Goal: Feedback & Contribution: Contribute content

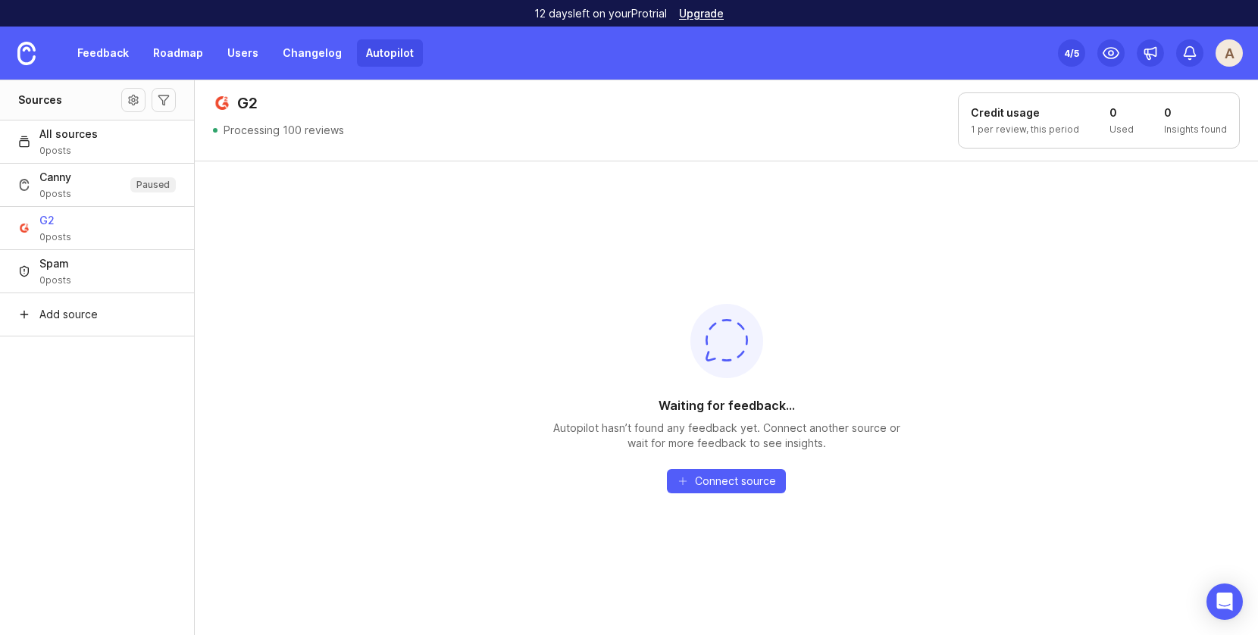
click at [233, 166] on div "Waiting for feedback... Autopilot hasn’t found any feedback yet. Connect anothe…" at bounding box center [727, 398] width 1064 height 475
click at [280, 151] on header "G2 Processing 100 reviews Credit usage 1 per review, this period 0 Used 0 Insig…" at bounding box center [727, 120] width 1064 height 81
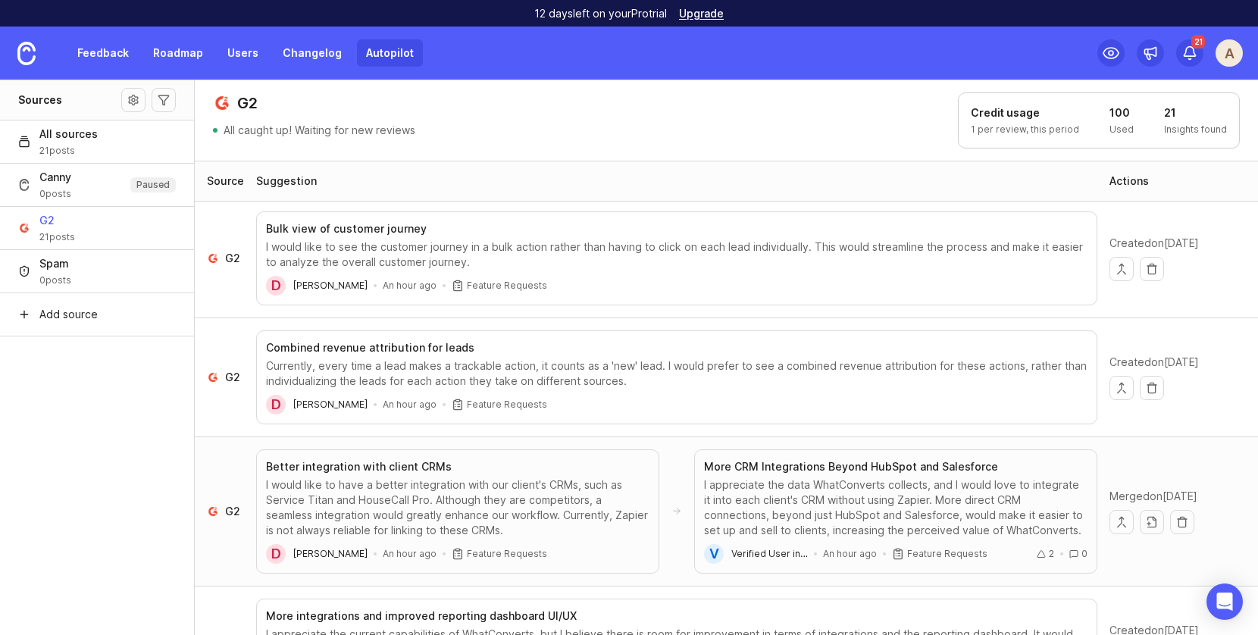
scroll to position [111, 0]
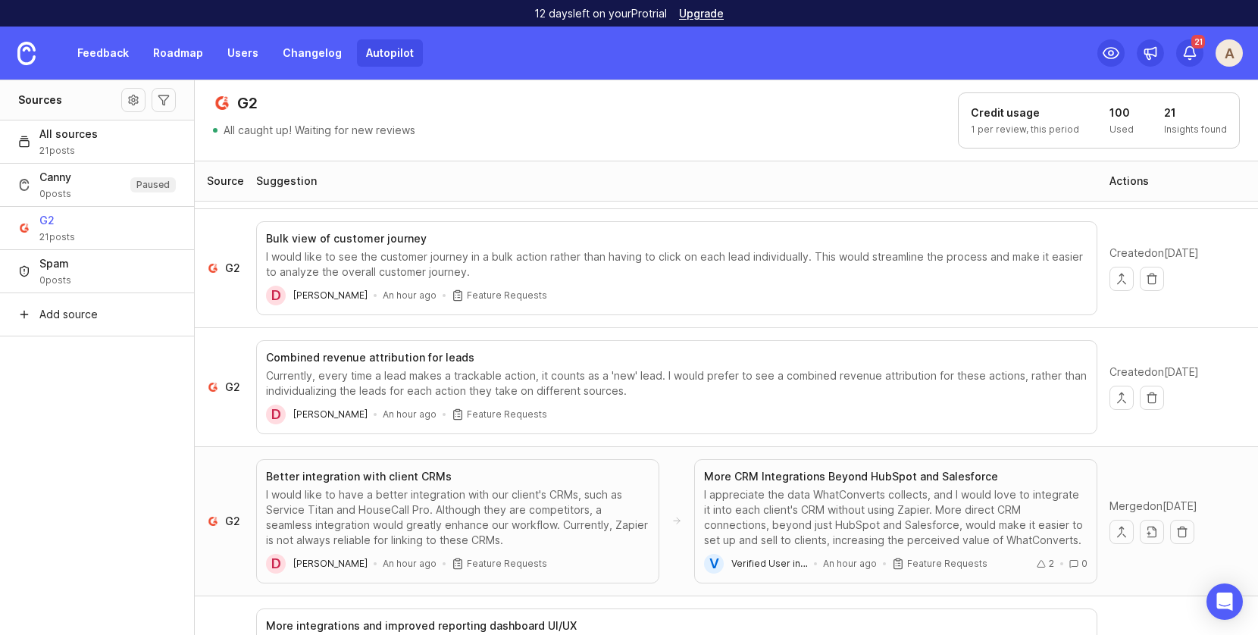
click at [336, 500] on div "I would like to have a better integration with our client's CRMs, such as Servi…" at bounding box center [458, 517] width 384 height 61
click at [108, 63] on link "Feedback" at bounding box center [103, 52] width 70 height 27
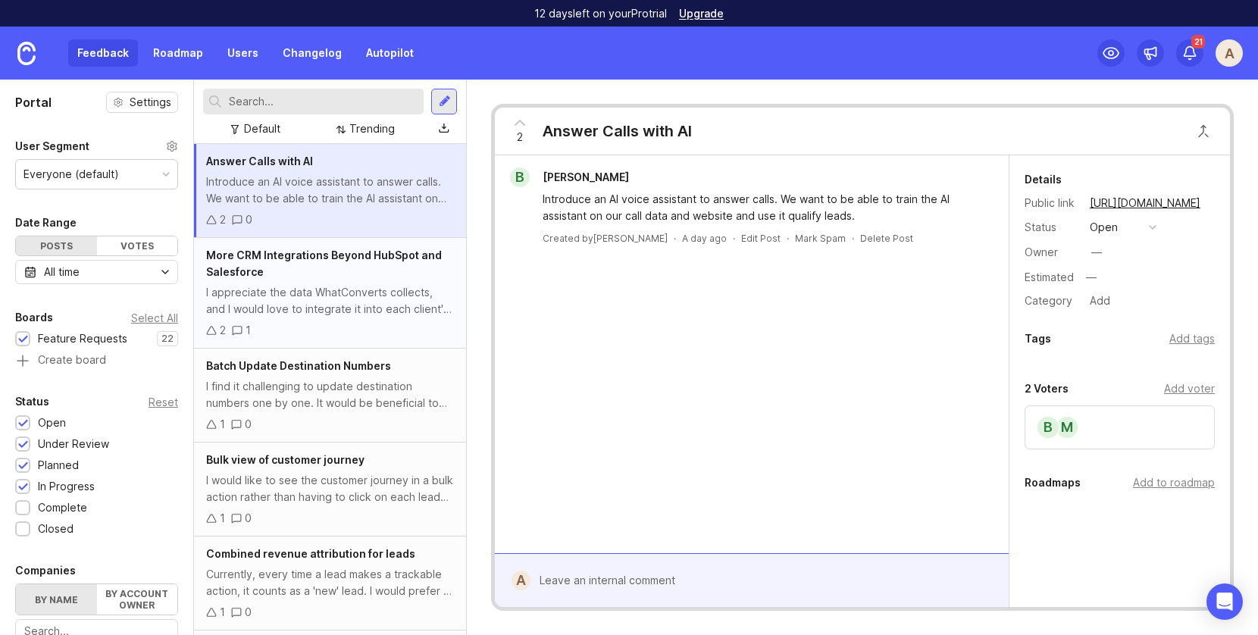
click at [328, 298] on div "I appreciate the data WhatConverts collects, and I would love to integrate it i…" at bounding box center [330, 300] width 248 height 33
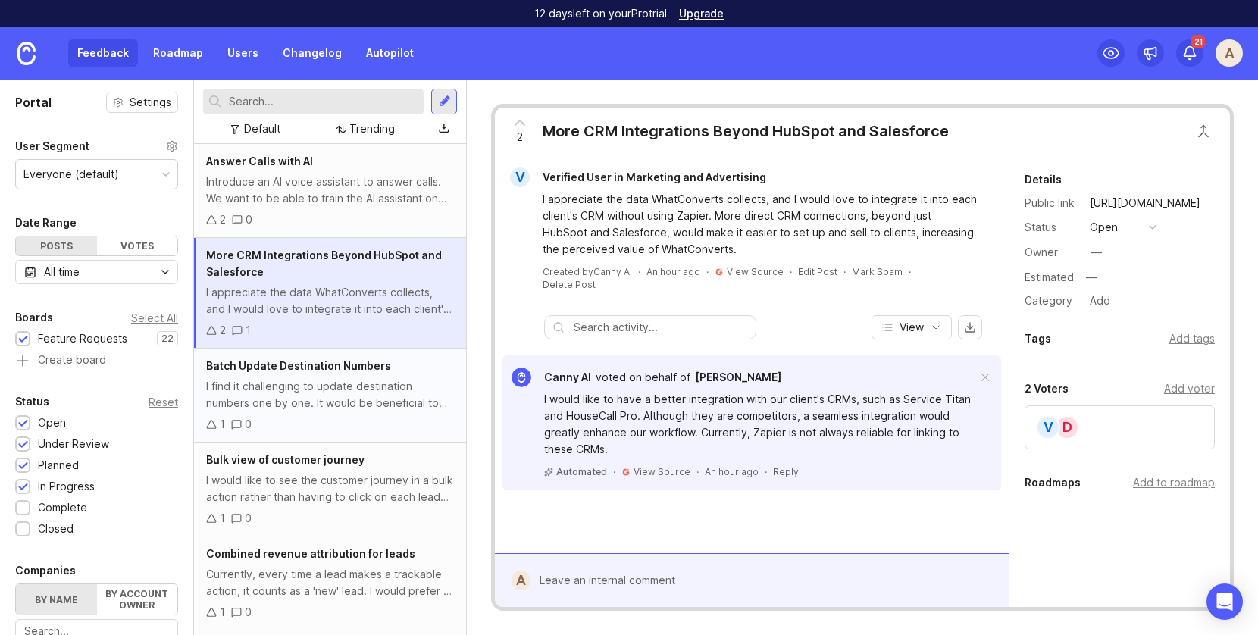
click at [337, 390] on div "I find it challenging to update destination numbers one by one. It would be ben…" at bounding box center [330, 394] width 248 height 33
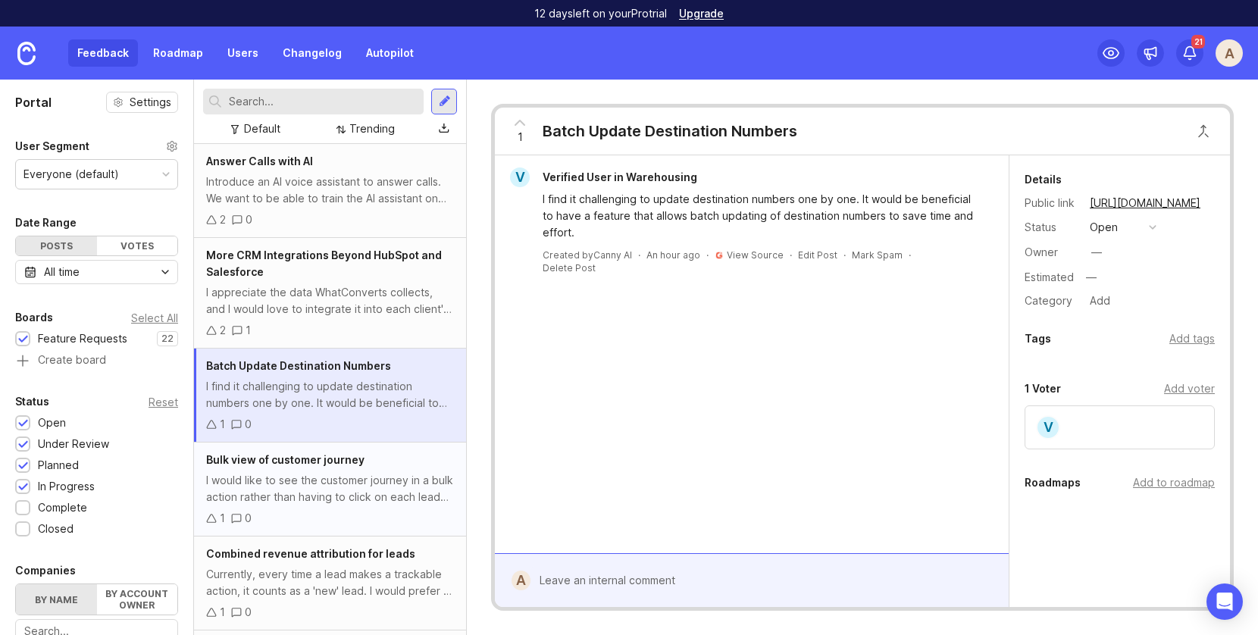
click at [358, 477] on div "I would like to see the customer journey in a bulk action rather than having to…" at bounding box center [330, 488] width 248 height 33
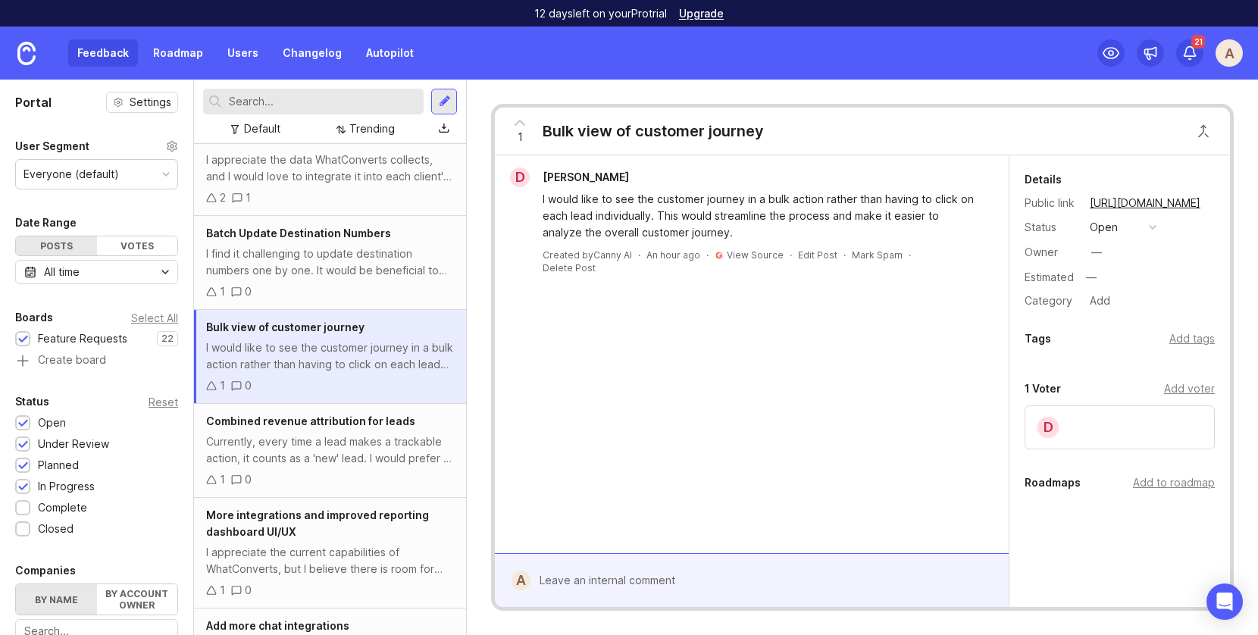
scroll to position [140, 0]
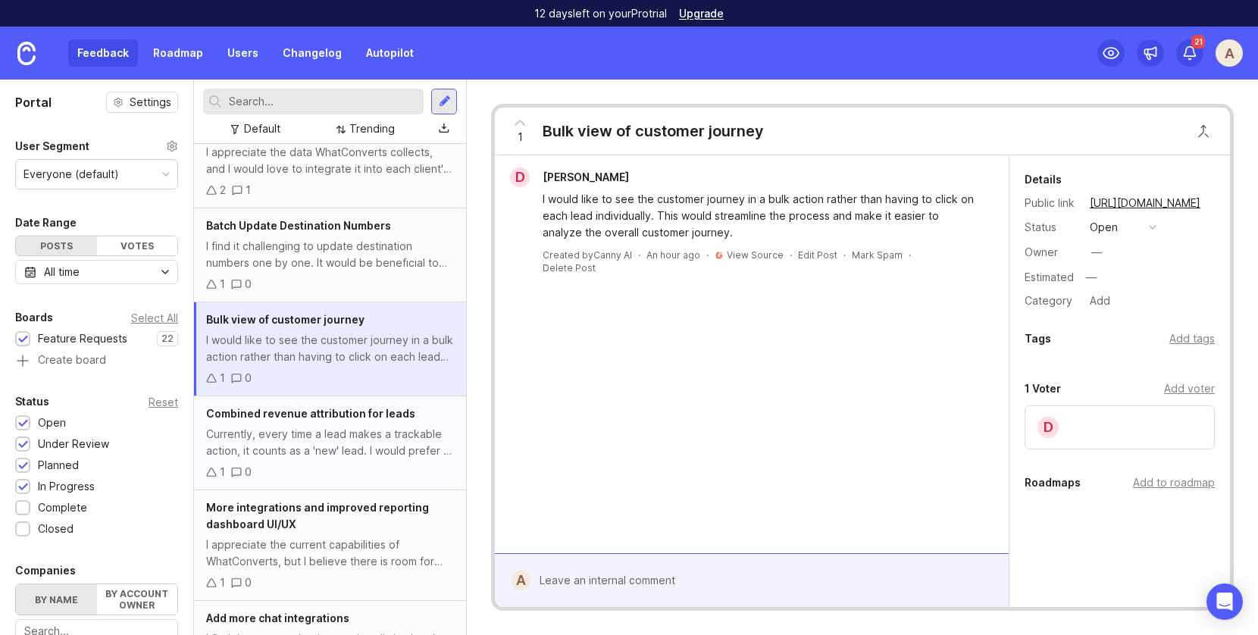
click at [344, 438] on div "Currently, every time a lead makes a trackable action, it counts as a 'new' lea…" at bounding box center [330, 442] width 248 height 33
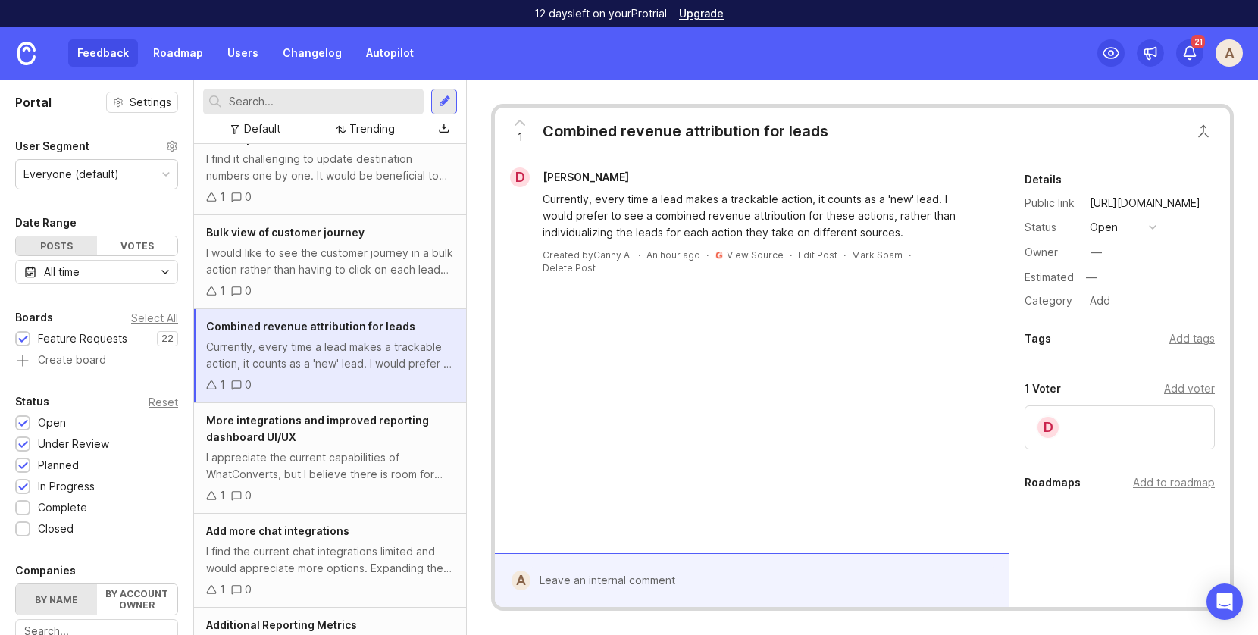
scroll to position [233, 0]
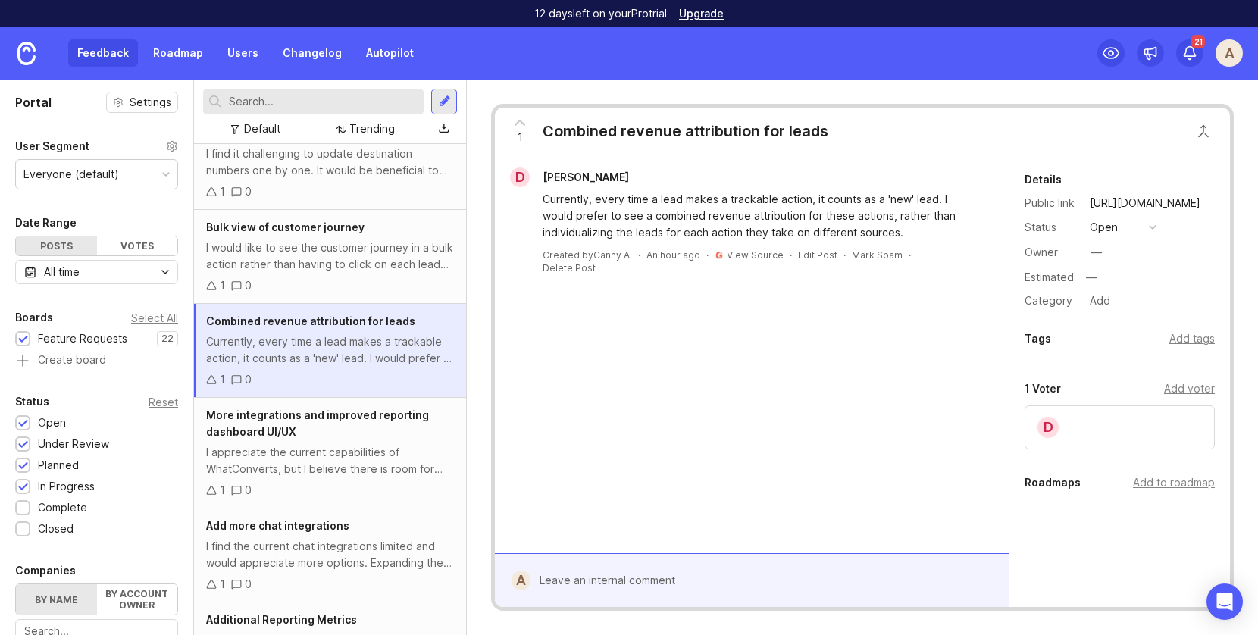
click at [344, 438] on div "More integrations and improved reporting dashboard UI/UX" at bounding box center [330, 423] width 248 height 33
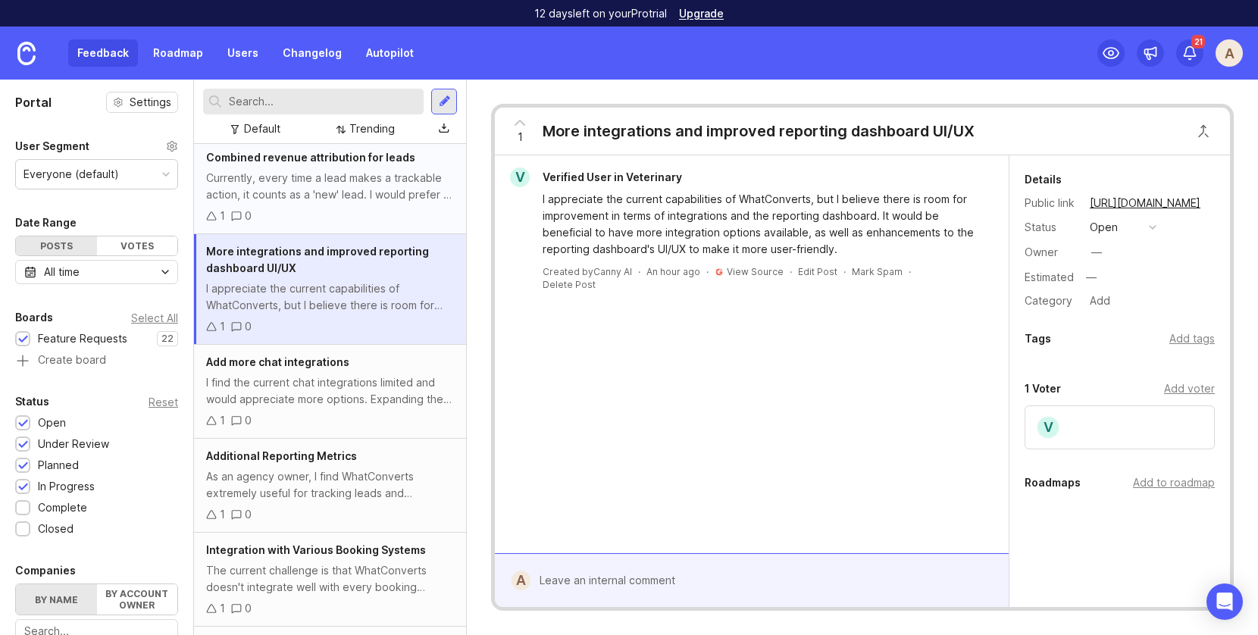
scroll to position [410, 0]
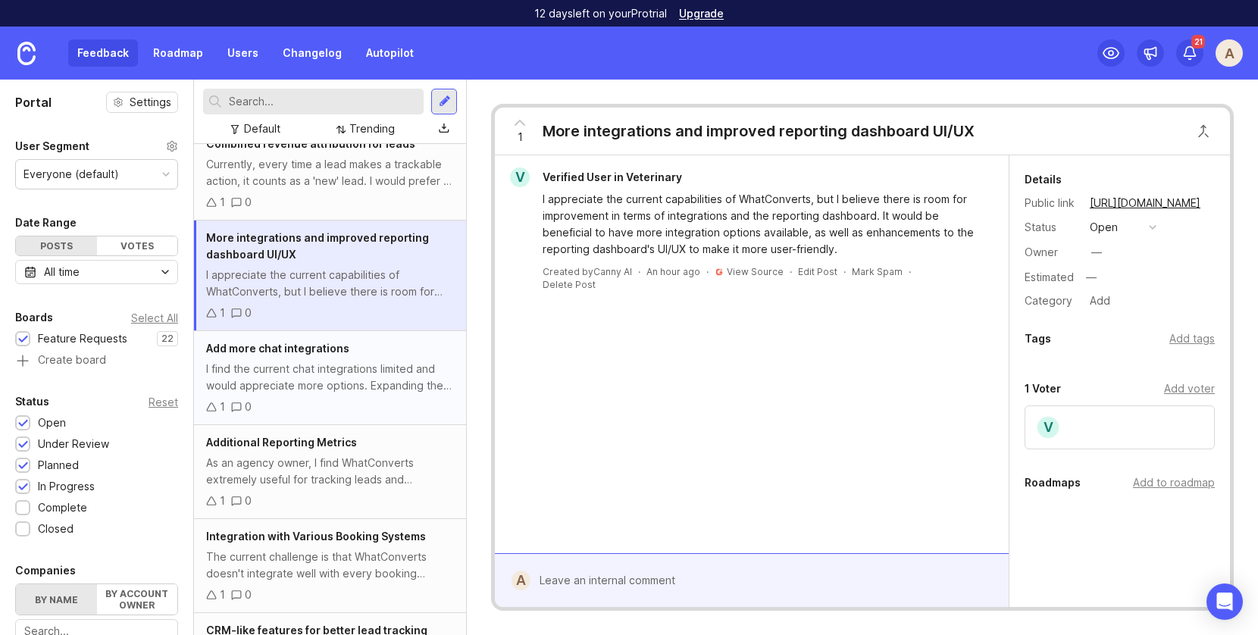
click at [324, 376] on div "I find the current chat integrations limited and would appreciate more options.…" at bounding box center [330, 377] width 248 height 33
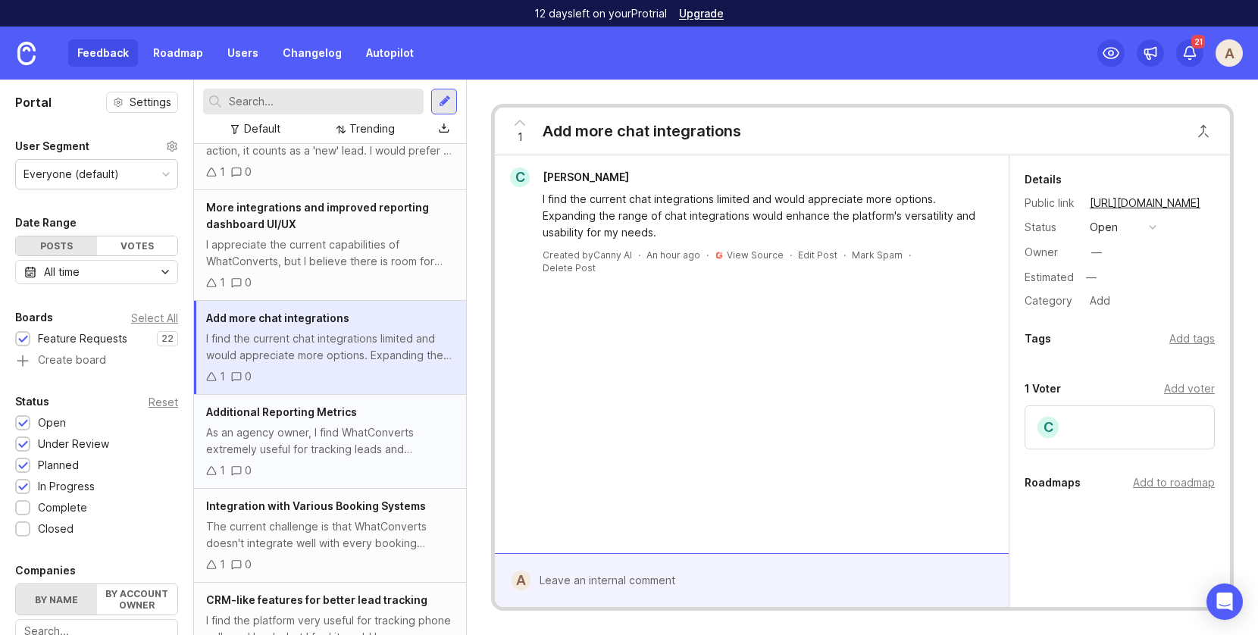
scroll to position [441, 0]
click at [663, 254] on span "An hour ago" at bounding box center [674, 255] width 54 height 13
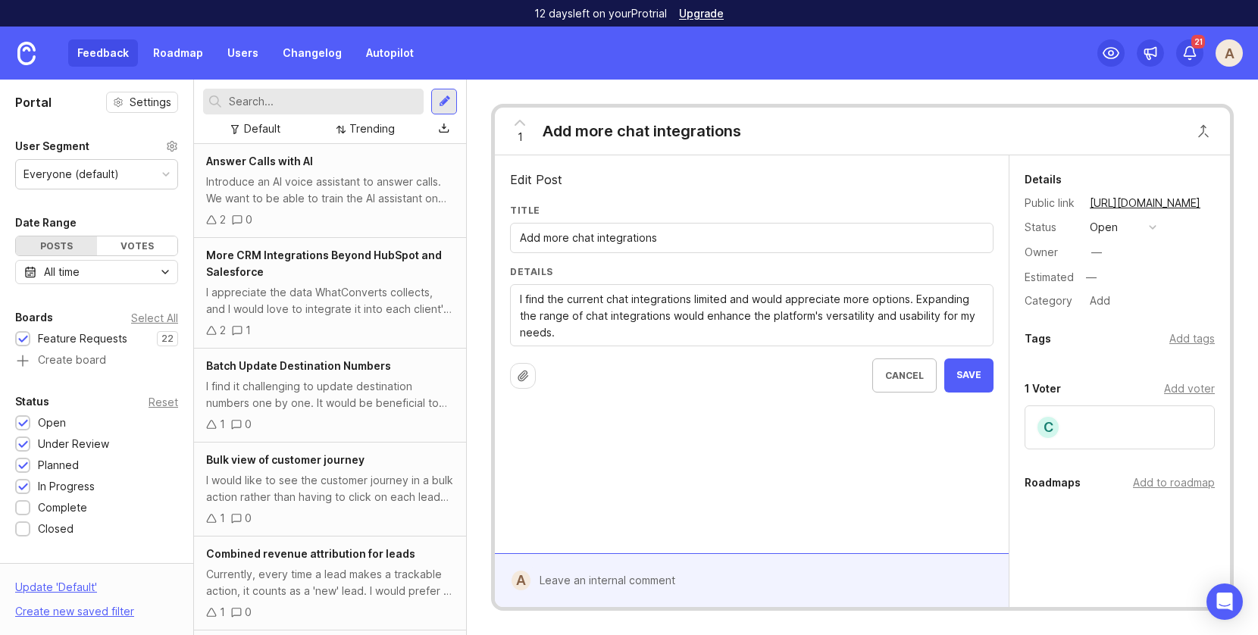
click at [782, 514] on div "Edit Post Title Add more chat integrations Details I find the current chat inte…" at bounding box center [752, 354] width 514 height 398
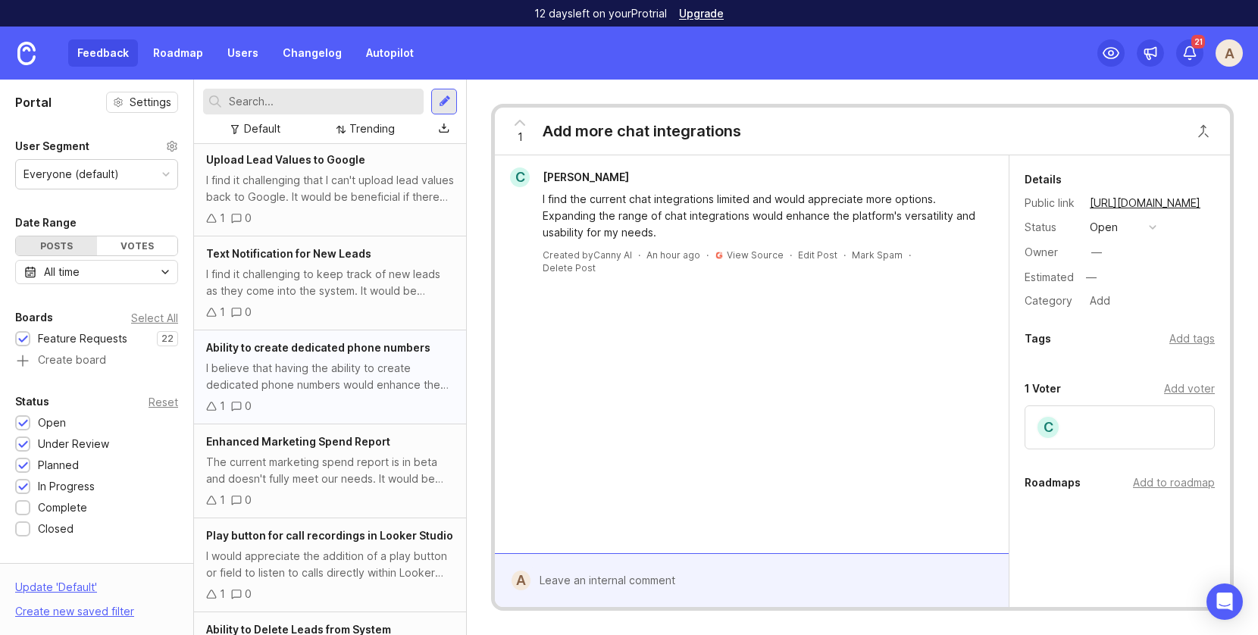
scroll to position [1558, 0]
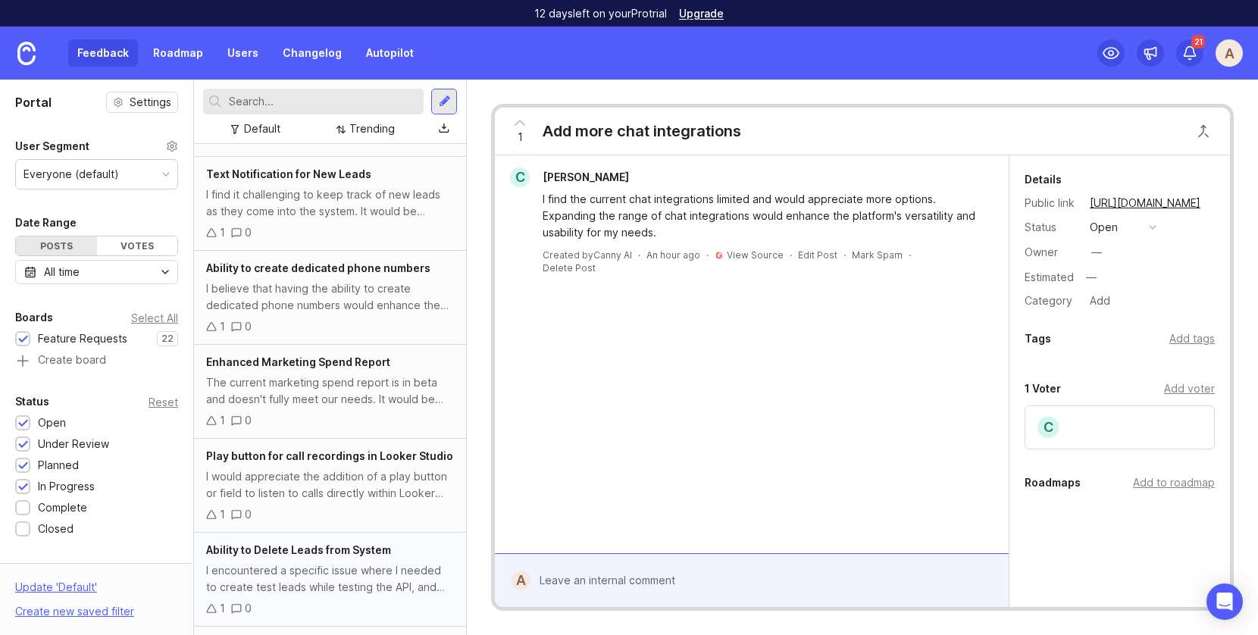
click at [356, 562] on div "I encountered a specific issue where I needed to create test leads while testin…" at bounding box center [330, 578] width 248 height 33
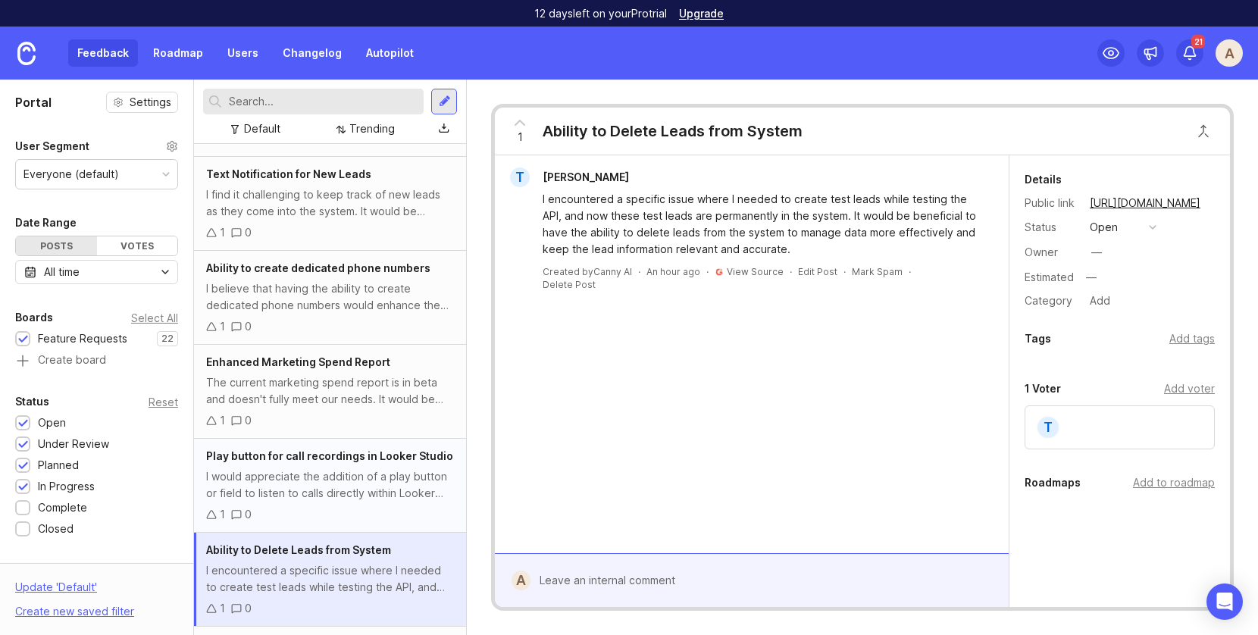
click at [355, 450] on span "Play button for call recordings in Looker Studio" at bounding box center [329, 456] width 247 height 13
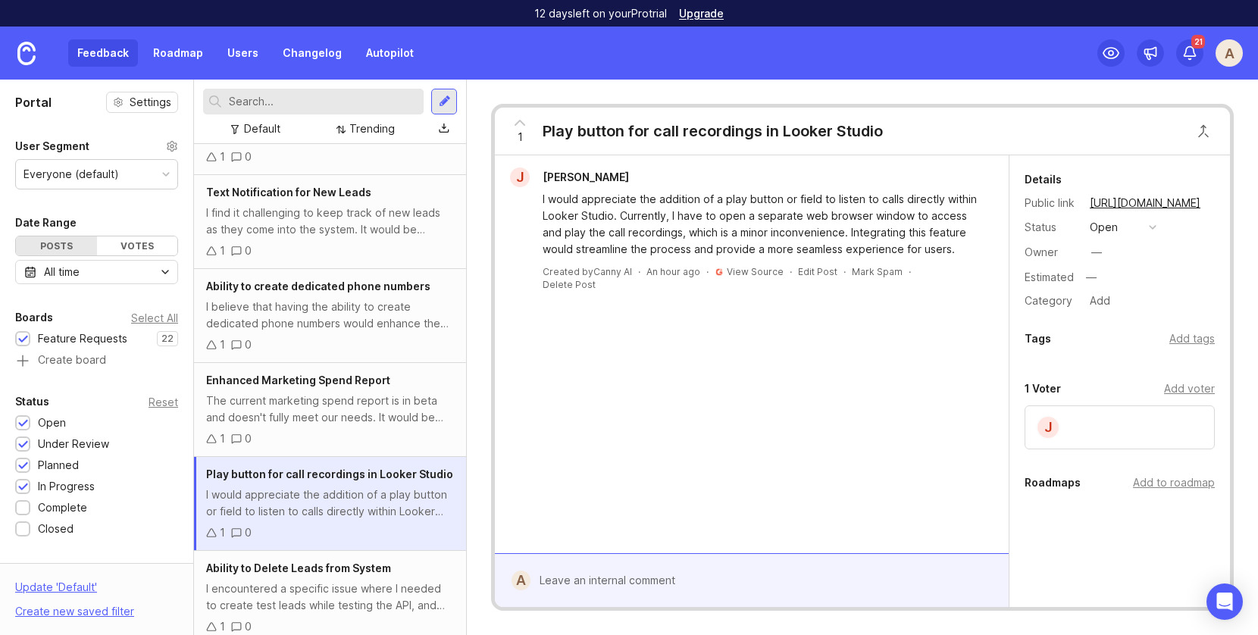
scroll to position [1532, 0]
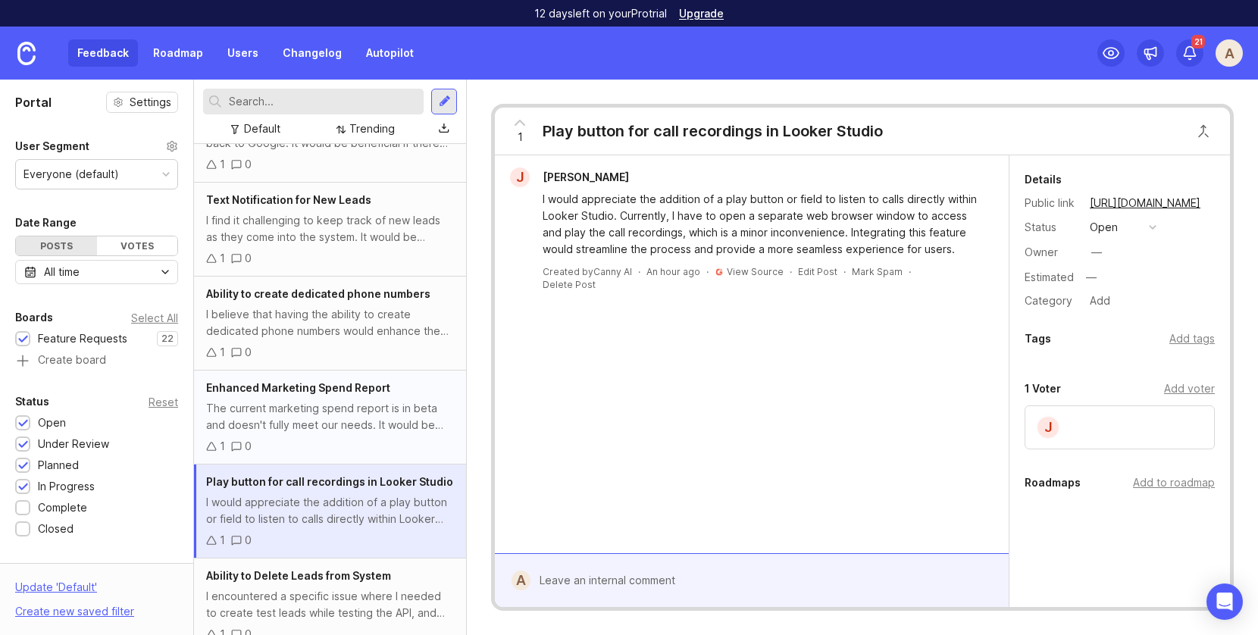
click at [390, 419] on div "Enhanced Marketing Spend Report The current marketing spend report is in beta a…" at bounding box center [330, 418] width 272 height 94
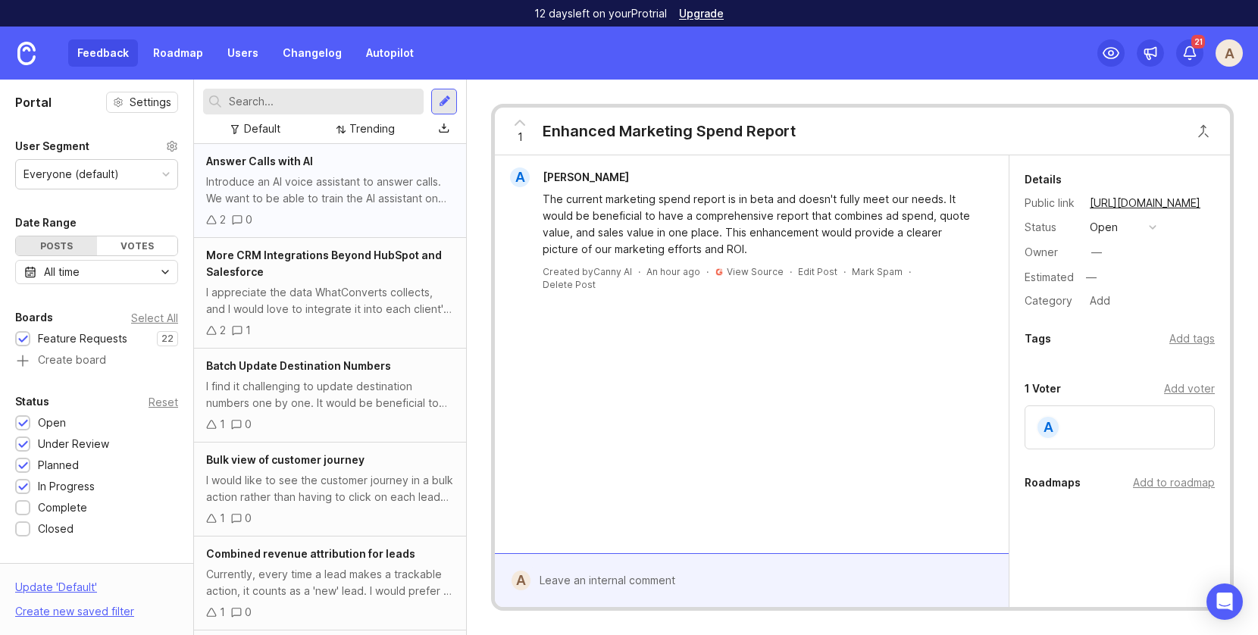
click at [319, 190] on div "Introduce an AI voice assistant to answer calls. We want to be able to train th…" at bounding box center [330, 190] width 248 height 33
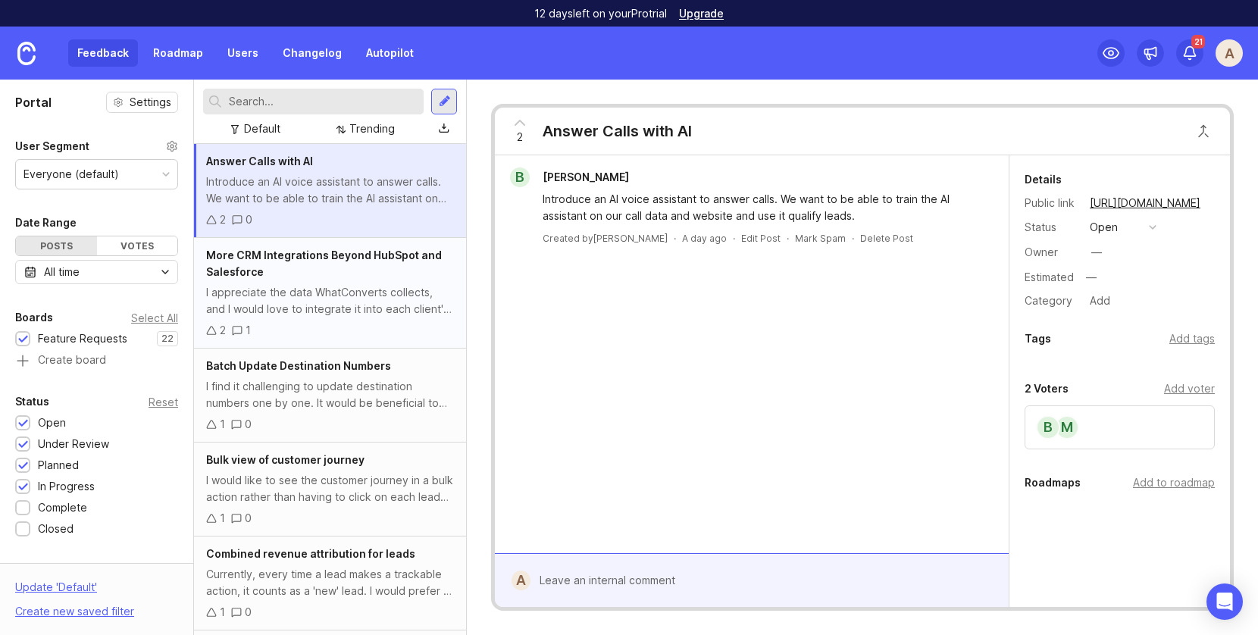
click at [340, 319] on div "More CRM Integrations Beyond HubSpot and Salesforce I appreciate the data WhatC…" at bounding box center [330, 293] width 272 height 111
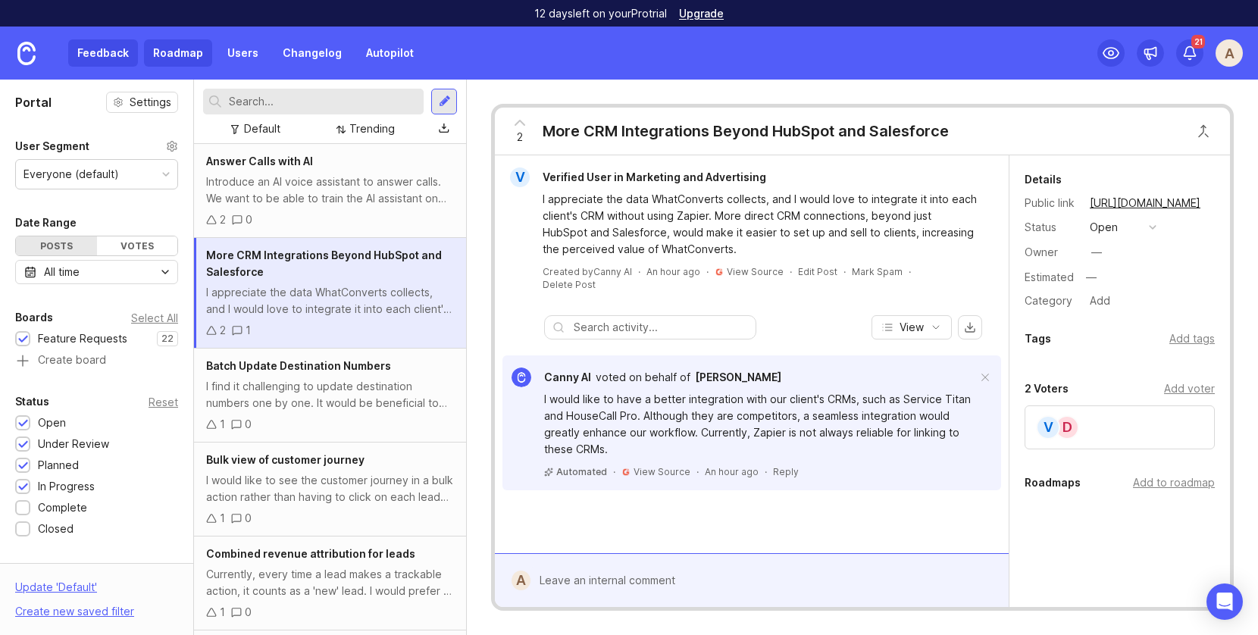
click at [178, 49] on link "Roadmap" at bounding box center [178, 52] width 68 height 27
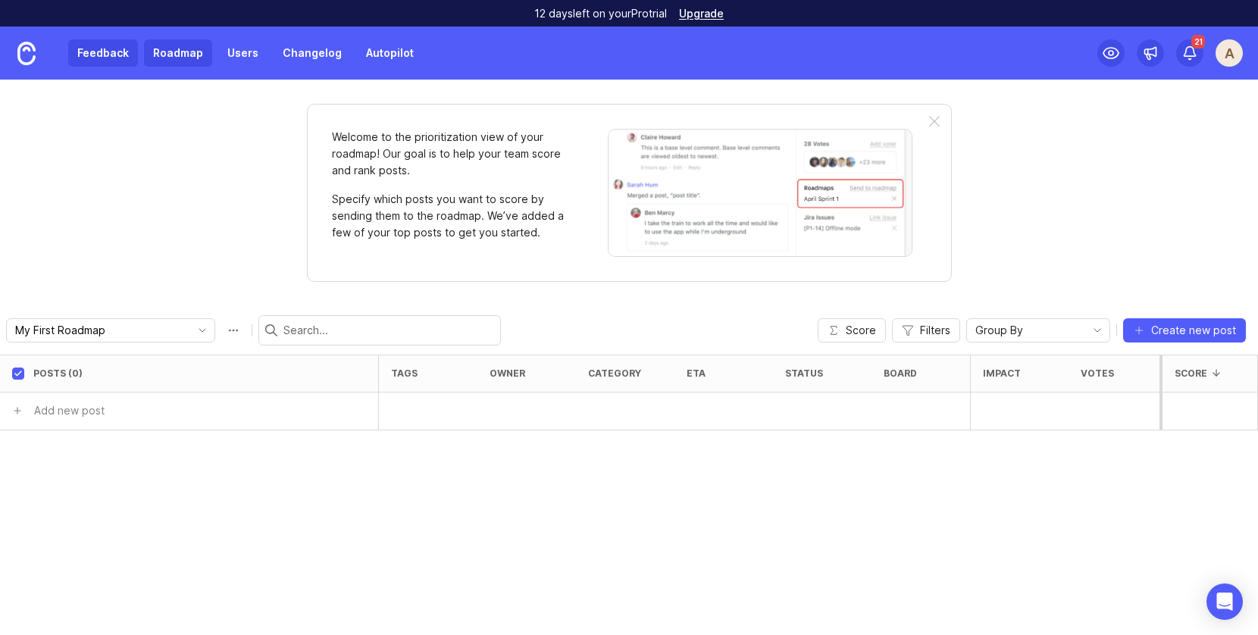
click at [105, 64] on link "Feedback" at bounding box center [103, 52] width 70 height 27
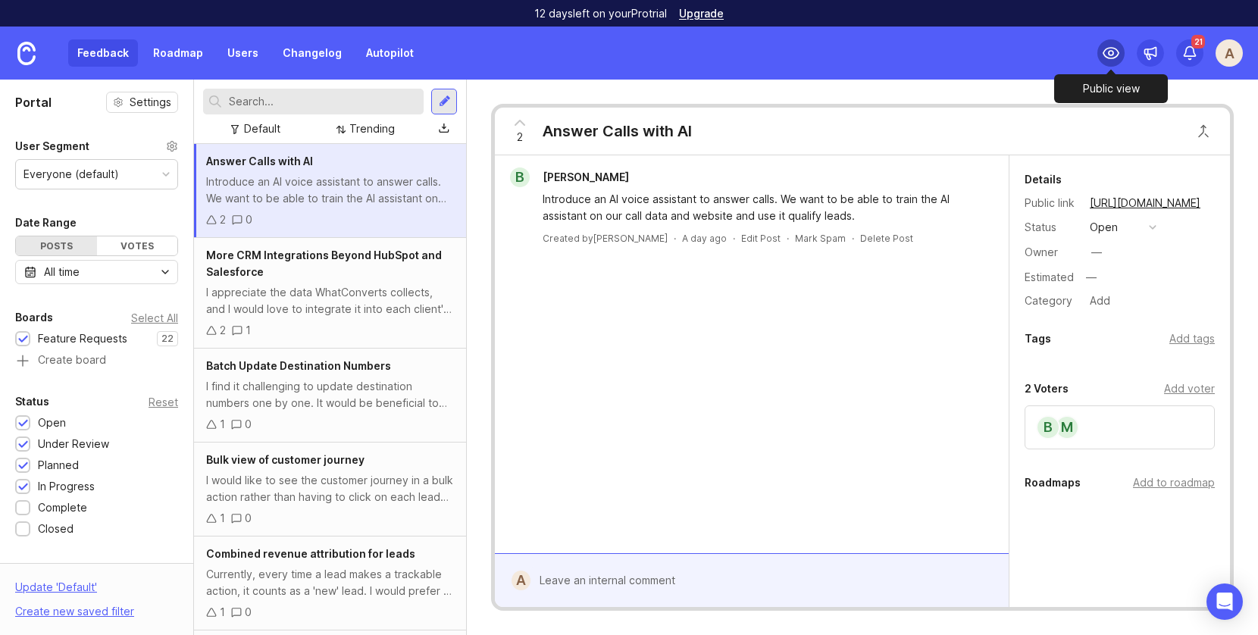
click at [1108, 58] on icon at bounding box center [1111, 53] width 15 height 11
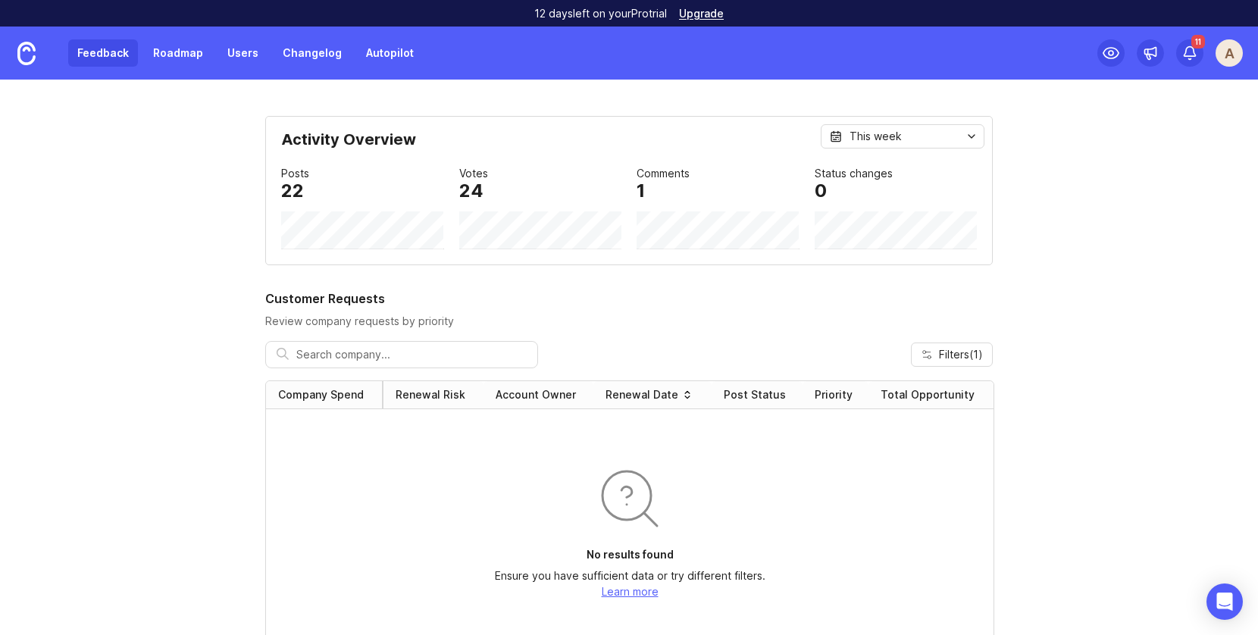
click at [105, 49] on link "Feedback" at bounding box center [103, 52] width 70 height 27
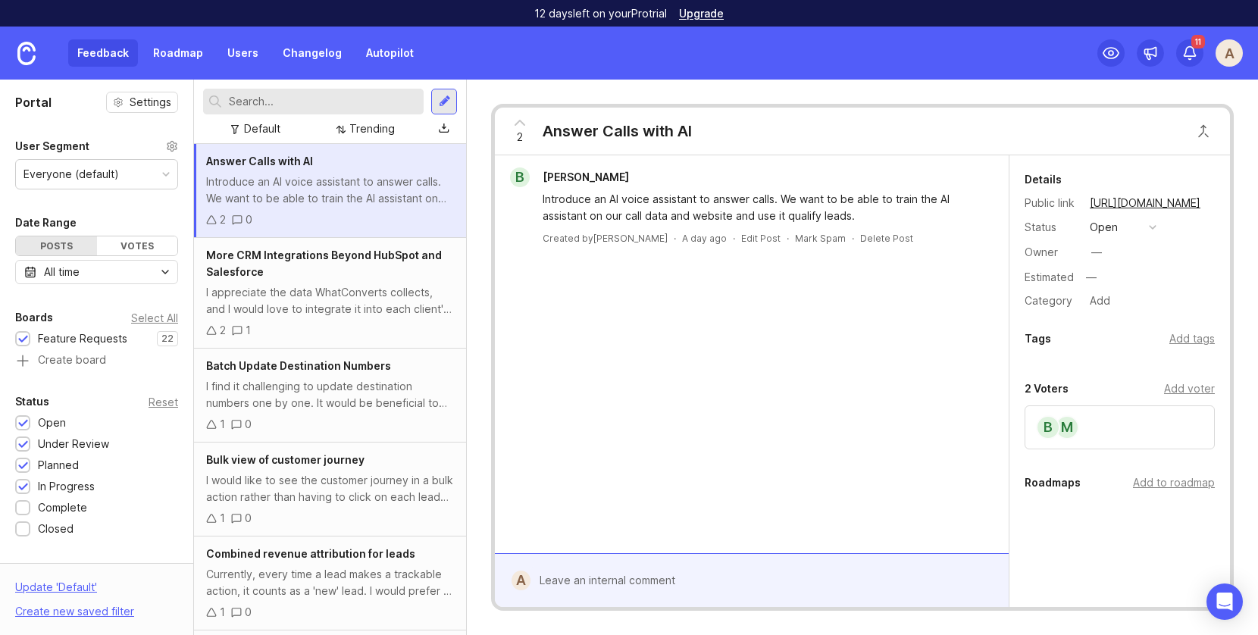
click at [1233, 48] on div "A" at bounding box center [1229, 52] width 27 height 27
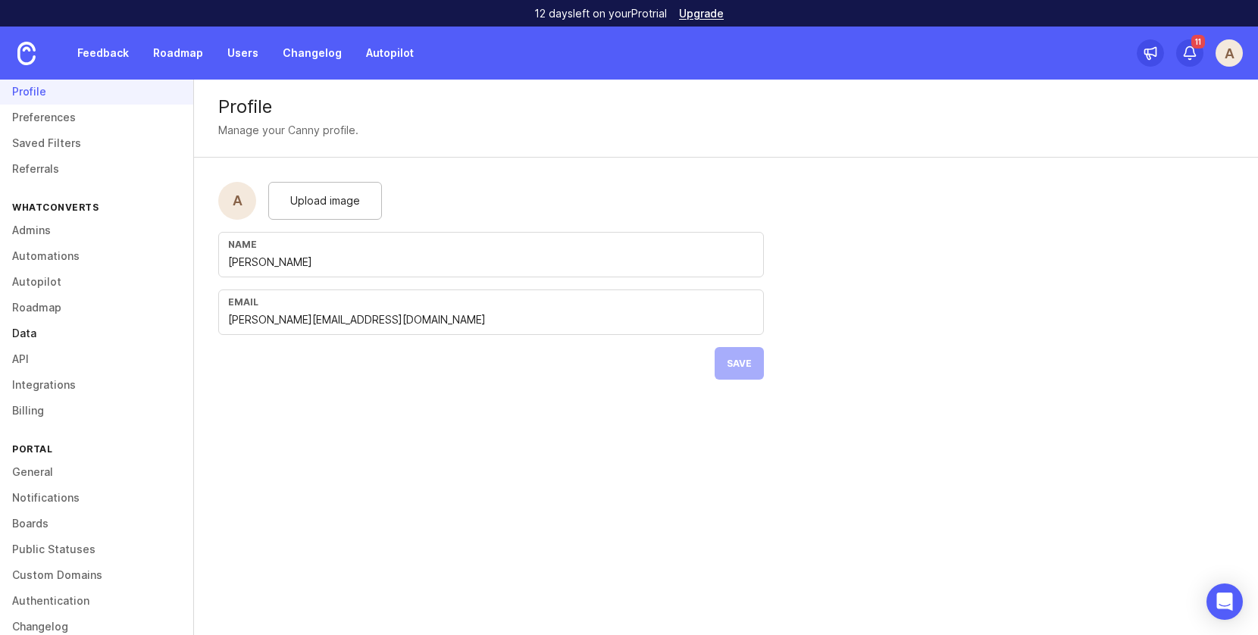
scroll to position [45, 0]
click at [40, 516] on link "Boards" at bounding box center [96, 519] width 193 height 26
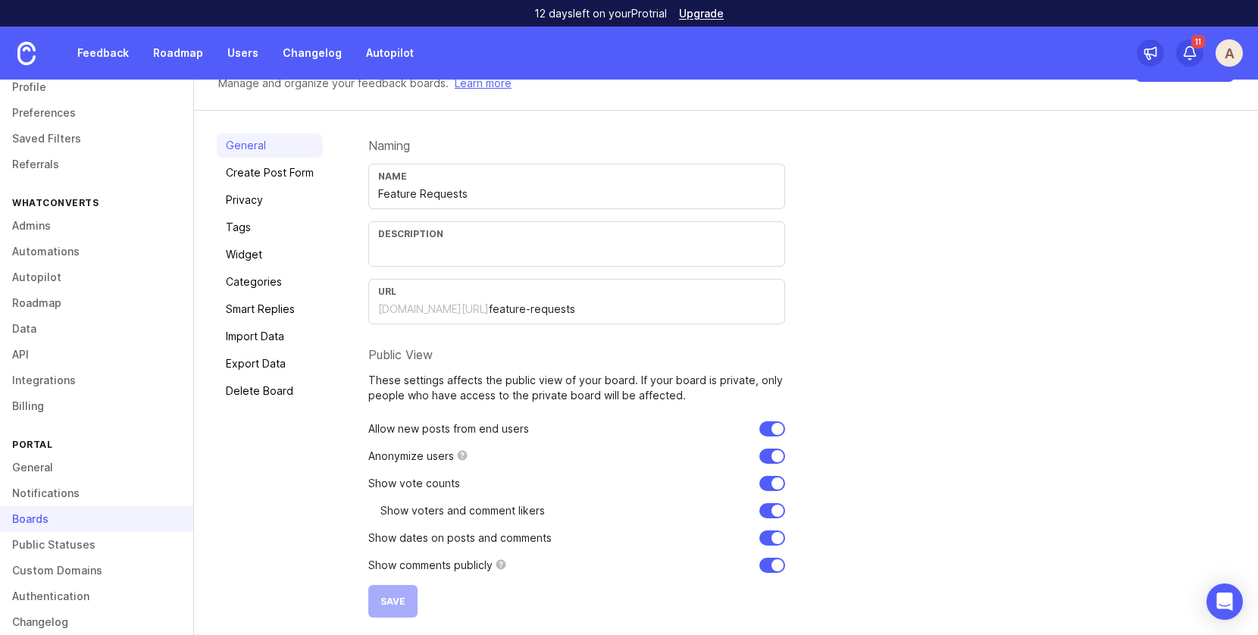
scroll to position [64, 0]
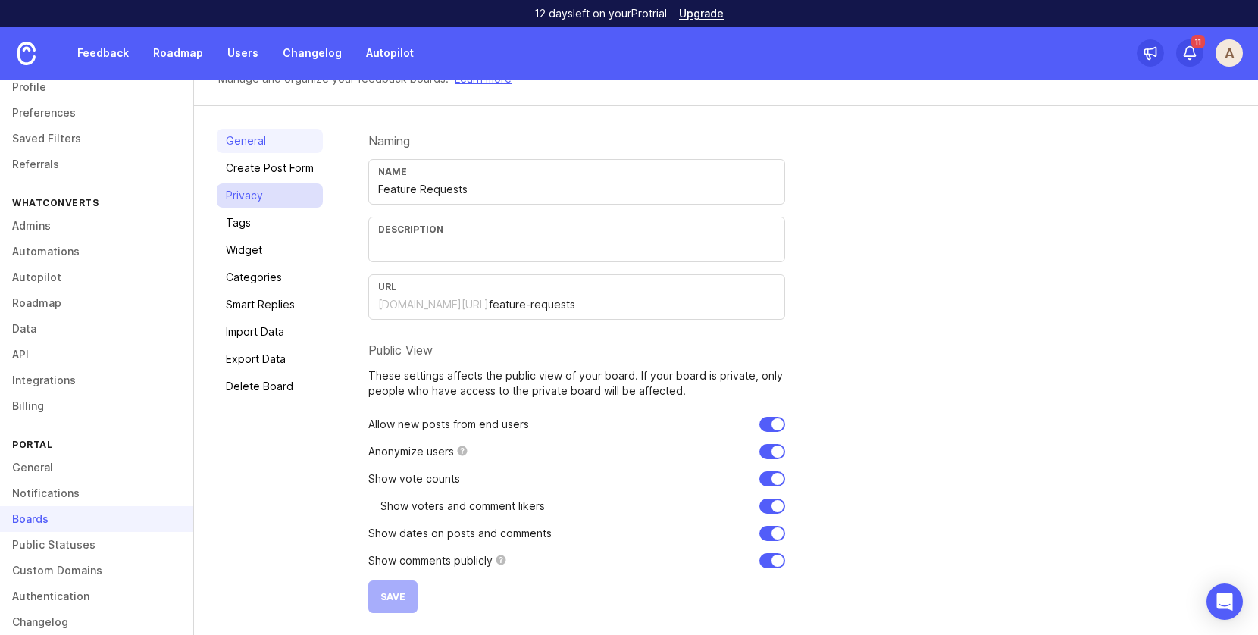
click at [278, 198] on link "Privacy" at bounding box center [270, 195] width 106 height 24
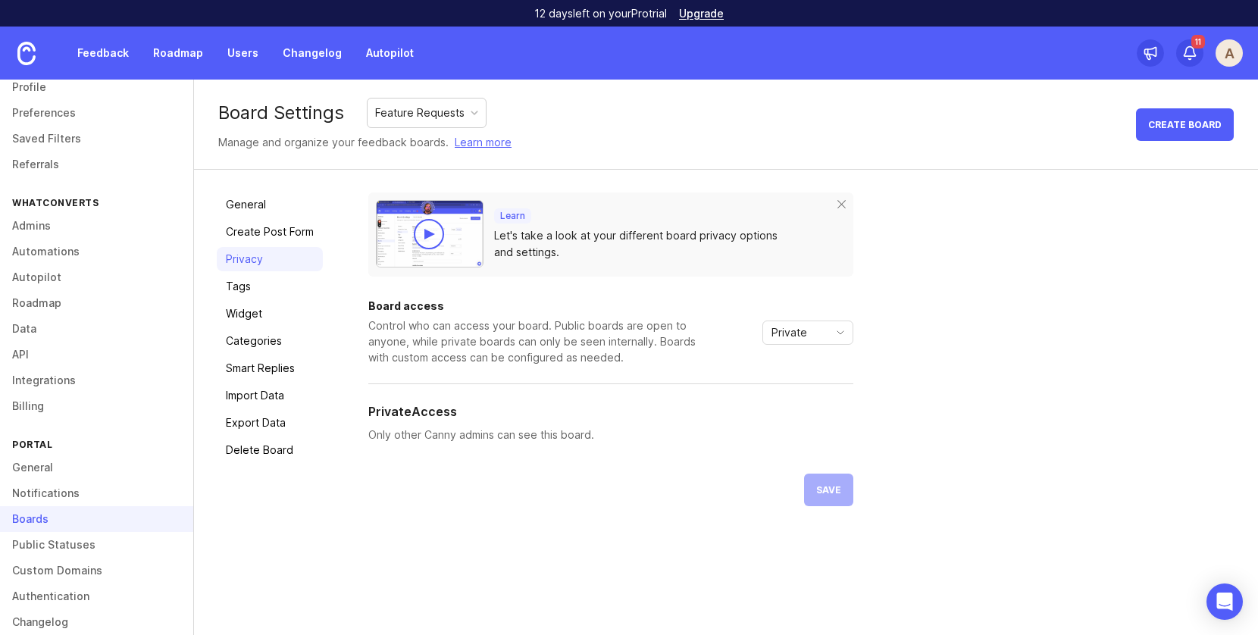
click at [409, 112] on div "Feature Requests" at bounding box center [419, 113] width 89 height 17
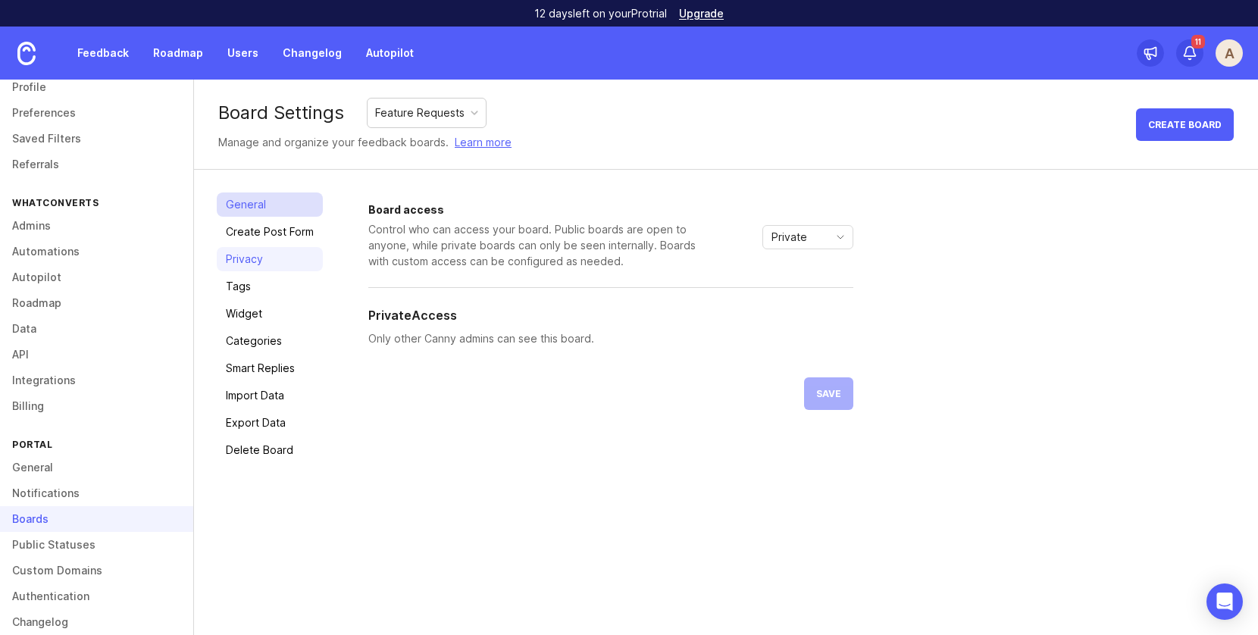
click at [246, 205] on link "General" at bounding box center [270, 205] width 106 height 24
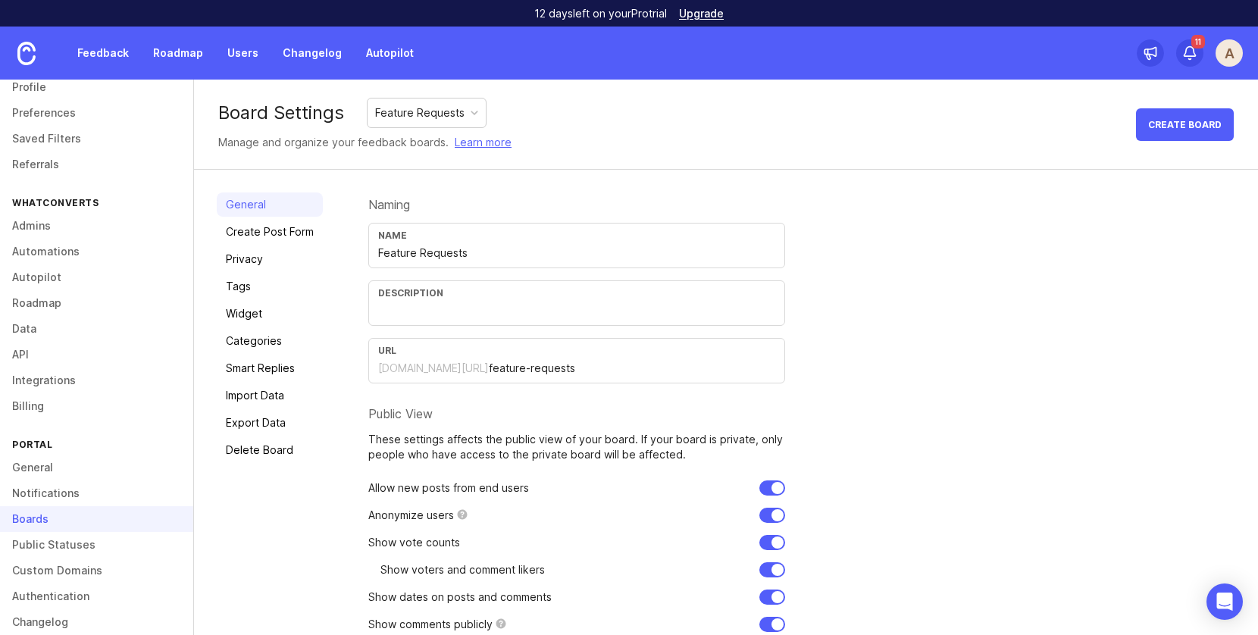
click at [1025, 184] on div "General Create Post Form Privacy Tags Widget Categories Smart Replies Import Da…" at bounding box center [726, 435] width 1064 height 530
click at [113, 49] on link "Feedback" at bounding box center [103, 52] width 70 height 27
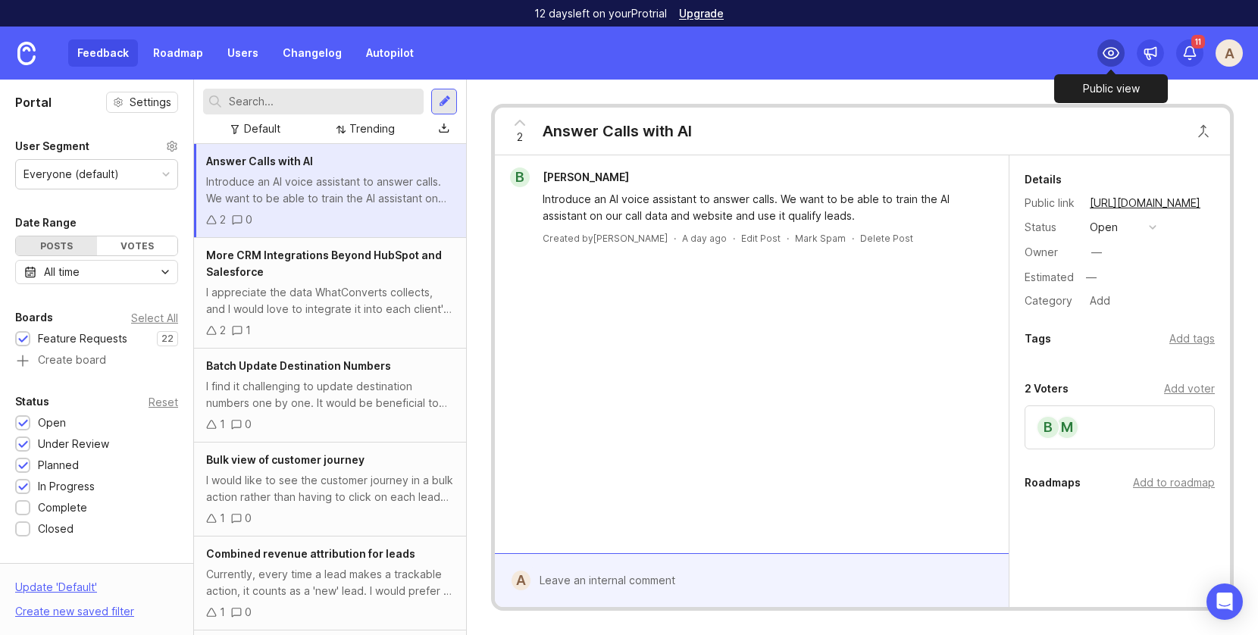
click at [1101, 61] on div at bounding box center [1111, 52] width 27 height 27
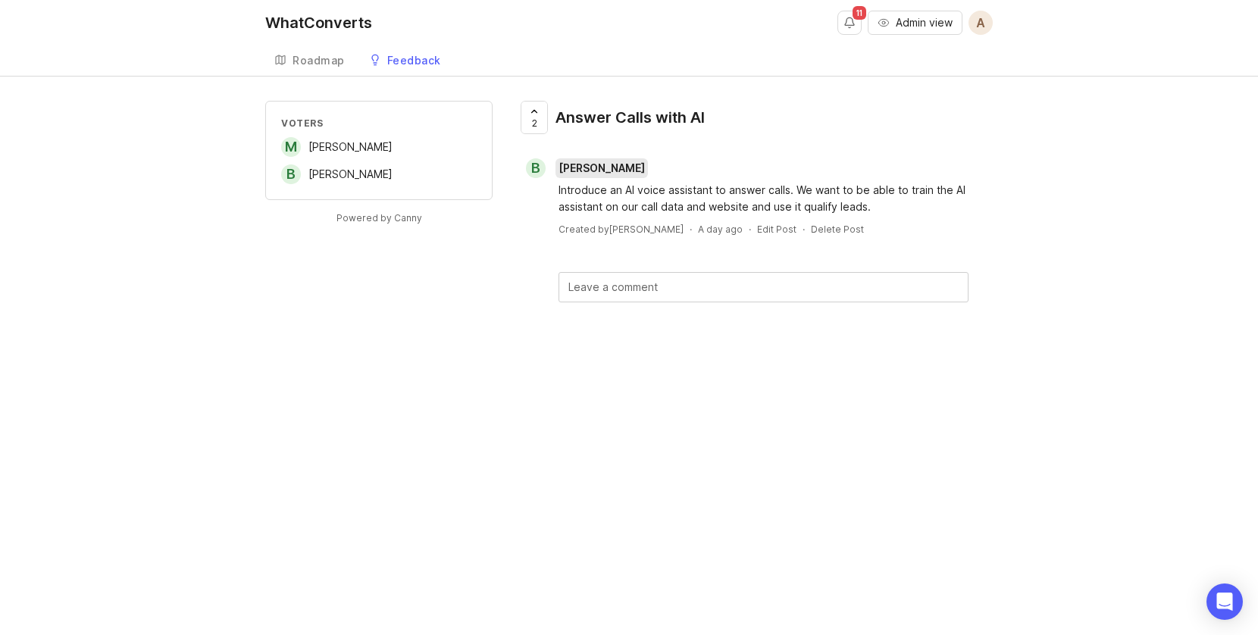
click at [603, 170] on span "[PERSON_NAME]" at bounding box center [602, 167] width 86 height 13
click at [851, 23] on button "Notifications" at bounding box center [850, 23] width 24 height 24
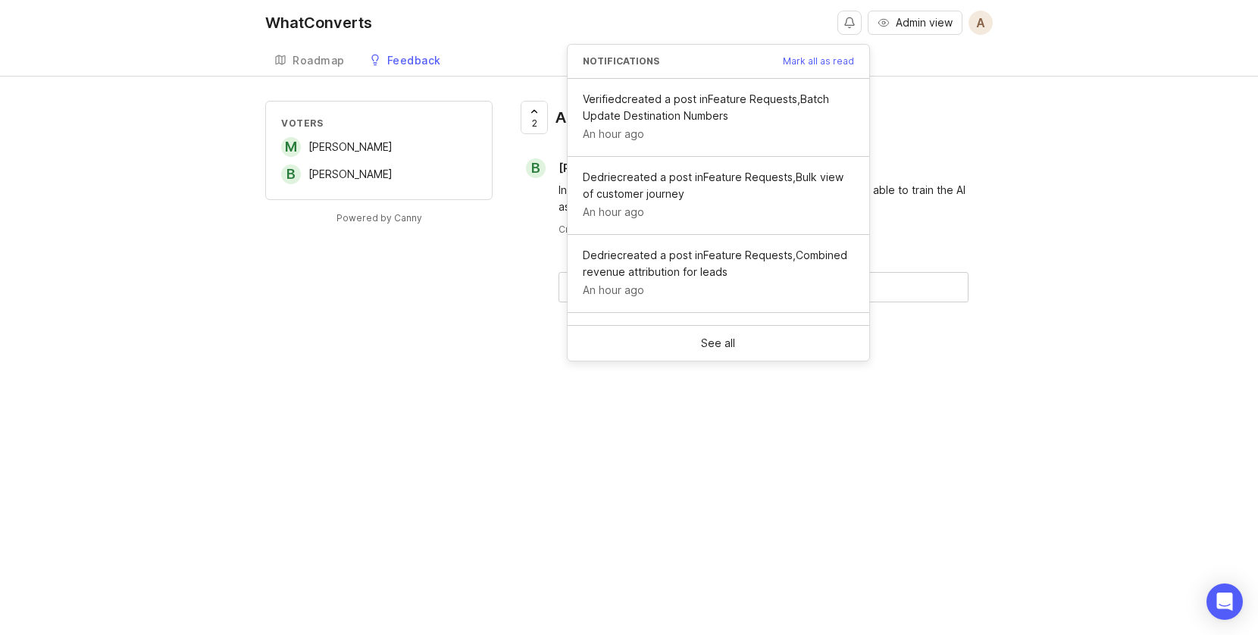
click at [814, 64] on span "Mark all as read" at bounding box center [818, 61] width 71 height 9
click at [798, 57] on span "Mark all as read" at bounding box center [818, 61] width 71 height 9
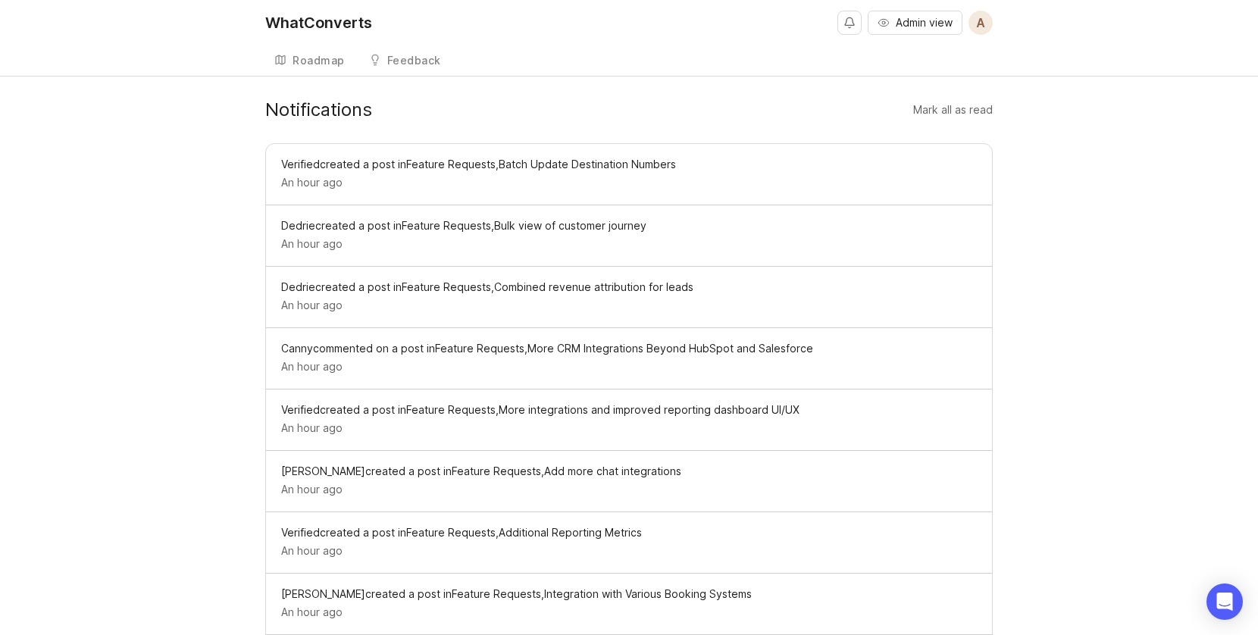
click at [314, 18] on div "WhatConverts" at bounding box center [318, 22] width 107 height 15
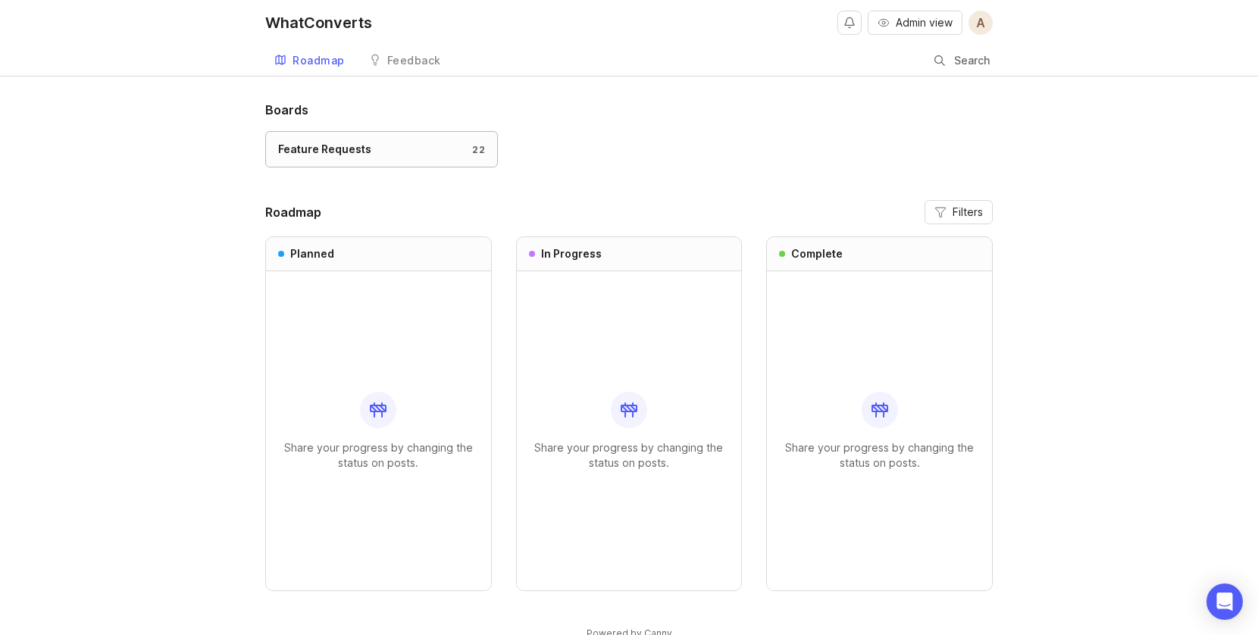
click at [387, 134] on link "Feature Requests 22" at bounding box center [381, 149] width 233 height 36
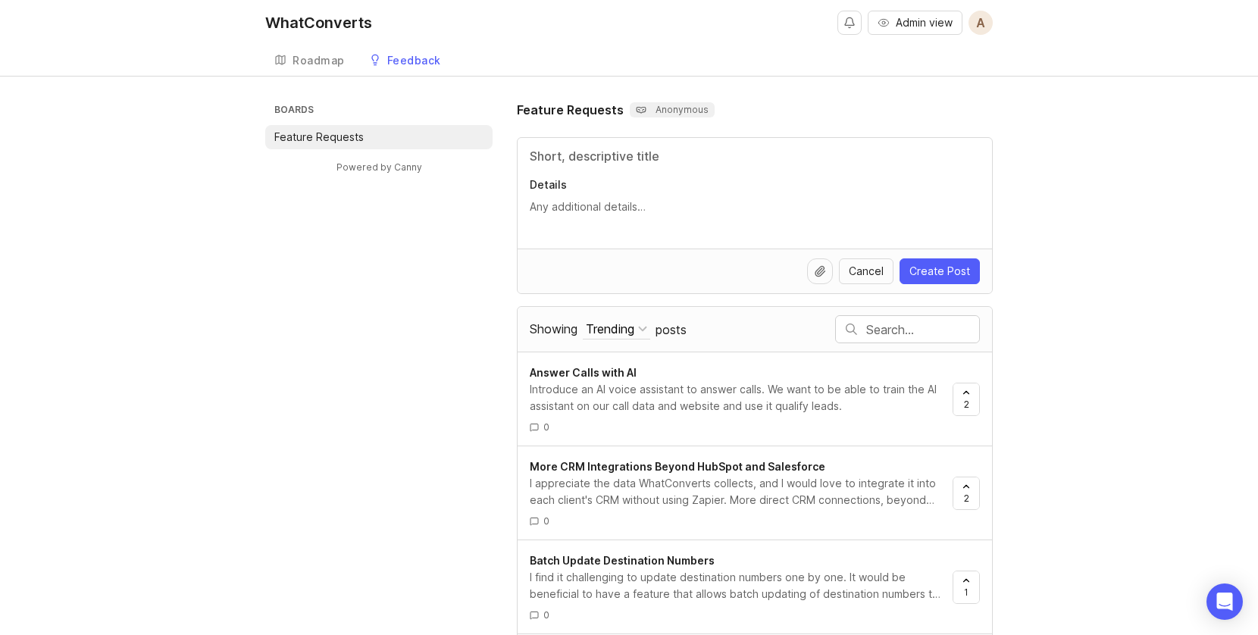
click at [664, 113] on p "Anonymous" at bounding box center [672, 110] width 73 height 12
click at [587, 158] on input "Title" at bounding box center [755, 156] width 450 height 18
click at [301, 55] on div "Roadmap" at bounding box center [319, 60] width 52 height 11
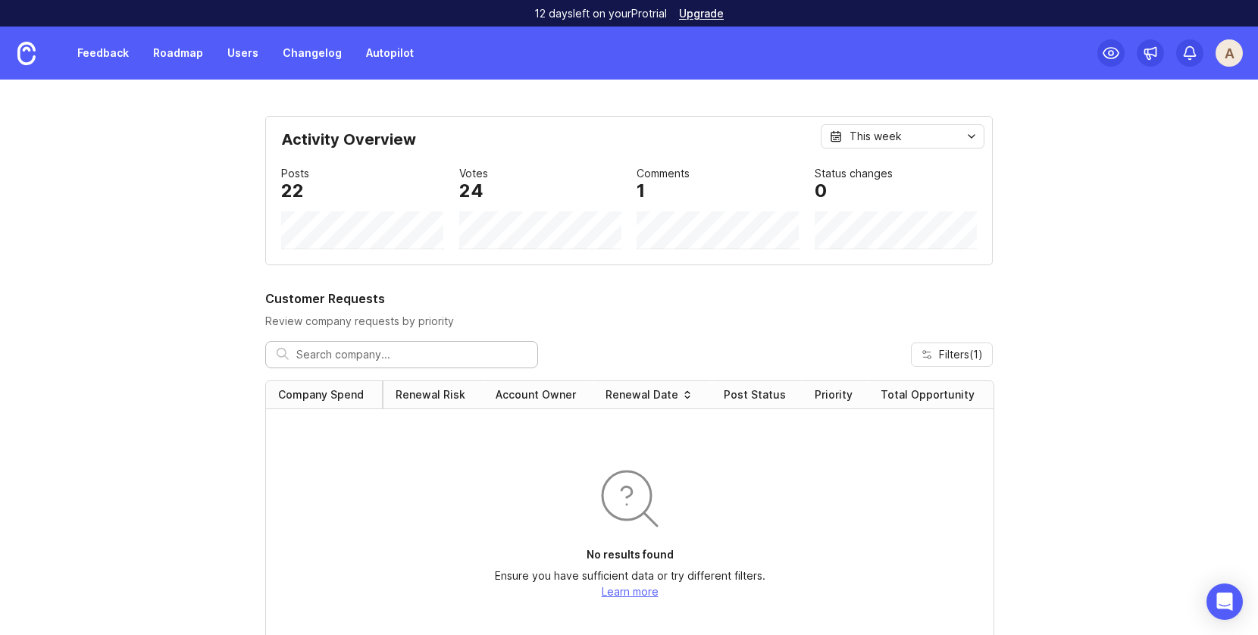
click at [1240, 49] on div "A" at bounding box center [1229, 52] width 27 height 27
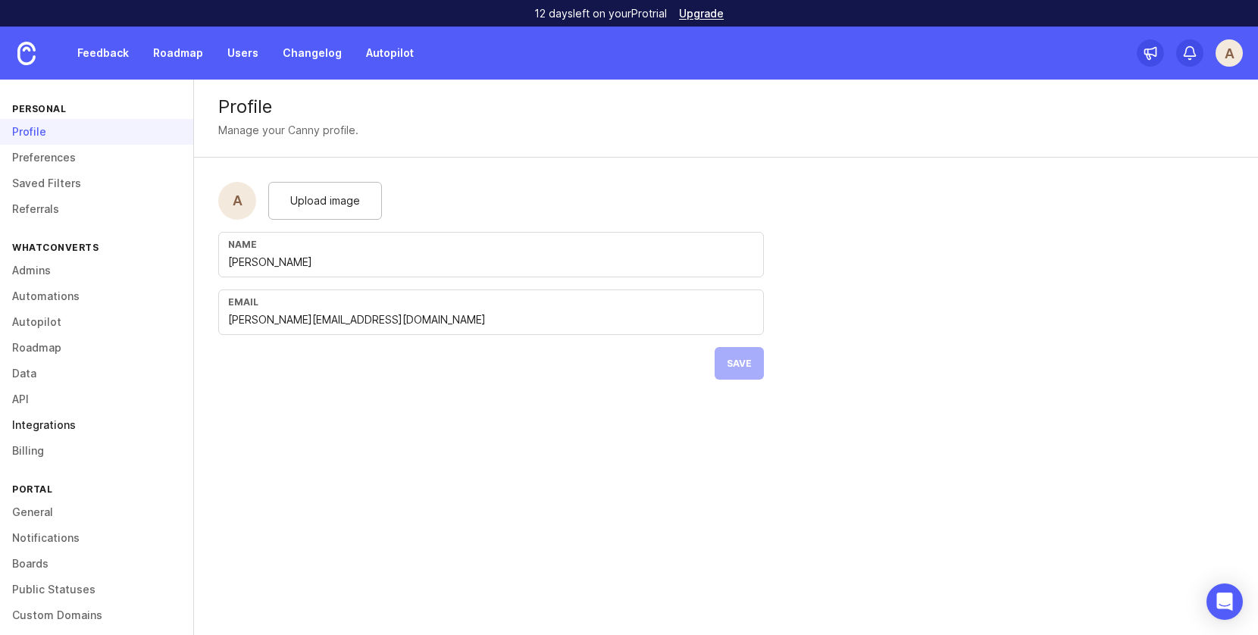
scroll to position [64, 0]
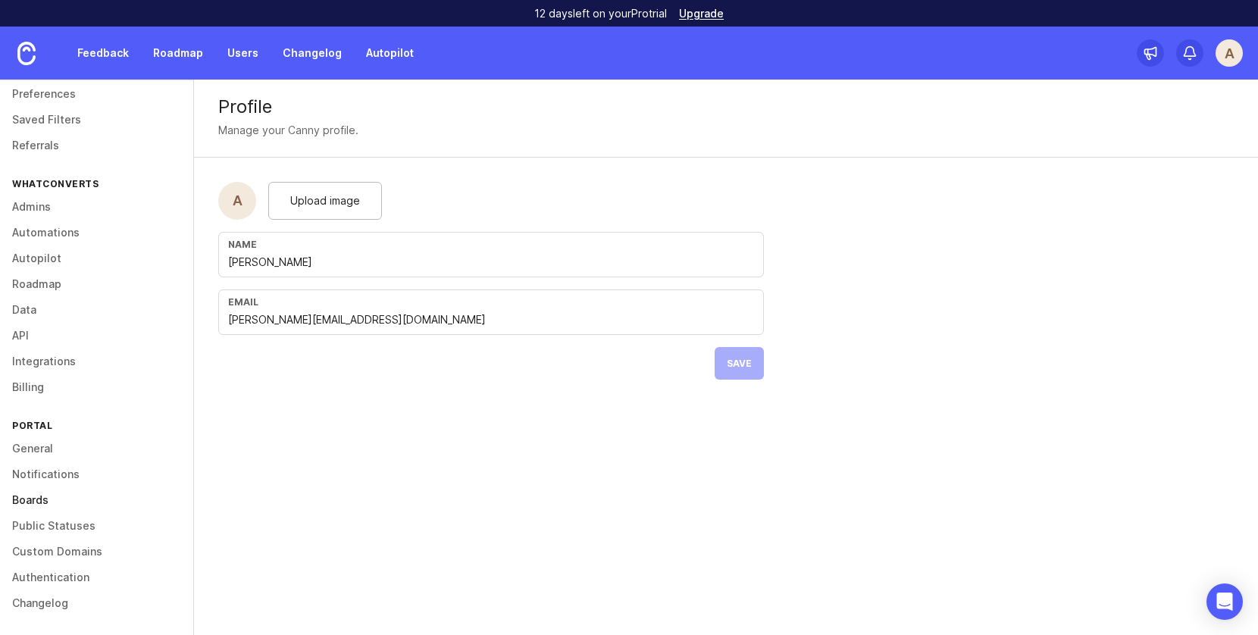
click at [24, 497] on link "Boards" at bounding box center [96, 500] width 193 height 26
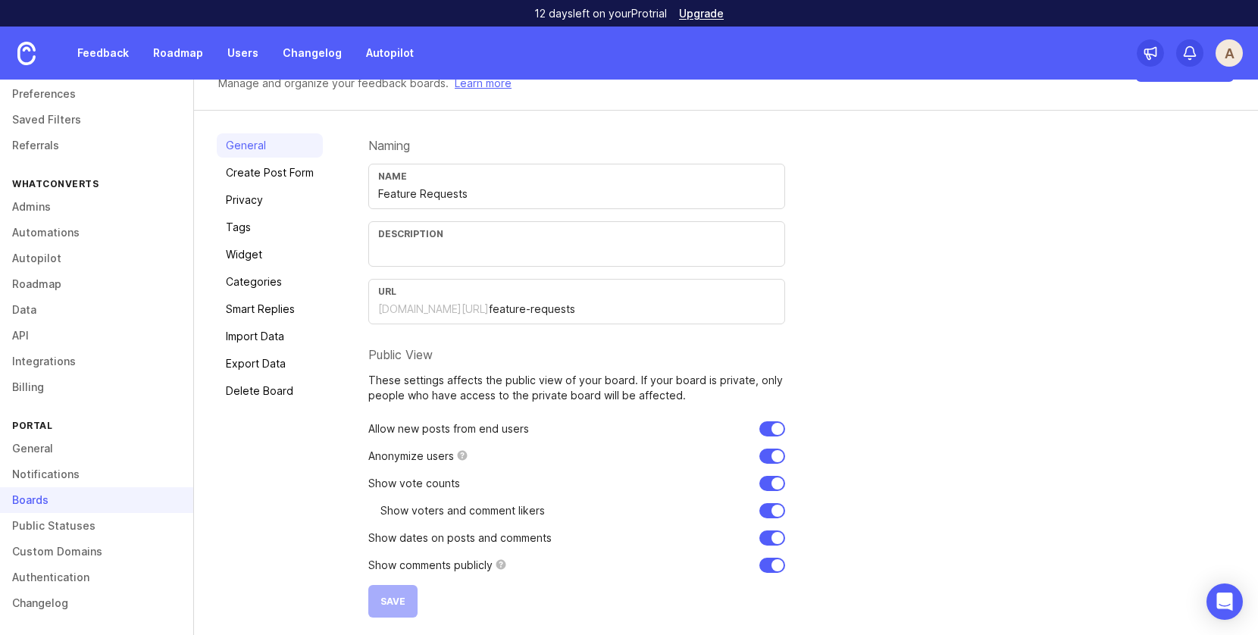
scroll to position [64, 0]
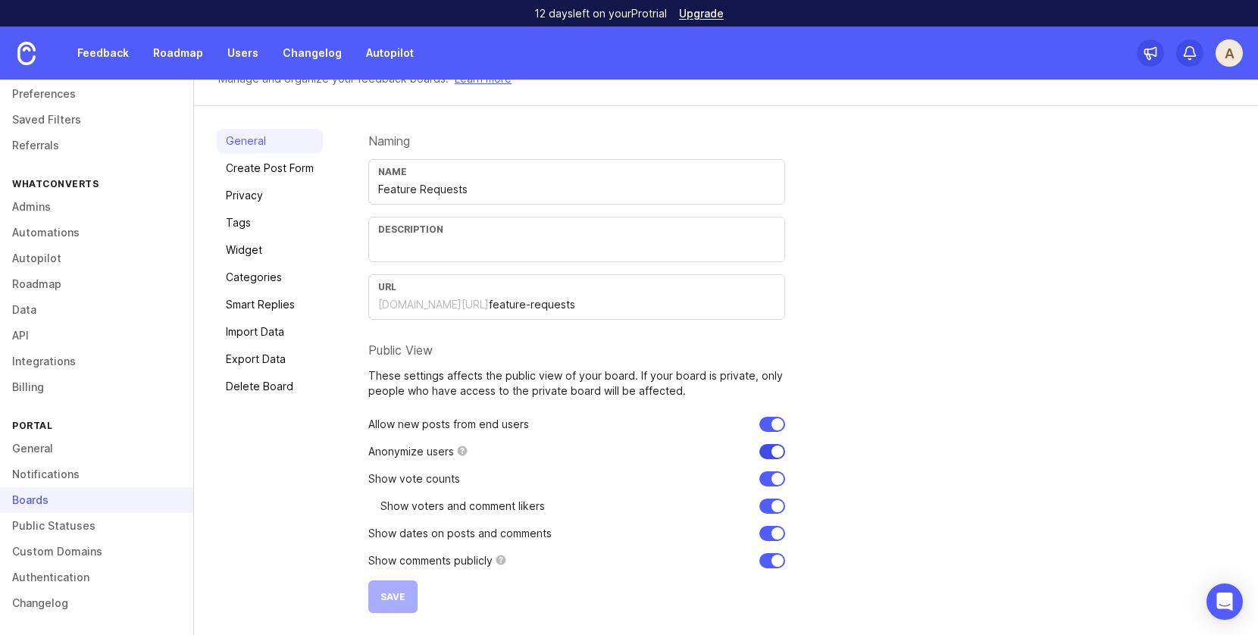
click at [763, 450] on input "checkbox" at bounding box center [773, 451] width 26 height 15
checkbox input "false"
click at [242, 169] on link "Create Post Form" at bounding box center [270, 168] width 106 height 24
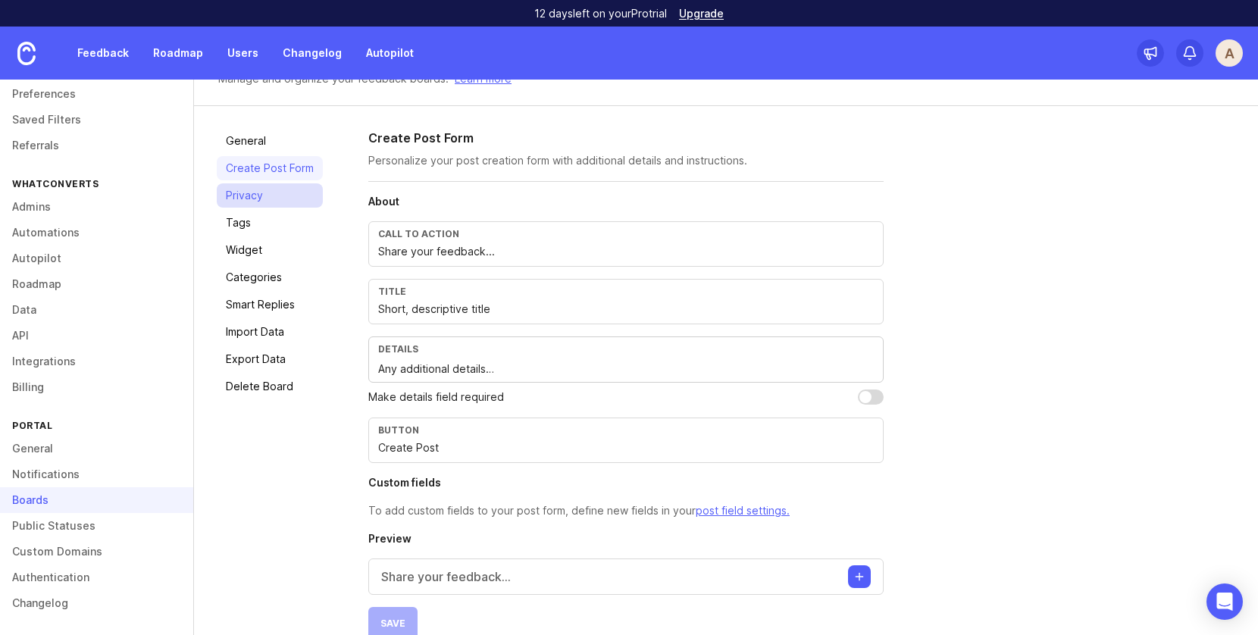
click at [246, 188] on link "Privacy" at bounding box center [270, 195] width 106 height 24
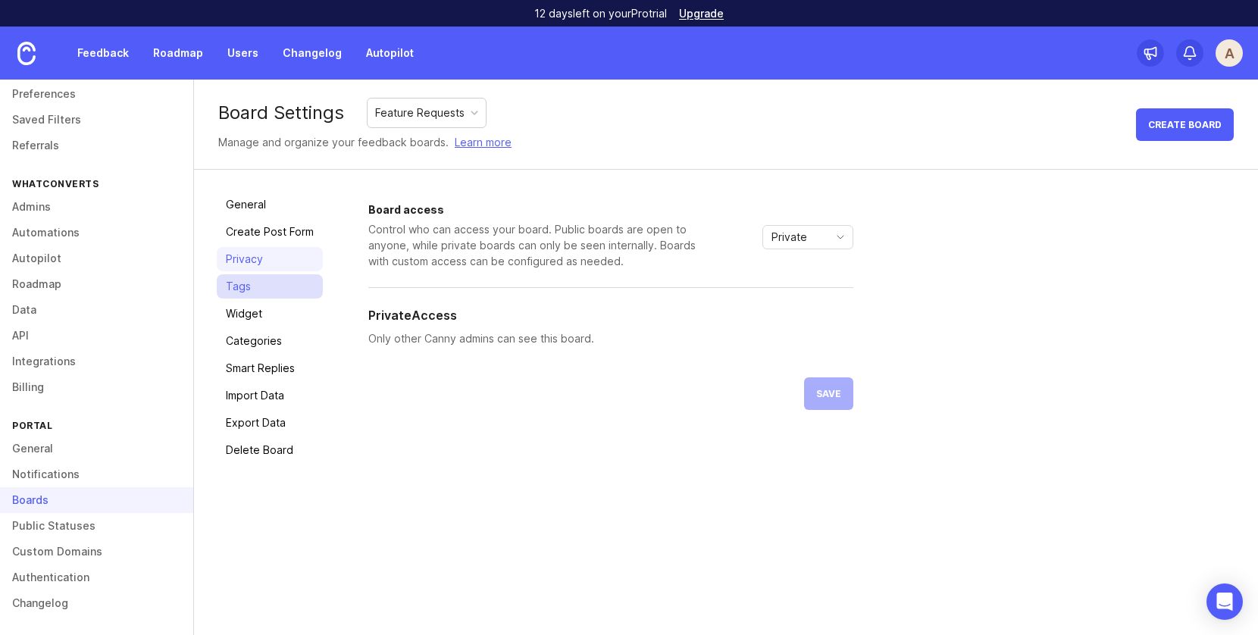
click at [239, 278] on link "Tags" at bounding box center [270, 286] width 106 height 24
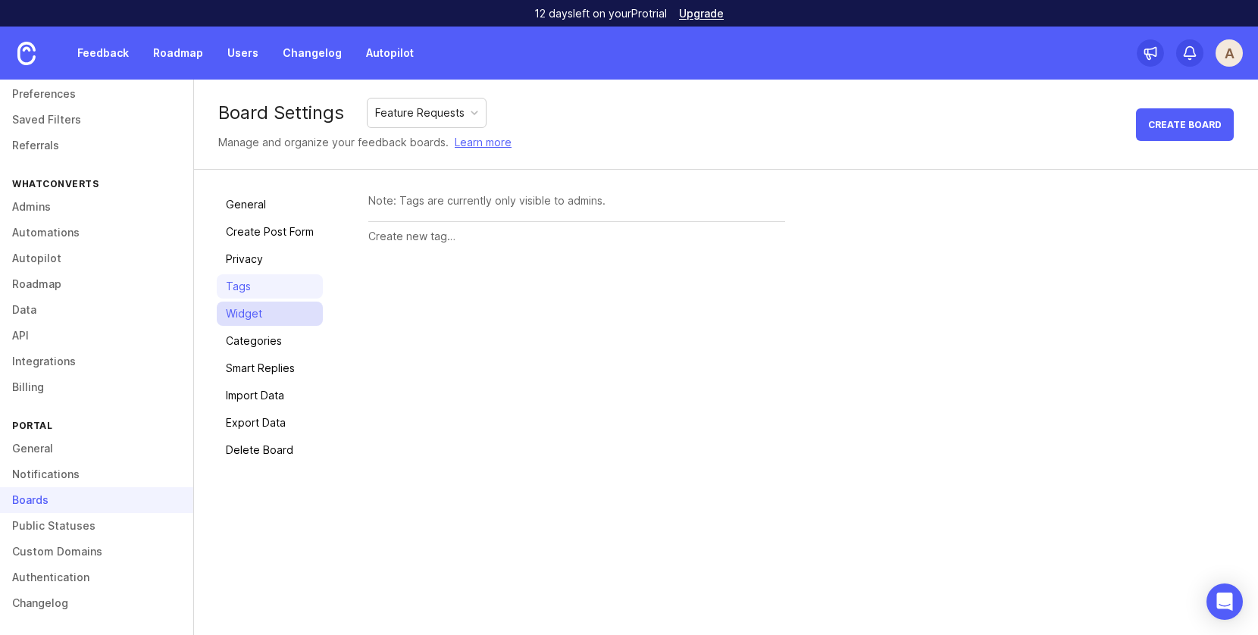
click at [271, 318] on link "Widget" at bounding box center [270, 314] width 106 height 24
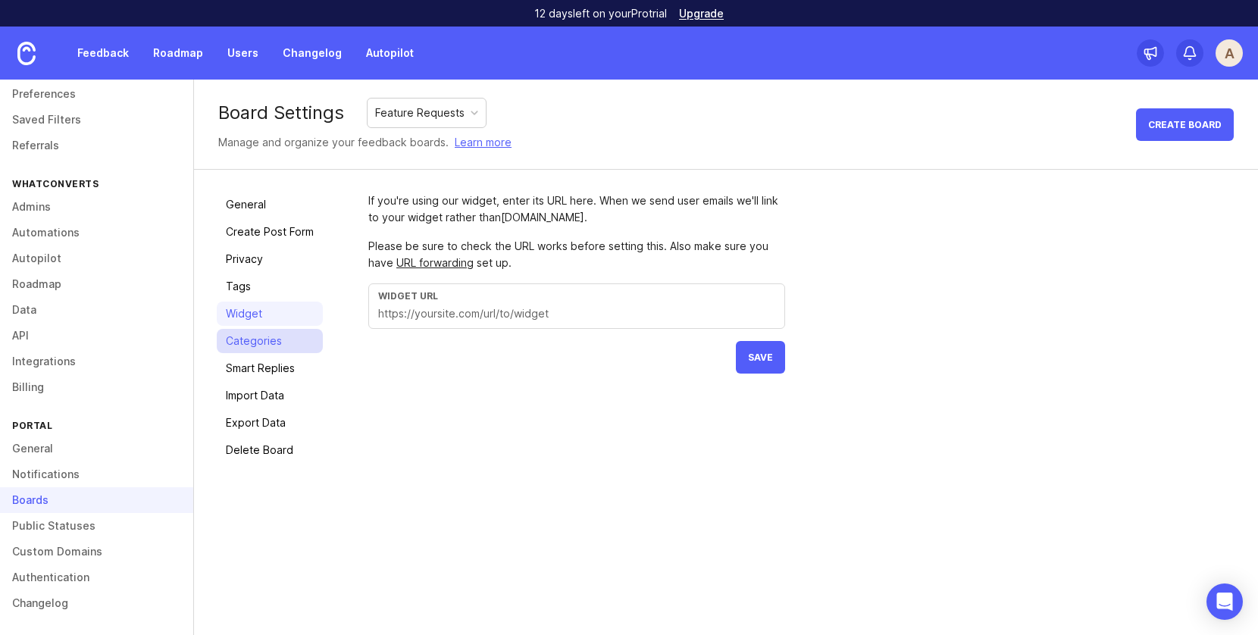
click at [270, 347] on link "Categories" at bounding box center [270, 341] width 106 height 24
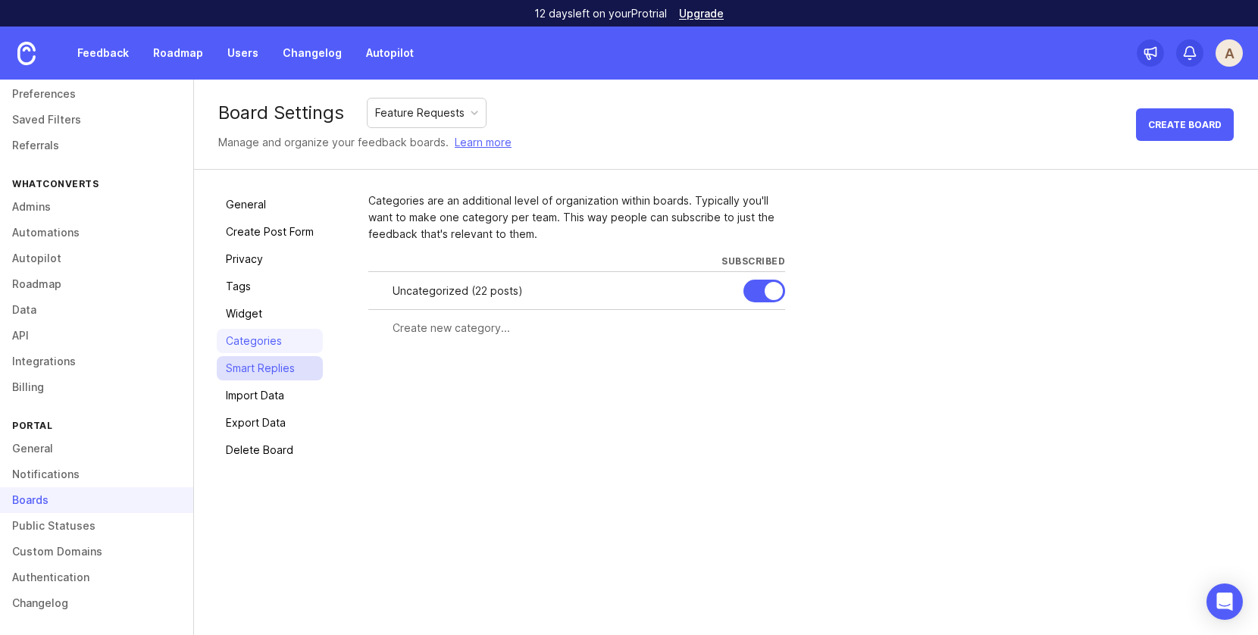
click at [283, 376] on link "Smart Replies" at bounding box center [270, 368] width 106 height 24
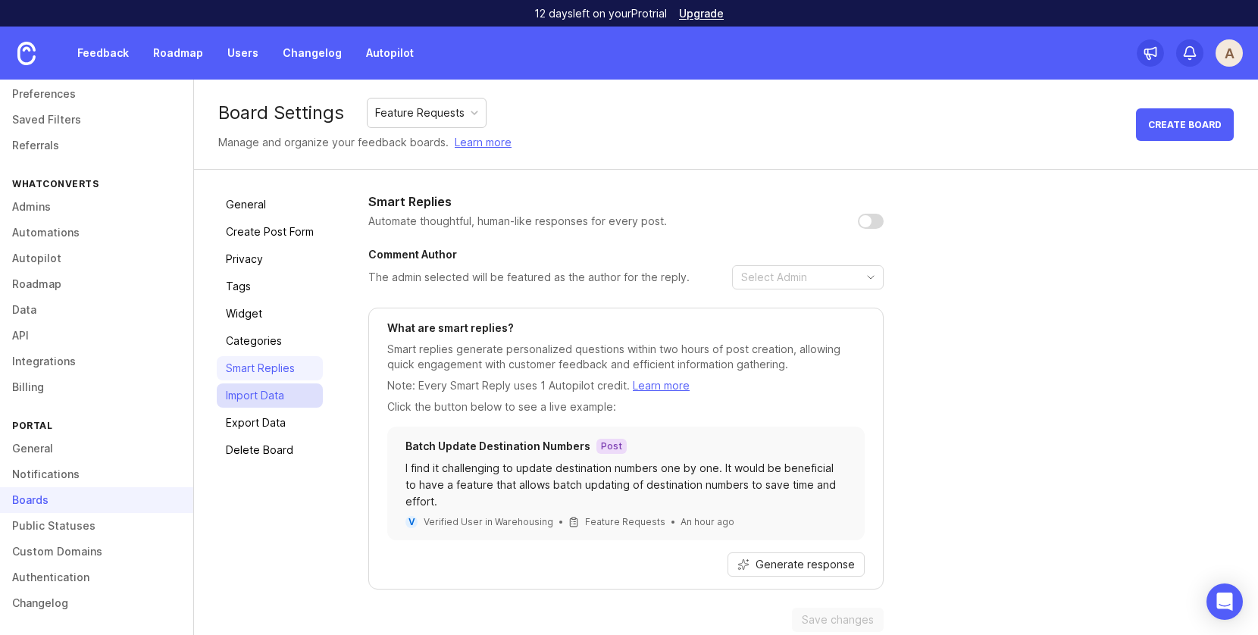
click at [280, 393] on link "Import Data" at bounding box center [270, 396] width 106 height 24
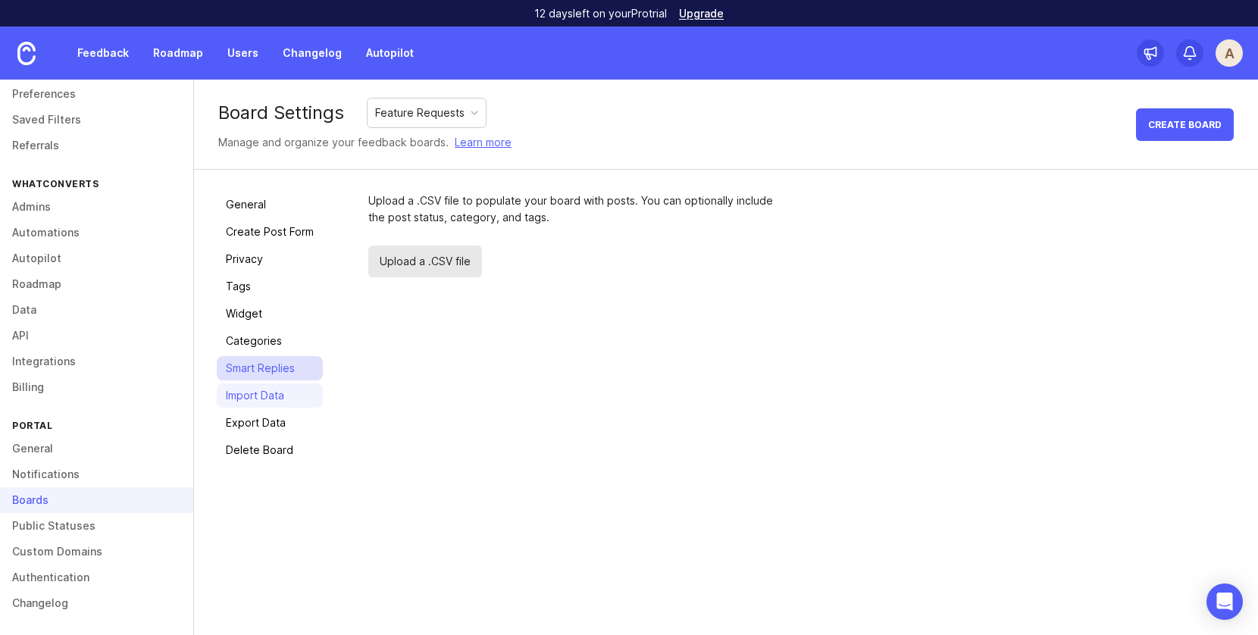
click at [237, 371] on link "Smart Replies" at bounding box center [270, 368] width 106 height 24
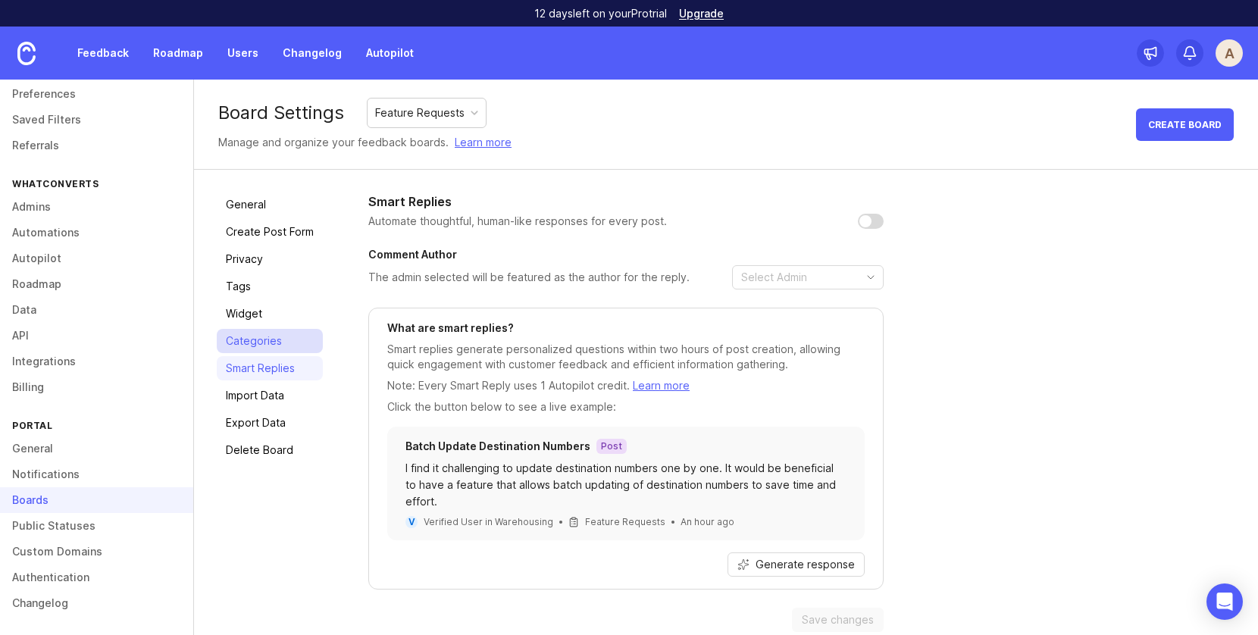
click at [243, 334] on link "Categories" at bounding box center [270, 341] width 106 height 24
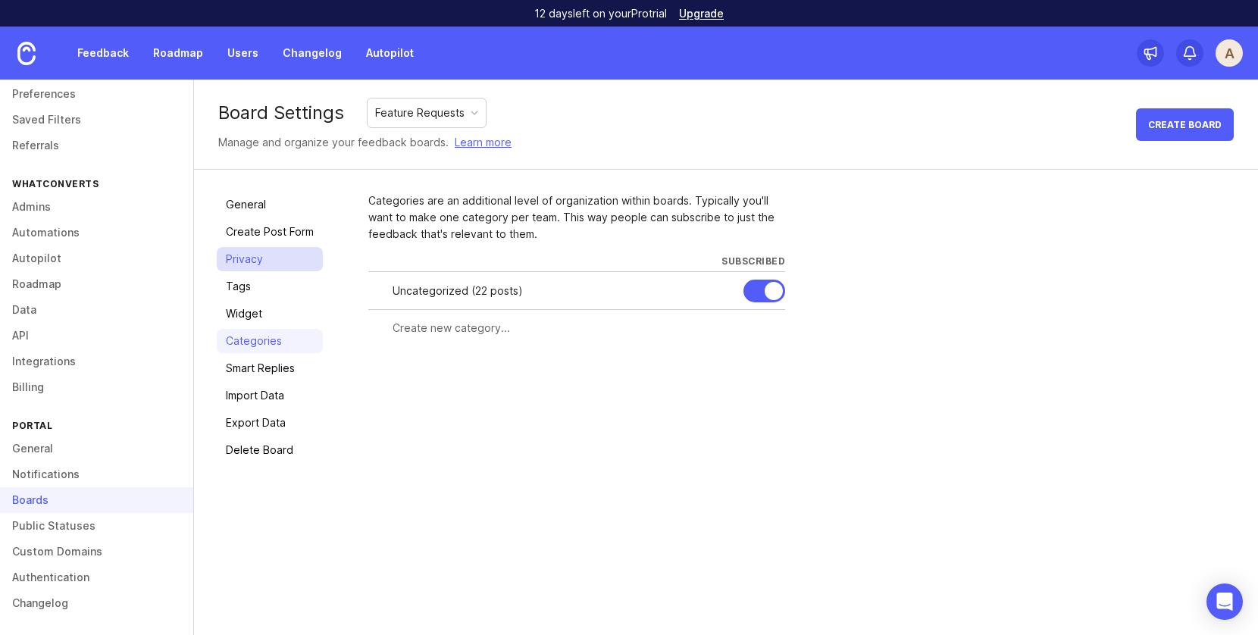
click at [239, 255] on link "Privacy" at bounding box center [270, 259] width 106 height 24
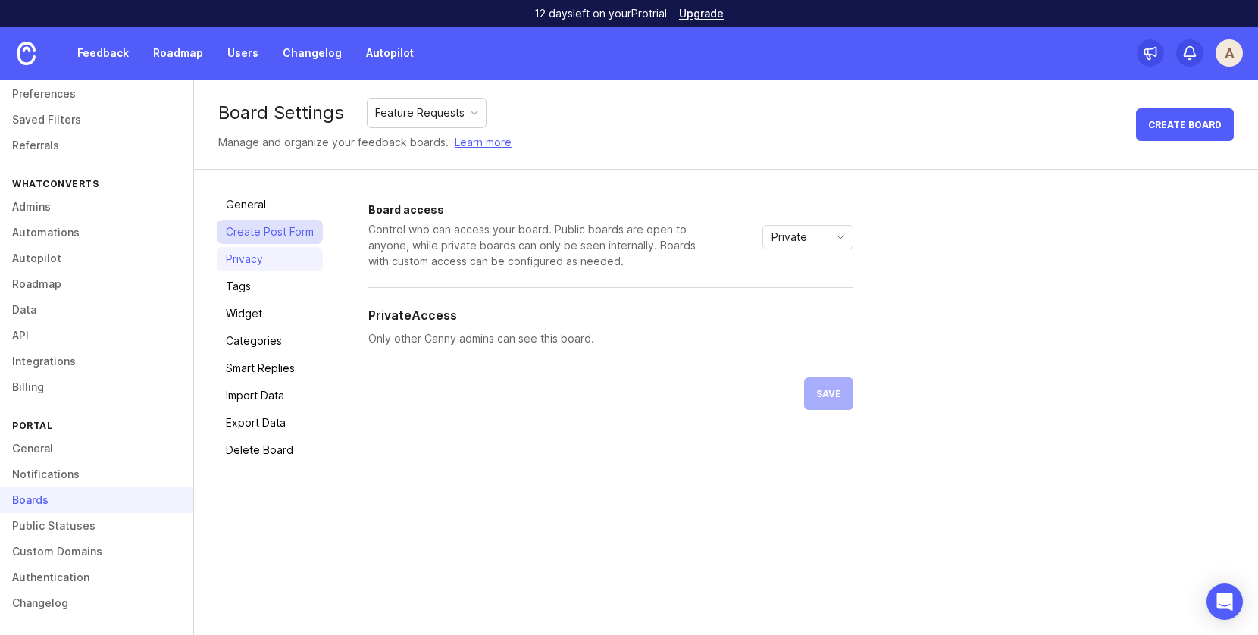
click at [251, 227] on link "Create Post Form" at bounding box center [270, 232] width 106 height 24
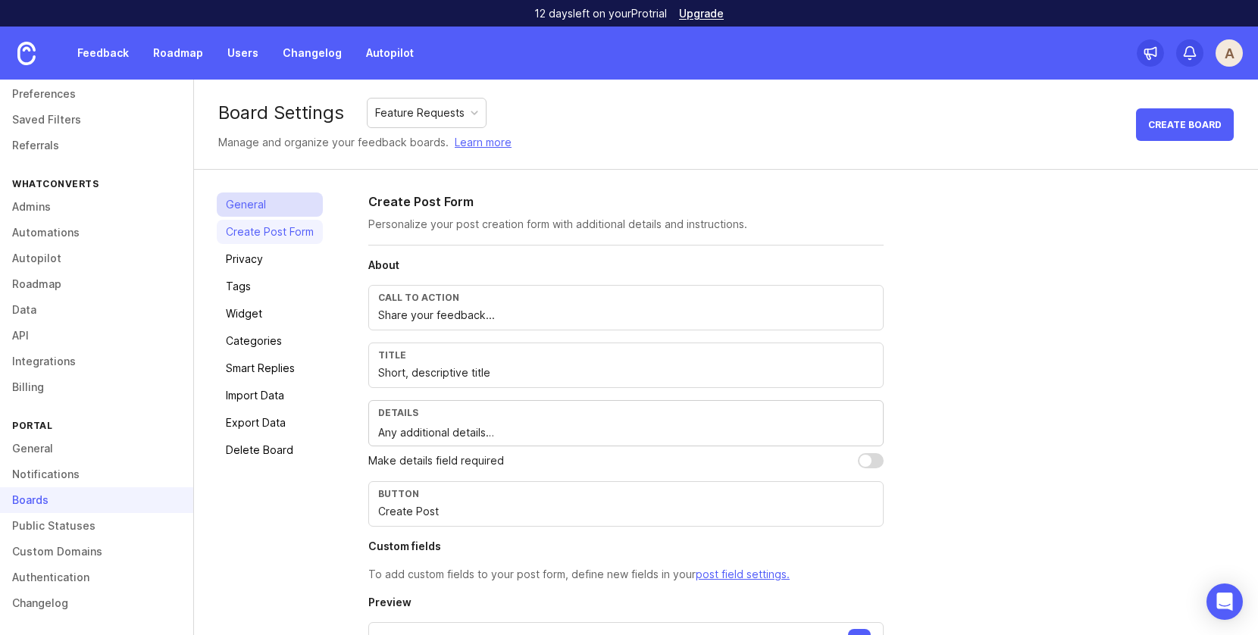
click at [246, 204] on link "General" at bounding box center [270, 205] width 106 height 24
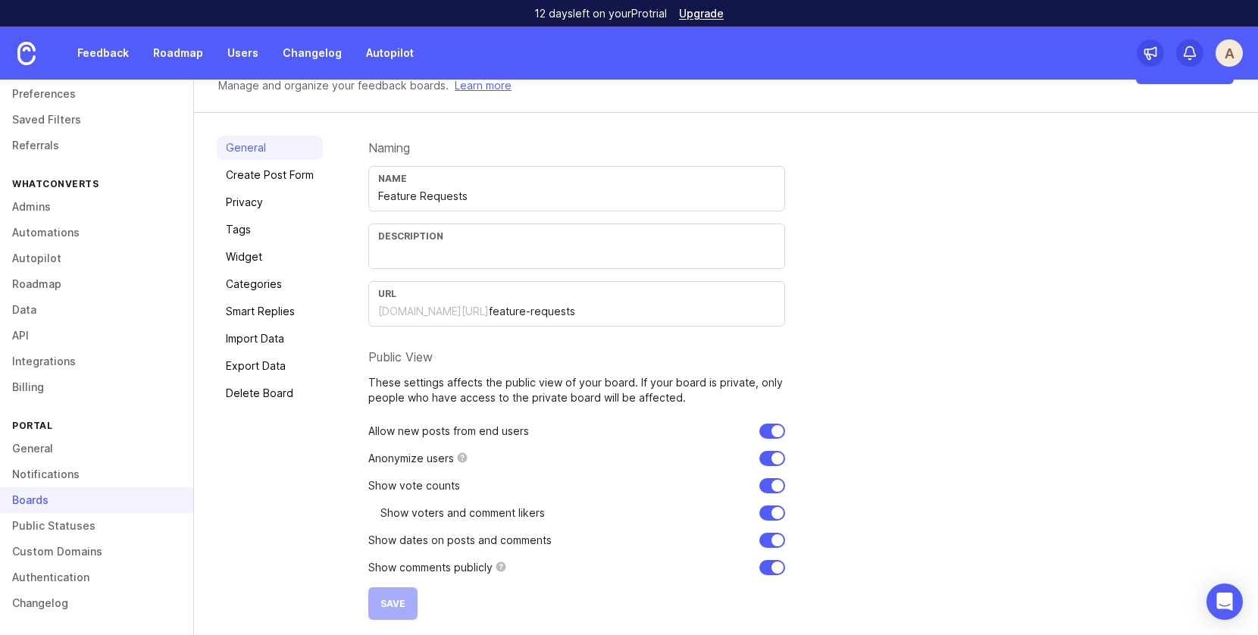
scroll to position [64, 0]
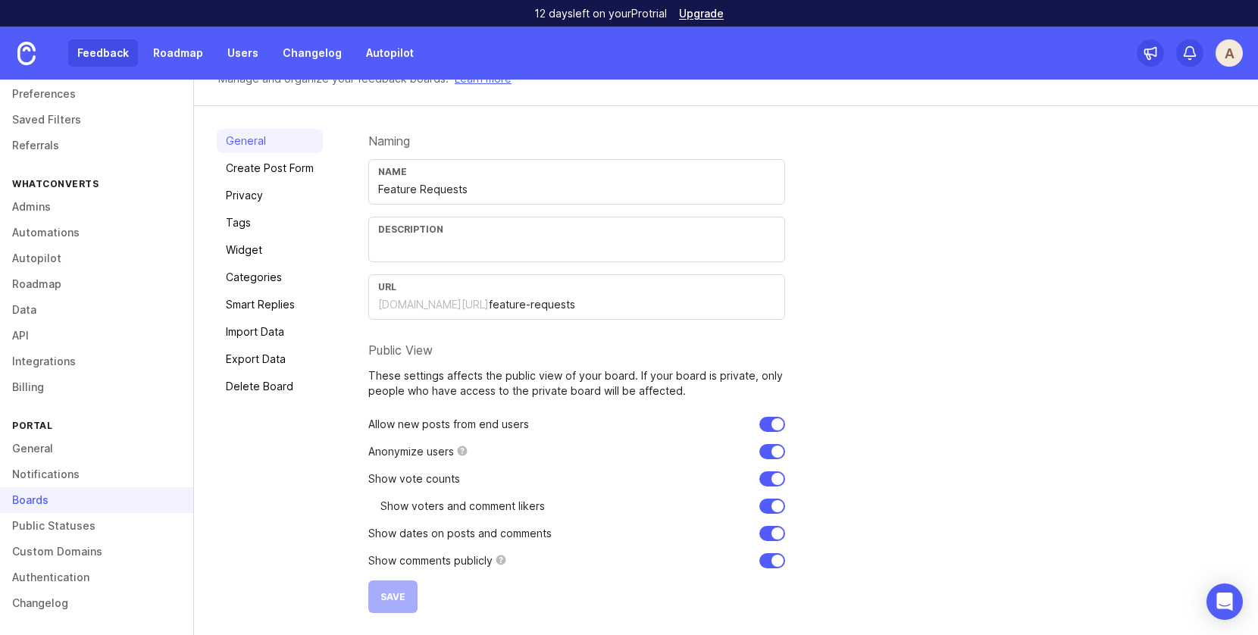
click at [126, 61] on link "Feedback" at bounding box center [103, 52] width 70 height 27
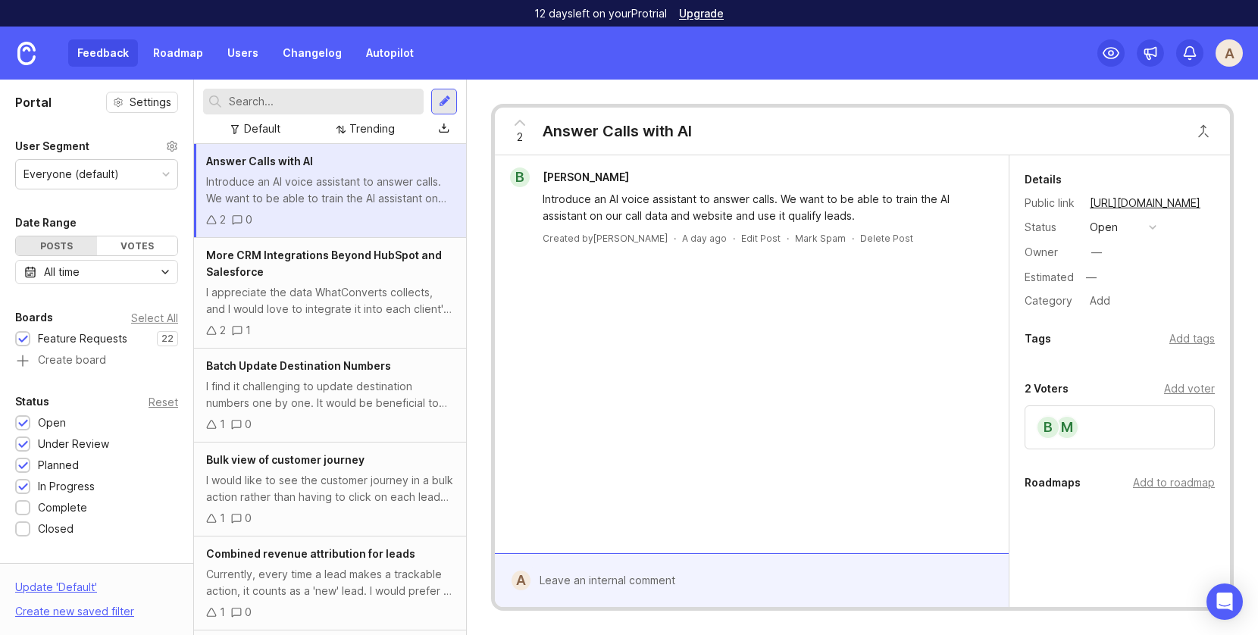
click at [208, 157] on span "Answer Calls with AI" at bounding box center [259, 161] width 107 height 13
click at [325, 262] on span "More CRM Integrations Beyond HubSpot and Salesforce" at bounding box center [324, 264] width 236 height 30
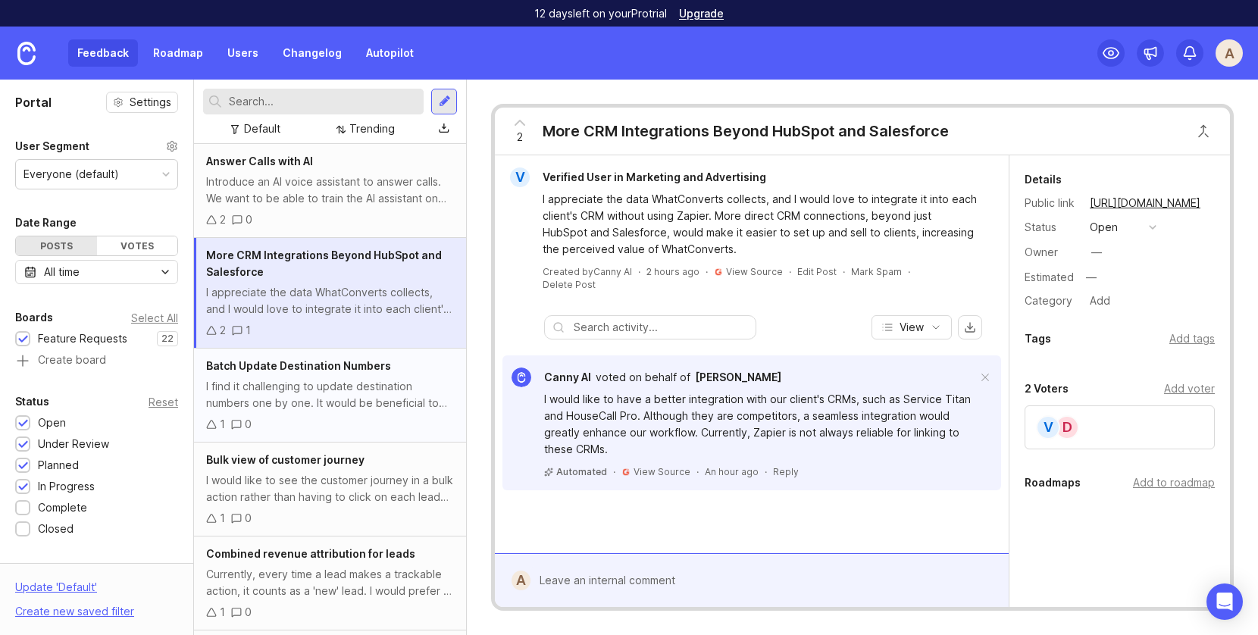
click at [302, 388] on div "I find it challenging to update destination numbers one by one. It would be ben…" at bounding box center [330, 394] width 248 height 33
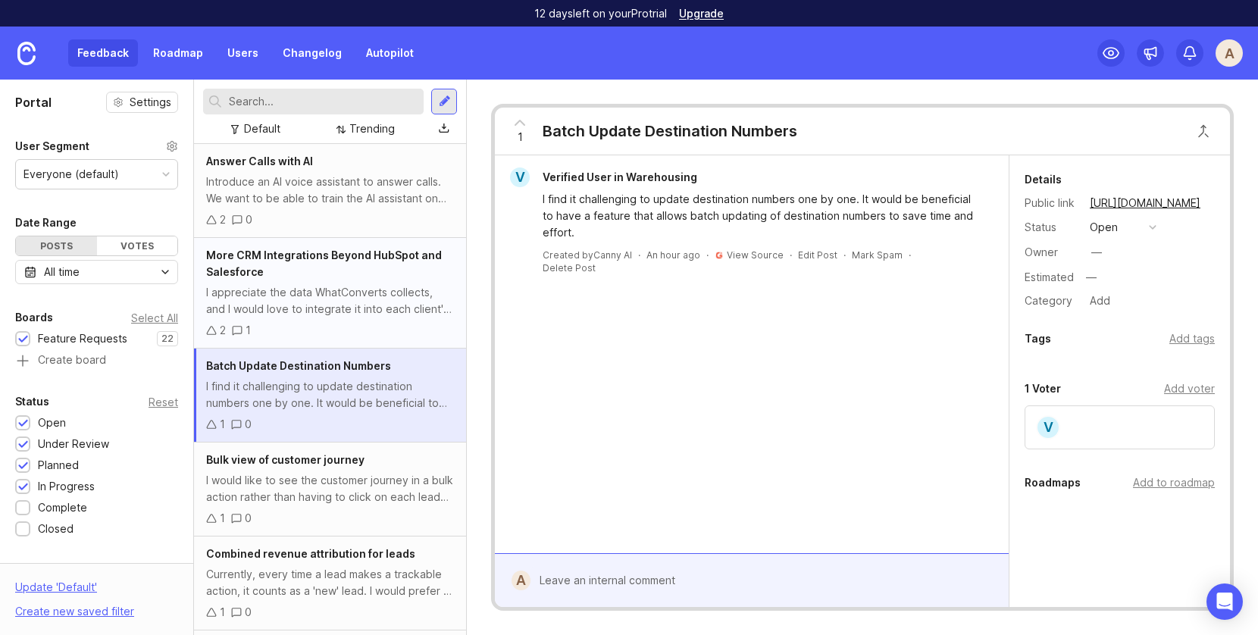
click at [317, 270] on div "More CRM Integrations Beyond HubSpot and Salesforce" at bounding box center [330, 263] width 248 height 33
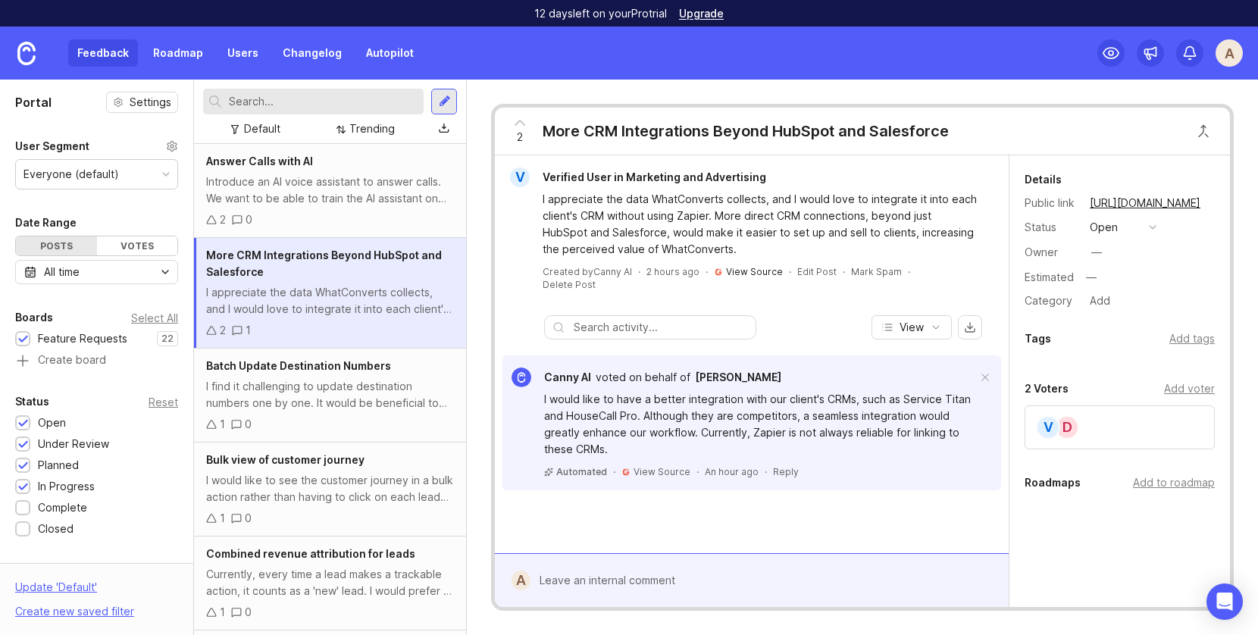
click at [753, 270] on link "View Source" at bounding box center [754, 271] width 57 height 11
click at [734, 270] on link "View Source" at bounding box center [754, 271] width 57 height 11
click at [333, 372] on span "Batch Update Destination Numbers" at bounding box center [298, 365] width 185 height 13
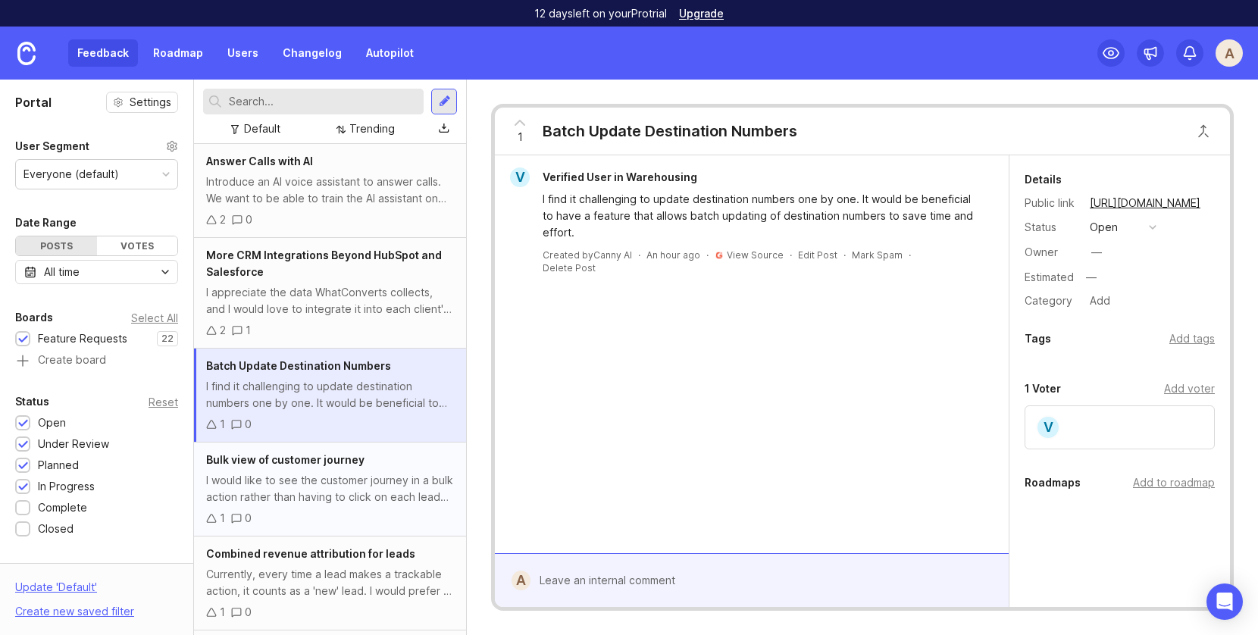
click at [335, 489] on div "I would like to see the customer journey in a bulk action rather than having to…" at bounding box center [330, 488] width 248 height 33
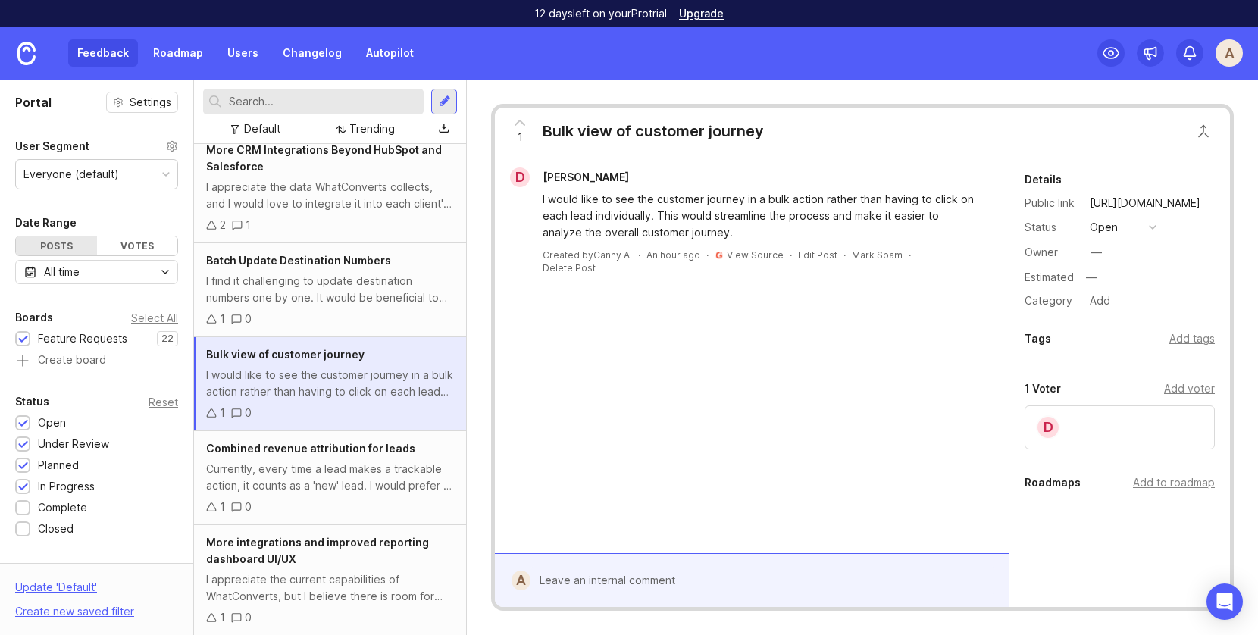
scroll to position [188, 0]
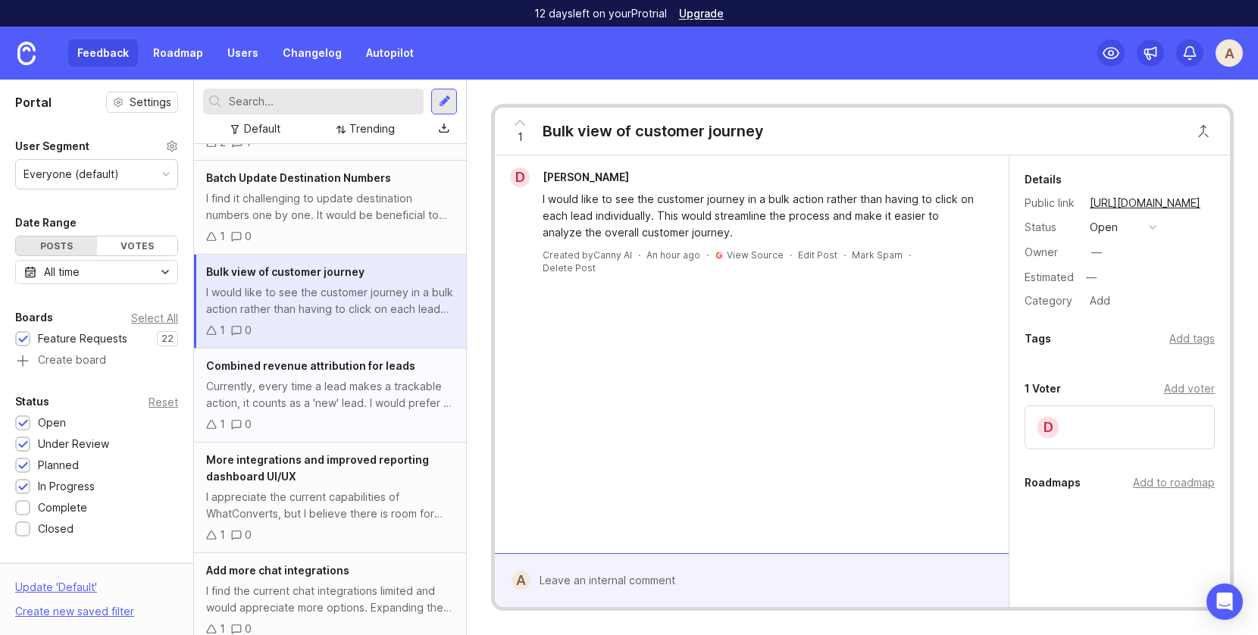
click at [330, 415] on div "Combined revenue attribution for leads Currently, every time a lead makes a tra…" at bounding box center [330, 396] width 272 height 94
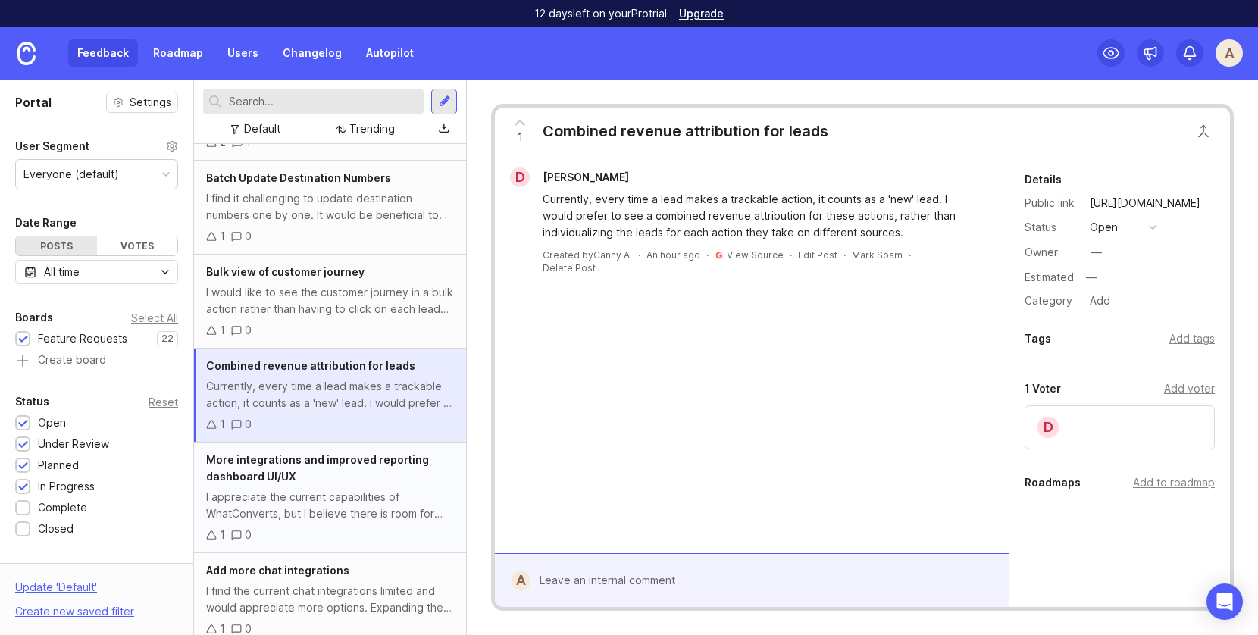
click at [334, 472] on div "More integrations and improved reporting dashboard UI/UX" at bounding box center [330, 468] width 248 height 33
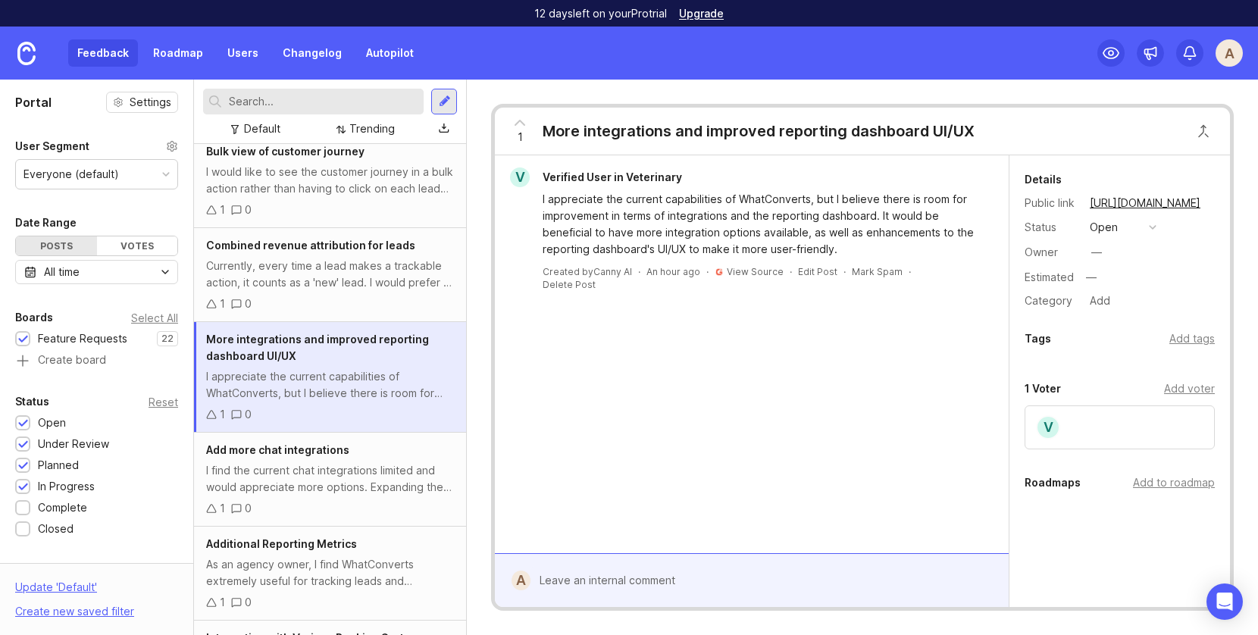
scroll to position [324, 0]
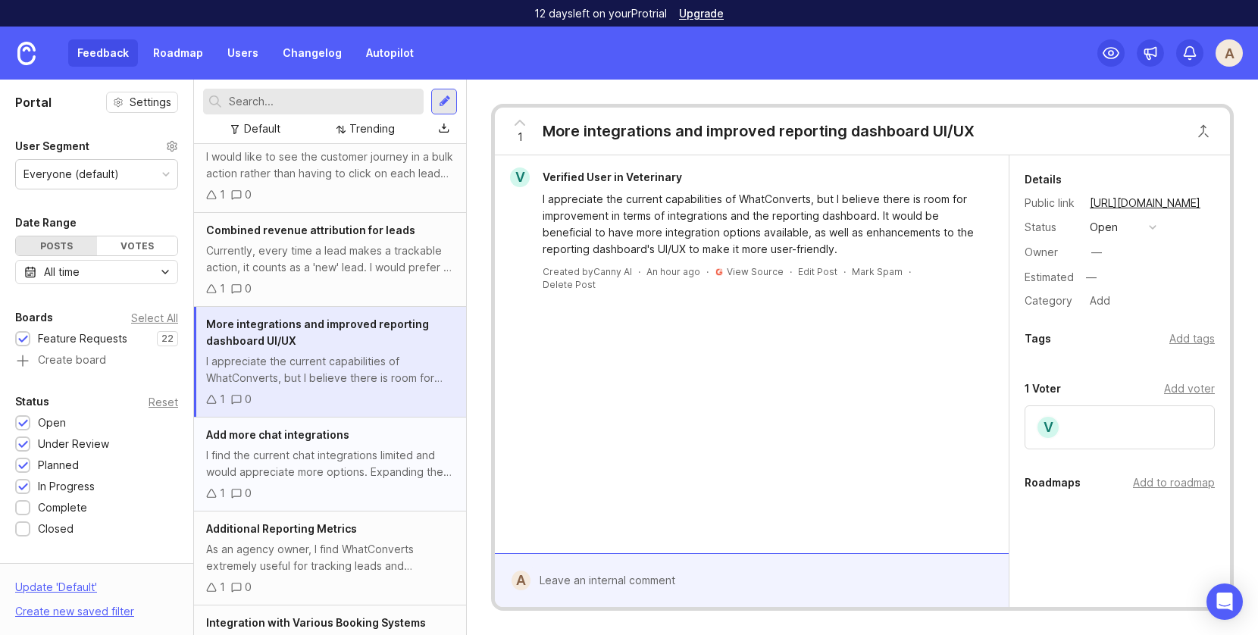
click at [333, 469] on div "I find the current chat integrations limited and would appreciate more options.…" at bounding box center [330, 463] width 248 height 33
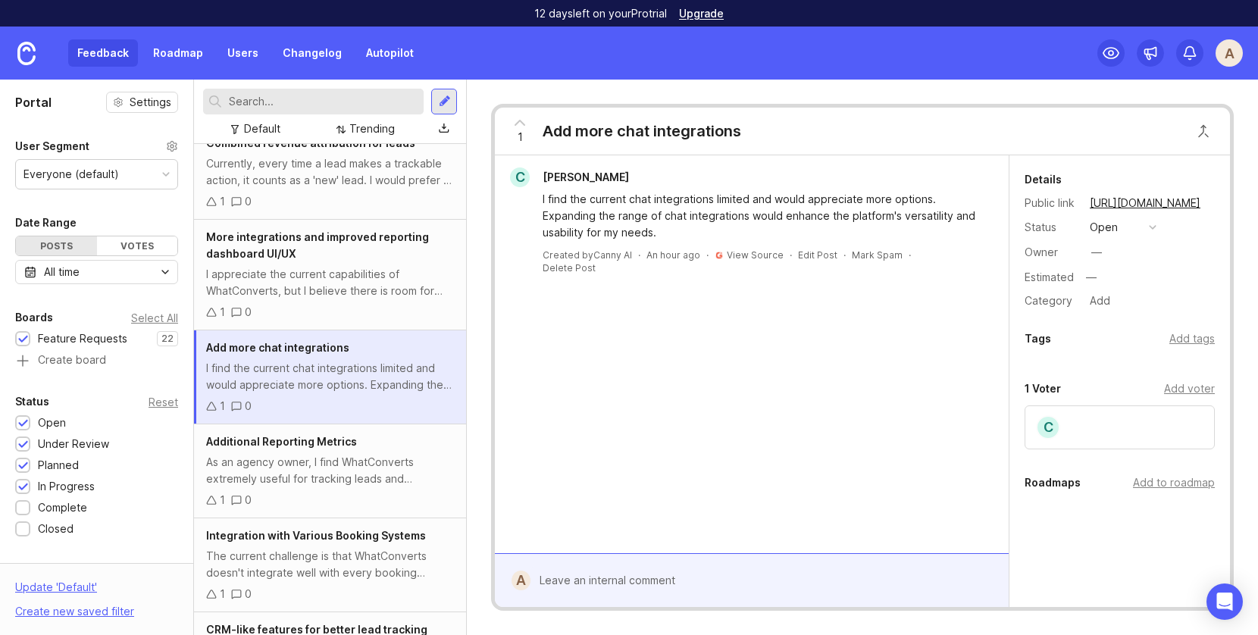
scroll to position [424, 0]
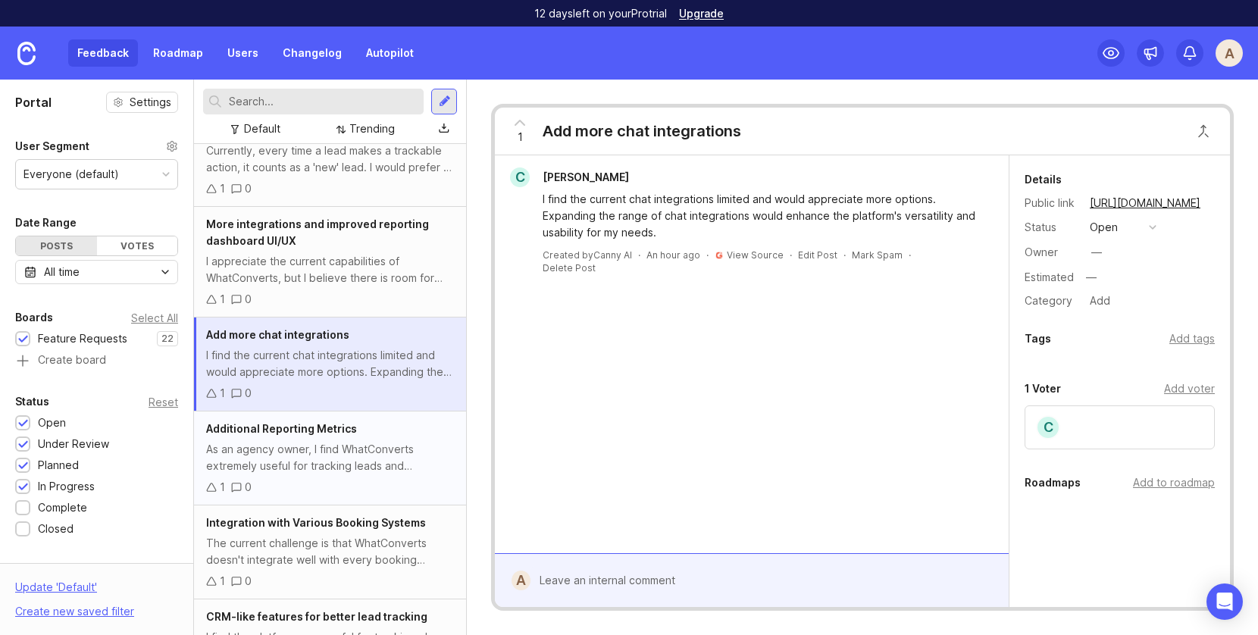
click at [328, 453] on div "As an agency owner, I find WhatConverts extremely useful for tracking leads and…" at bounding box center [330, 457] width 248 height 33
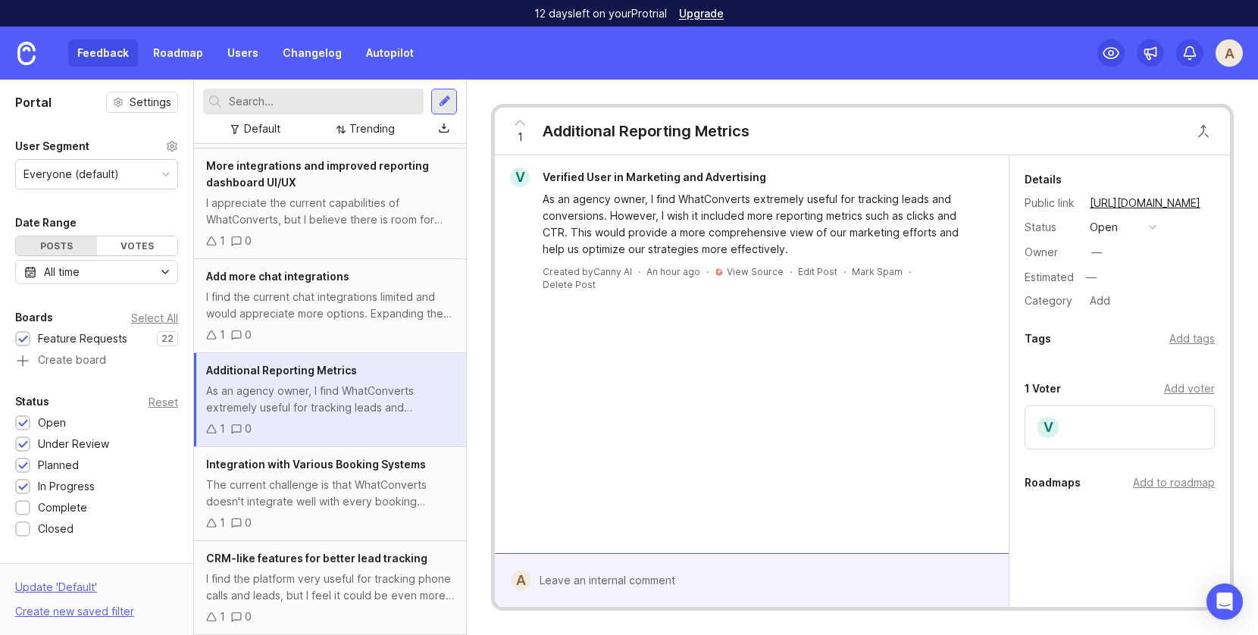
scroll to position [519, 0]
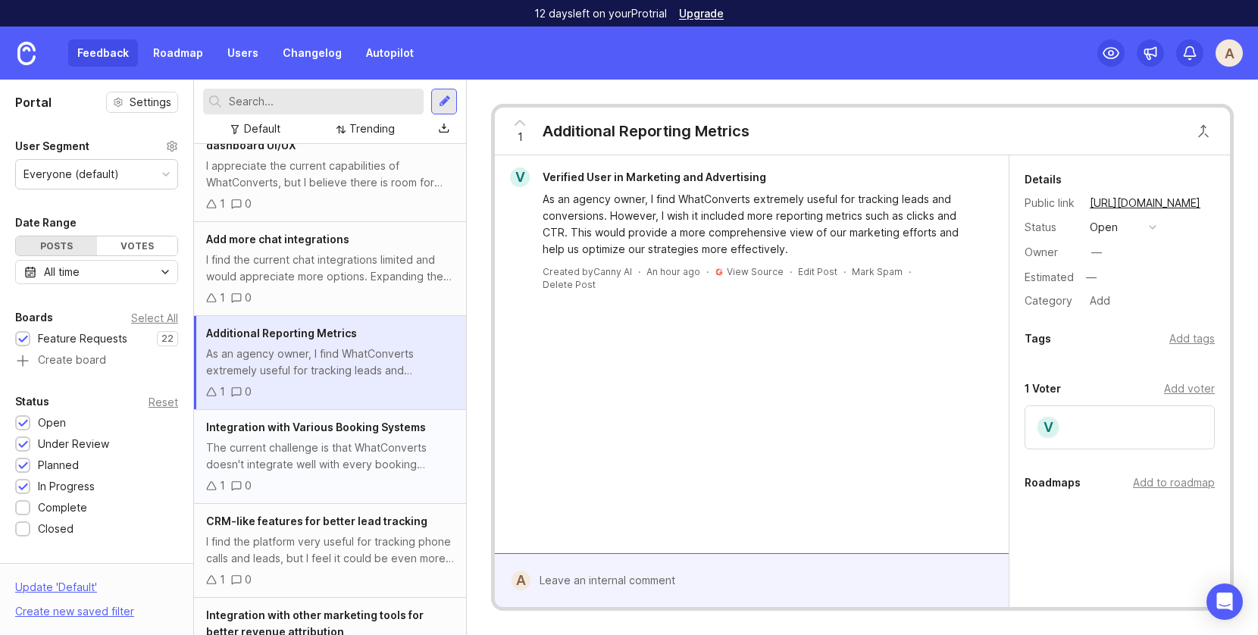
click at [325, 459] on div "The current challenge is that WhatConverts doesn't integrate well with every bo…" at bounding box center [330, 456] width 248 height 33
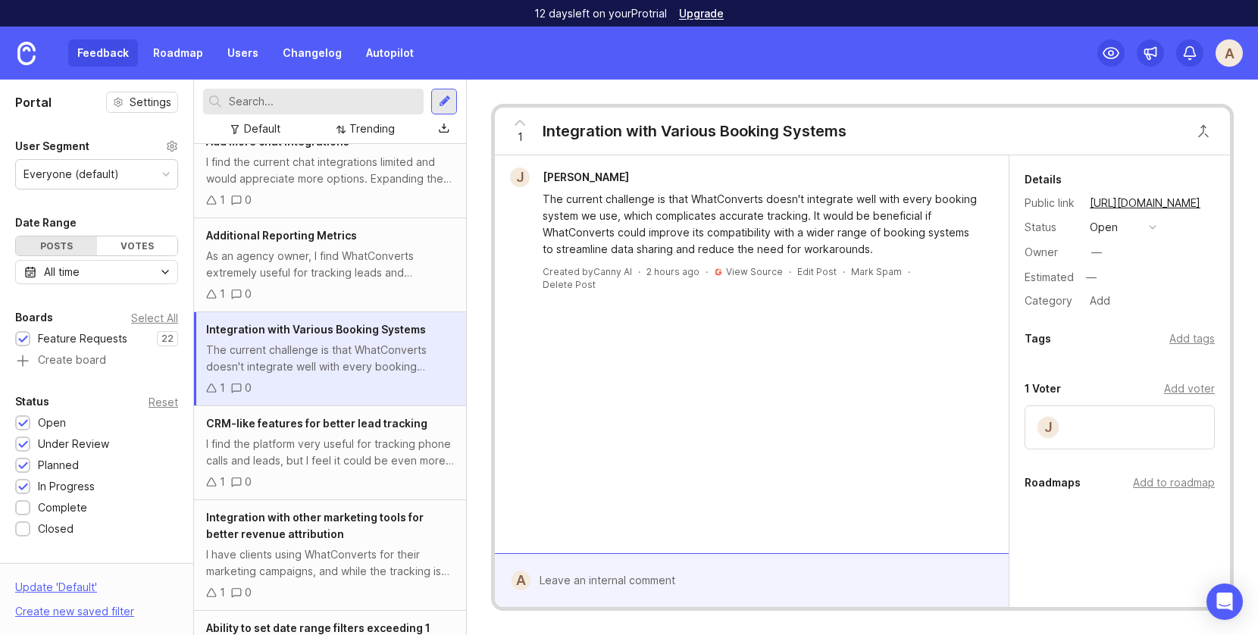
scroll to position [666, 0]
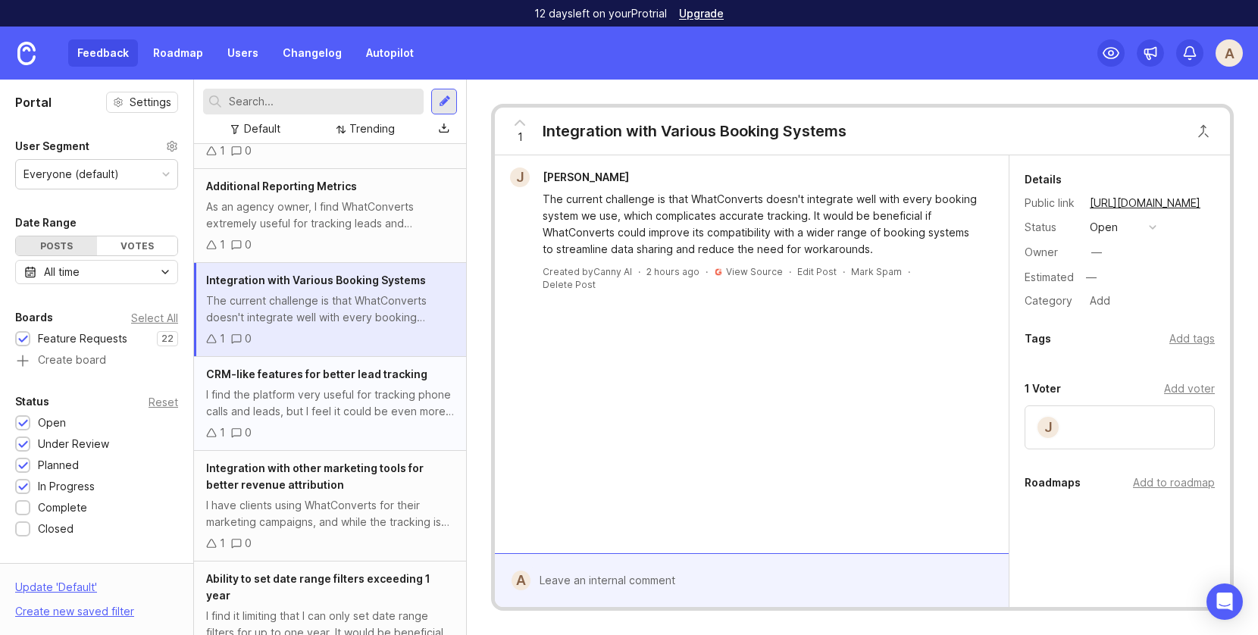
click at [304, 403] on div "I find the platform very useful for tracking phone calls and leads, but I feel …" at bounding box center [330, 403] width 248 height 33
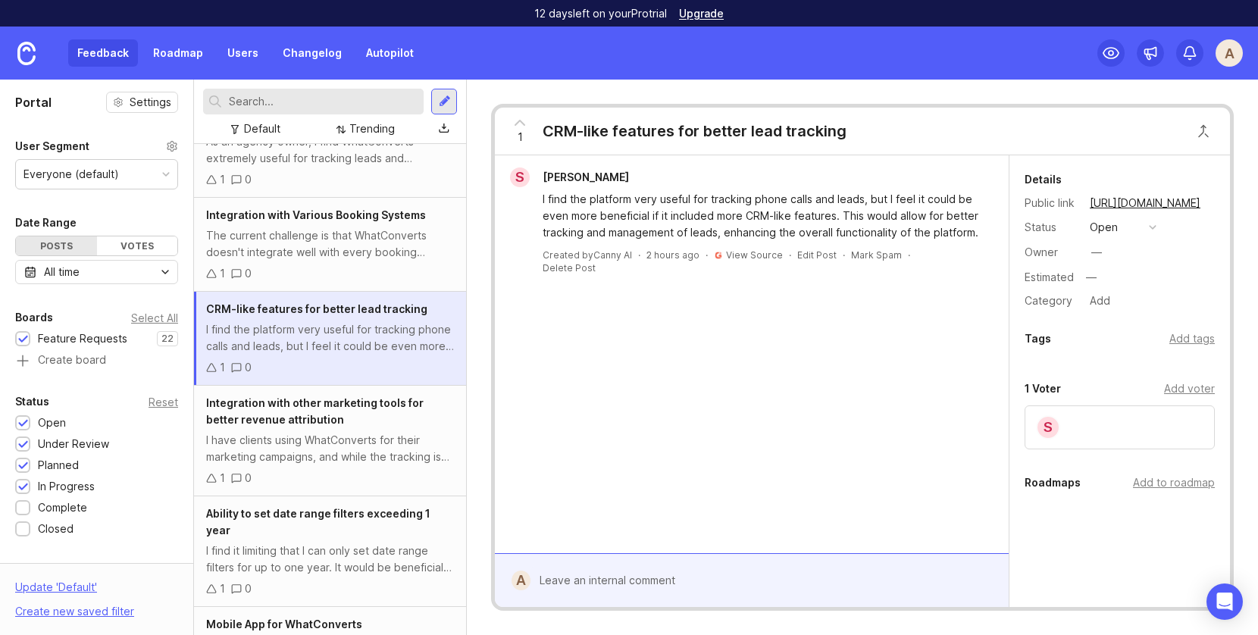
scroll to position [754, 0]
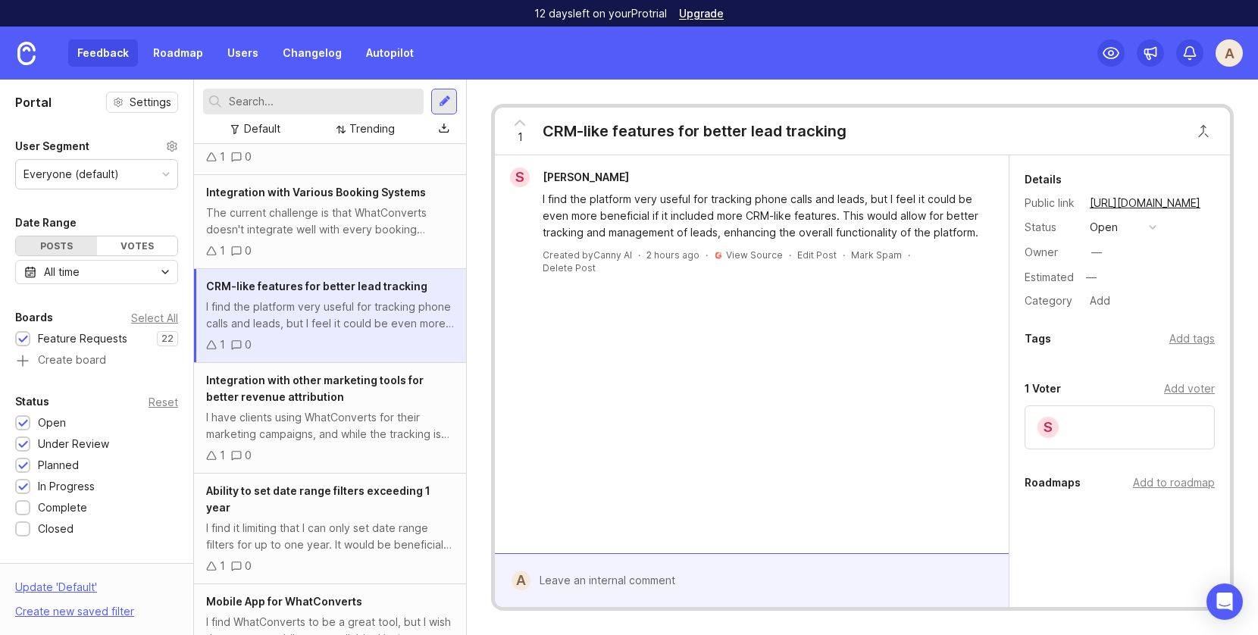
click at [304, 403] on div "Integration with other marketing tools for better revenue attribution" at bounding box center [330, 388] width 248 height 33
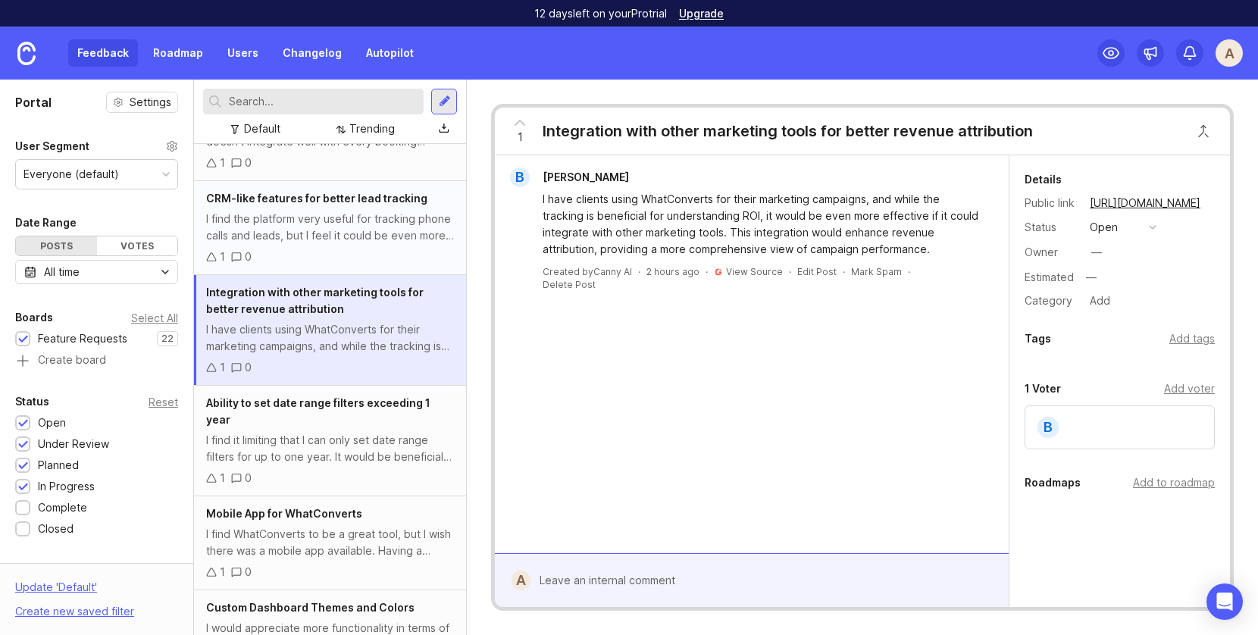
scroll to position [843, 0]
click at [304, 403] on span "Ability to set date range filters exceeding 1 year" at bounding box center [318, 411] width 224 height 30
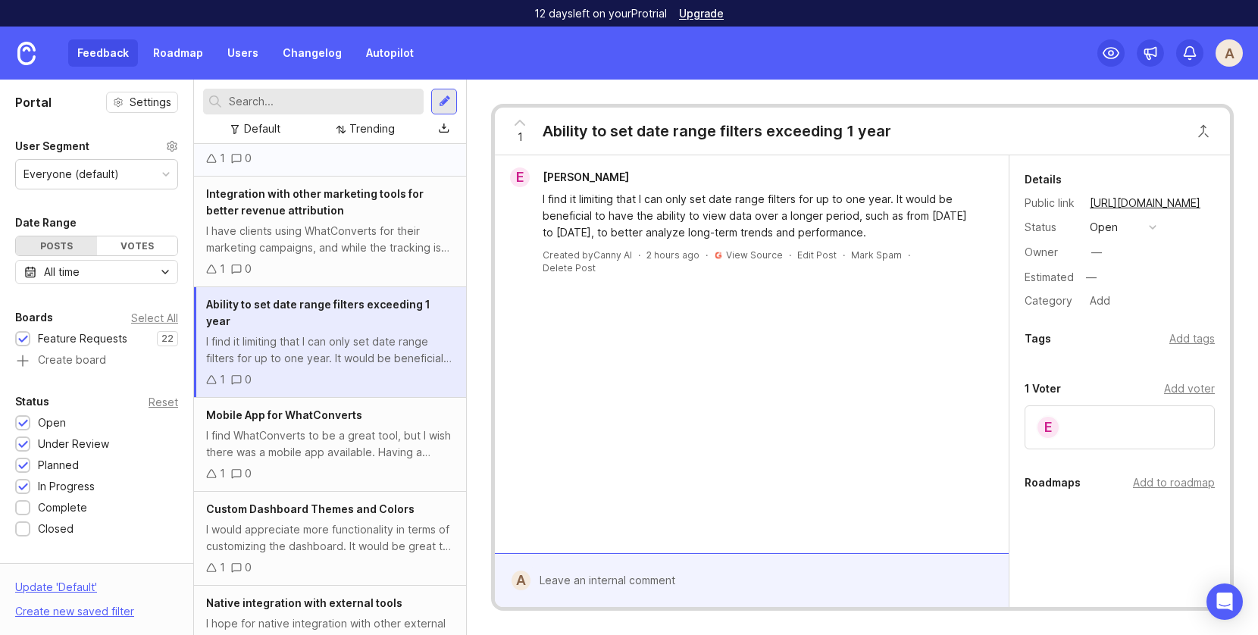
scroll to position [948, 0]
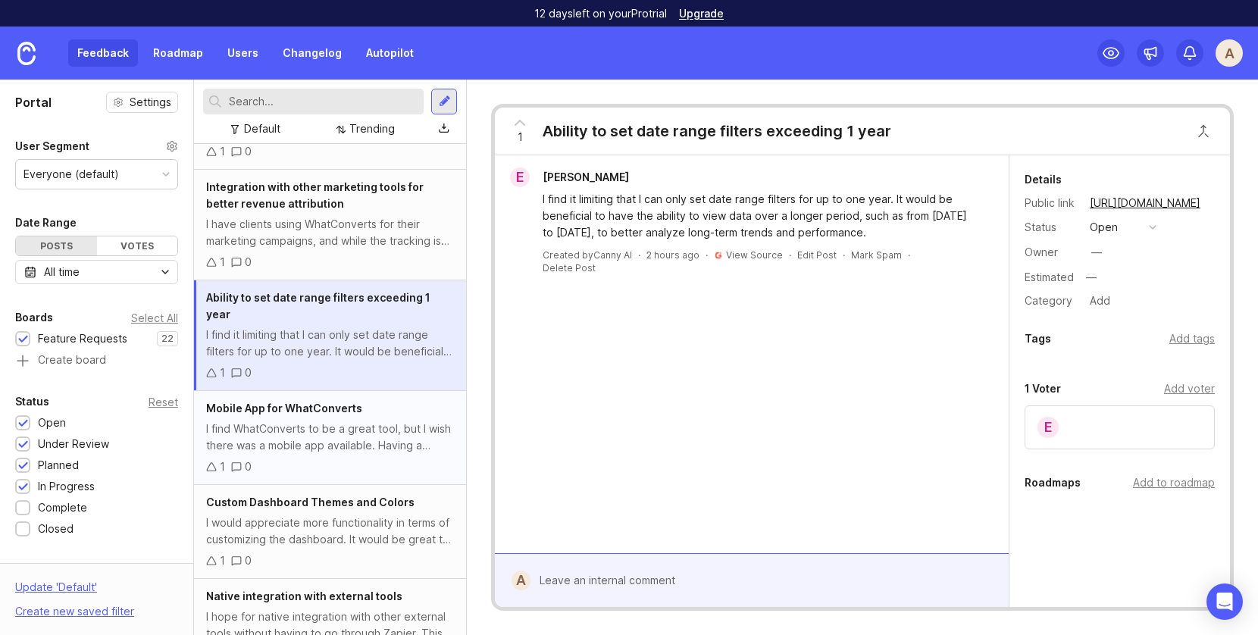
click at [304, 421] on div "I find WhatConverts to be a great tool, but I wish there was a mobile app avail…" at bounding box center [330, 437] width 248 height 33
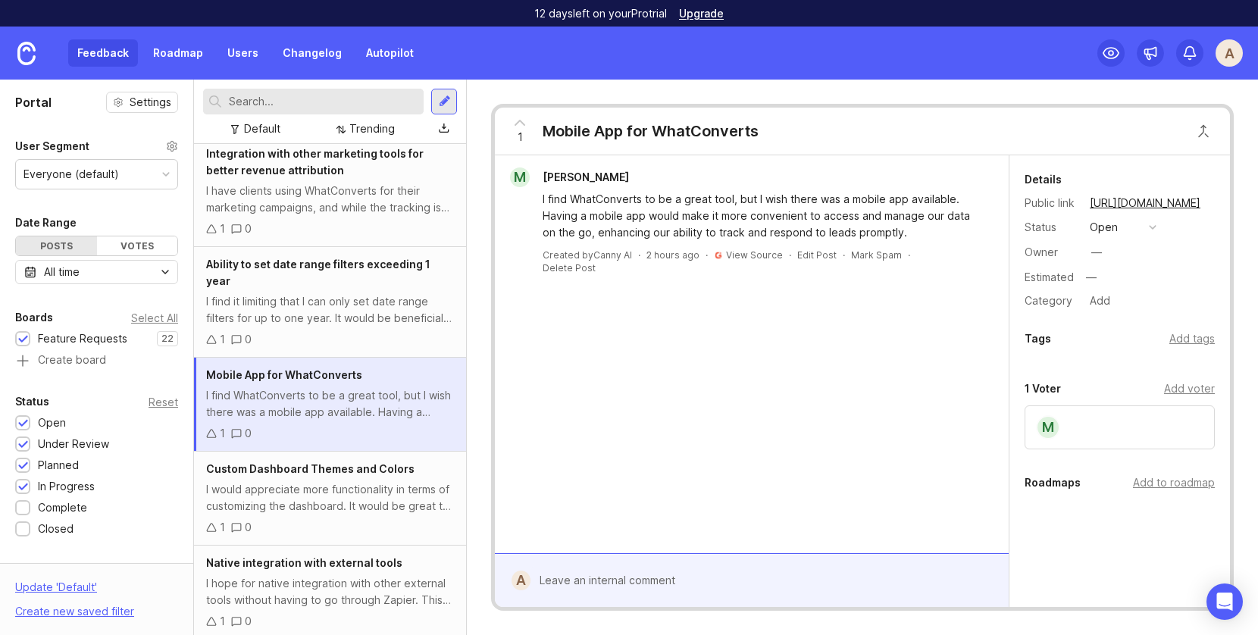
scroll to position [996, 0]
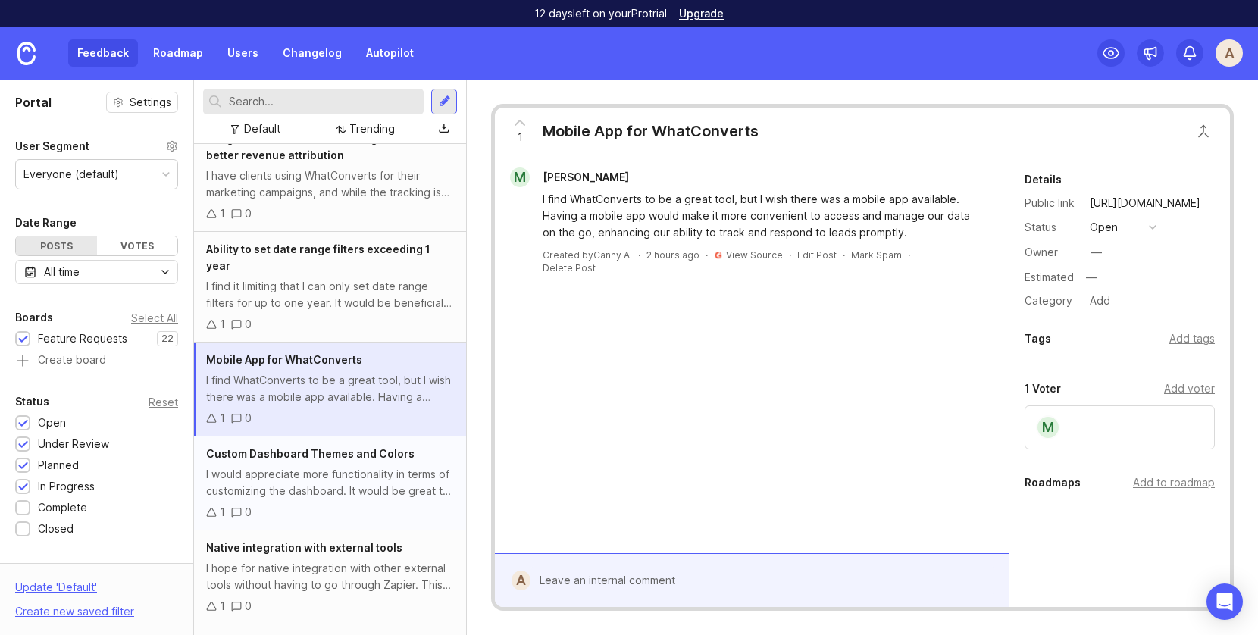
click at [312, 449] on div "Custom Dashboard Themes and Colors I would appreciate more functionality in ter…" at bounding box center [330, 484] width 272 height 94
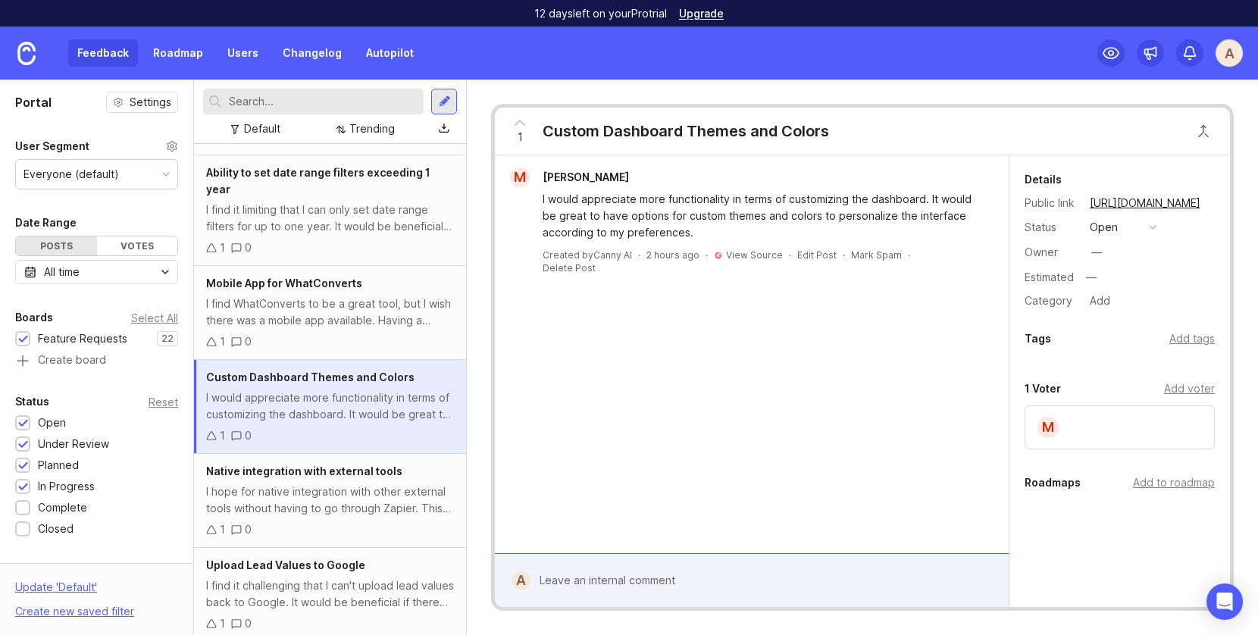
scroll to position [1105, 0]
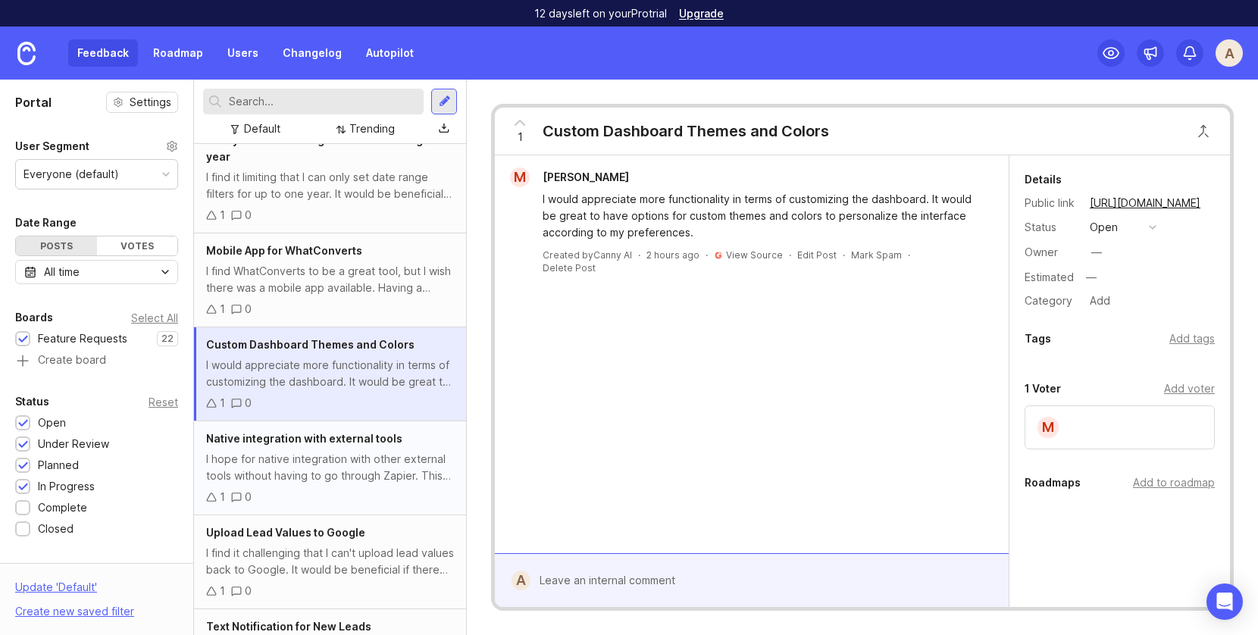
click at [312, 451] on div "I hope for native integration with other external tools without having to go th…" at bounding box center [330, 467] width 248 height 33
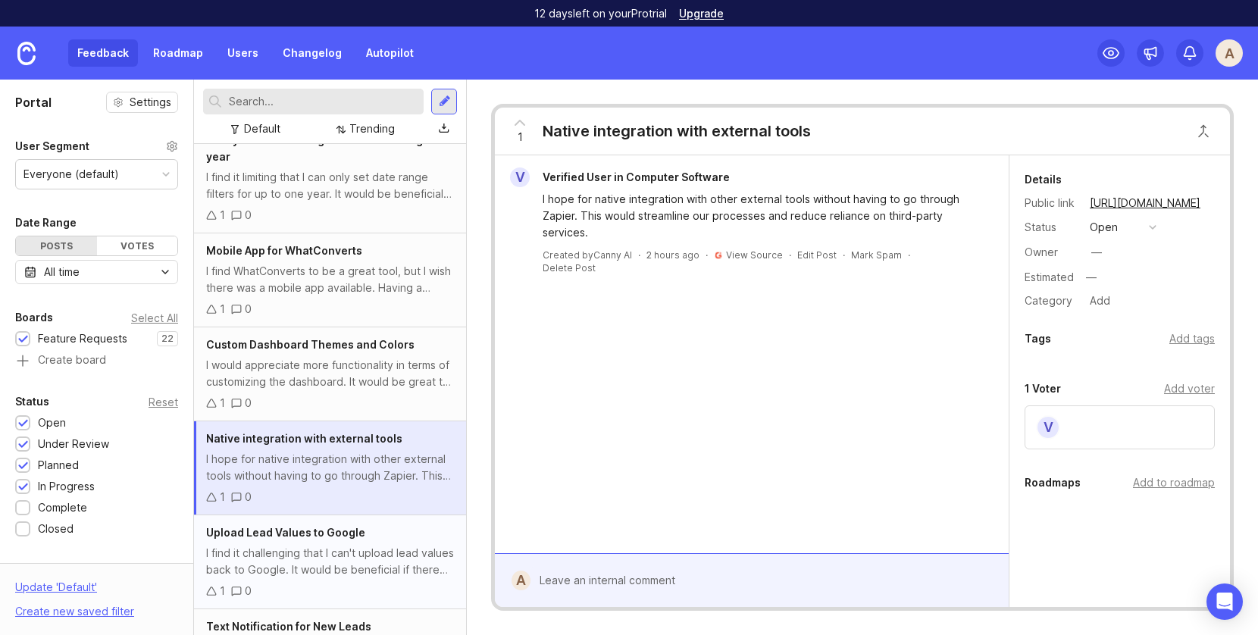
click at [325, 526] on span "Upload Lead Values to Google" at bounding box center [285, 532] width 159 height 13
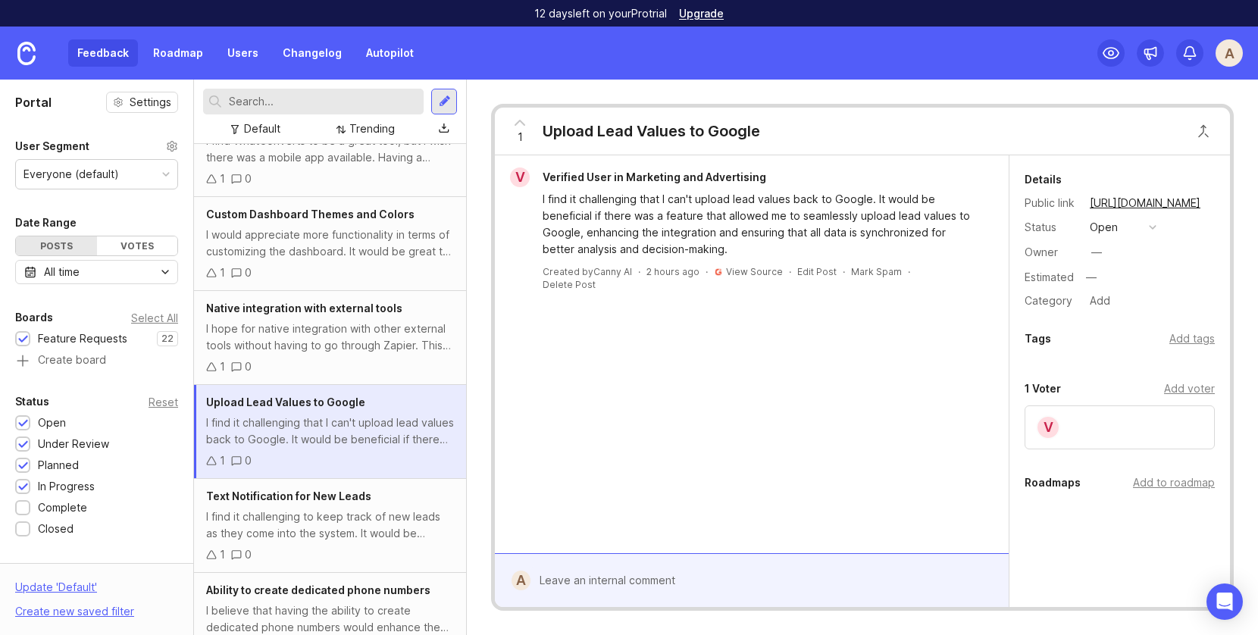
scroll to position [1253, 0]
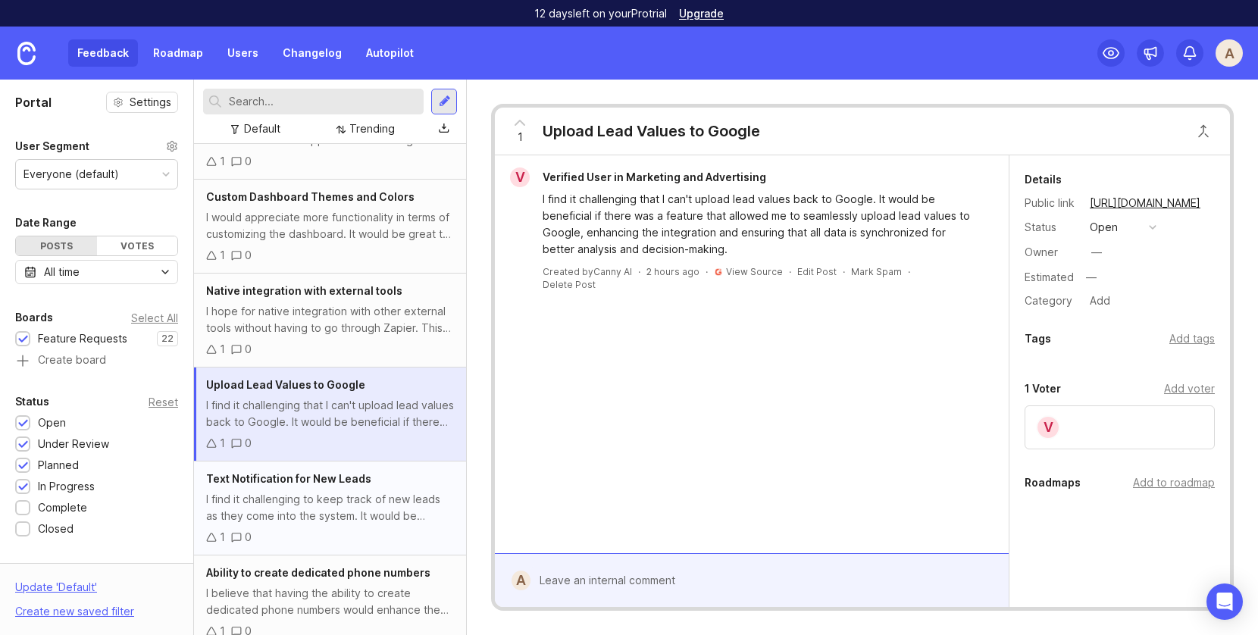
click at [319, 494] on div "I find it challenging to keep track of new leads as they come into the system. …" at bounding box center [330, 507] width 248 height 33
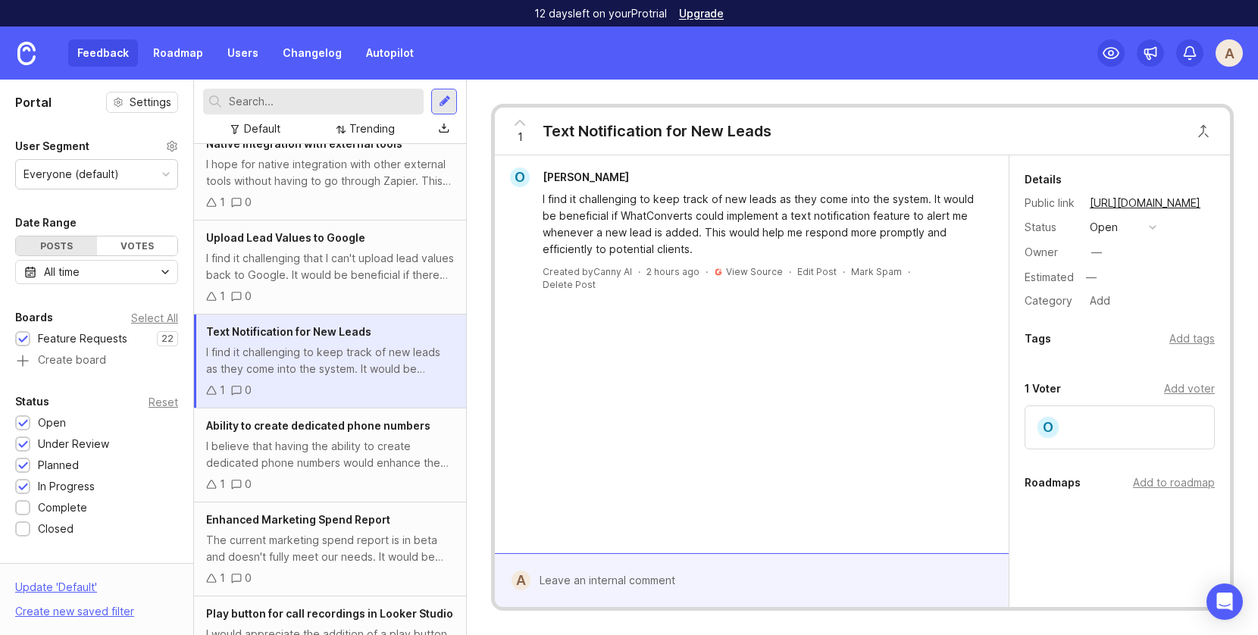
scroll to position [1478, 0]
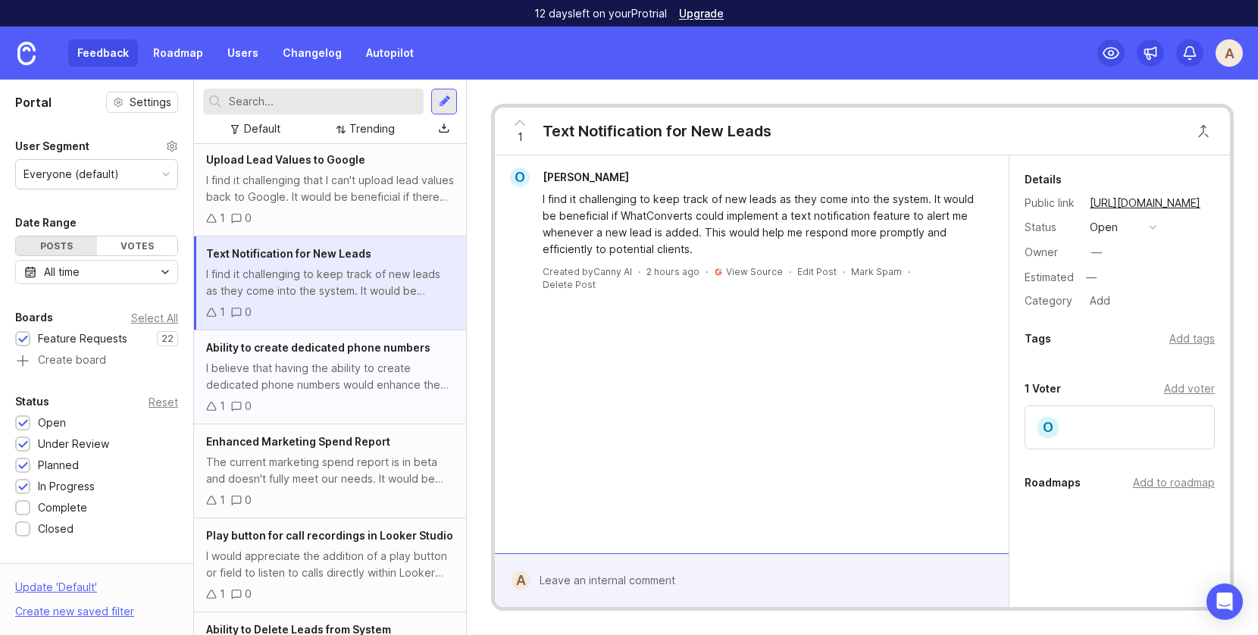
click at [290, 398] on div "1 0" at bounding box center [330, 406] width 248 height 17
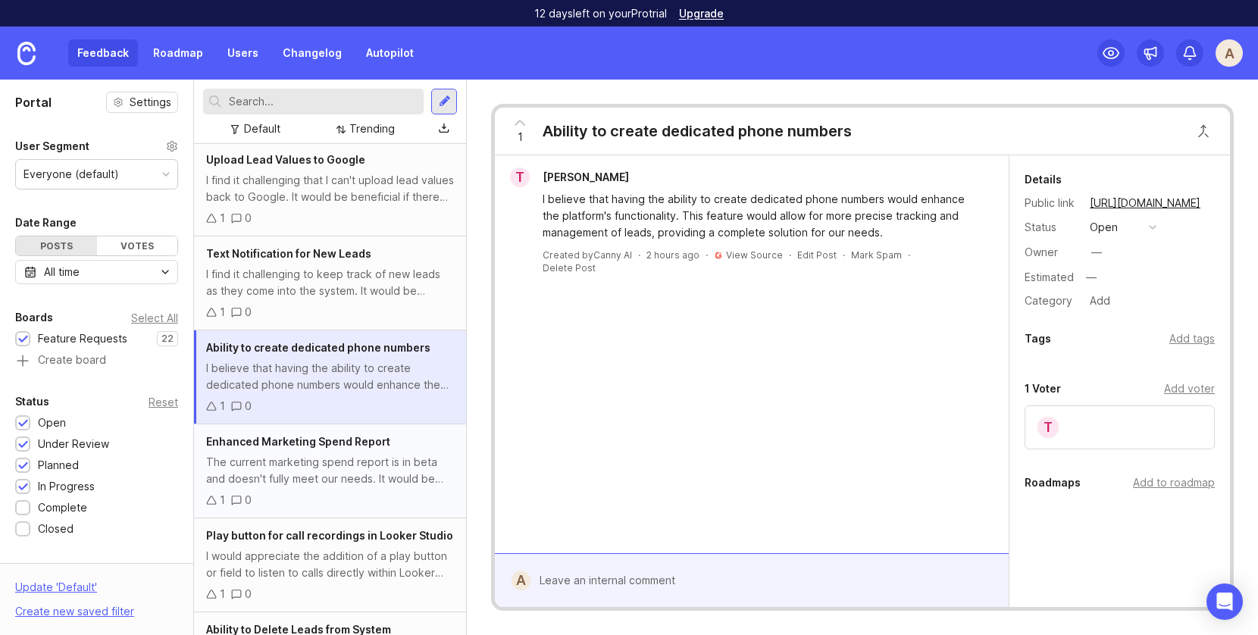
click at [311, 454] on div "The current marketing spend report is in beta and doesn't fully meet our needs.…" at bounding box center [330, 470] width 248 height 33
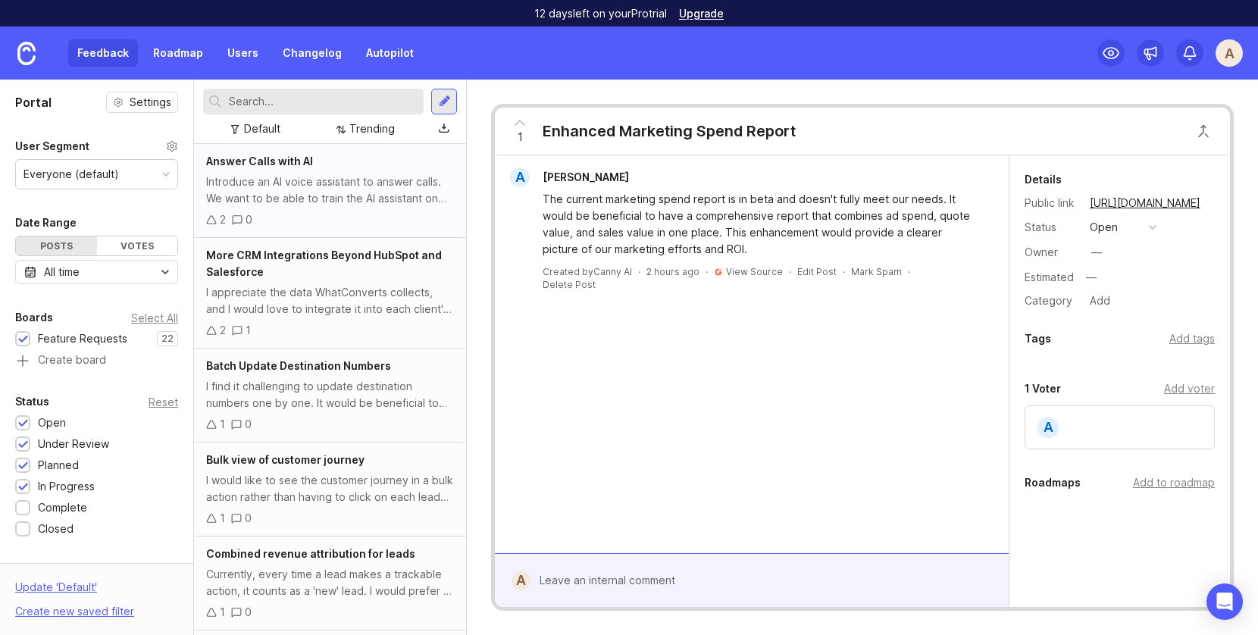
click at [274, 204] on div "Introduce an AI voice assistant to answer calls. We want to be able to train th…" at bounding box center [330, 190] width 248 height 33
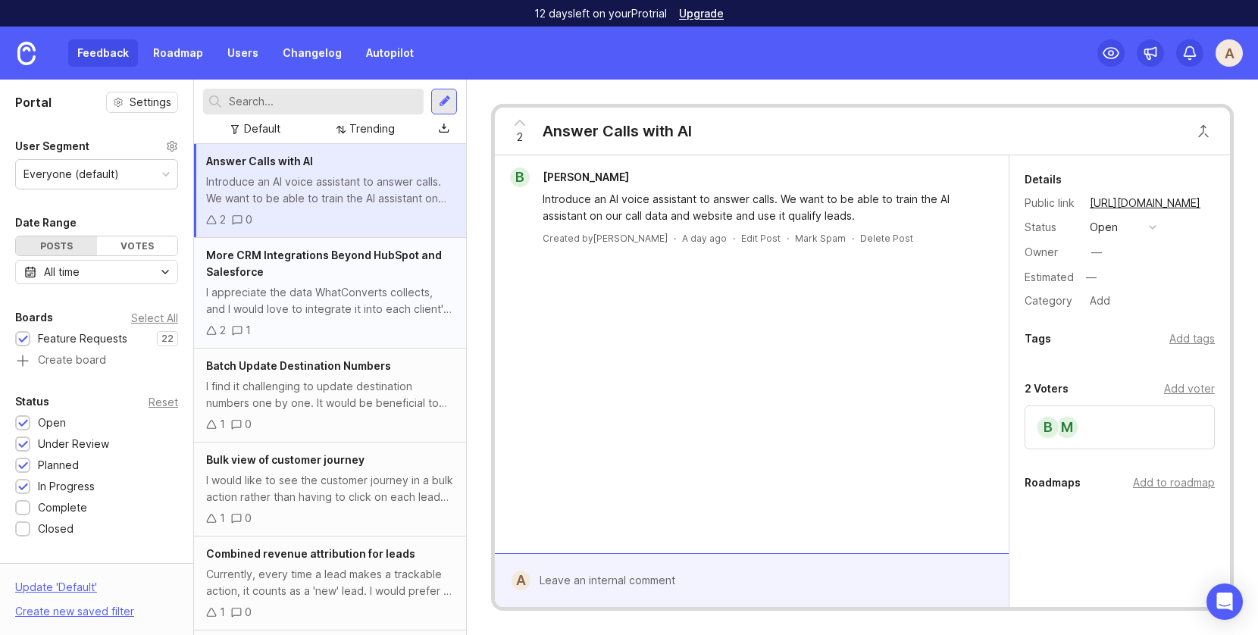
click at [303, 268] on div "More CRM Integrations Beyond HubSpot and Salesforce" at bounding box center [330, 263] width 248 height 33
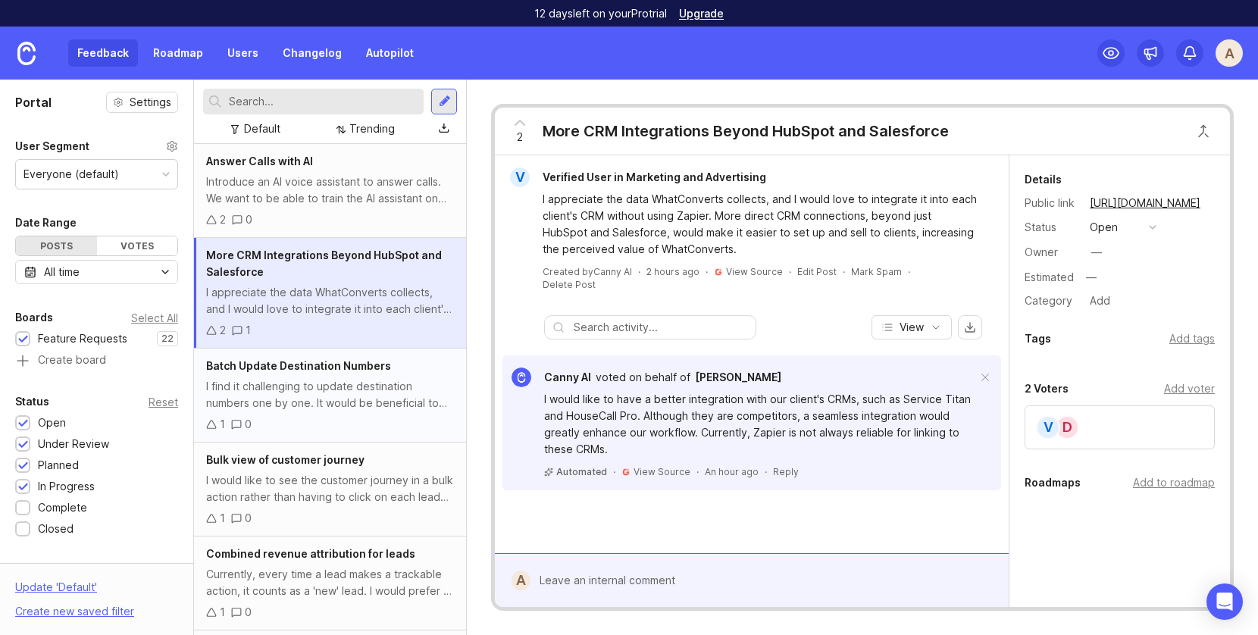
click at [334, 366] on span "Batch Update Destination Numbers" at bounding box center [298, 365] width 185 height 13
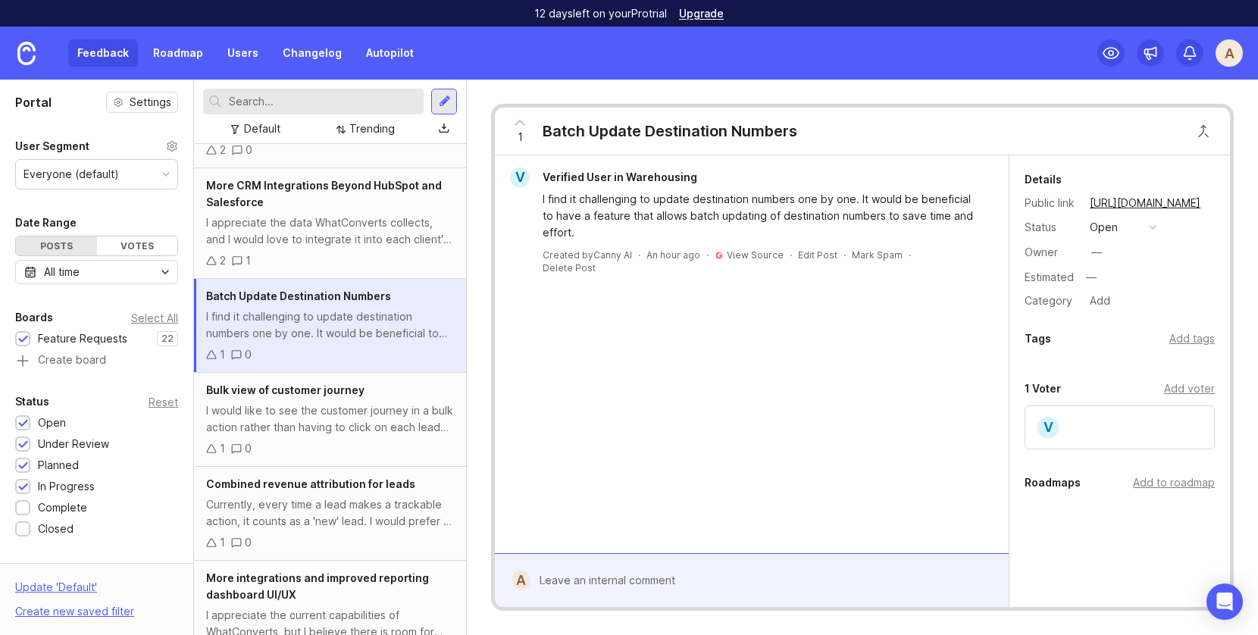
scroll to position [104, 0]
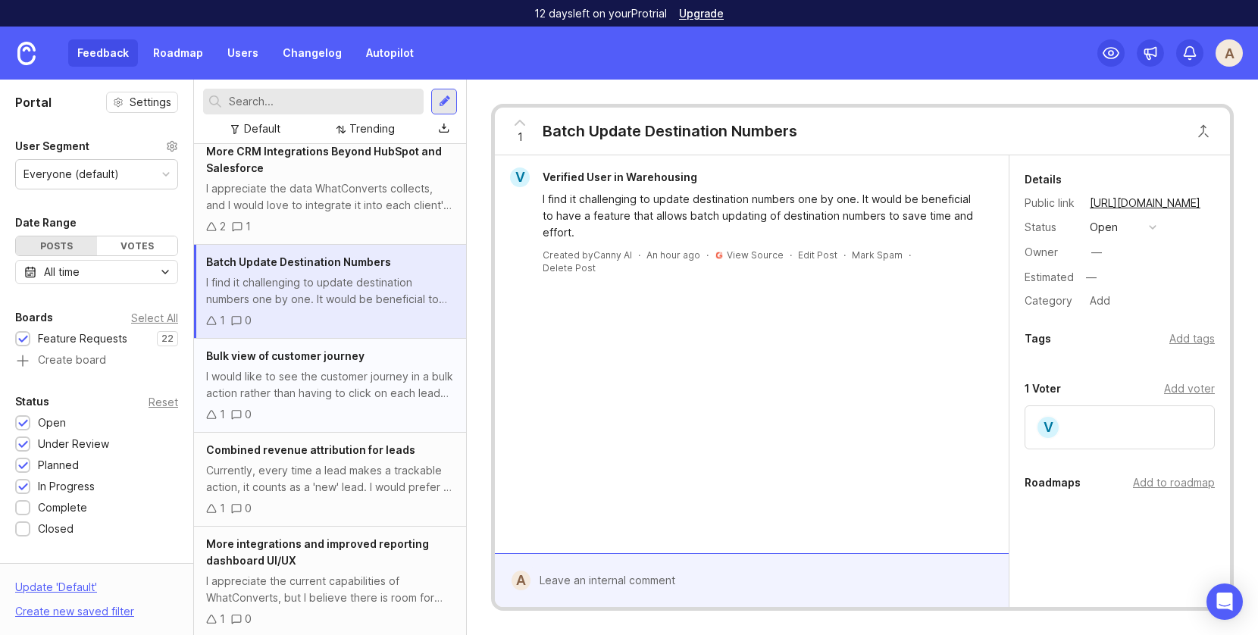
click at [332, 384] on div "I would like to see the customer journey in a bulk action rather than having to…" at bounding box center [330, 384] width 248 height 33
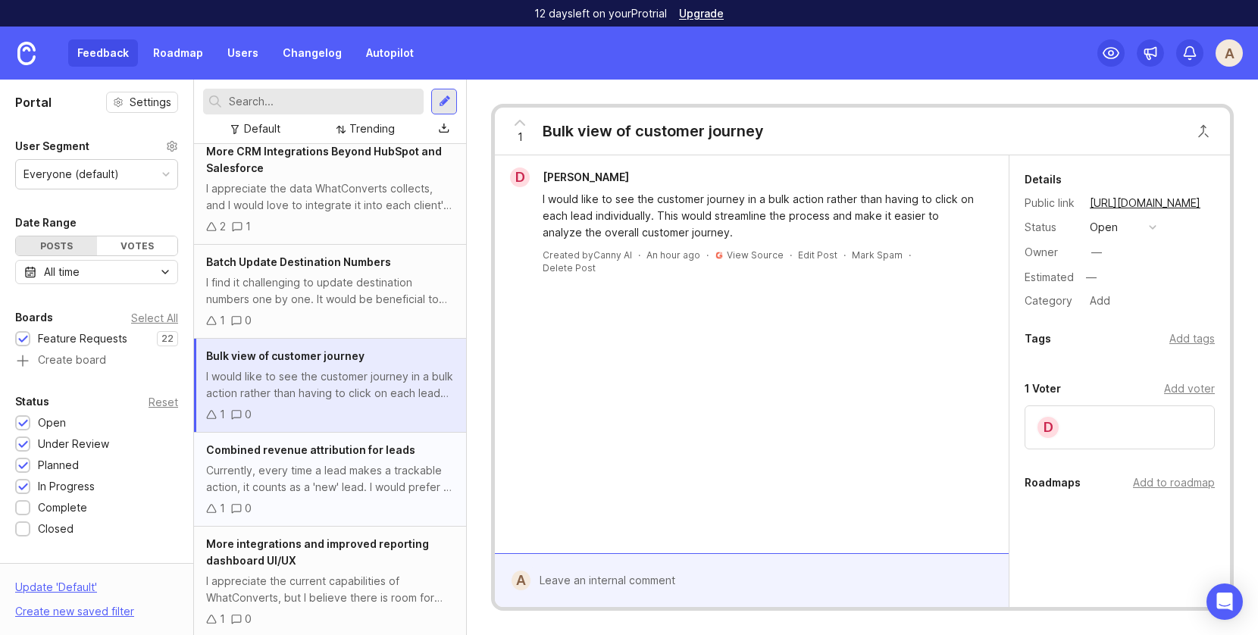
click at [347, 459] on div "Combined revenue attribution for leads Currently, every time a lead makes a tra…" at bounding box center [330, 480] width 272 height 94
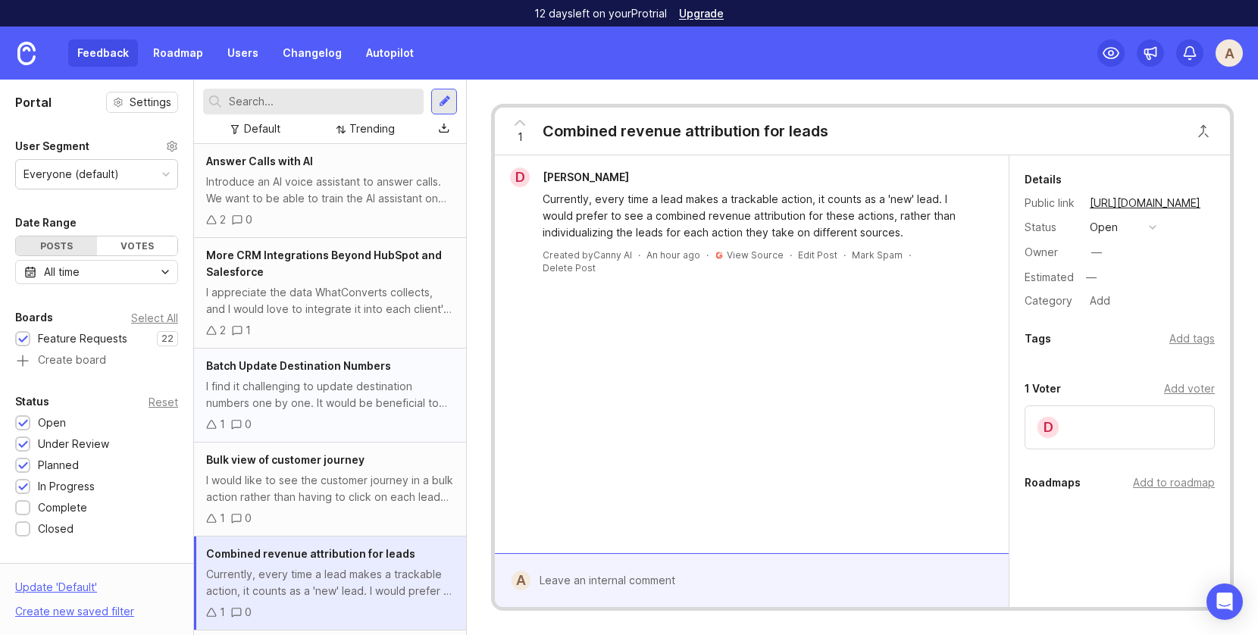
scroll to position [17, 0]
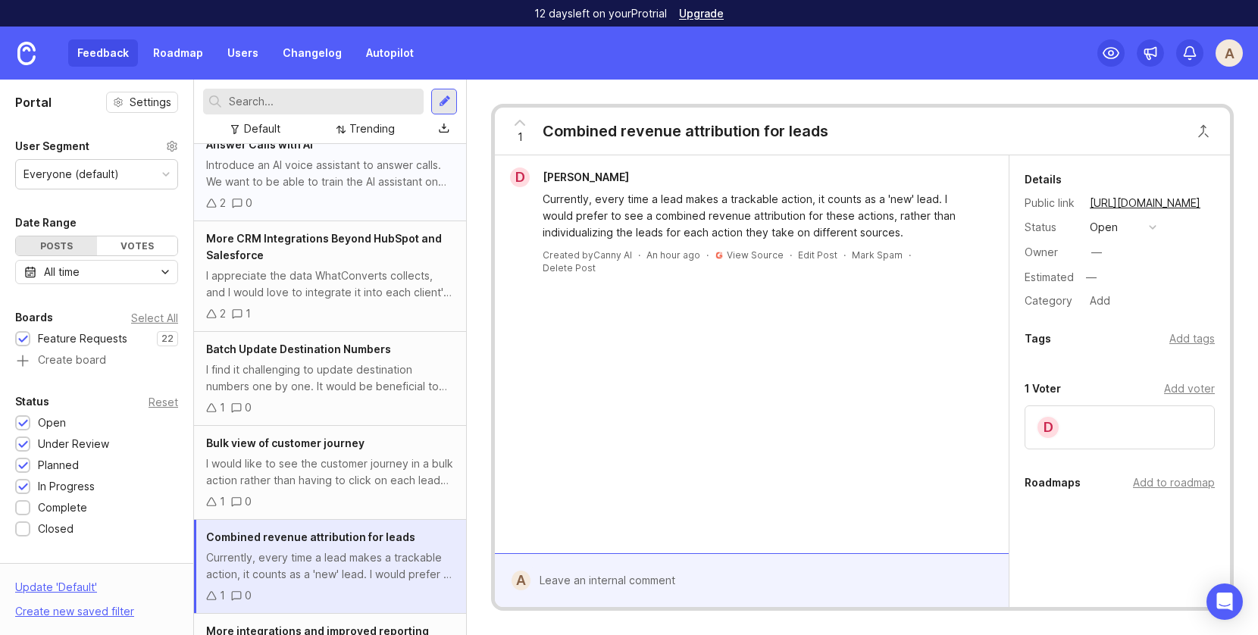
click at [222, 205] on div "2" at bounding box center [223, 203] width 6 height 17
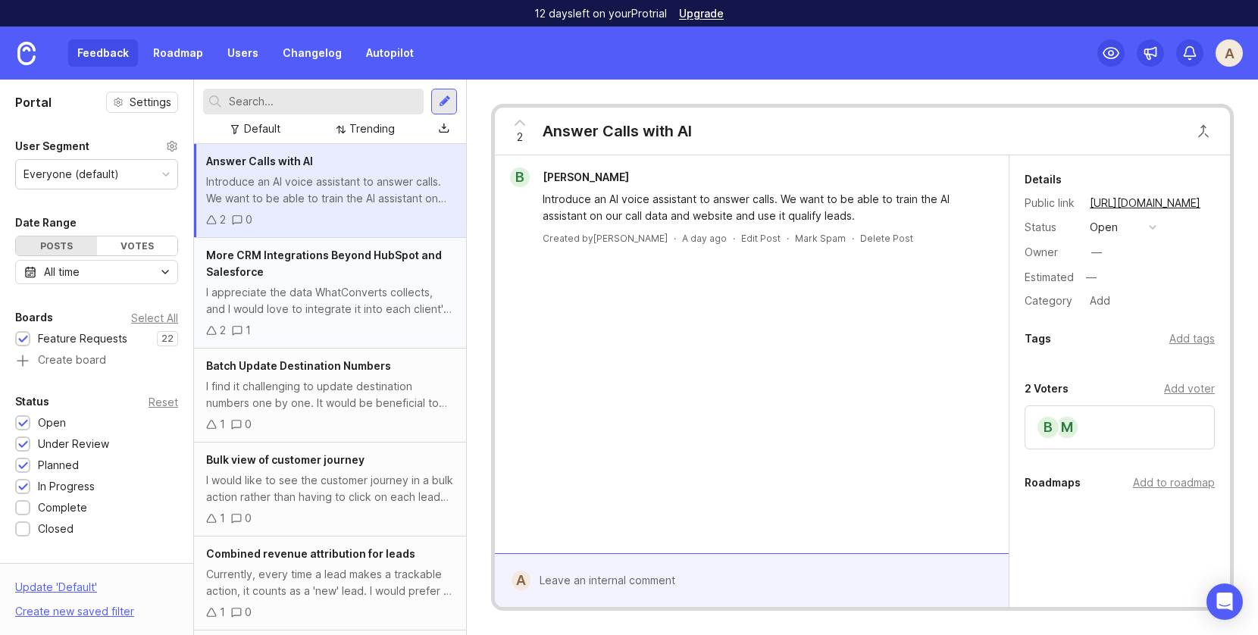
click at [343, 331] on div "2 1" at bounding box center [330, 330] width 248 height 17
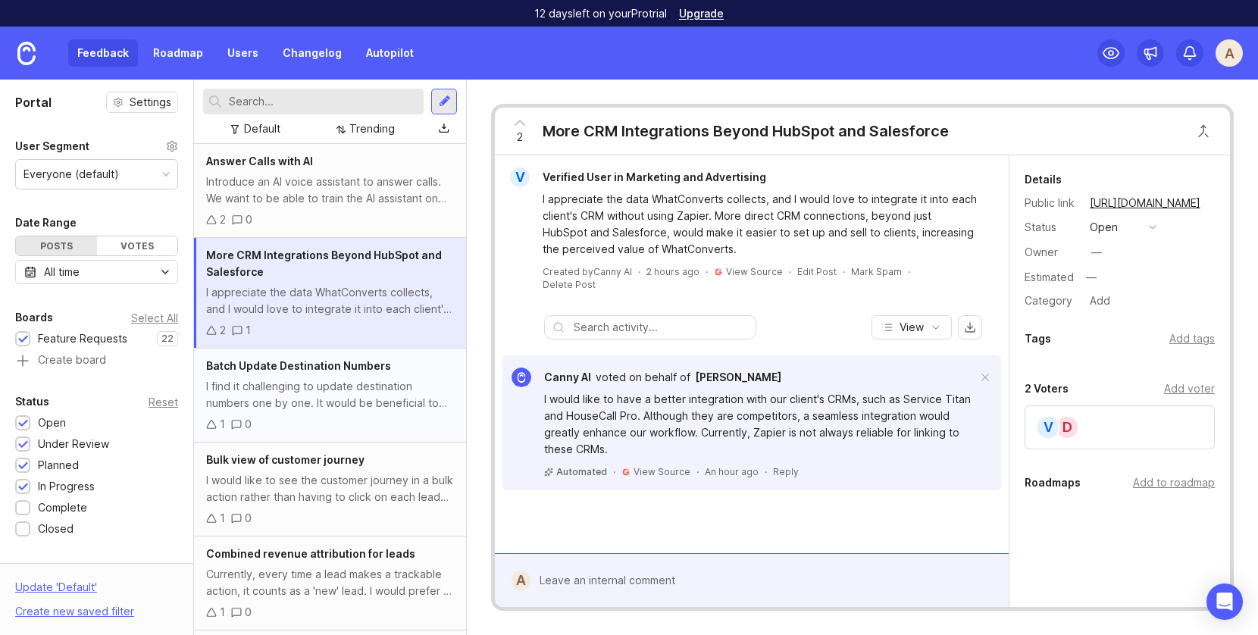
click at [349, 398] on div "I find it challenging to update destination numbers one by one. It would be ben…" at bounding box center [330, 394] width 248 height 33
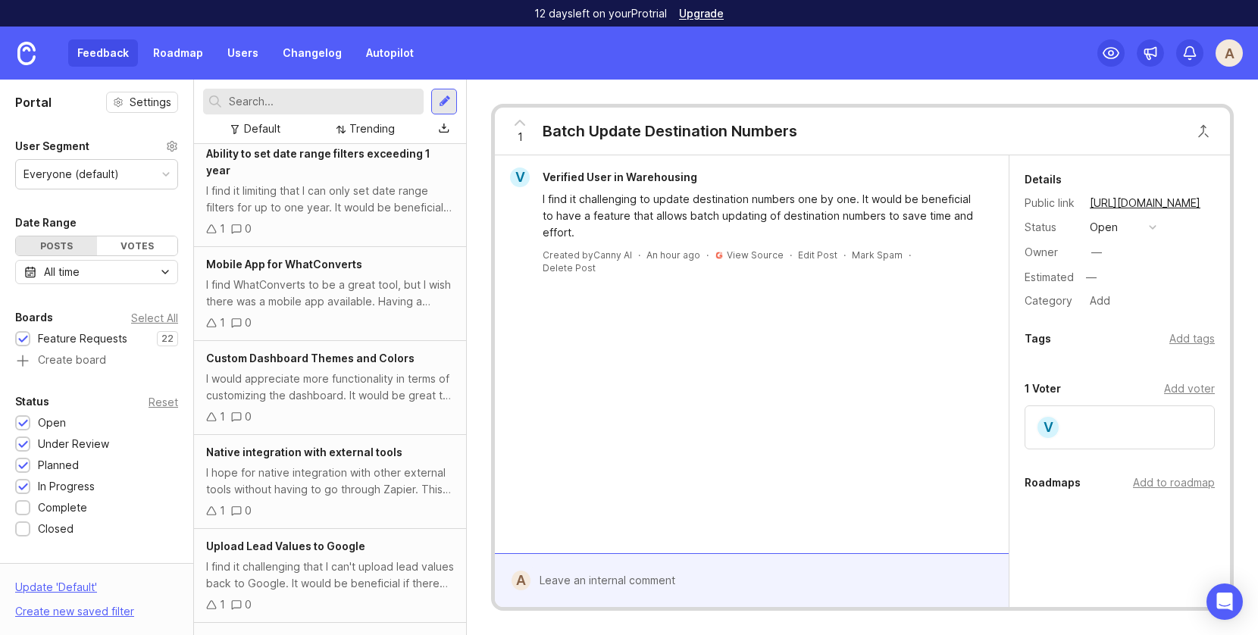
click at [349, 409] on div "1 0" at bounding box center [330, 417] width 248 height 17
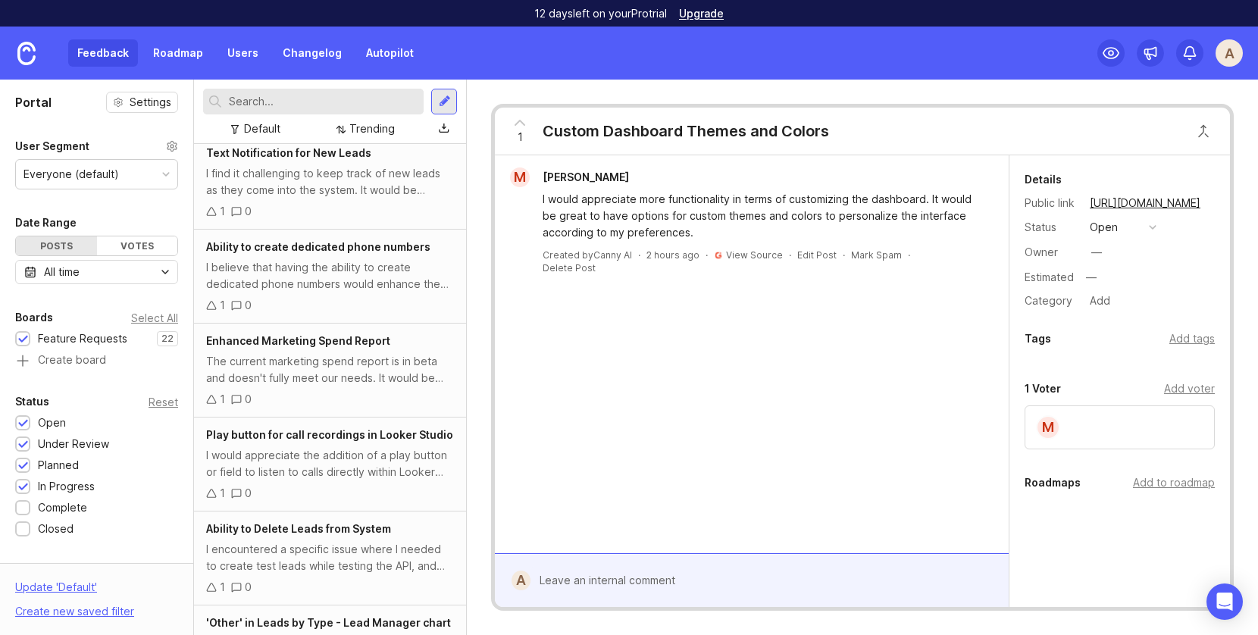
scroll to position [1627, 0]
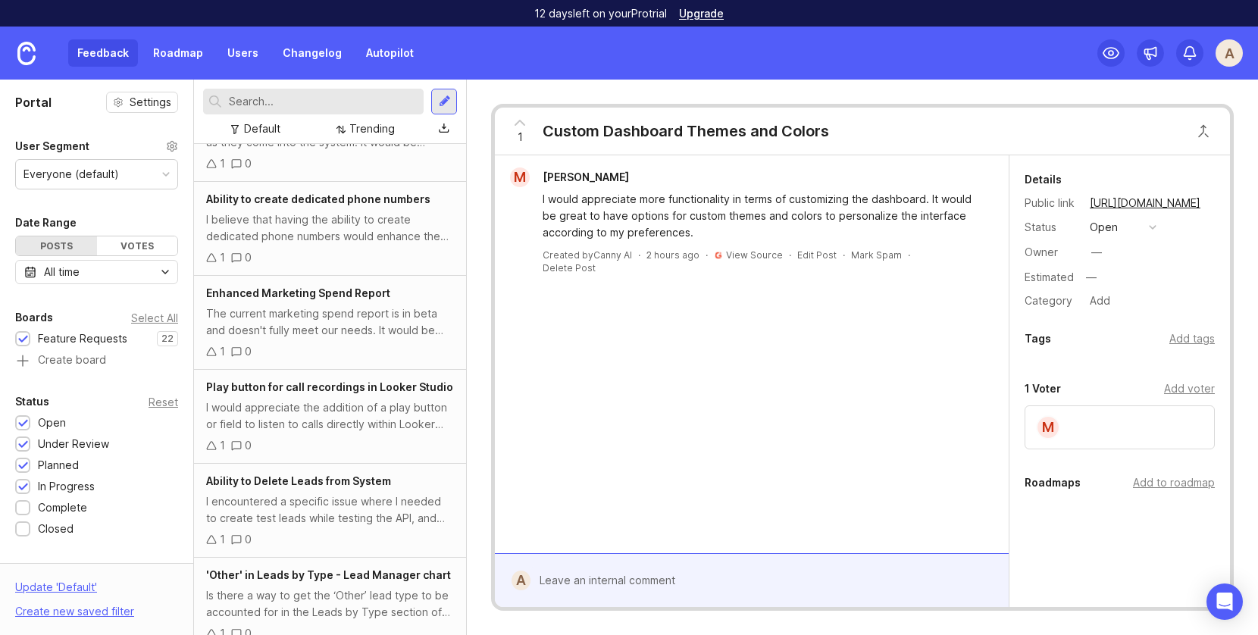
click at [349, 399] on div "I would appreciate the addition of a play button or field to listen to calls di…" at bounding box center [330, 415] width 248 height 33
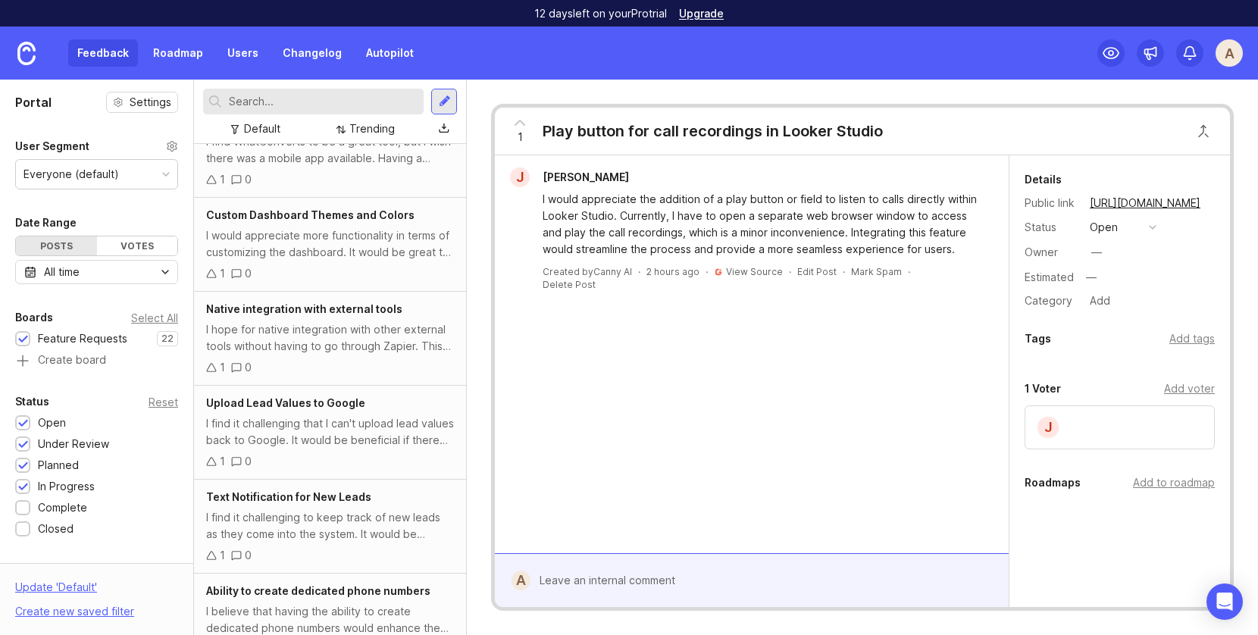
scroll to position [1627, 0]
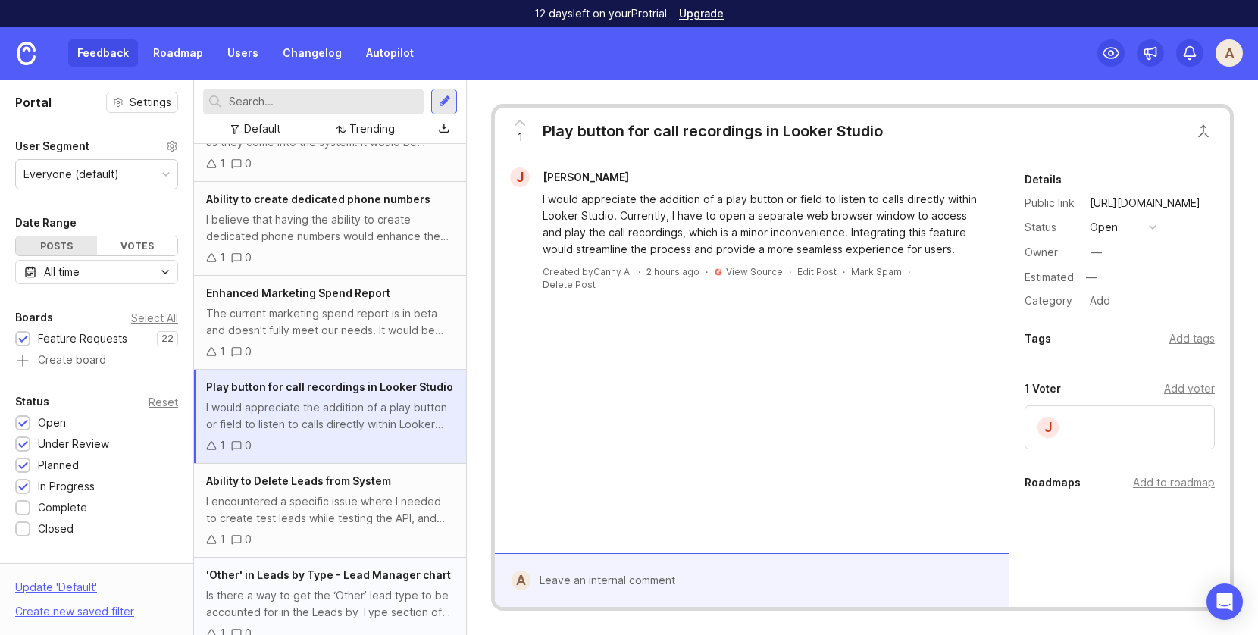
click at [334, 625] on div "1 0" at bounding box center [330, 633] width 248 height 17
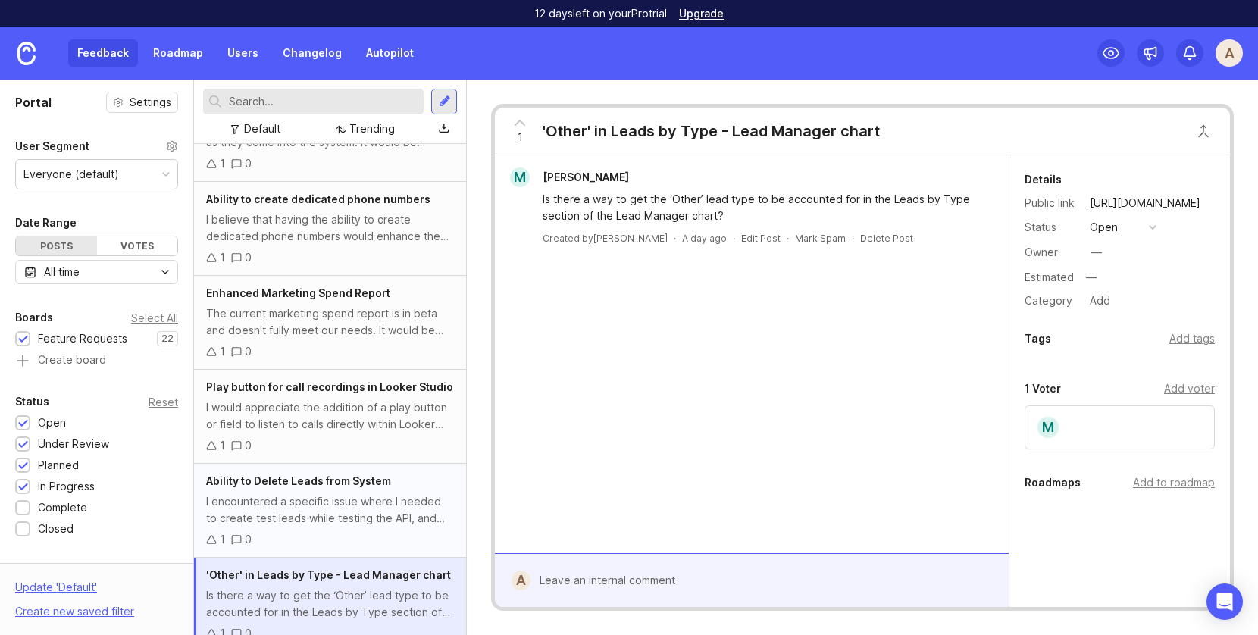
click at [312, 493] on div "I encountered a specific issue where I needed to create test leads while testin…" at bounding box center [330, 509] width 248 height 33
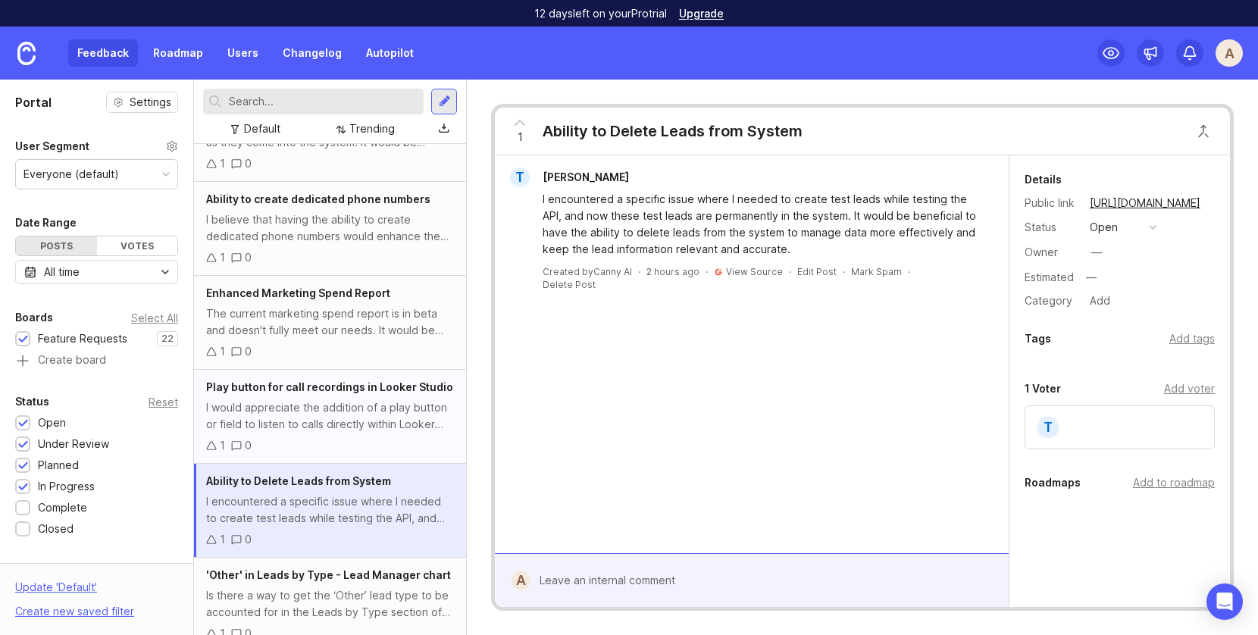
click at [346, 412] on div "I would appreciate the addition of a play button or field to listen to calls di…" at bounding box center [330, 415] width 248 height 33
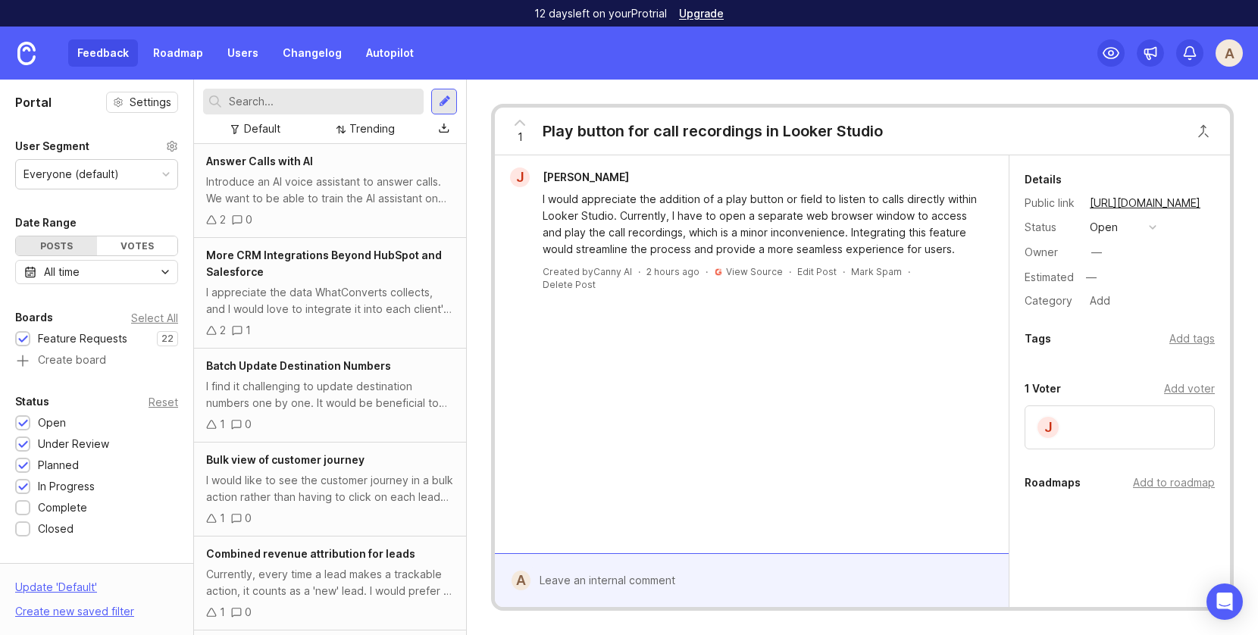
click at [382, 36] on div "Feedback Roadmap Users Changelog Autopilot" at bounding box center [211, 53] width 423 height 53
click at [385, 55] on link "Autopilot" at bounding box center [390, 52] width 66 height 27
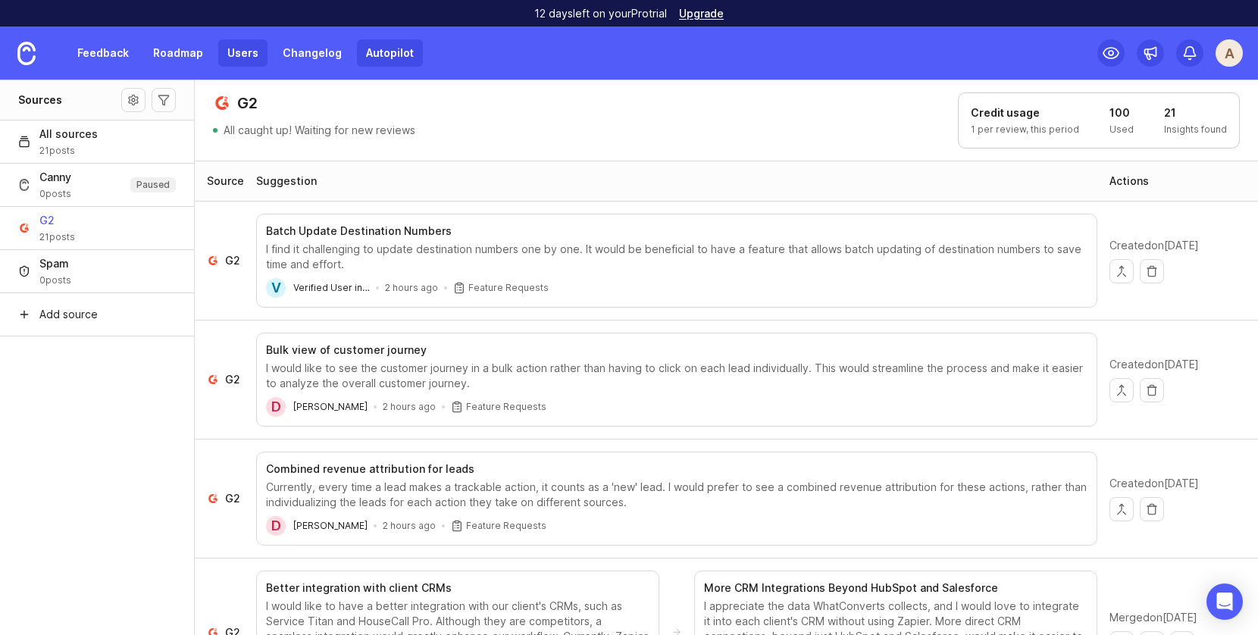
click at [230, 48] on link "Users" at bounding box center [242, 52] width 49 height 27
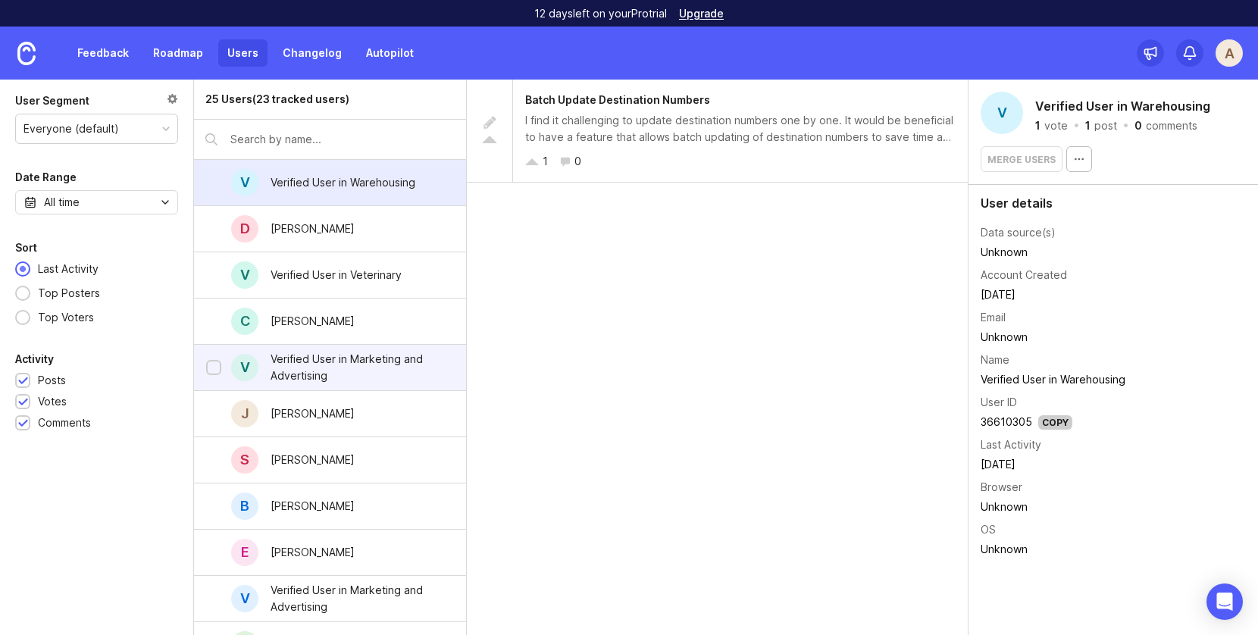
click at [346, 374] on div "Verified User in Marketing and Advertising" at bounding box center [356, 367] width 171 height 33
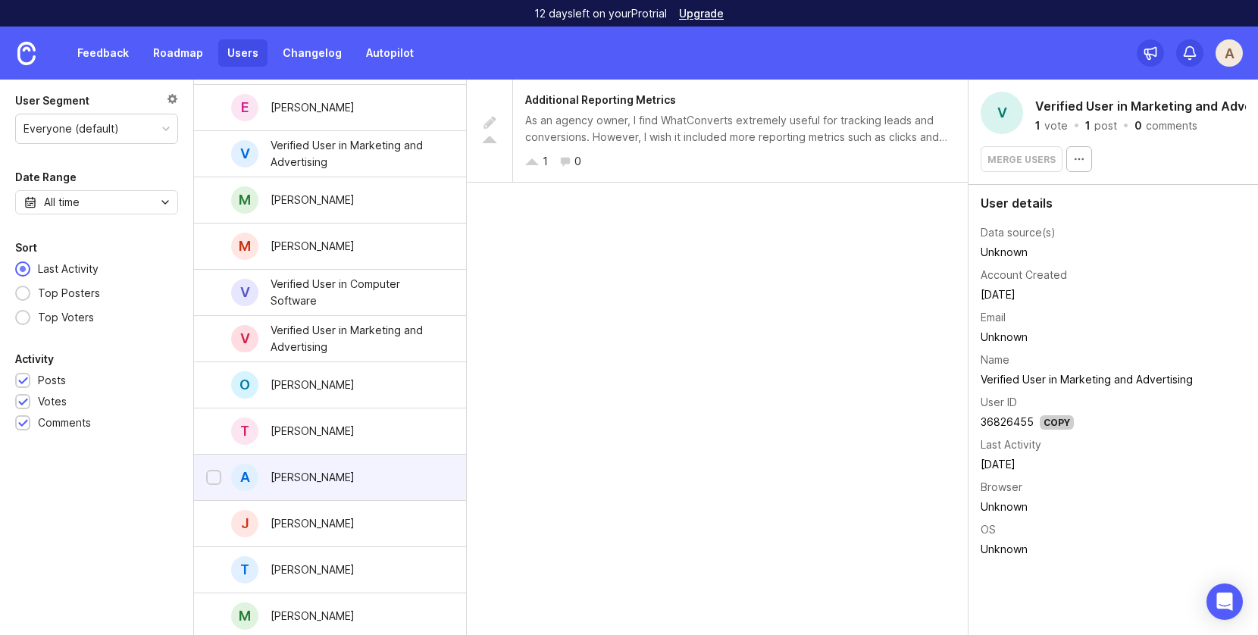
scroll to position [252, 0]
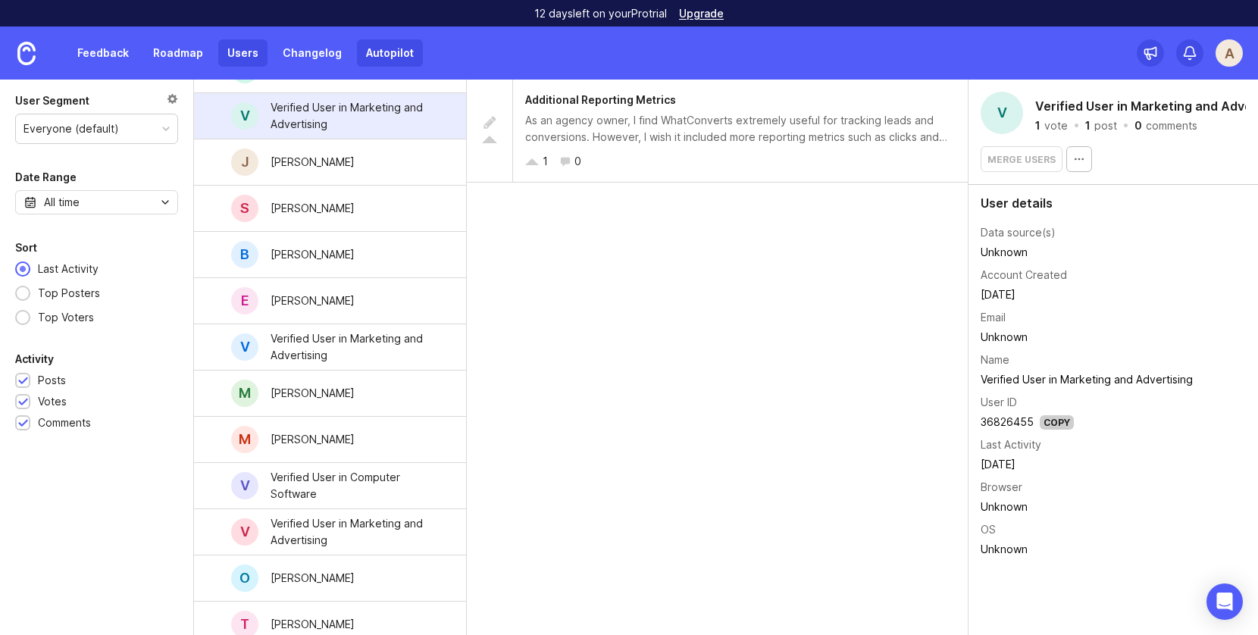
click at [384, 59] on link "Autopilot" at bounding box center [390, 52] width 66 height 27
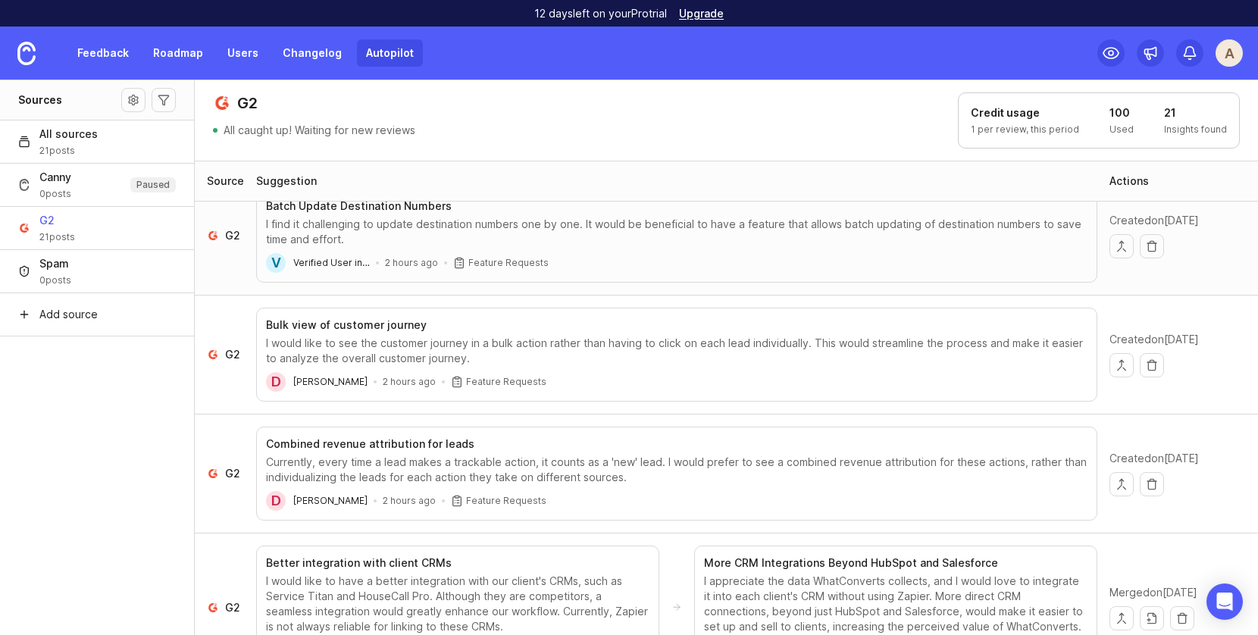
scroll to position [121, 0]
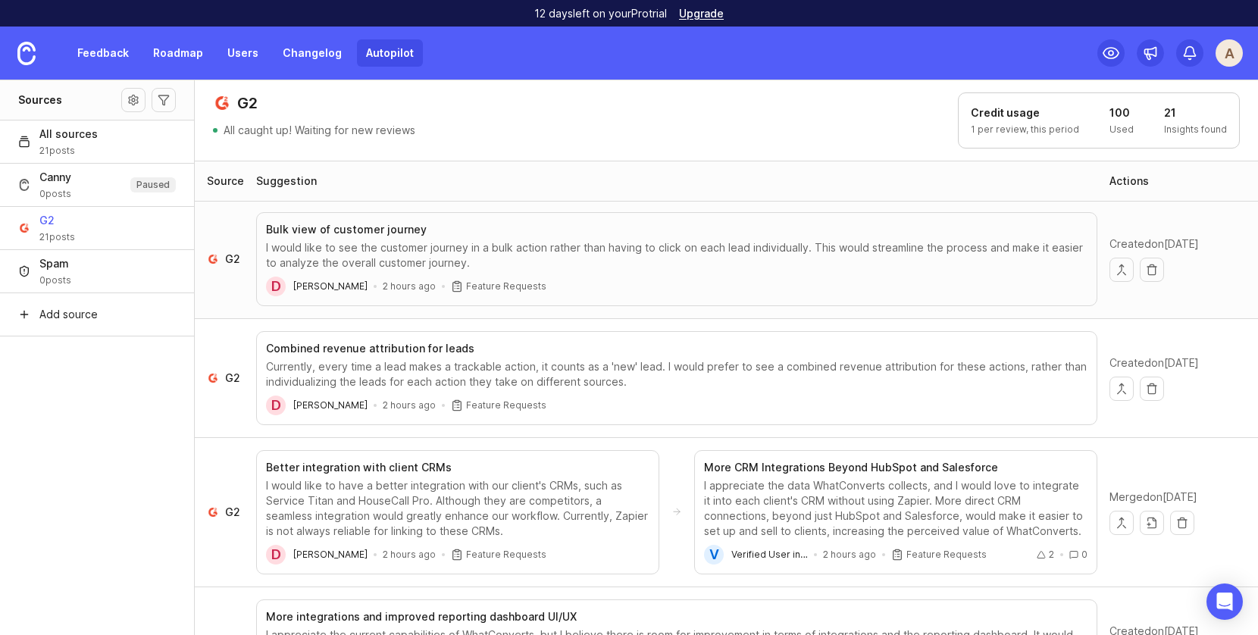
click at [741, 264] on div "I would like to see the customer journey in a bulk action rather than having to…" at bounding box center [677, 255] width 822 height 30
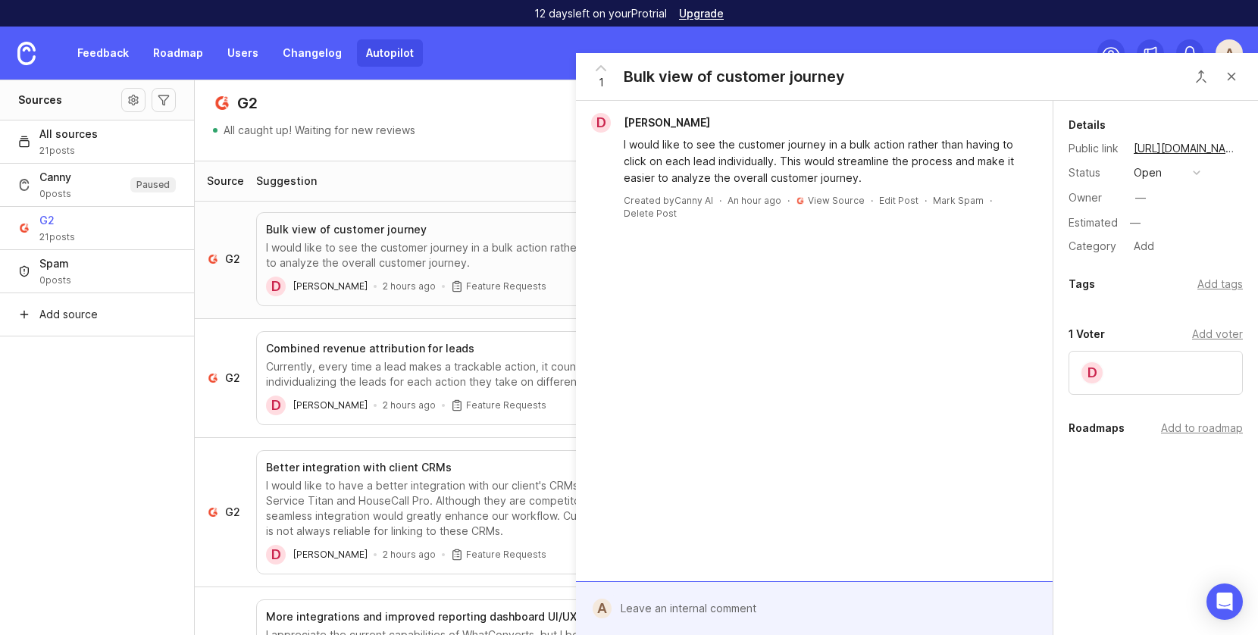
click at [576, 292] on div "D Dedrie O. I would like to see the customer journey in a bulk action rather th…" at bounding box center [814, 341] width 477 height 481
click at [1238, 64] on button "Close button" at bounding box center [1232, 76] width 30 height 30
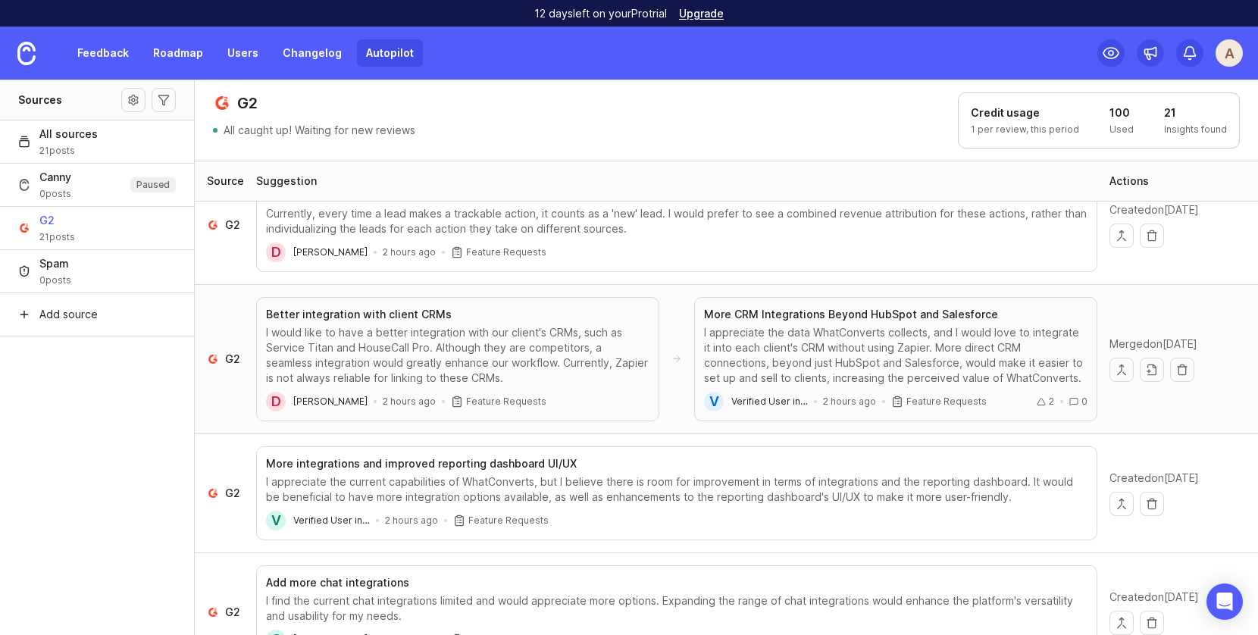
scroll to position [274, 0]
click at [108, 58] on link "Feedback" at bounding box center [103, 52] width 70 height 27
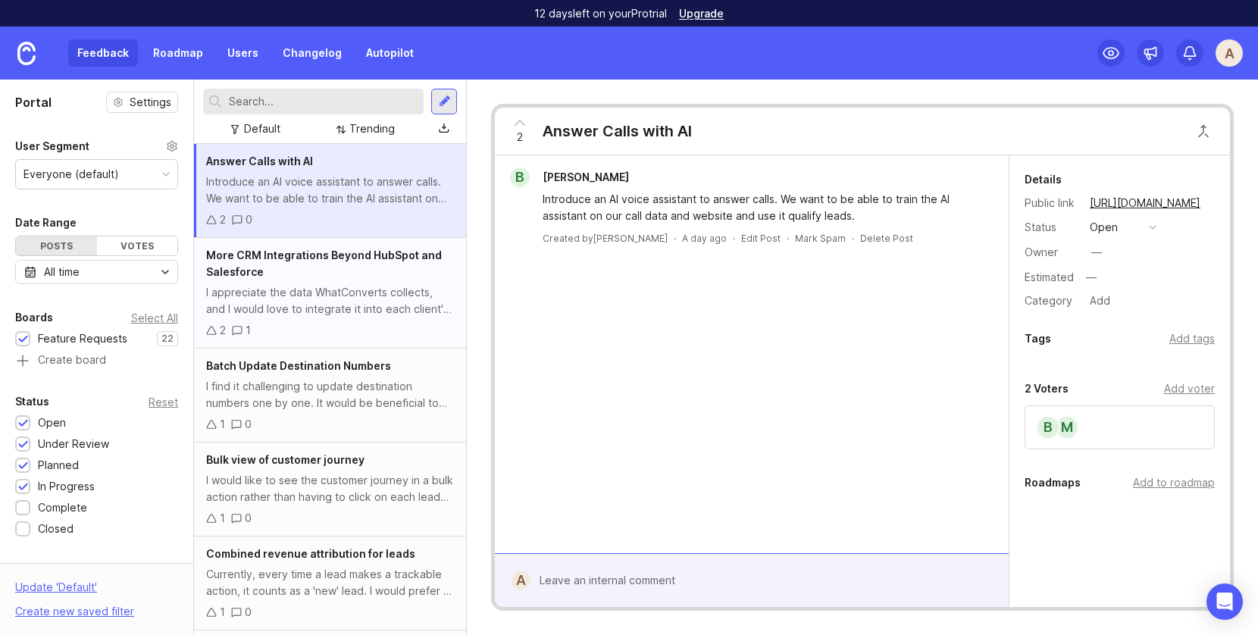
click at [297, 293] on div "I appreciate the data WhatConverts collects, and I would love to integrate it i…" at bounding box center [330, 300] width 248 height 33
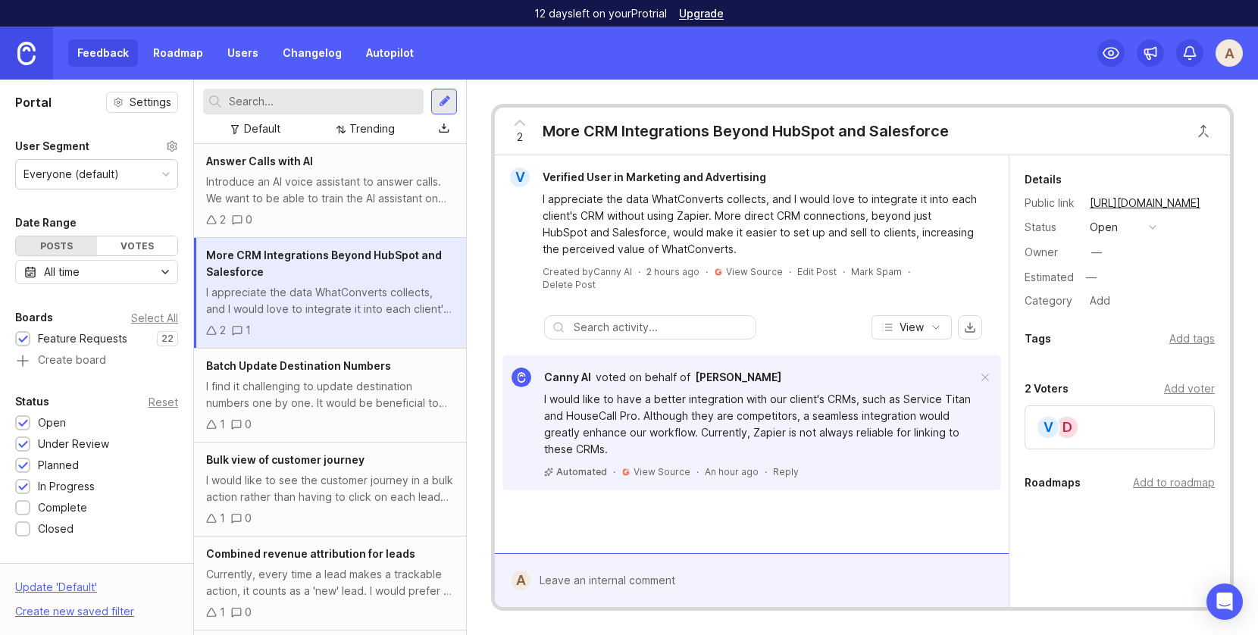
click at [12, 52] on link at bounding box center [26, 53] width 53 height 53
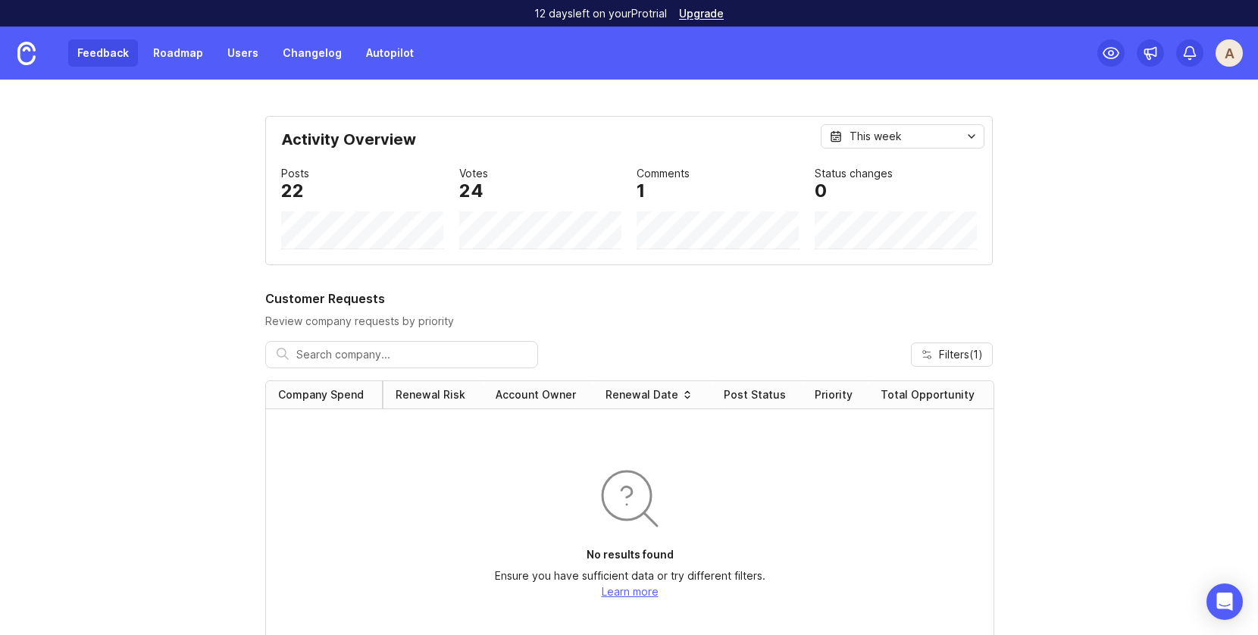
click at [100, 62] on link "Feedback" at bounding box center [103, 52] width 70 height 27
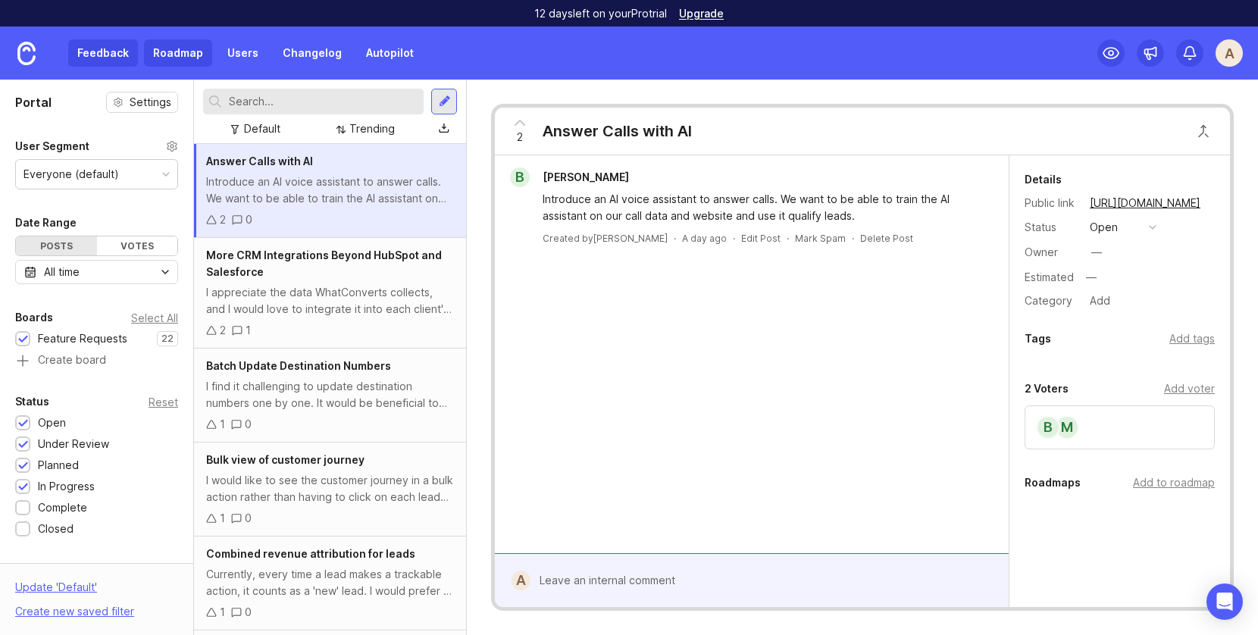
click at [169, 54] on link "Roadmap" at bounding box center [178, 52] width 68 height 27
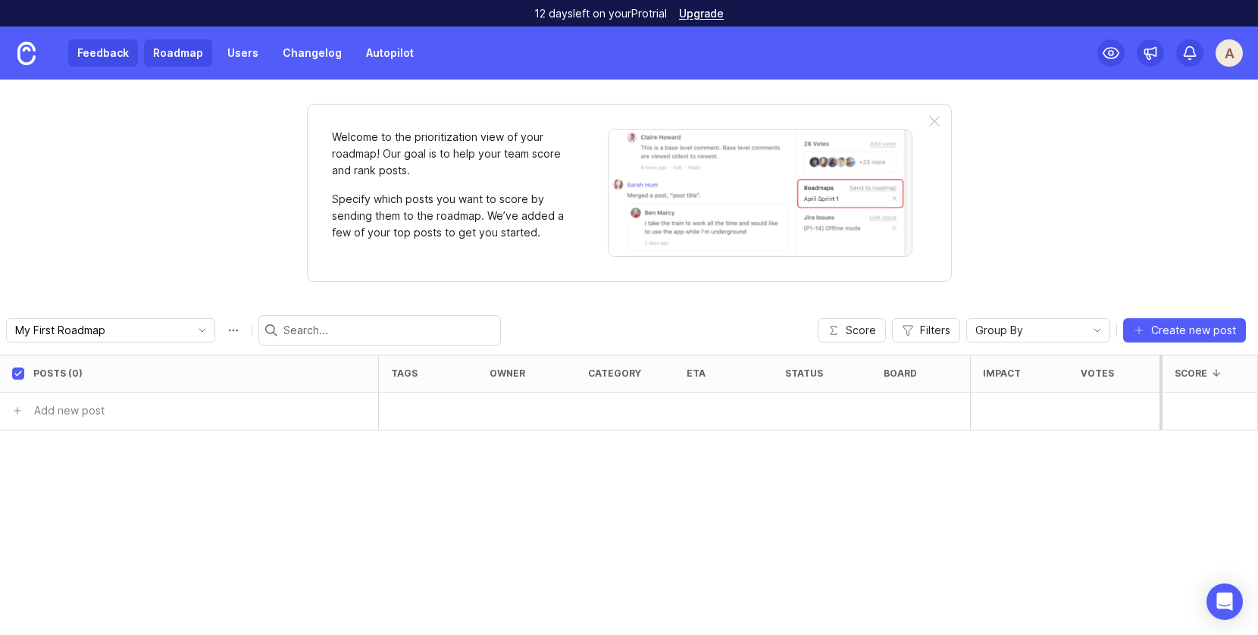
click at [96, 52] on link "Feedback" at bounding box center [103, 52] width 70 height 27
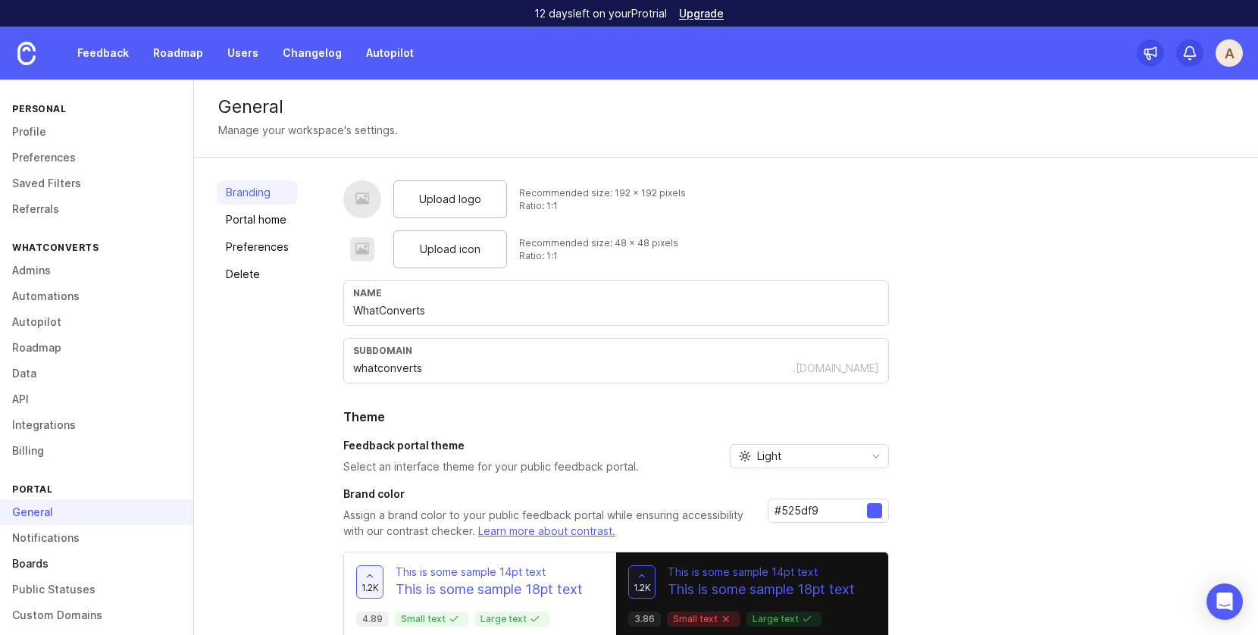
click at [72, 572] on link "Boards" at bounding box center [96, 564] width 193 height 26
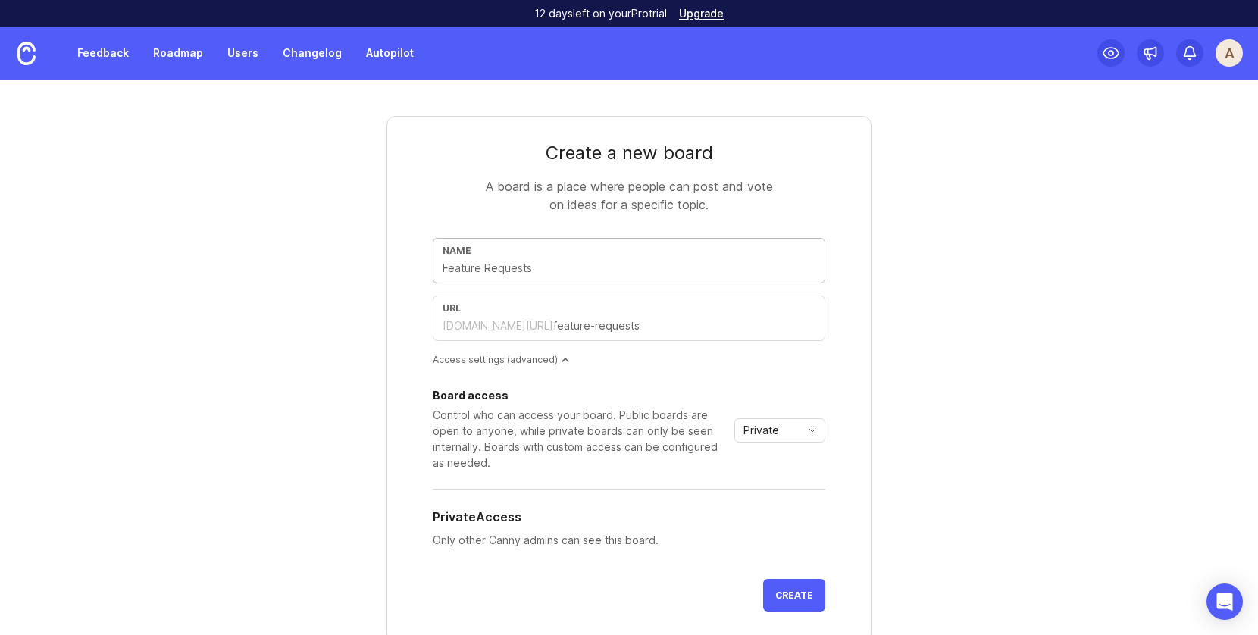
type input "I"
type input "i"
type input "In"
type input "in"
type input "Int"
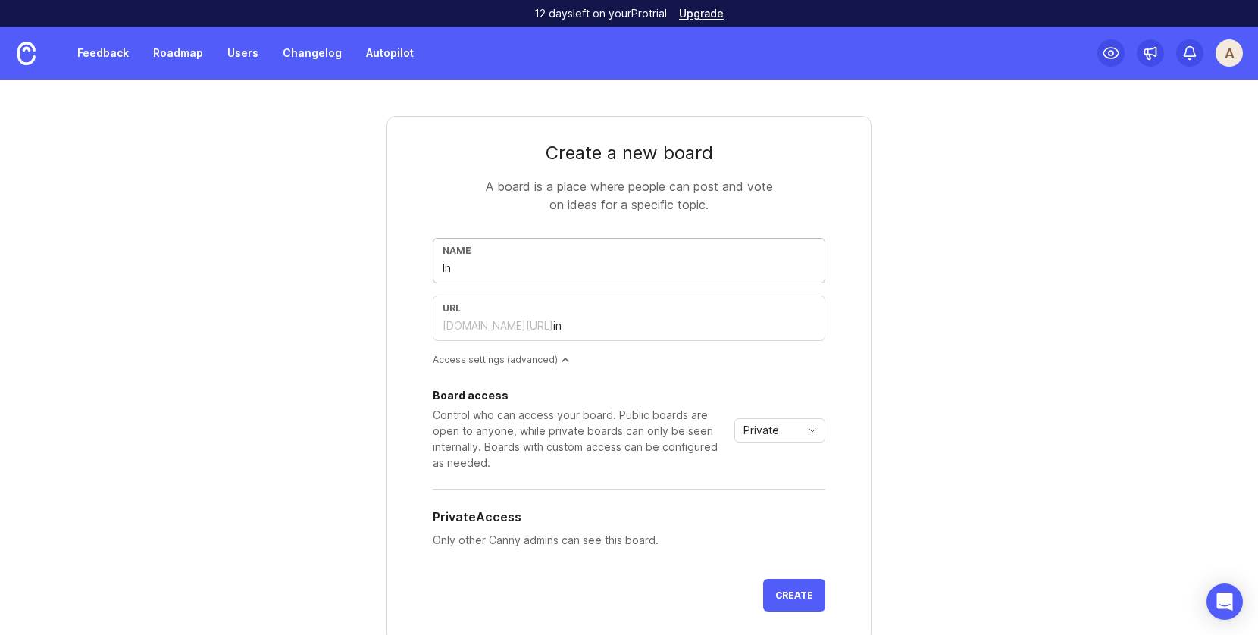
type input "int"
type input "Inte"
type input "inte"
type input "Integ"
type input "integ"
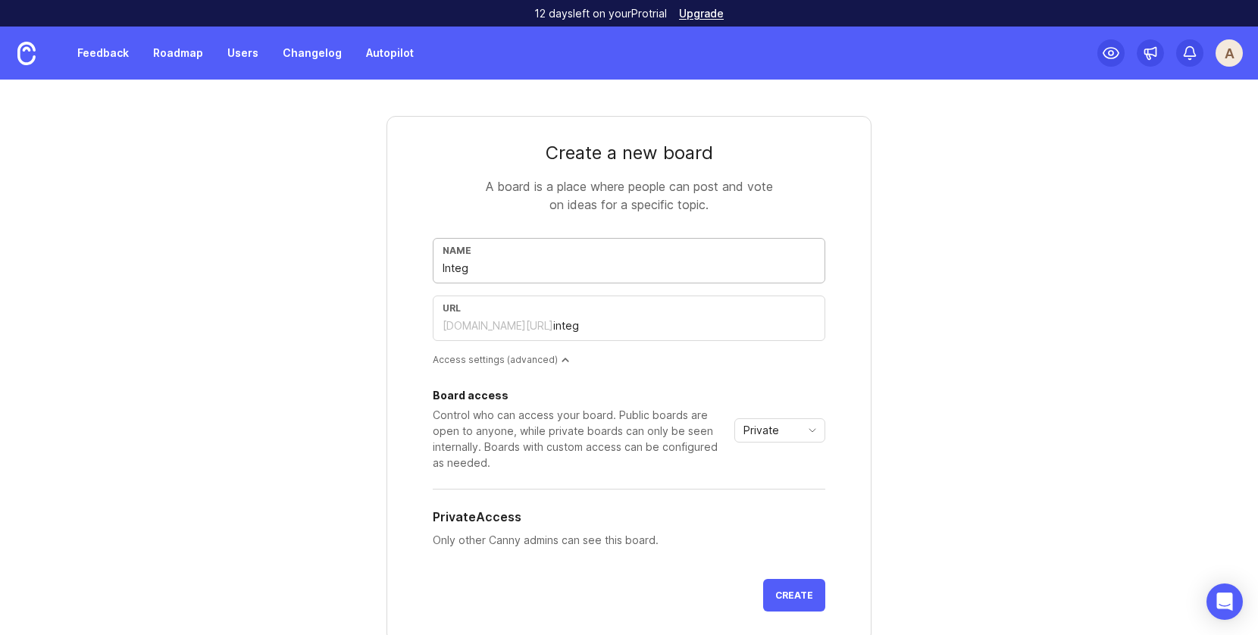
type input "Integr"
type input "integr"
type input "Integra"
type input "integra"
type input "Integrat"
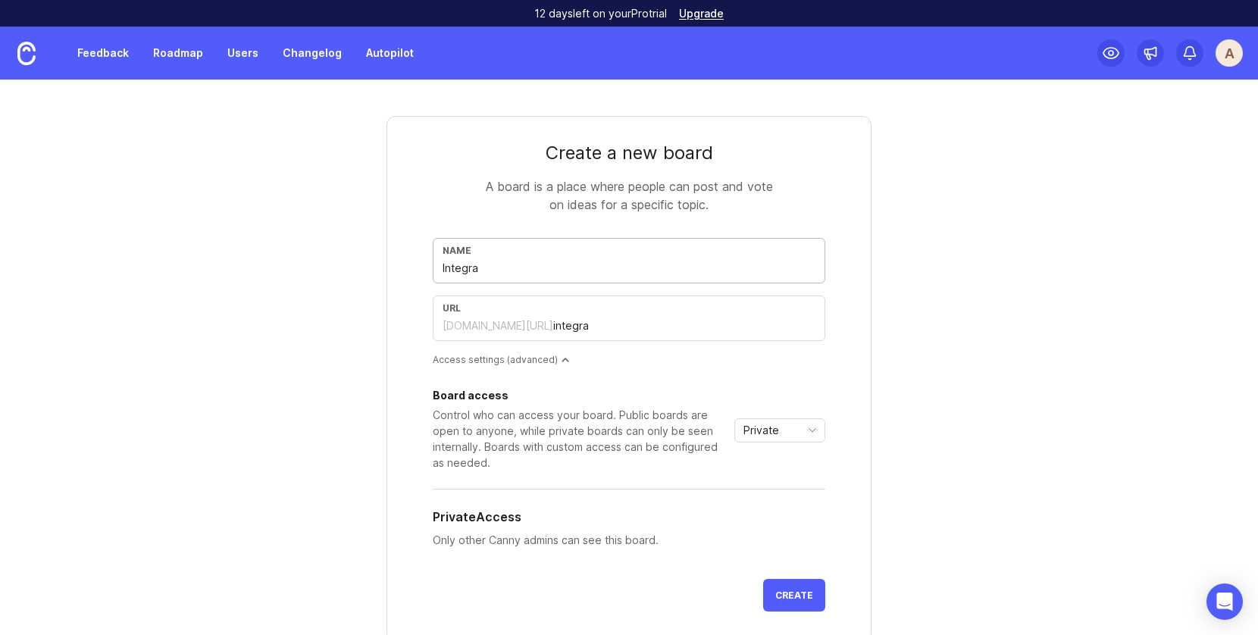
type input "integrat"
type input "Integrati"
type input "integrati"
type input "Integratio"
type input "integratio"
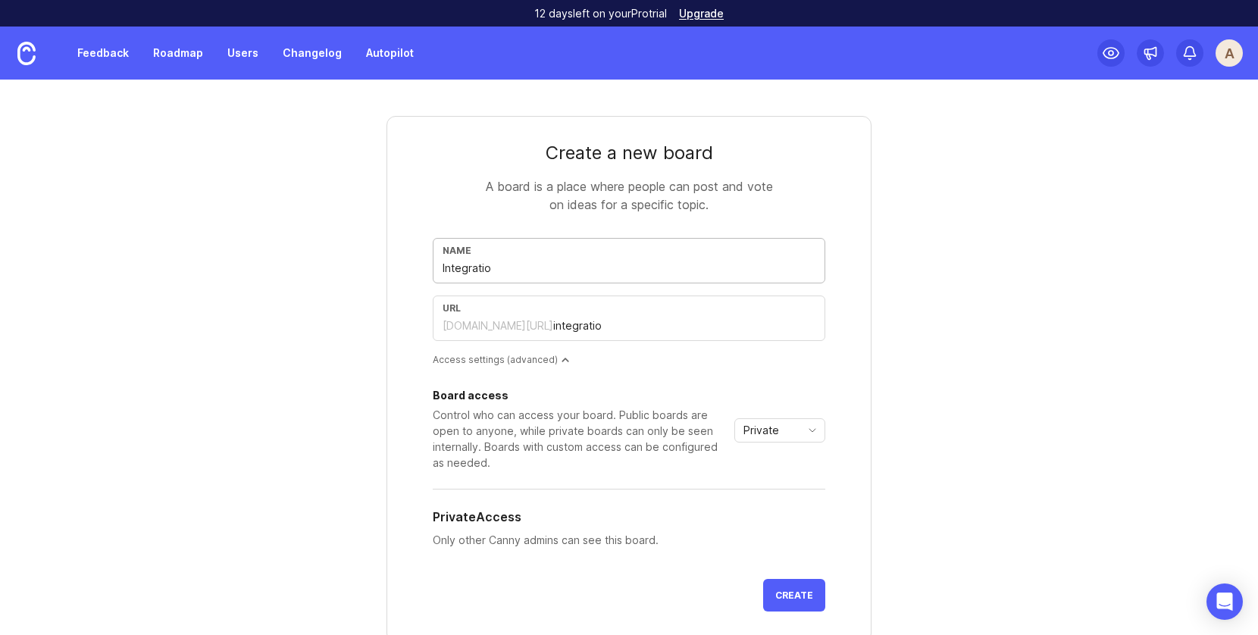
type input "Integration"
type input "integration"
type input "Integrations"
type input "integrations"
type input "Integrations"
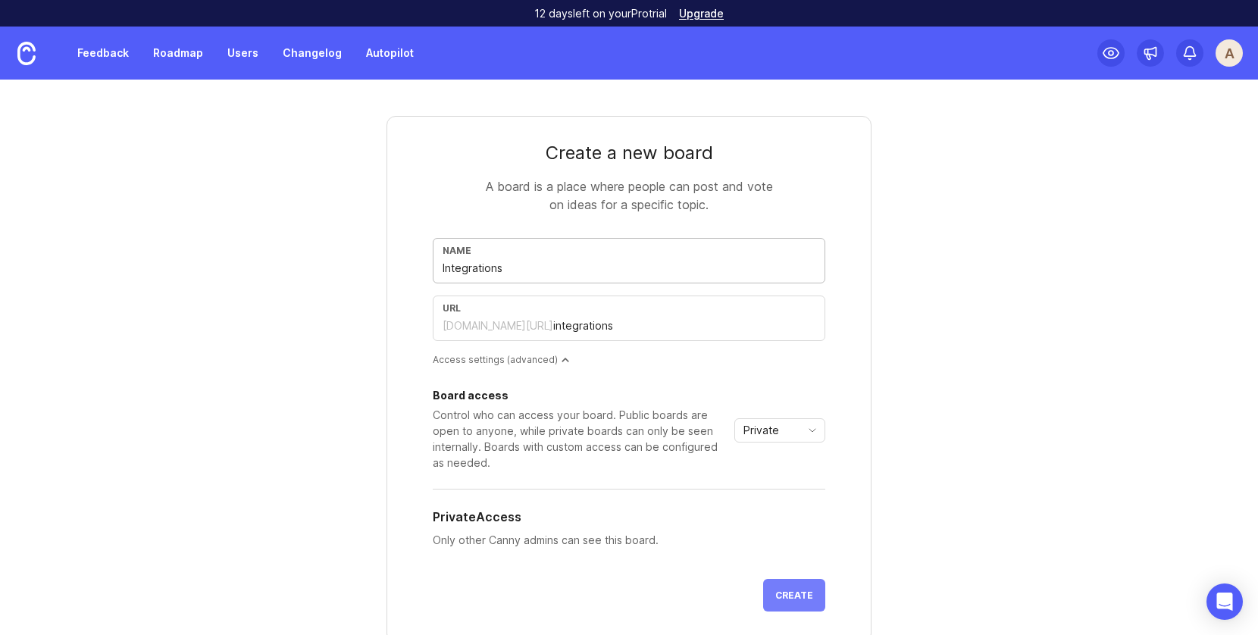
click at [806, 602] on button "Create" at bounding box center [794, 595] width 62 height 33
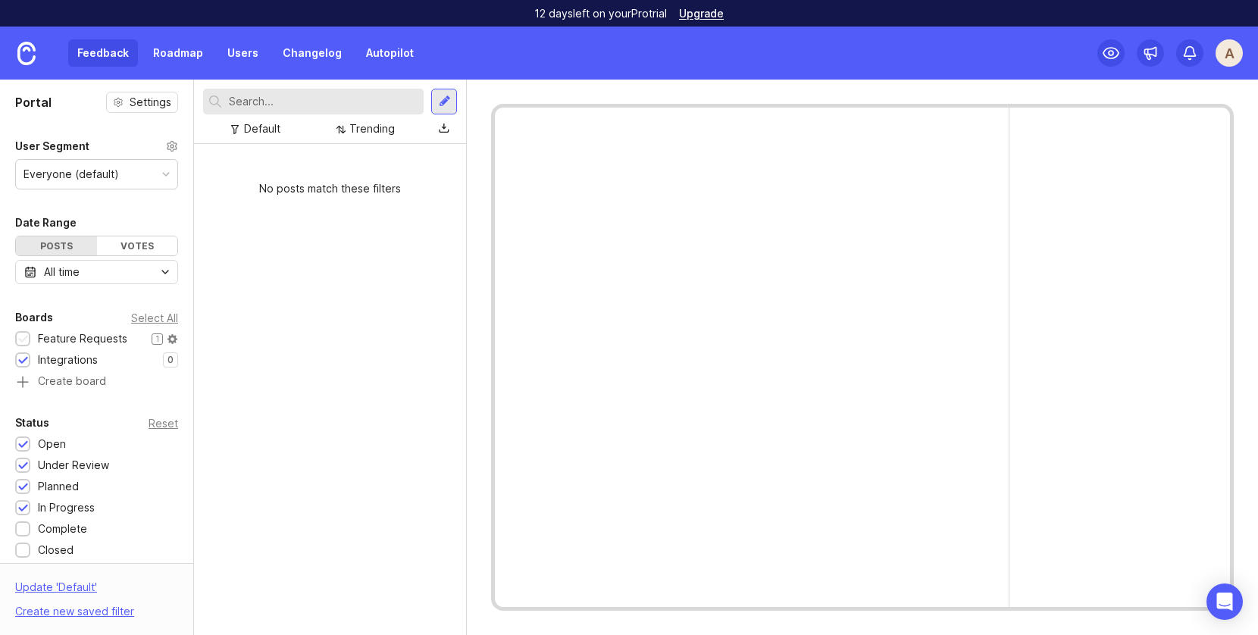
click at [21, 337] on div at bounding box center [23, 339] width 10 height 11
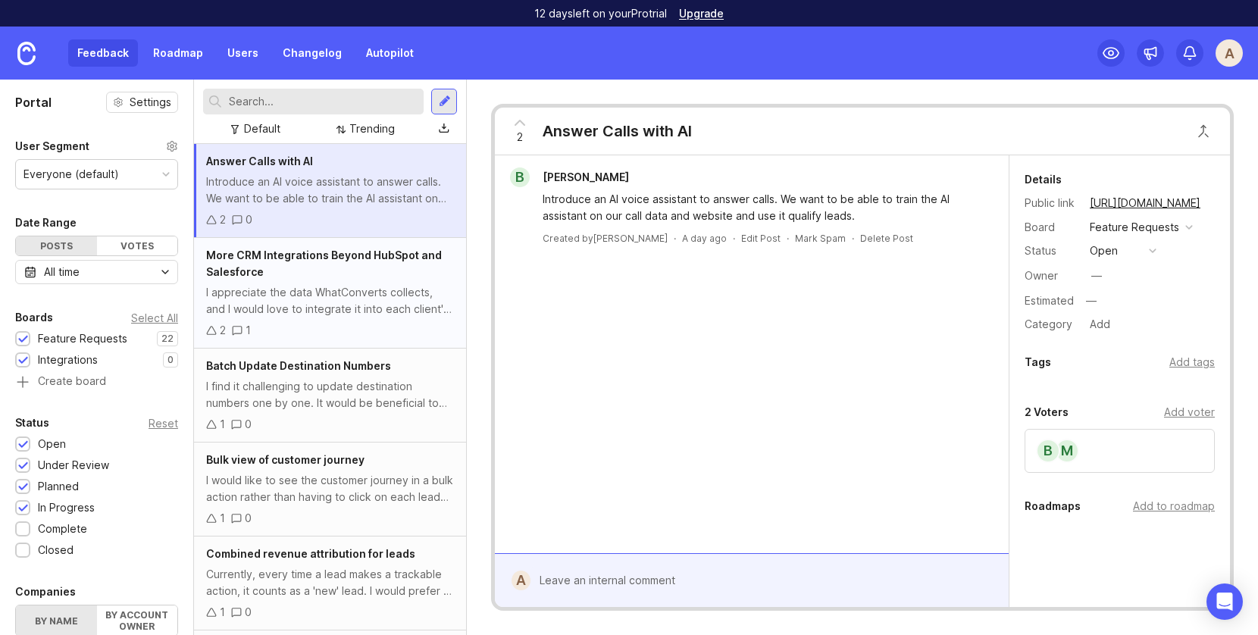
click at [328, 287] on div "I appreciate the data WhatConverts collects, and I would love to integrate it i…" at bounding box center [330, 300] width 248 height 33
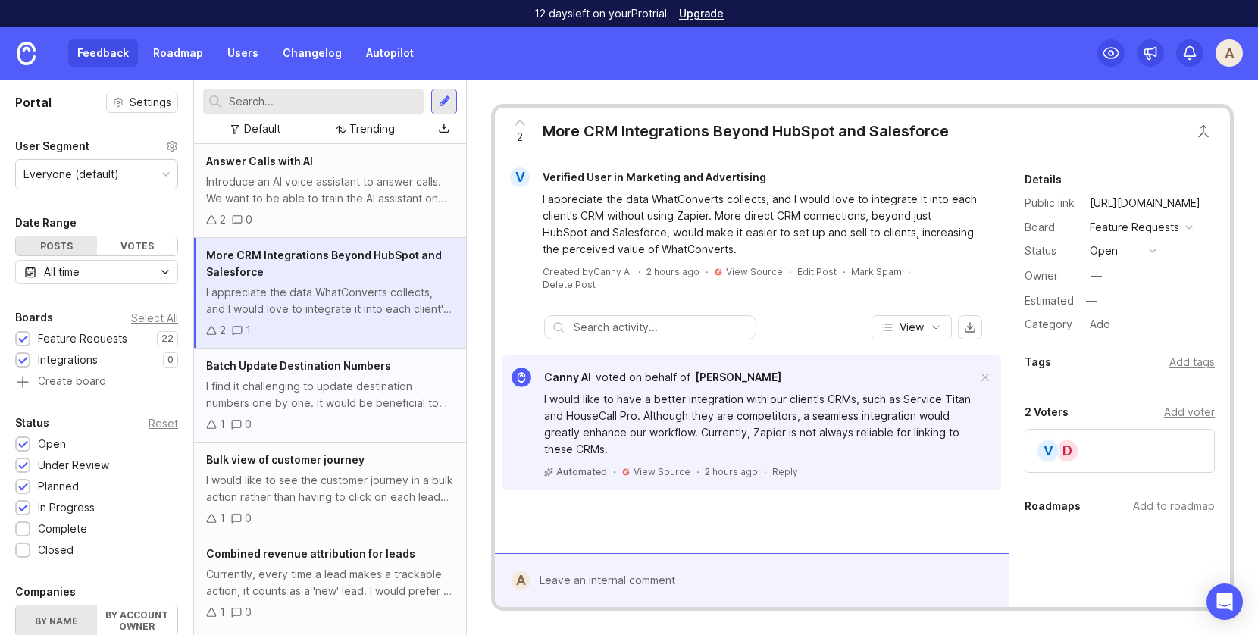
click at [324, 411] on div "I find it challenging to update destination numbers one by one. It would be ben…" at bounding box center [330, 394] width 248 height 33
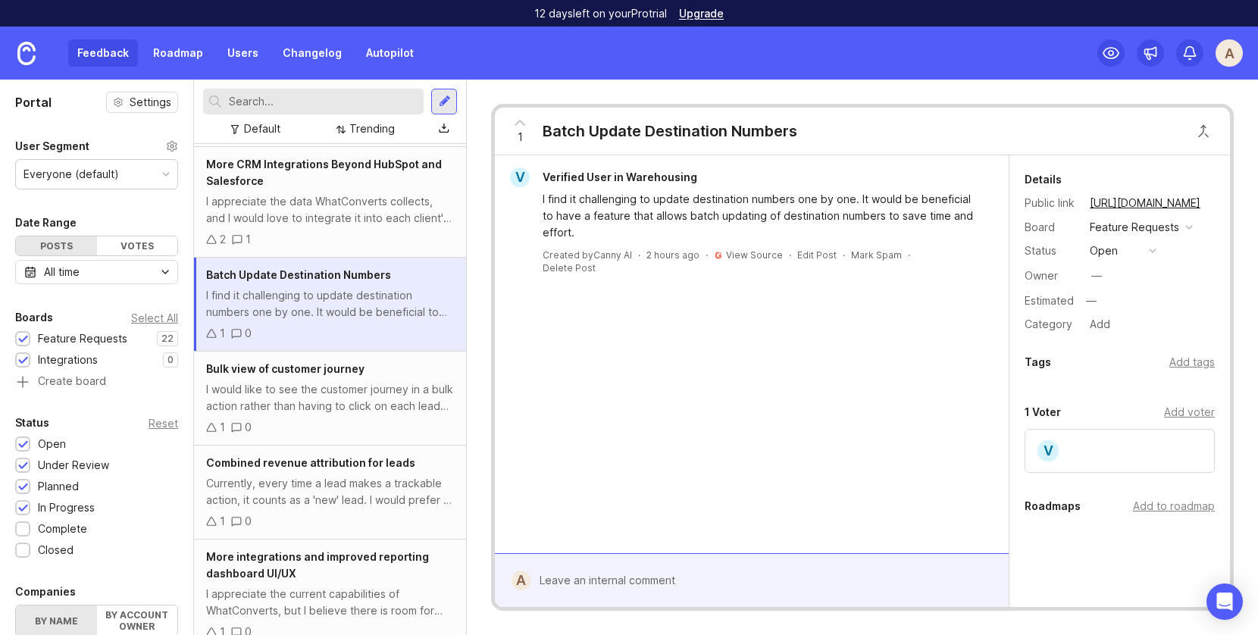
scroll to position [191, 0]
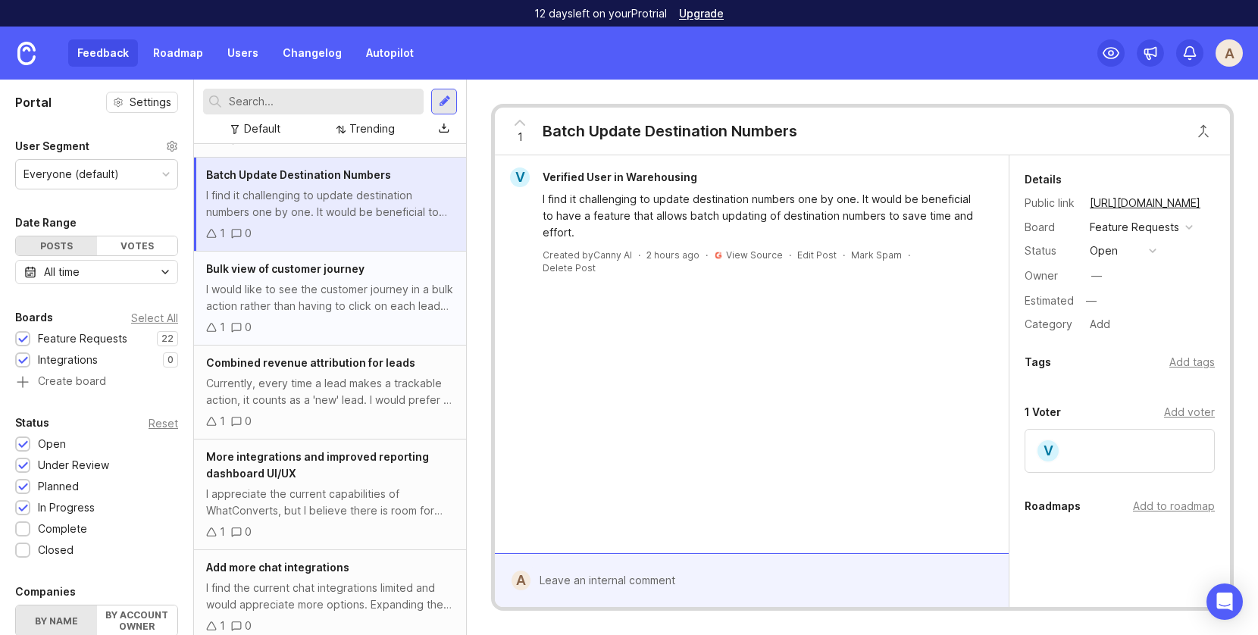
click at [277, 293] on div "I would like to see the customer journey in a bulk action rather than having to…" at bounding box center [330, 297] width 248 height 33
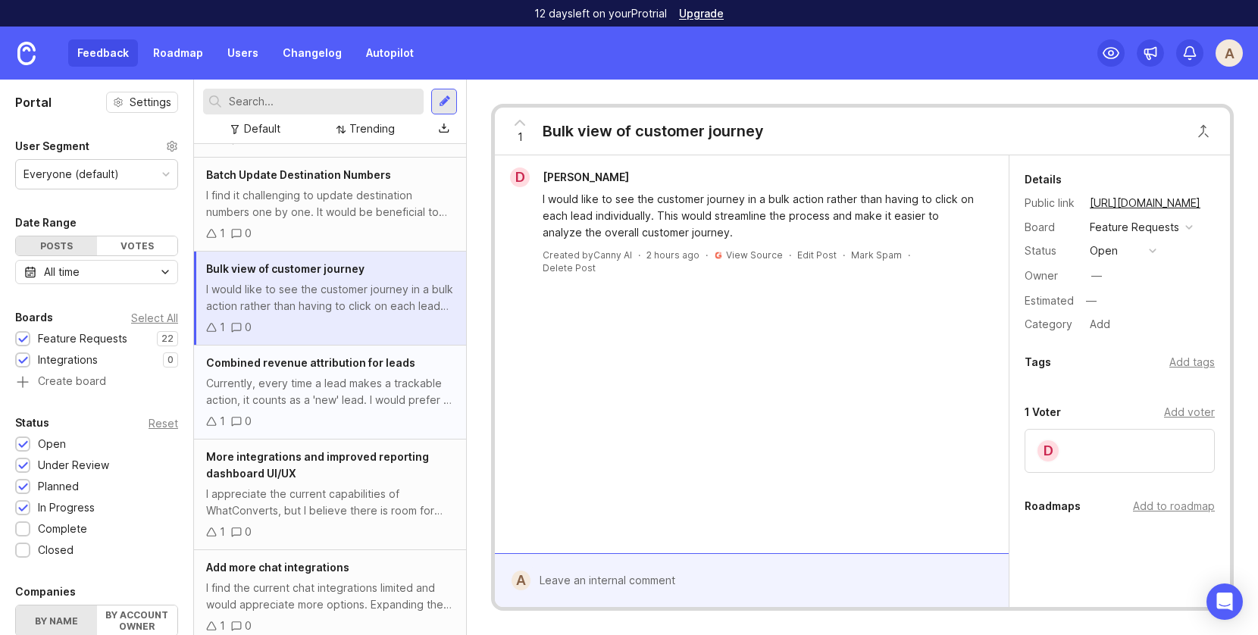
click at [287, 383] on div "Currently, every time a lead makes a trackable action, it counts as a 'new' lea…" at bounding box center [330, 391] width 248 height 33
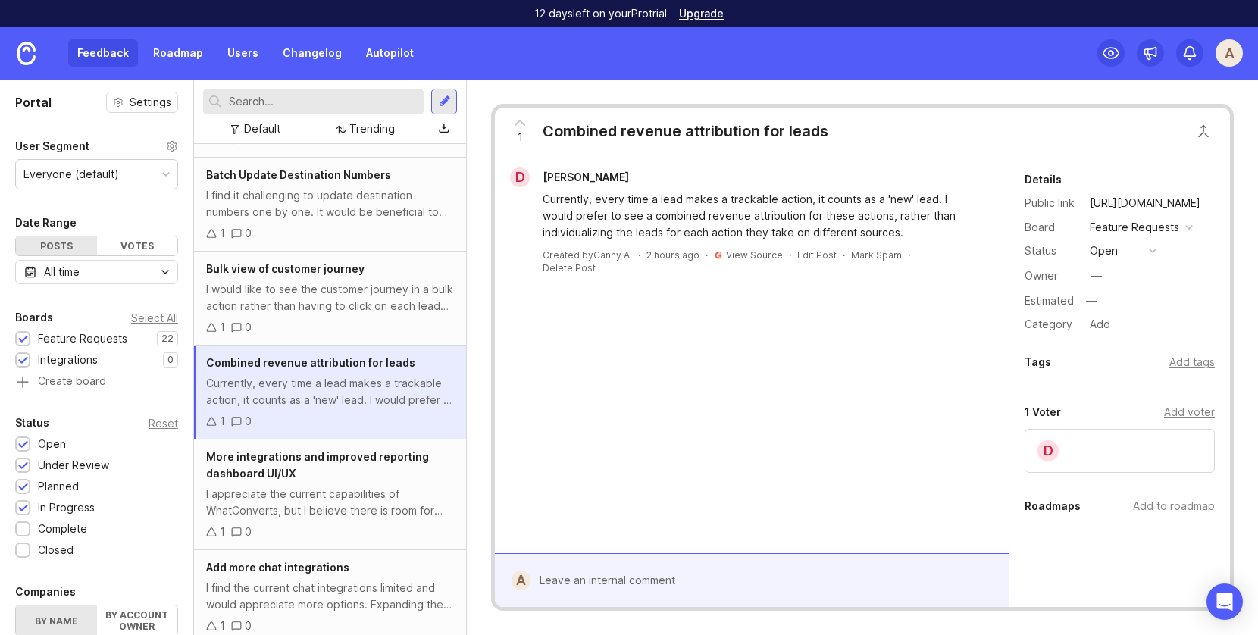
scroll to position [340, 0]
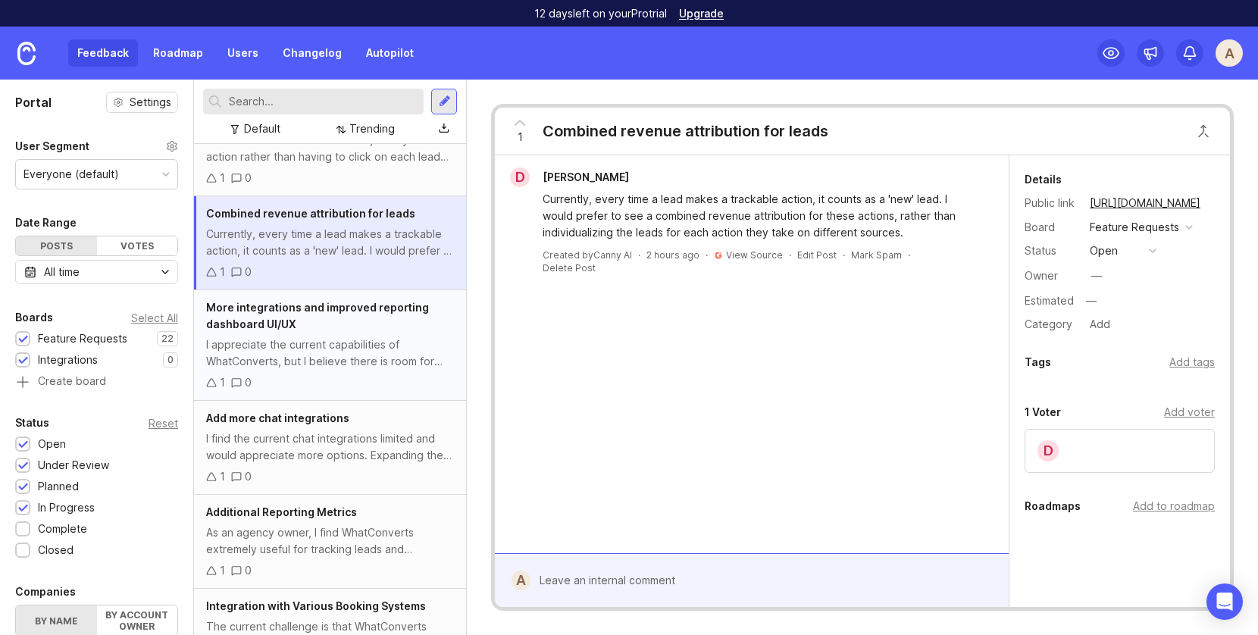
click at [280, 343] on div "I appreciate the current capabilities of WhatConverts, but I believe there is r…" at bounding box center [330, 353] width 248 height 33
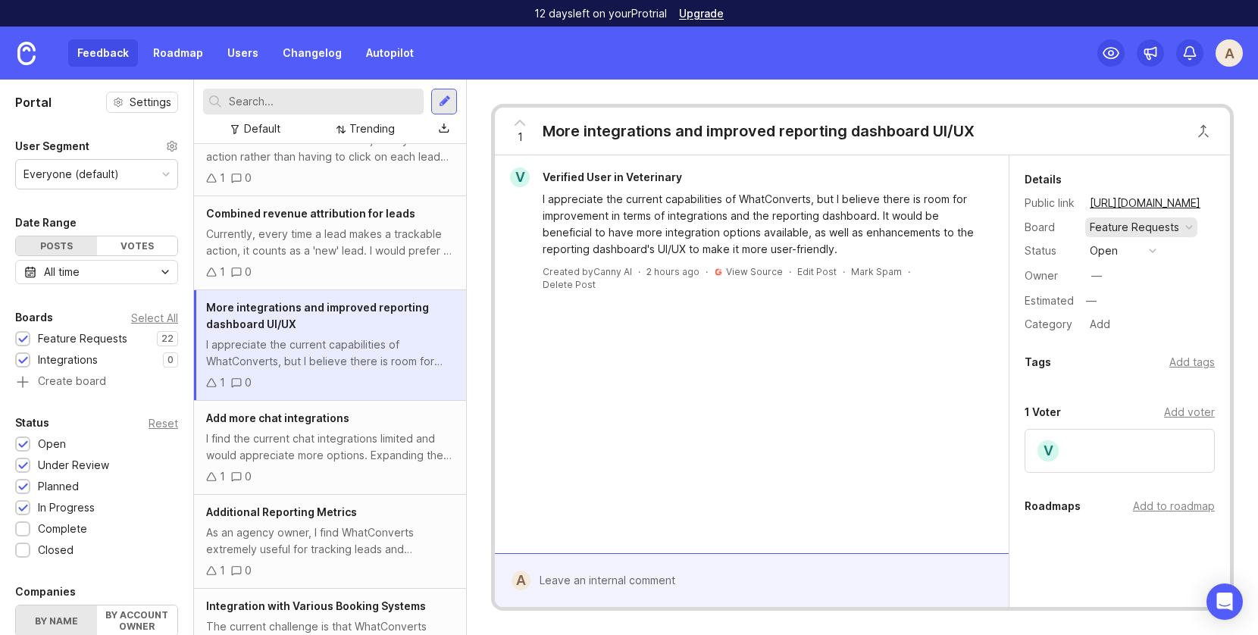
click at [1189, 224] on div at bounding box center [1190, 228] width 8 height 8
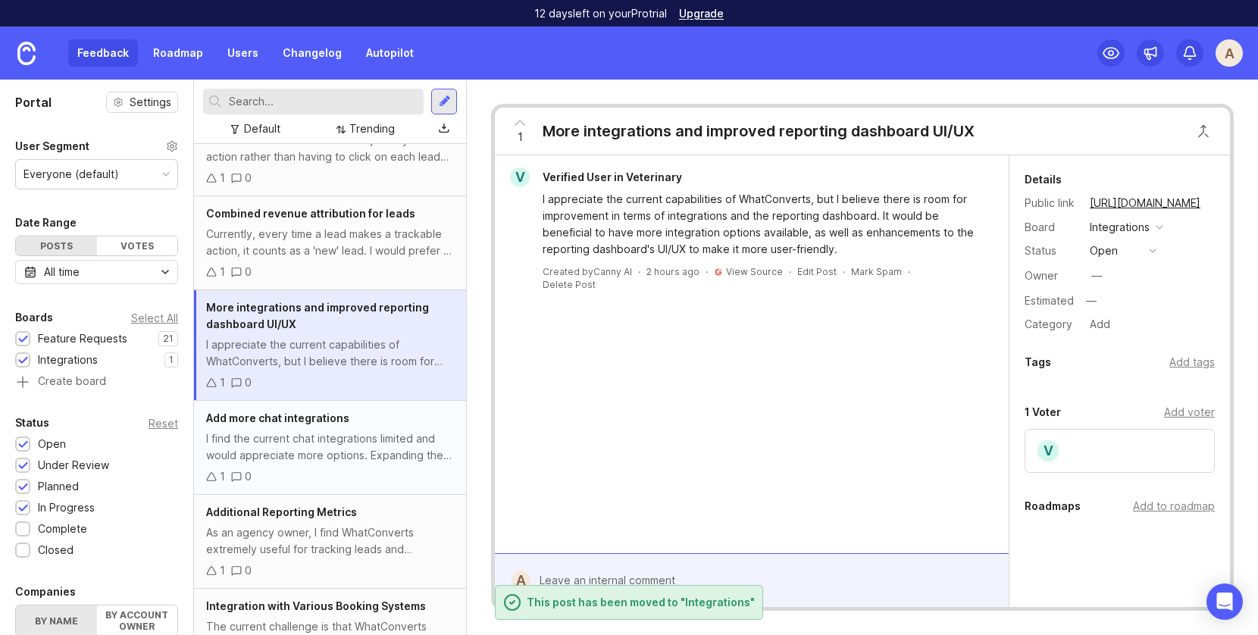
click at [327, 451] on div "I find the current chat integrations limited and would appreciate more options.…" at bounding box center [330, 447] width 248 height 33
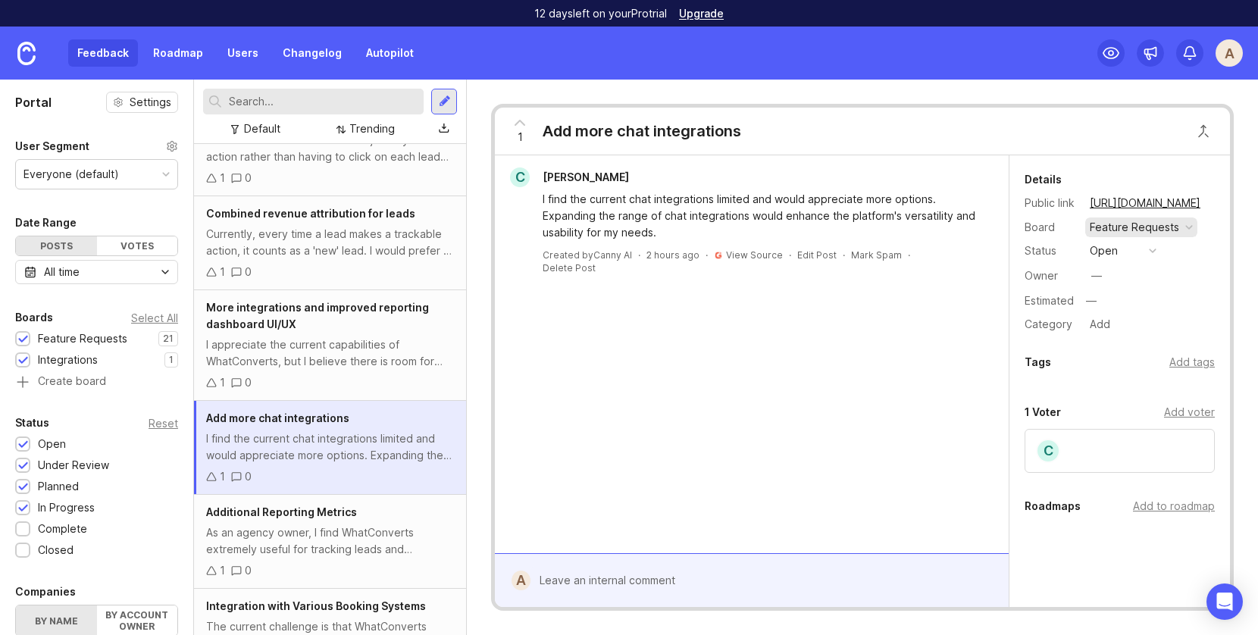
click at [1189, 224] on div at bounding box center [1190, 228] width 8 height 8
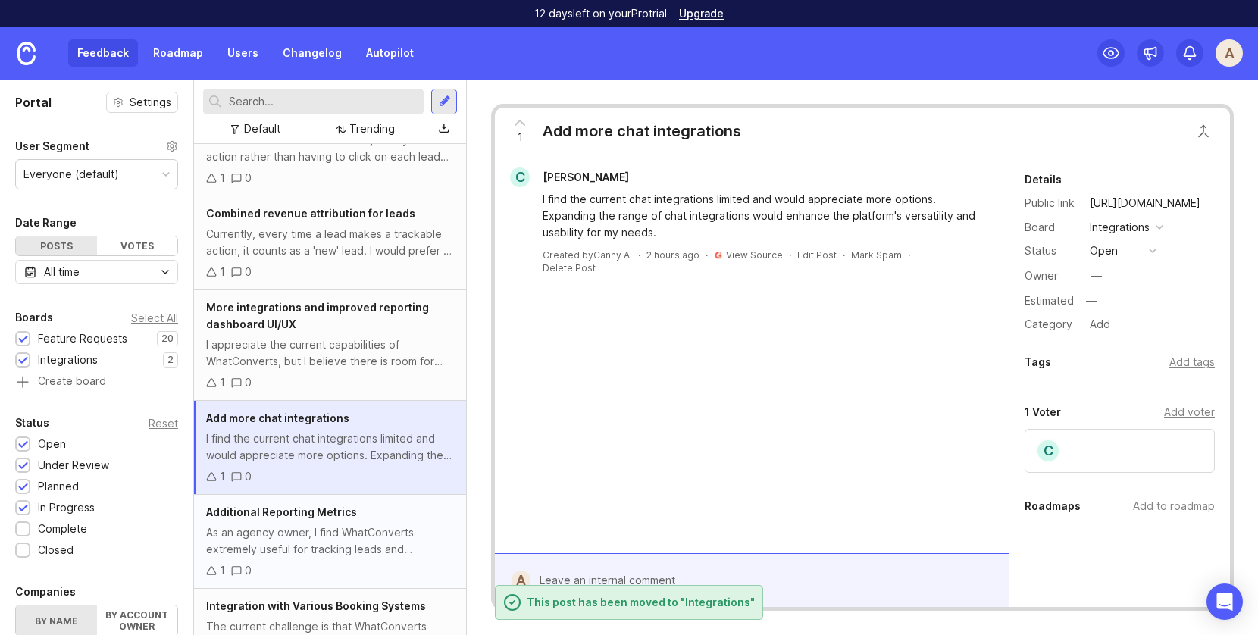
click at [400, 547] on div "As an agency owner, I find WhatConverts extremely useful for tracking leads and…" at bounding box center [330, 541] width 248 height 33
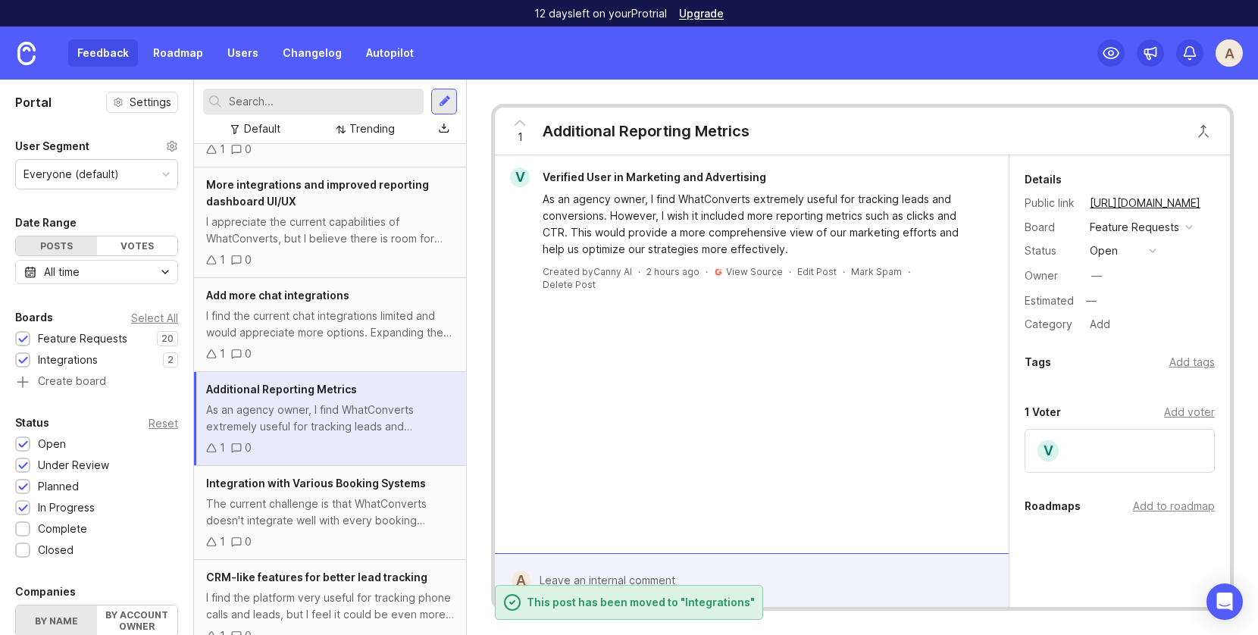
scroll to position [475, 0]
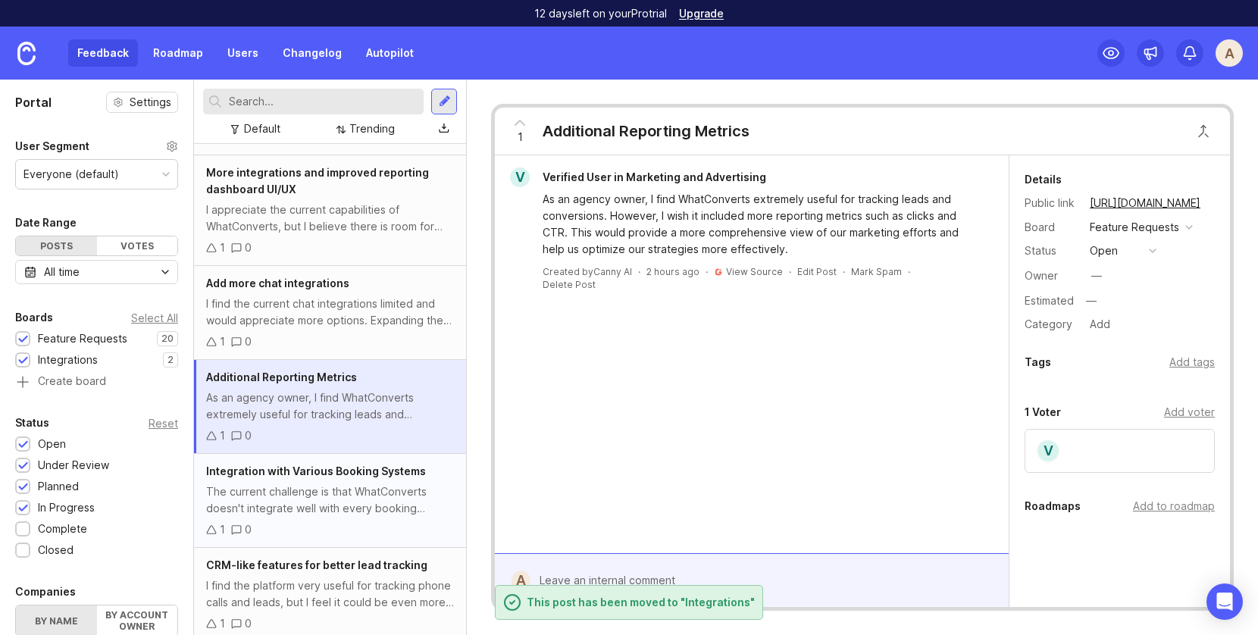
click at [383, 500] on div "The current challenge is that WhatConverts doesn't integrate well with every bo…" at bounding box center [330, 500] width 248 height 33
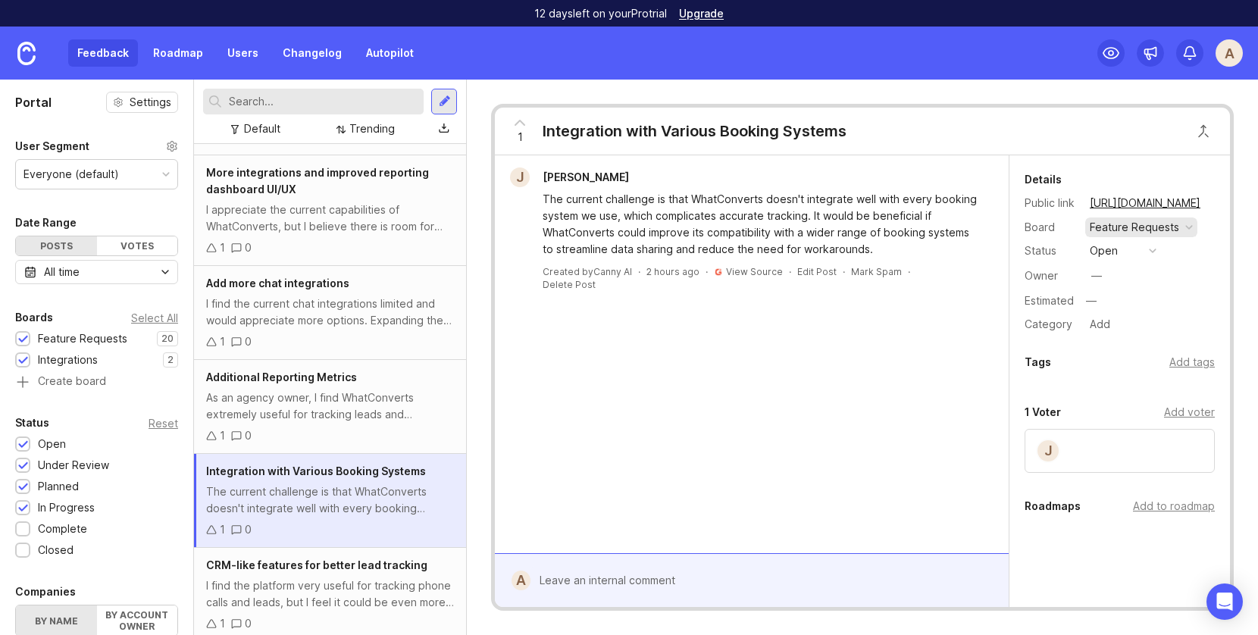
click at [1187, 224] on div at bounding box center [1190, 228] width 8 height 8
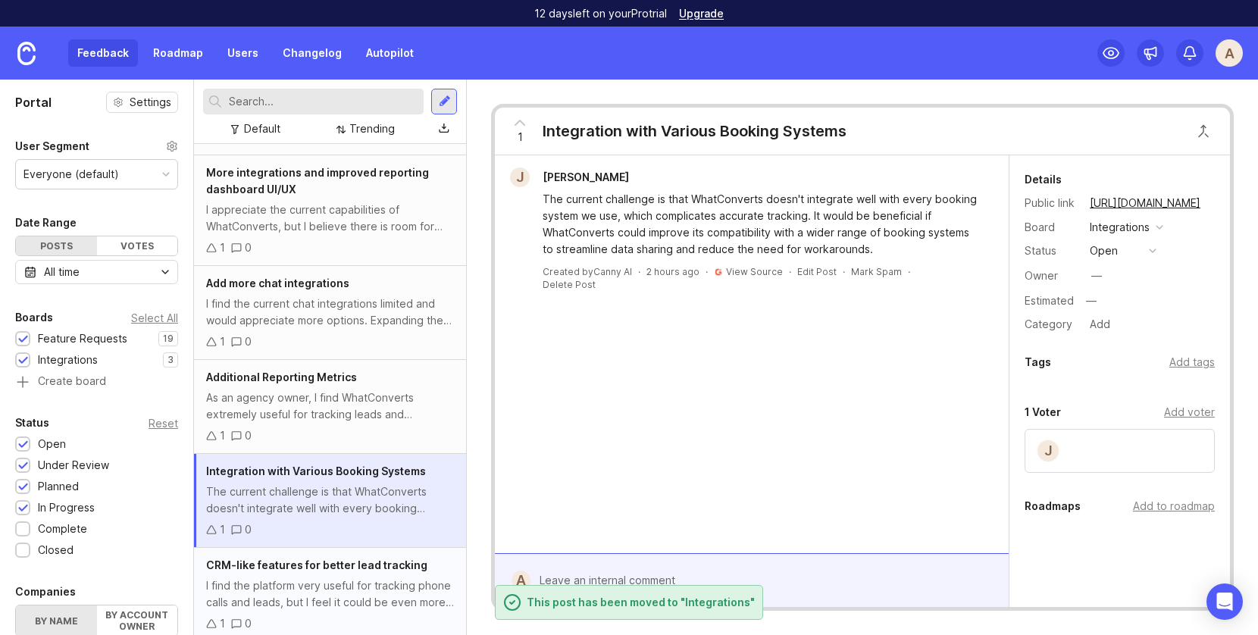
click at [331, 561] on span "CRM-like features for better lead tracking" at bounding box center [316, 565] width 221 height 13
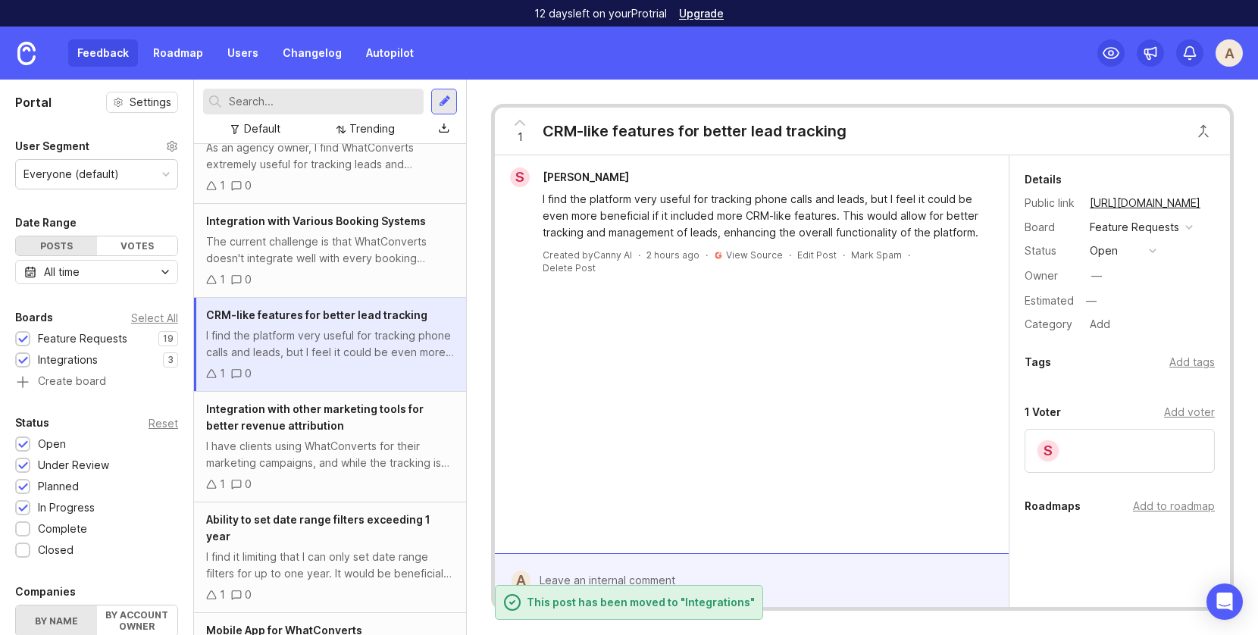
scroll to position [728, 0]
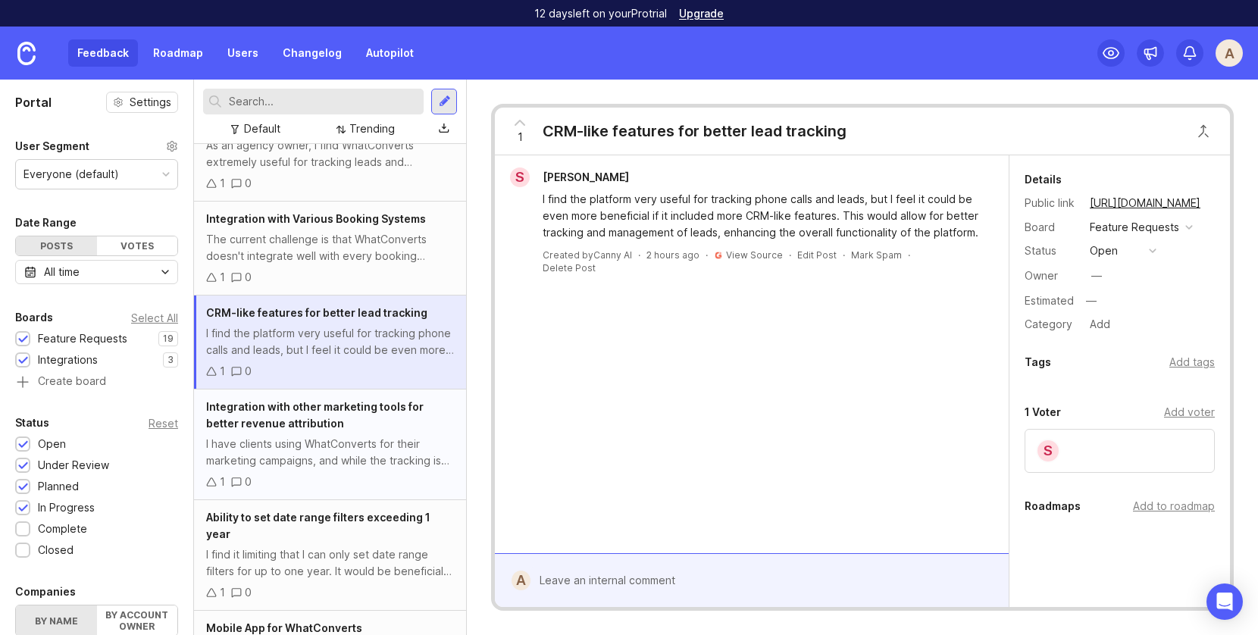
click at [337, 450] on div "I have clients using WhatConverts for their marketing campaigns, and while the …" at bounding box center [330, 452] width 248 height 33
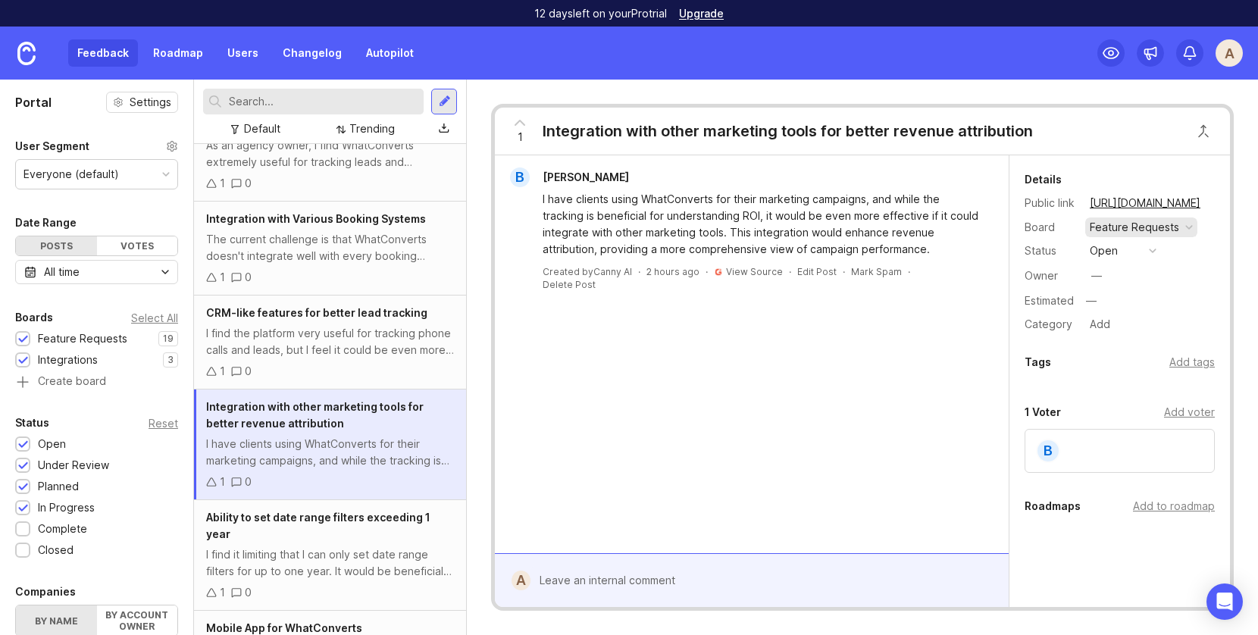
click at [1189, 230] on div "Feature Requests" at bounding box center [1142, 228] width 112 height 20
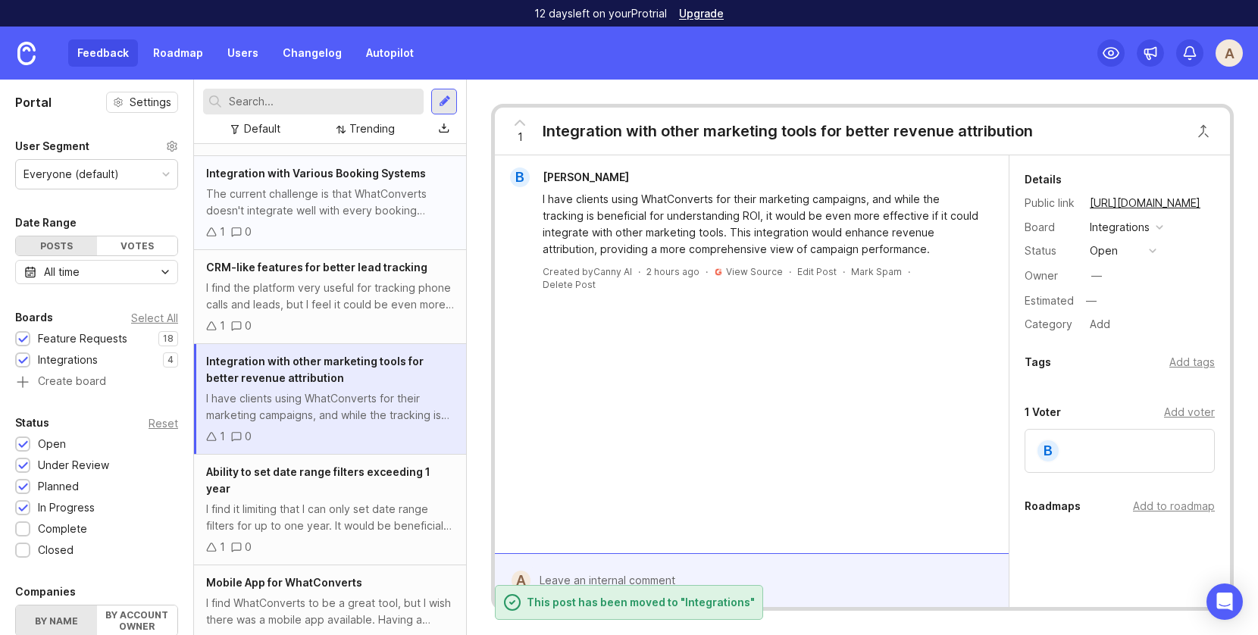
scroll to position [830, 0]
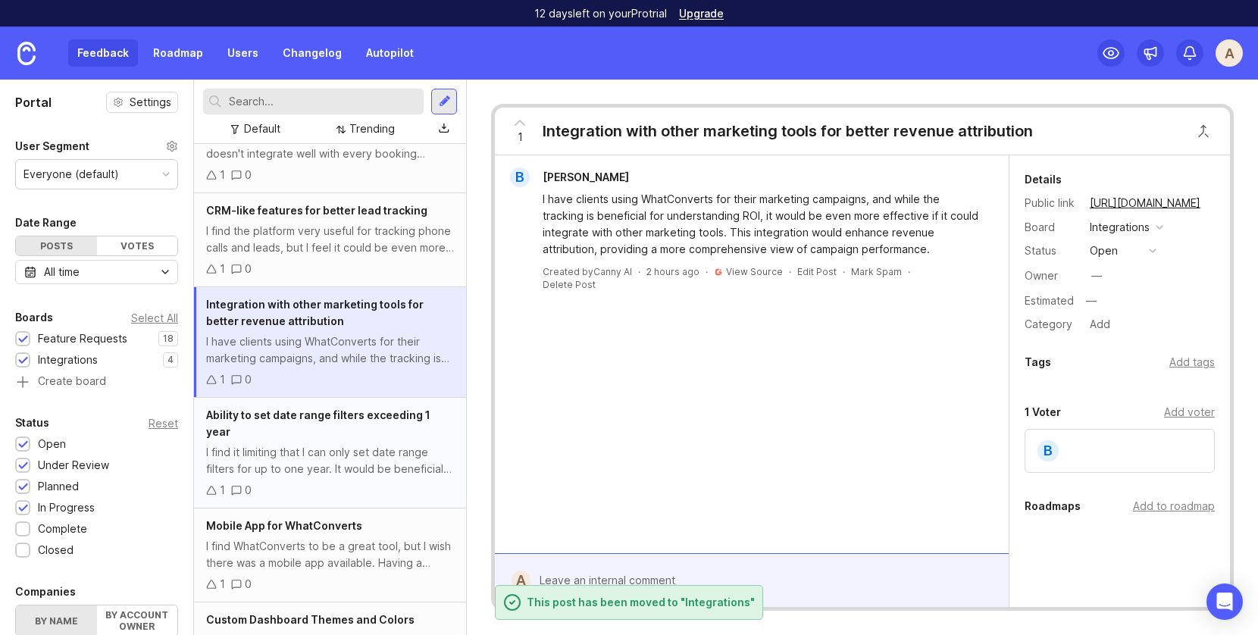
click at [352, 453] on div "I find it limiting that I can only set date range filters for up to one year. I…" at bounding box center [330, 460] width 248 height 33
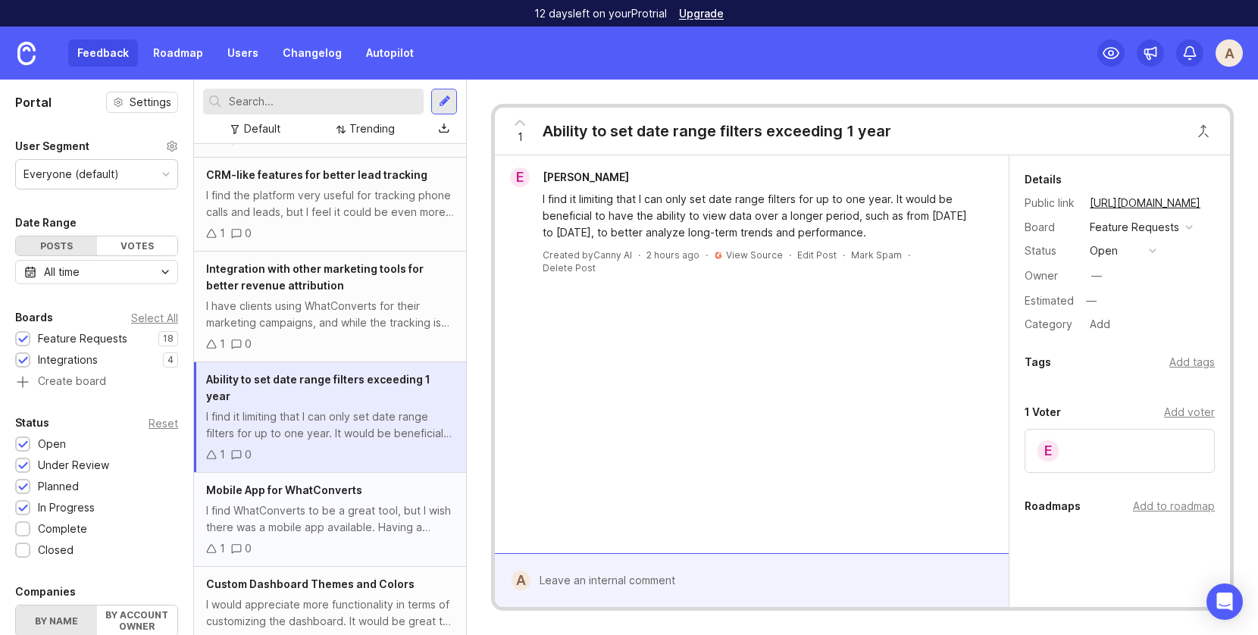
scroll to position [1015, 0]
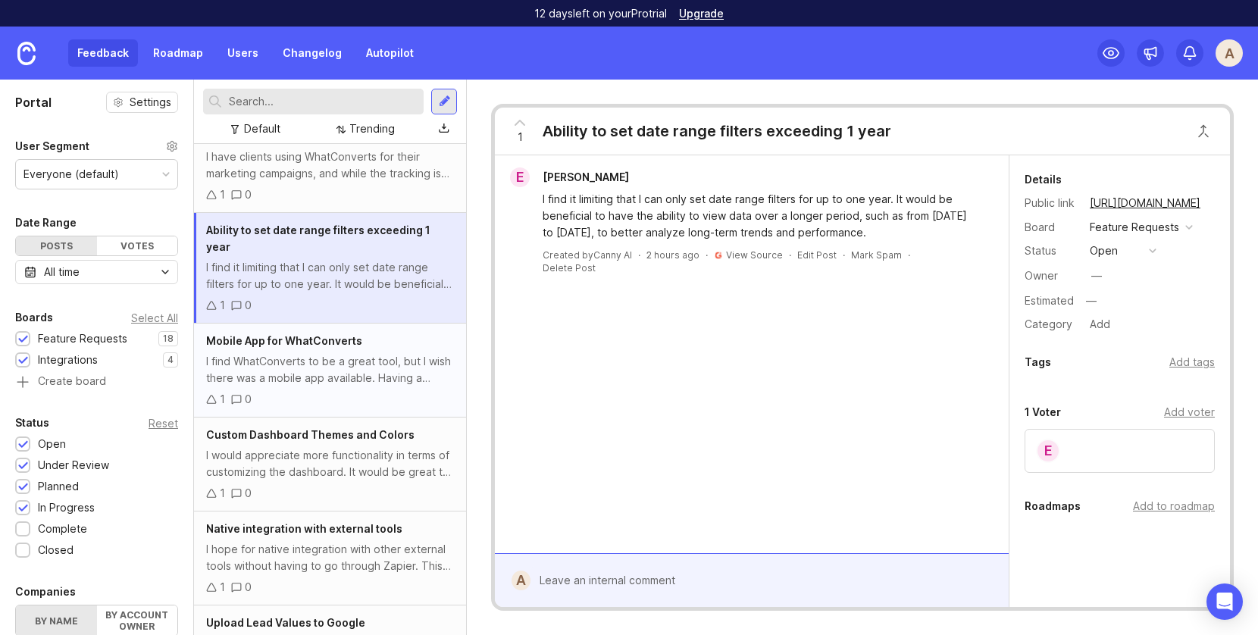
click at [346, 333] on div "Mobile App for WhatConverts" at bounding box center [330, 341] width 248 height 17
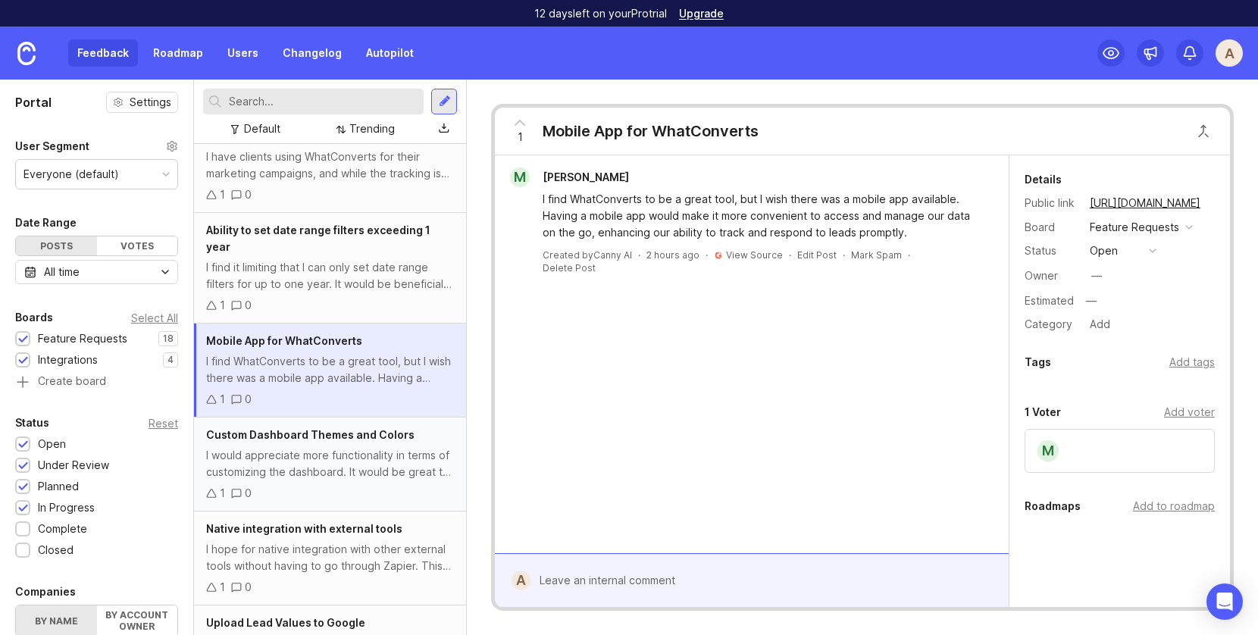
scroll to position [1142, 0]
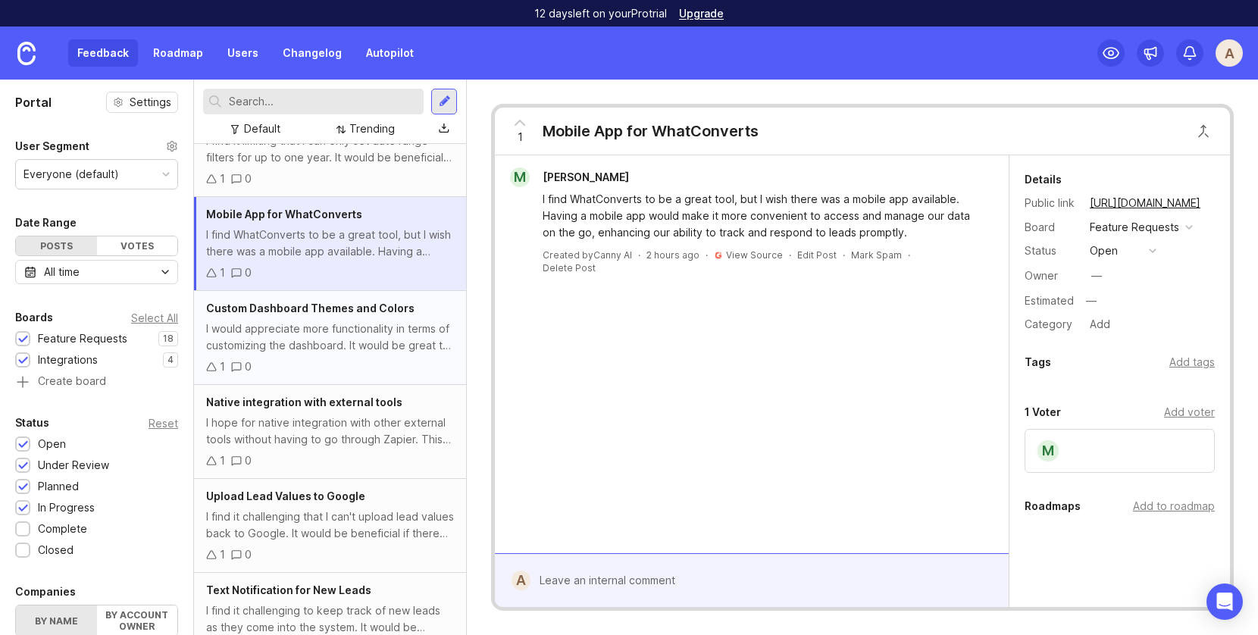
click at [331, 329] on div "I would appreciate more functionality in terms of customizing the dashboard. It…" at bounding box center [330, 337] width 248 height 33
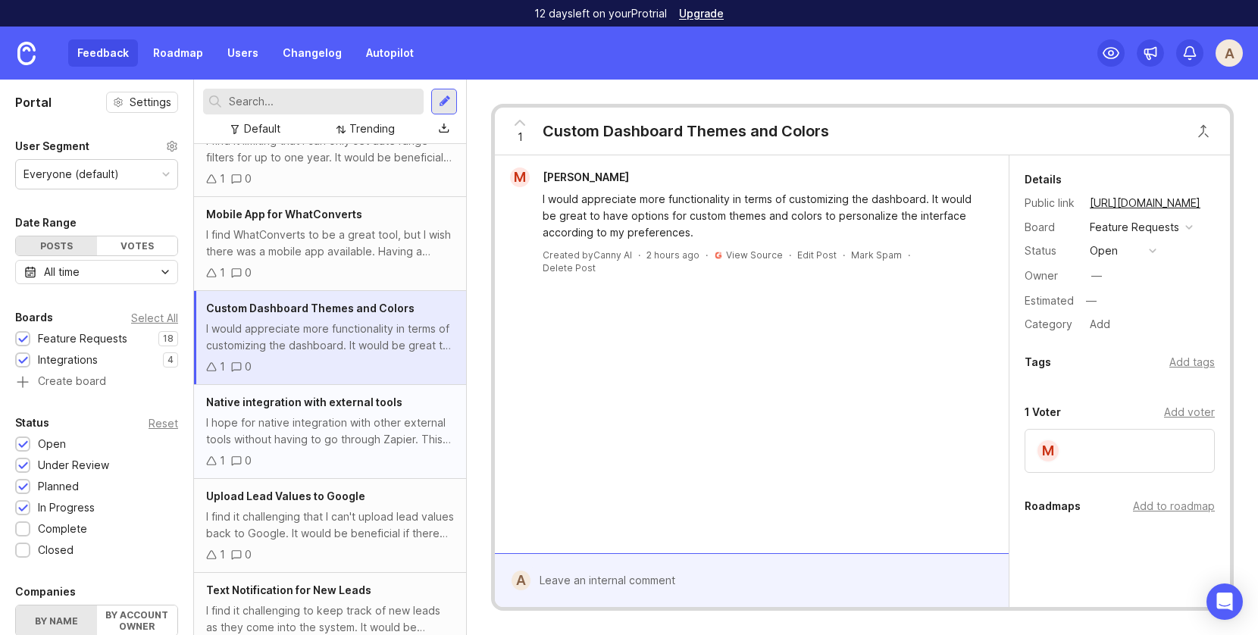
click at [343, 415] on div "I hope for native integration with other external tools without having to go th…" at bounding box center [330, 431] width 248 height 33
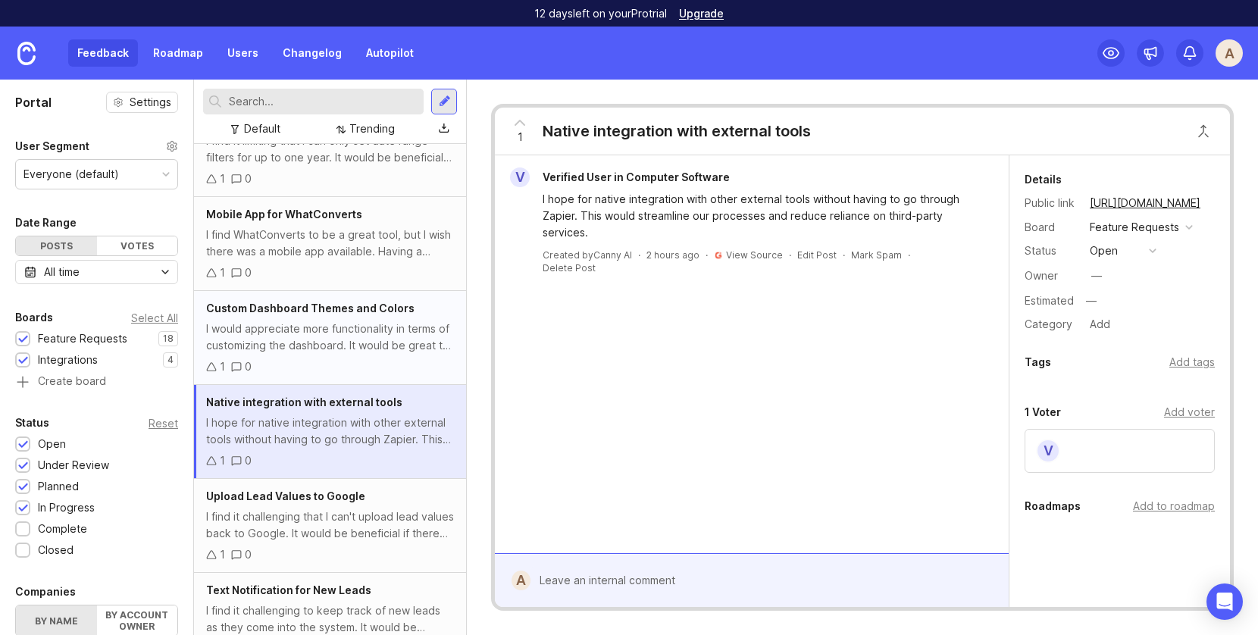
click at [332, 302] on span "Custom Dashboard Themes and Colors" at bounding box center [310, 308] width 208 height 13
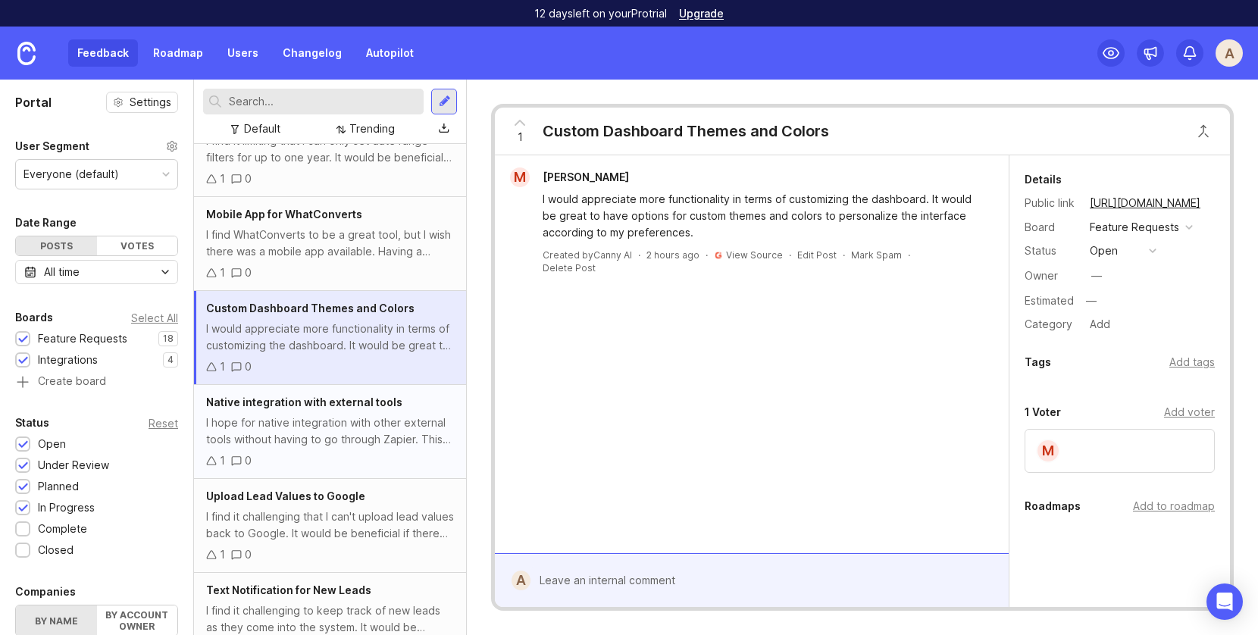
click at [360, 415] on div "I hope for native integration with other external tools without having to go th…" at bounding box center [330, 431] width 248 height 33
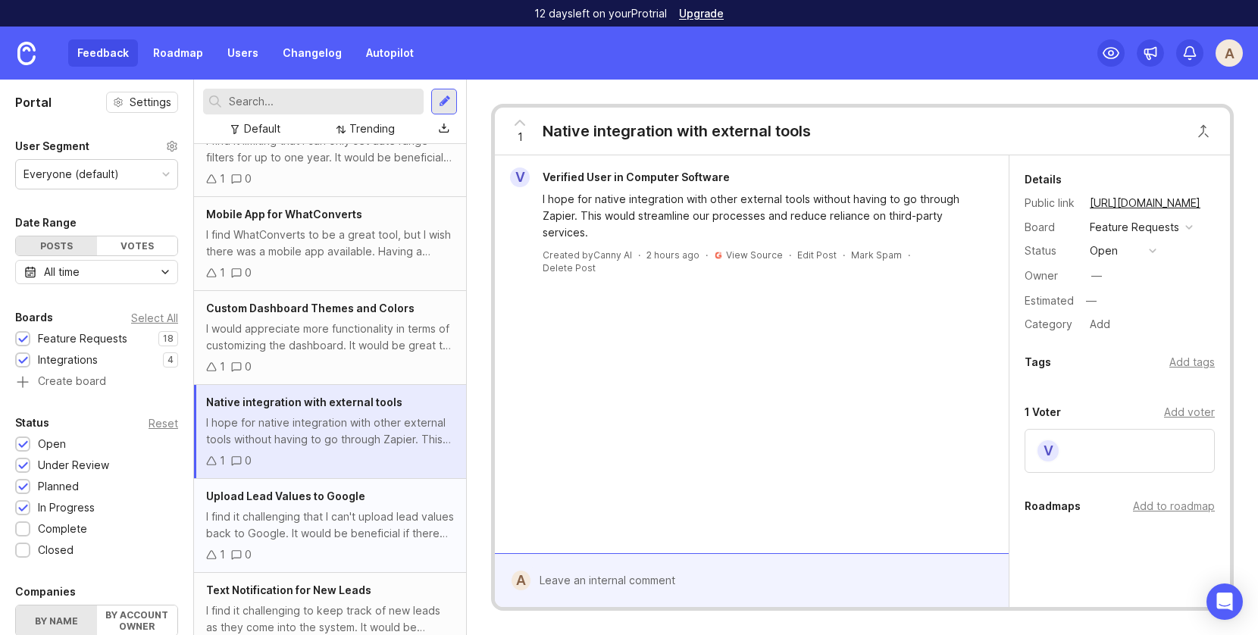
click at [360, 509] on div "I find it challenging that I can't upload lead values back to Google. It would …" at bounding box center [330, 525] width 248 height 33
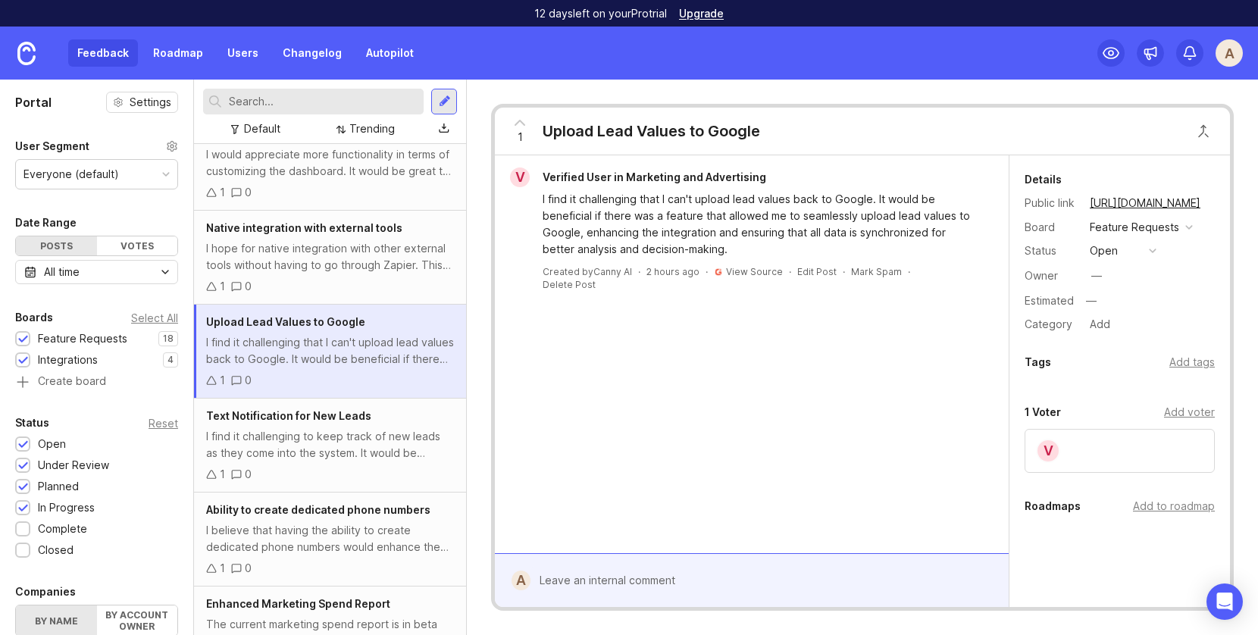
scroll to position [1321, 0]
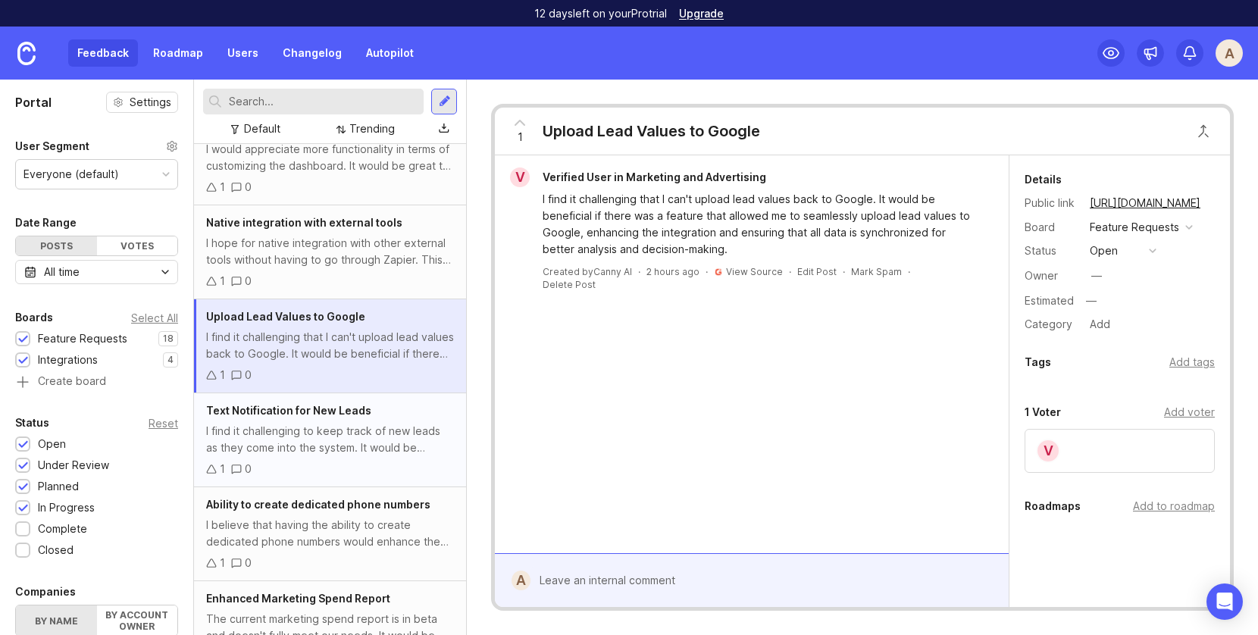
click at [341, 428] on div "I find it challenging to keep track of new leads as they come into the system. …" at bounding box center [330, 439] width 248 height 33
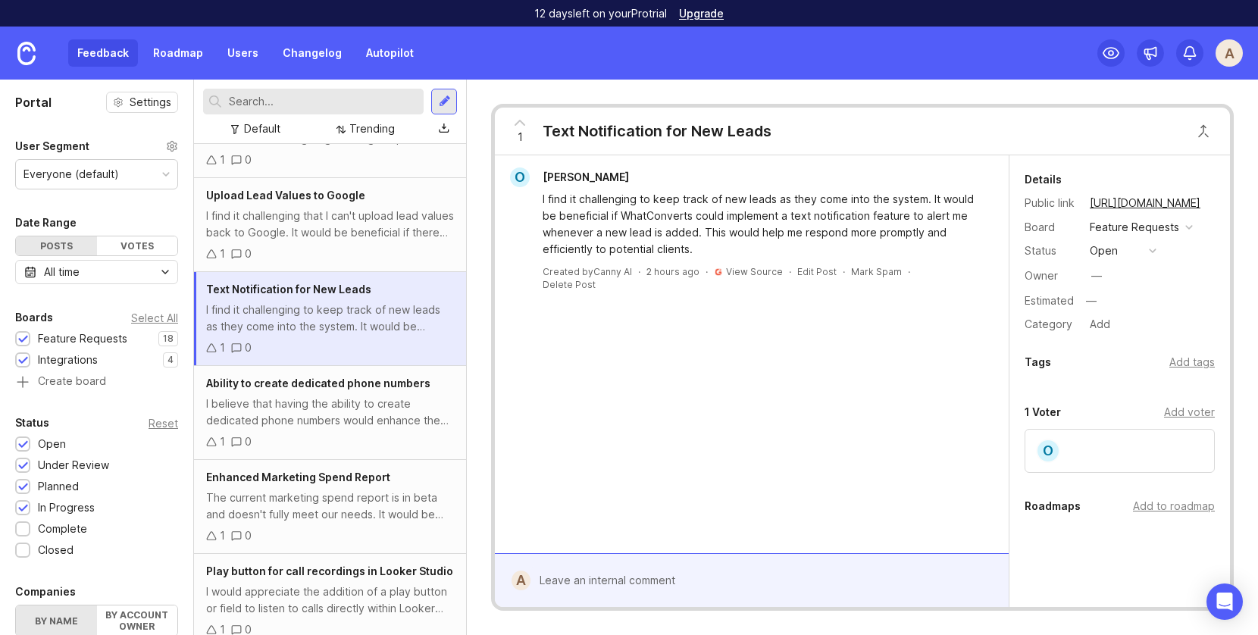
scroll to position [1478, 0]
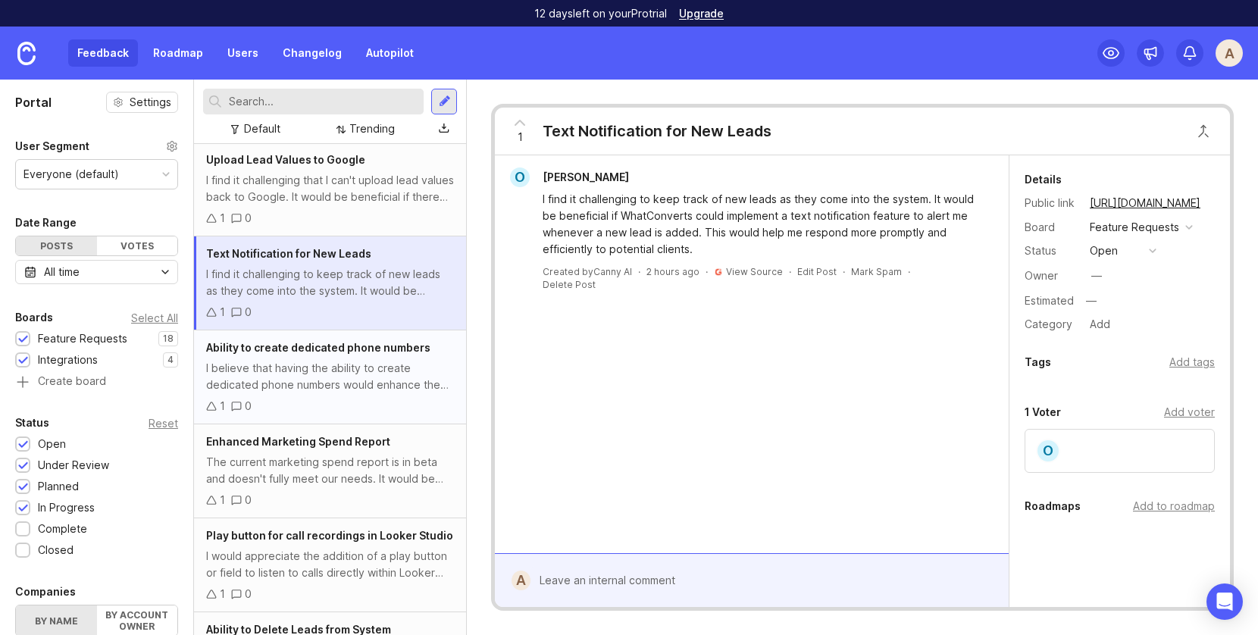
click at [336, 381] on div "Ability to create dedicated phone numbers I believe that having the ability to …" at bounding box center [330, 378] width 272 height 94
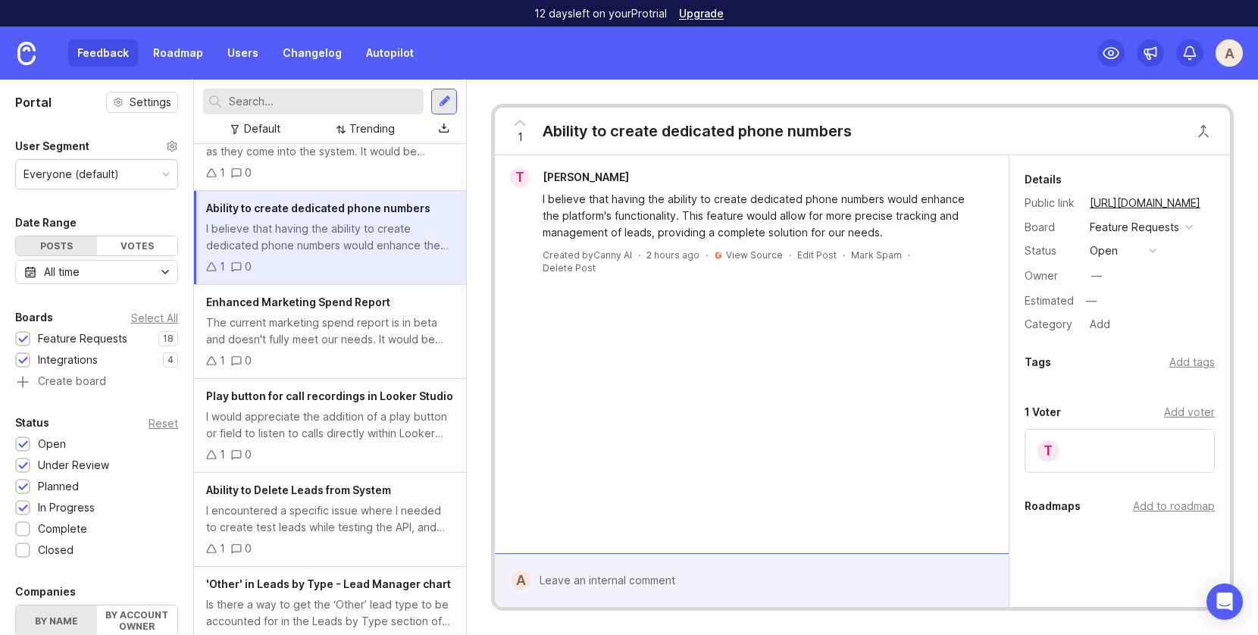
scroll to position [1627, 0]
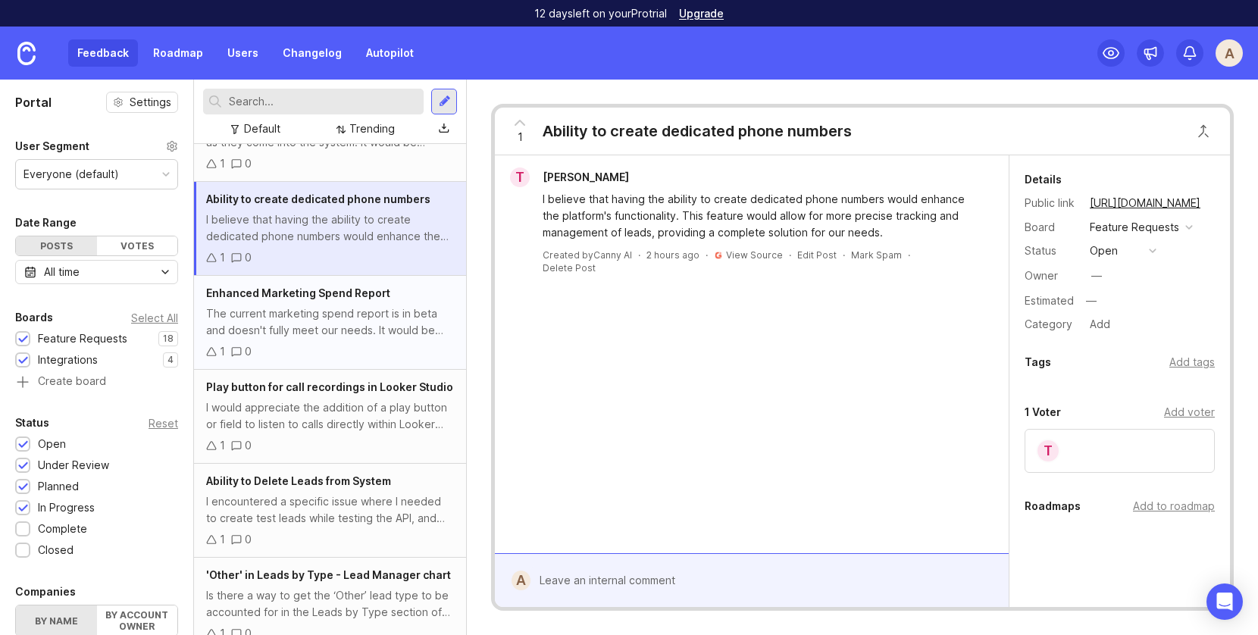
click at [328, 317] on div "The current marketing spend report is in beta and doesn't fully meet our needs.…" at bounding box center [330, 321] width 248 height 33
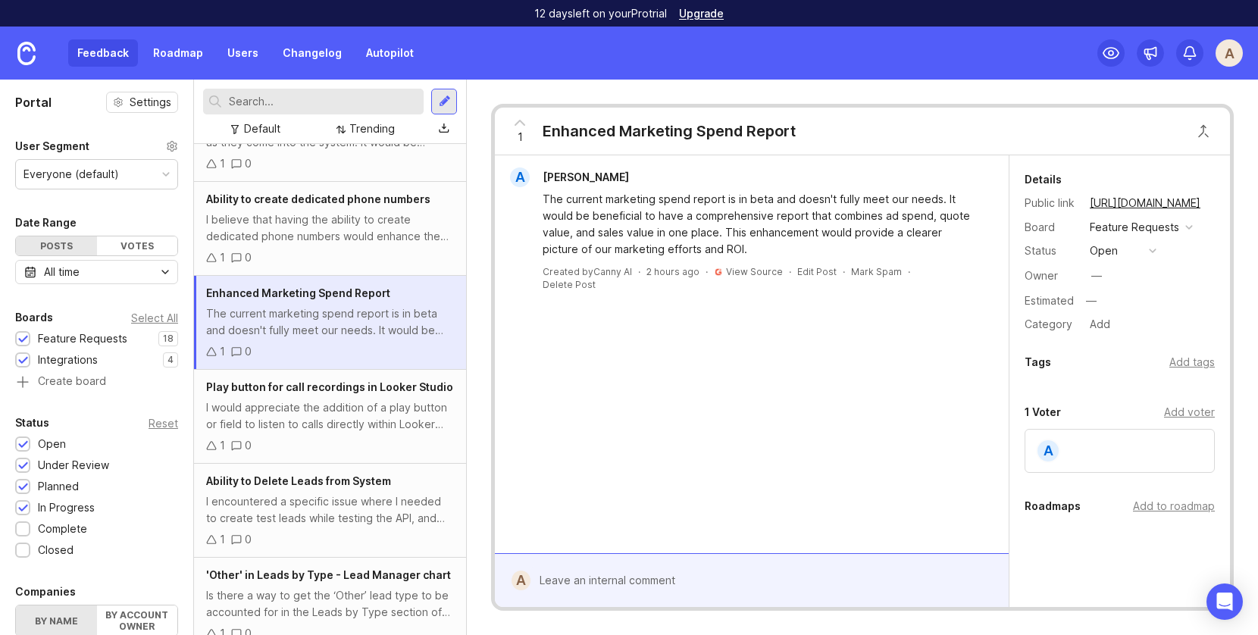
click at [608, 276] on div "Created by Canny AI" at bounding box center [587, 271] width 89 height 13
click at [760, 271] on link "View Source" at bounding box center [754, 271] width 57 height 11
click at [1146, 249] on button "open" at bounding box center [1124, 251] width 76 height 20
click at [1139, 363] on div "in progress" at bounding box center [1127, 362] width 68 height 13
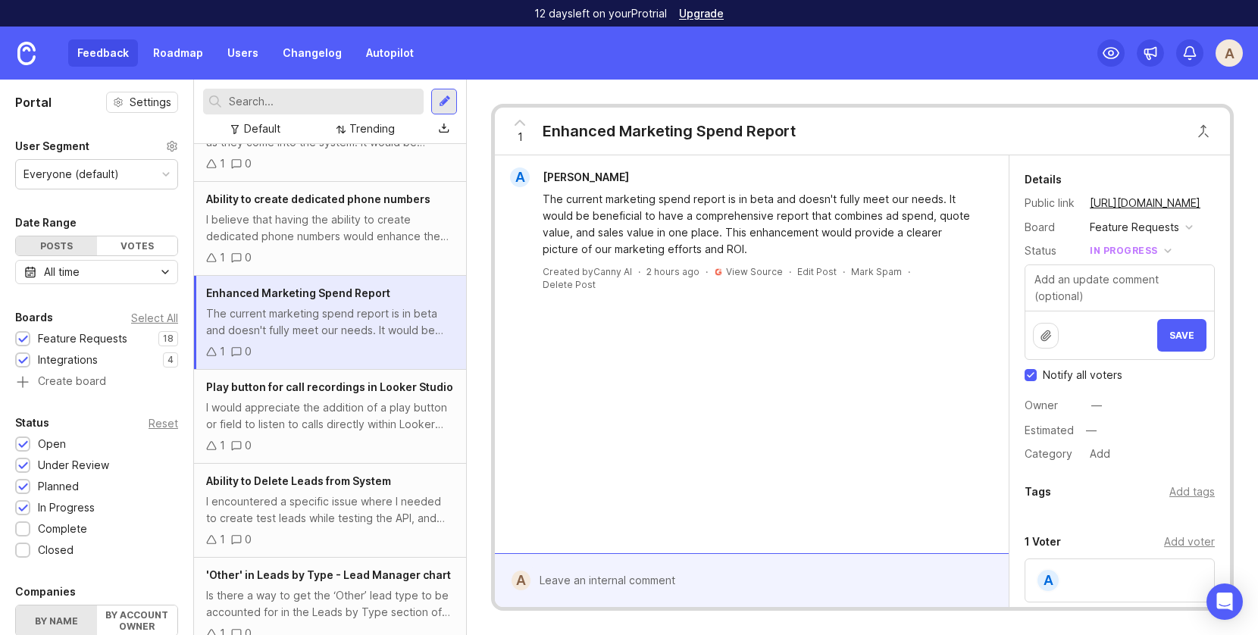
click at [1032, 372] on input "Notify all voters" at bounding box center [1031, 375] width 12 height 12
checkbox input "false"
click at [1185, 334] on span "Save" at bounding box center [1182, 335] width 25 height 11
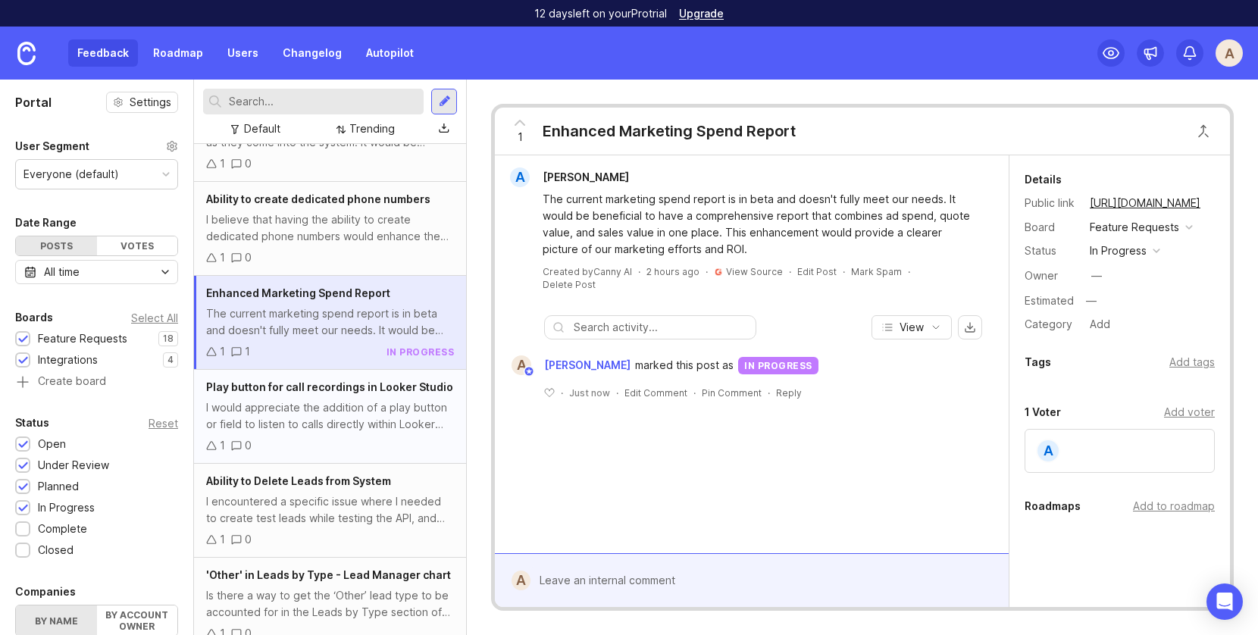
click at [340, 437] on div "1 0" at bounding box center [330, 445] width 248 height 17
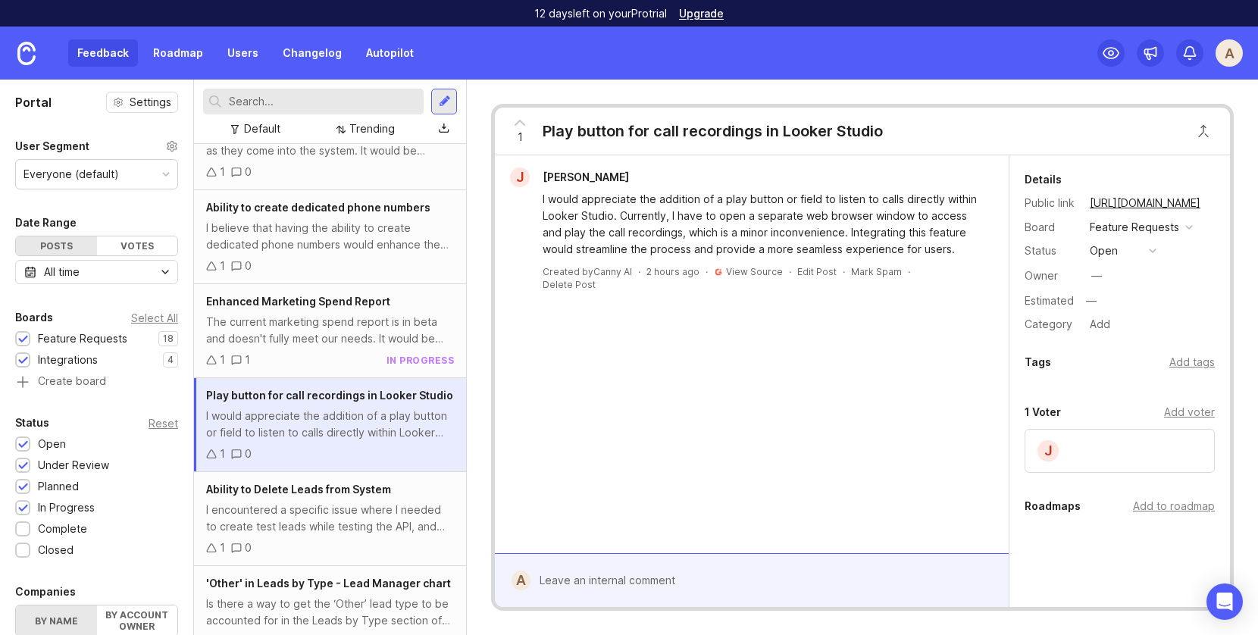
scroll to position [1604, 0]
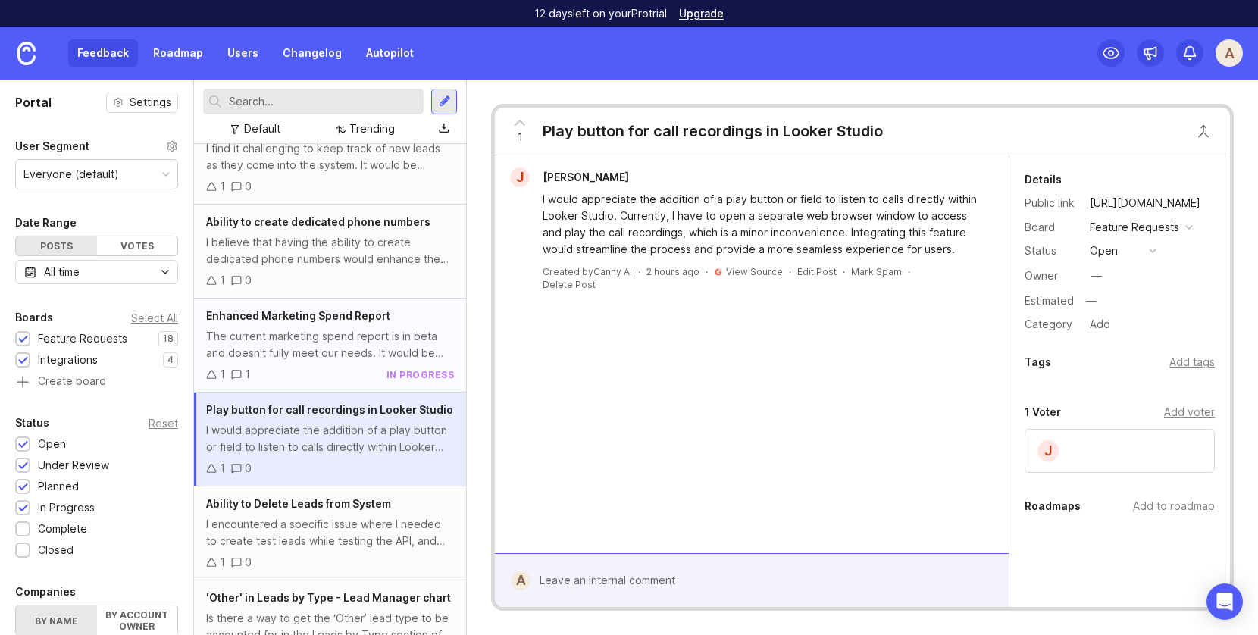
click at [302, 366] on div "1 1 in progress" at bounding box center [330, 374] width 248 height 17
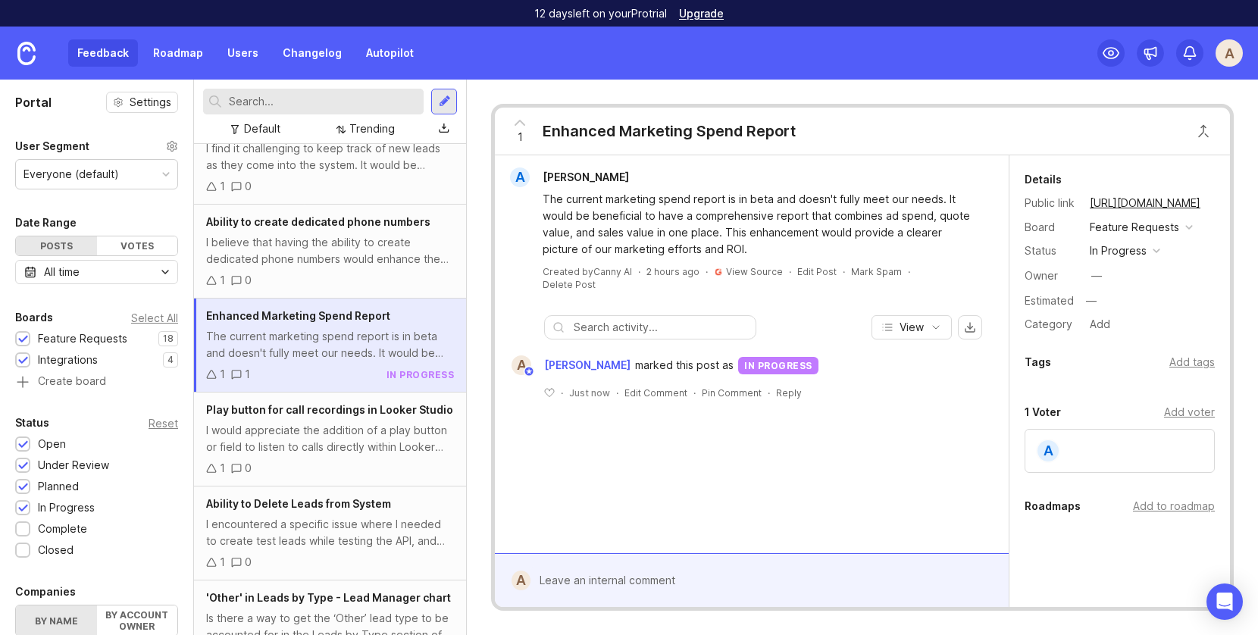
scroll to position [1627, 0]
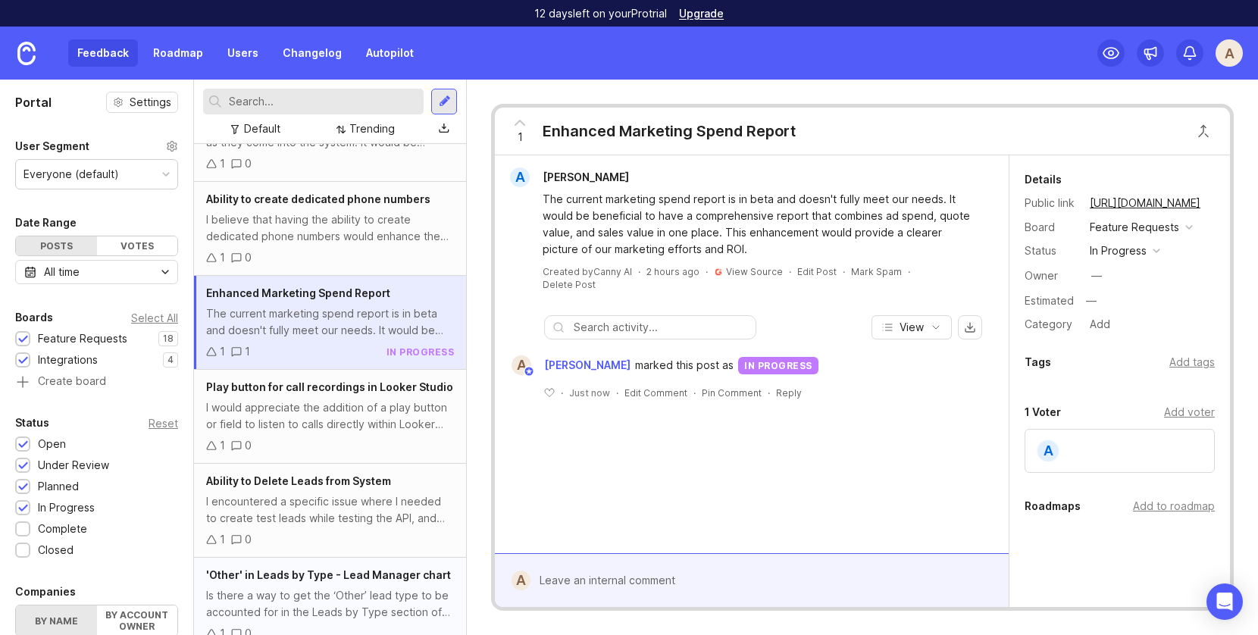
click at [345, 569] on span "'Other' in Leads by Type - Lead Manager chart" at bounding box center [328, 575] width 245 height 13
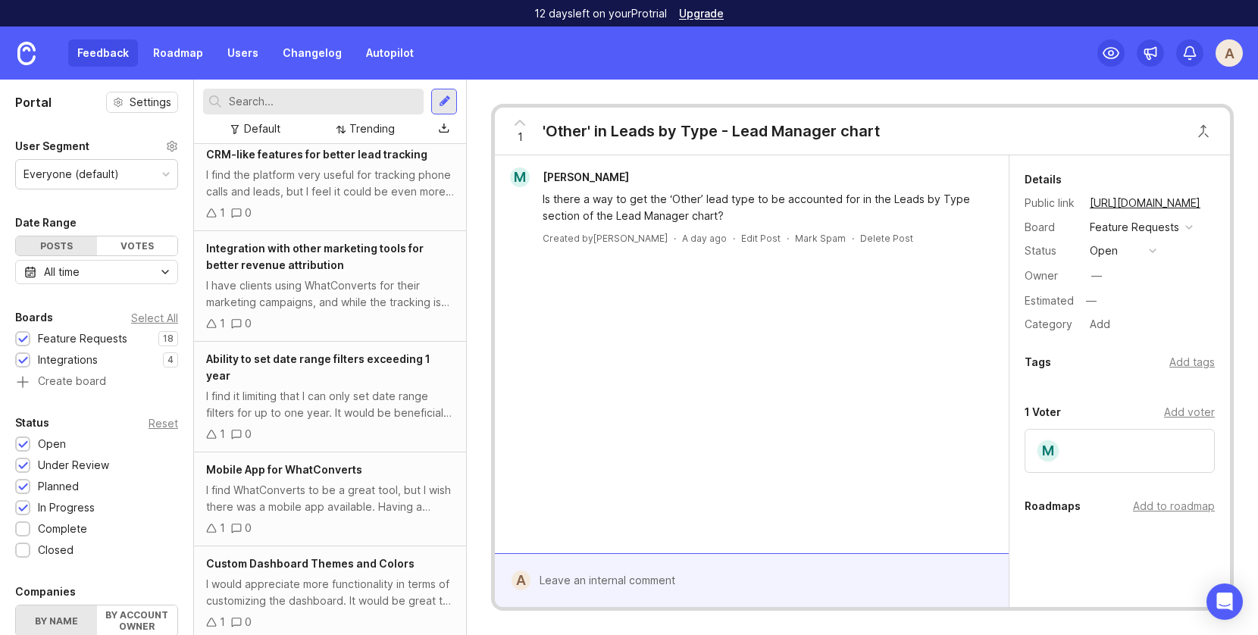
scroll to position [873, 0]
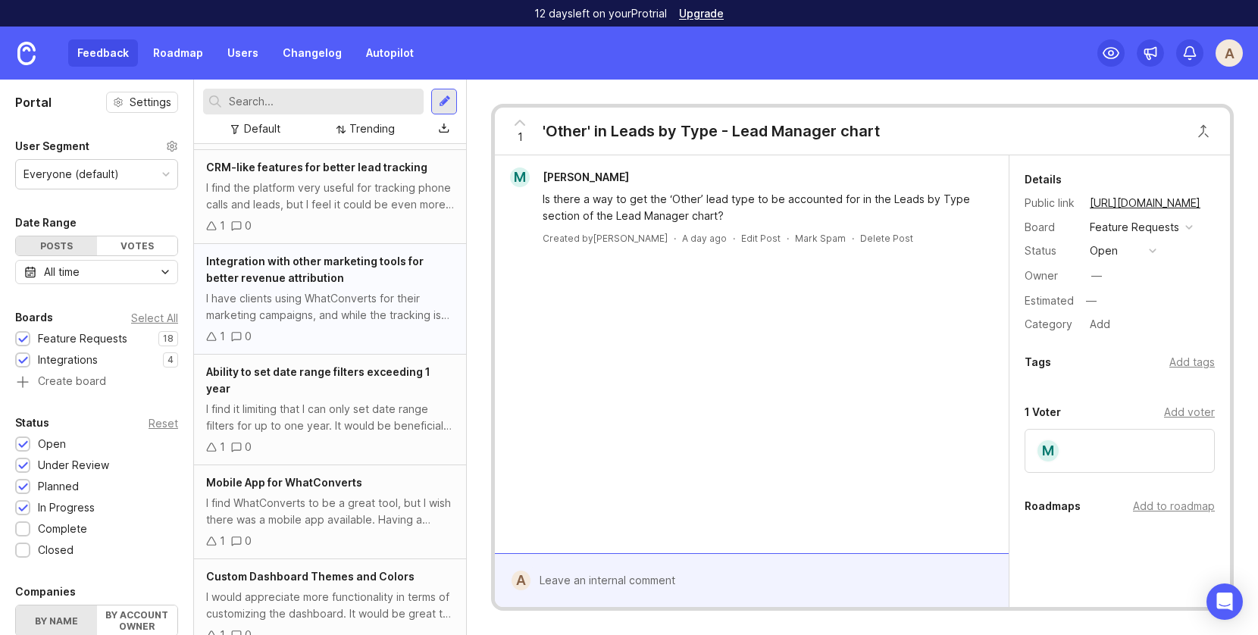
click at [288, 313] on div "I have clients using WhatConverts for their marketing campaigns, and while the …" at bounding box center [330, 306] width 248 height 33
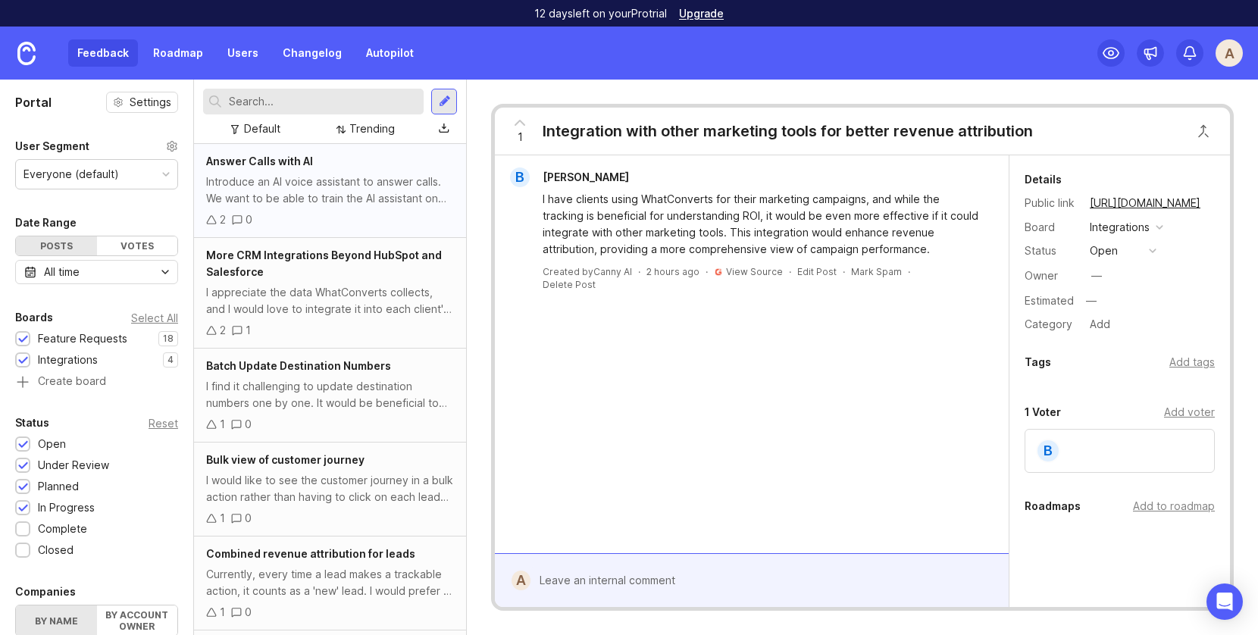
click at [272, 196] on div "Introduce an AI voice assistant to answer calls. We want to be able to train th…" at bounding box center [330, 190] width 248 height 33
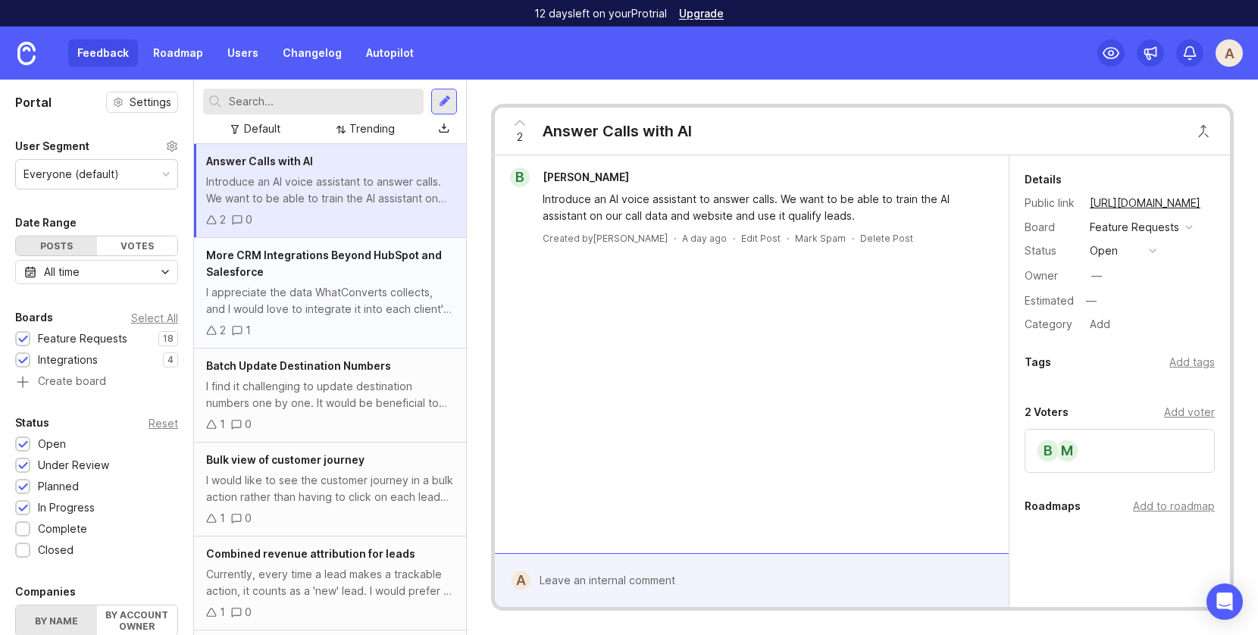
click at [362, 276] on div "More CRM Integrations Beyond HubSpot and Salesforce" at bounding box center [330, 263] width 248 height 33
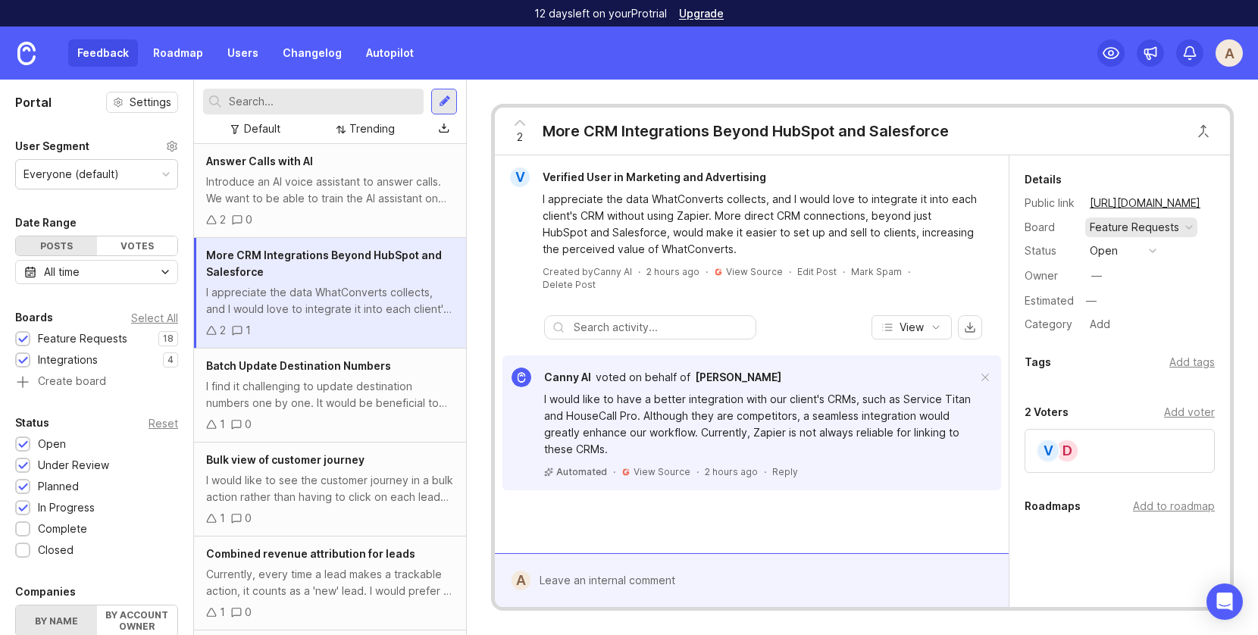
click at [1173, 227] on div "Feature Requests" at bounding box center [1134, 227] width 89 height 17
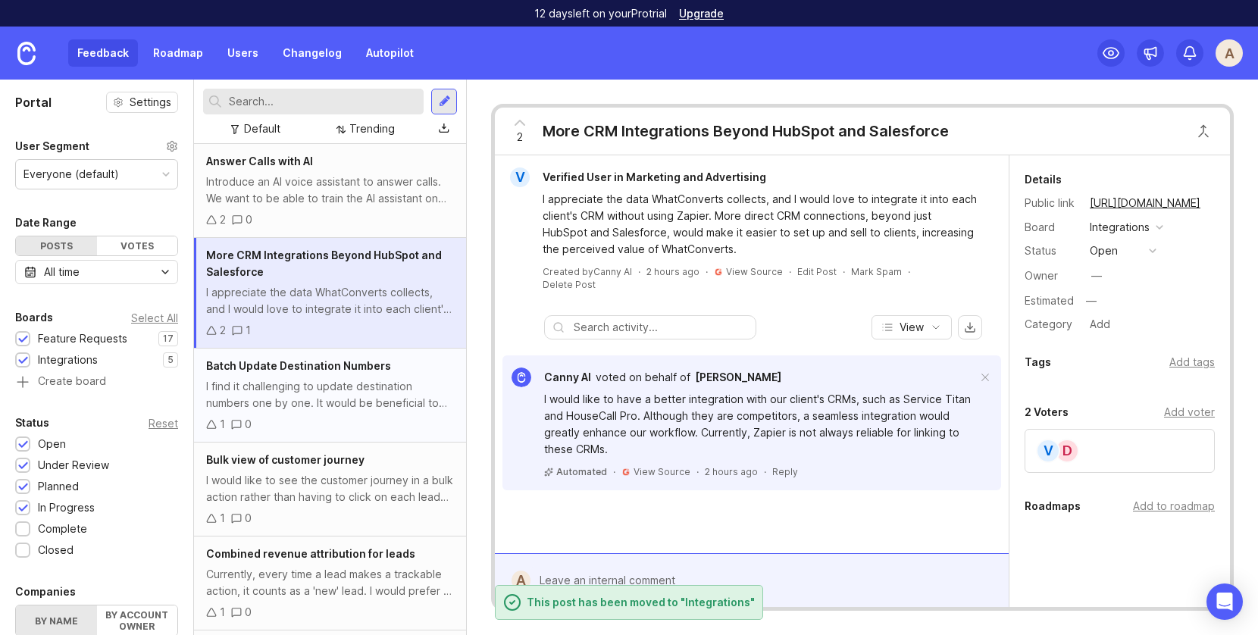
click at [311, 392] on div "I find it challenging to update destination numbers one by one. It would be ben…" at bounding box center [330, 394] width 248 height 33
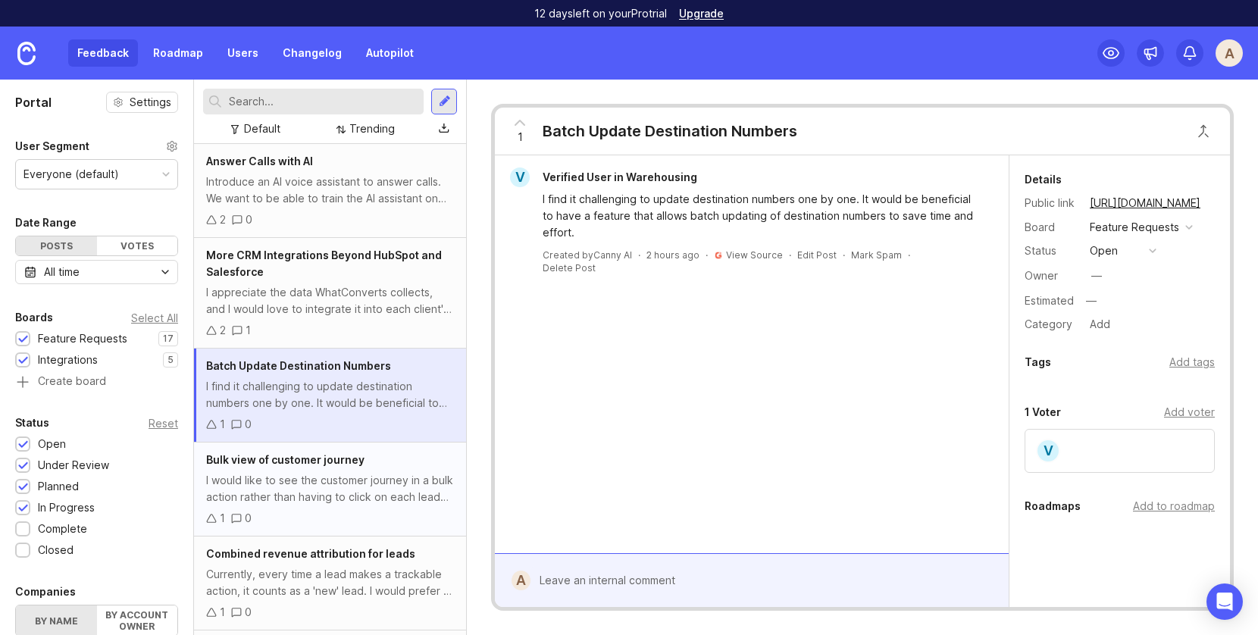
click at [354, 473] on div "I would like to see the customer journey in a bulk action rather than having to…" at bounding box center [330, 488] width 248 height 33
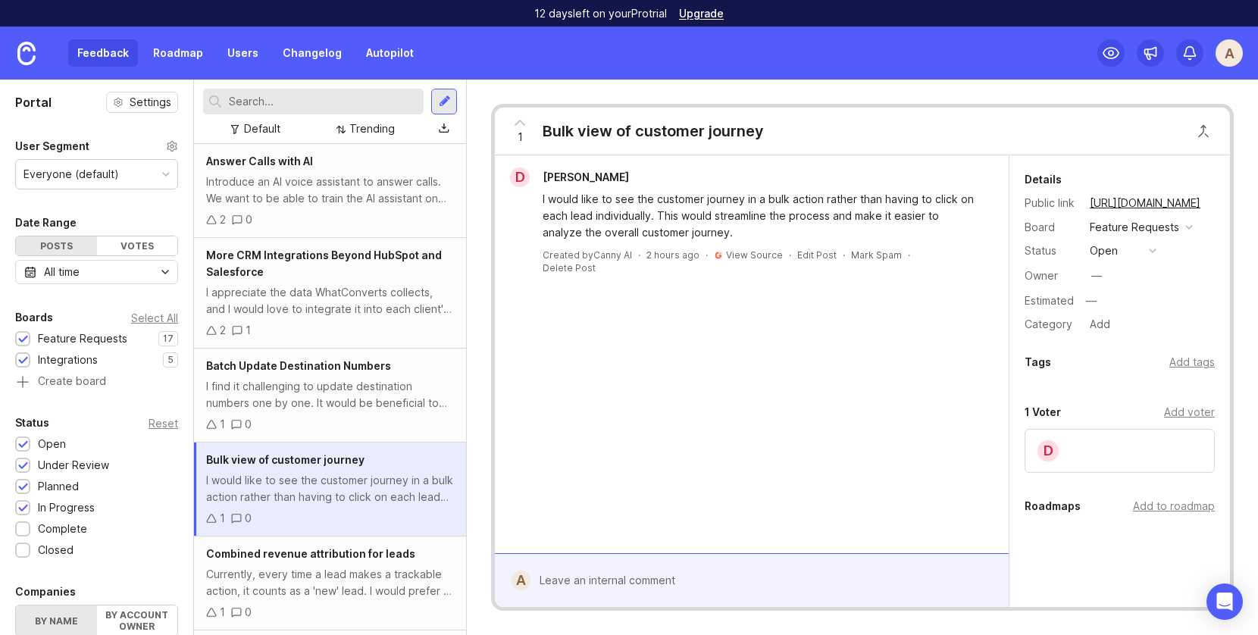
scroll to position [117, 0]
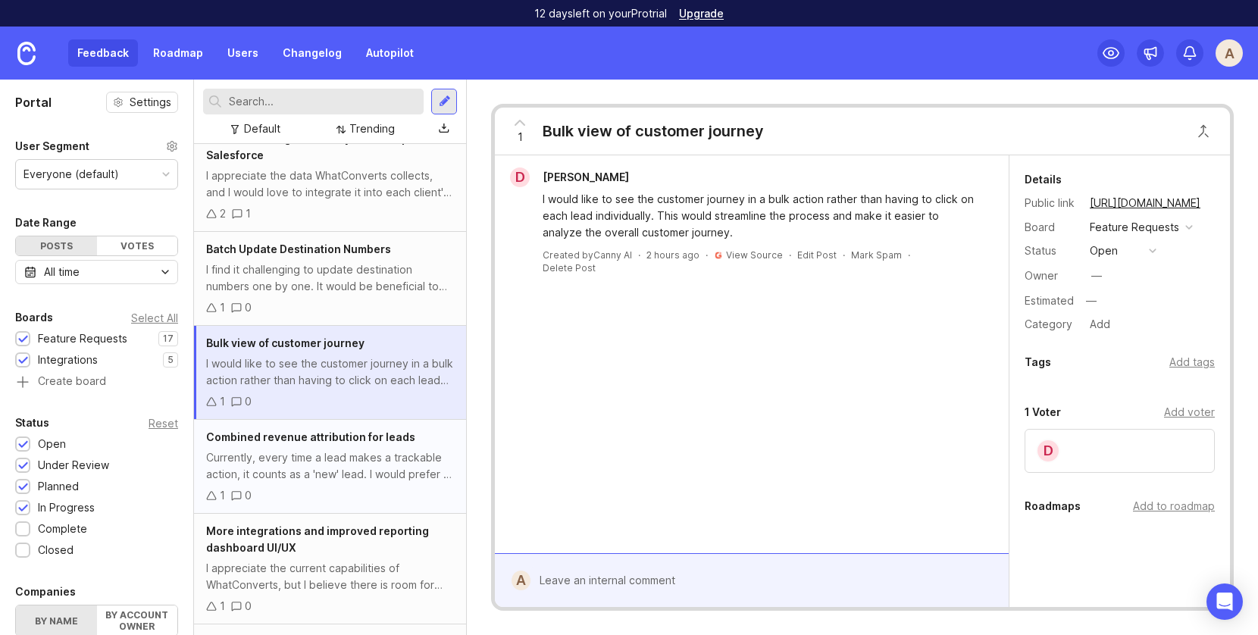
click at [343, 459] on div "Currently, every time a lead makes a trackable action, it counts as a 'new' lea…" at bounding box center [330, 466] width 248 height 33
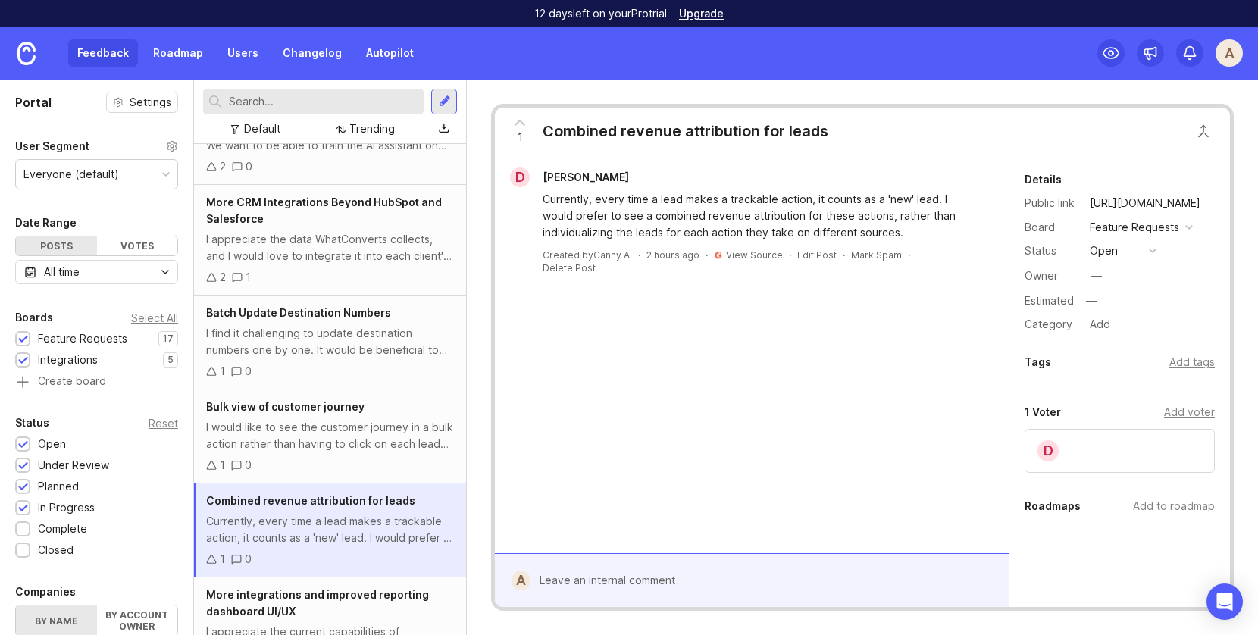
scroll to position [12, 0]
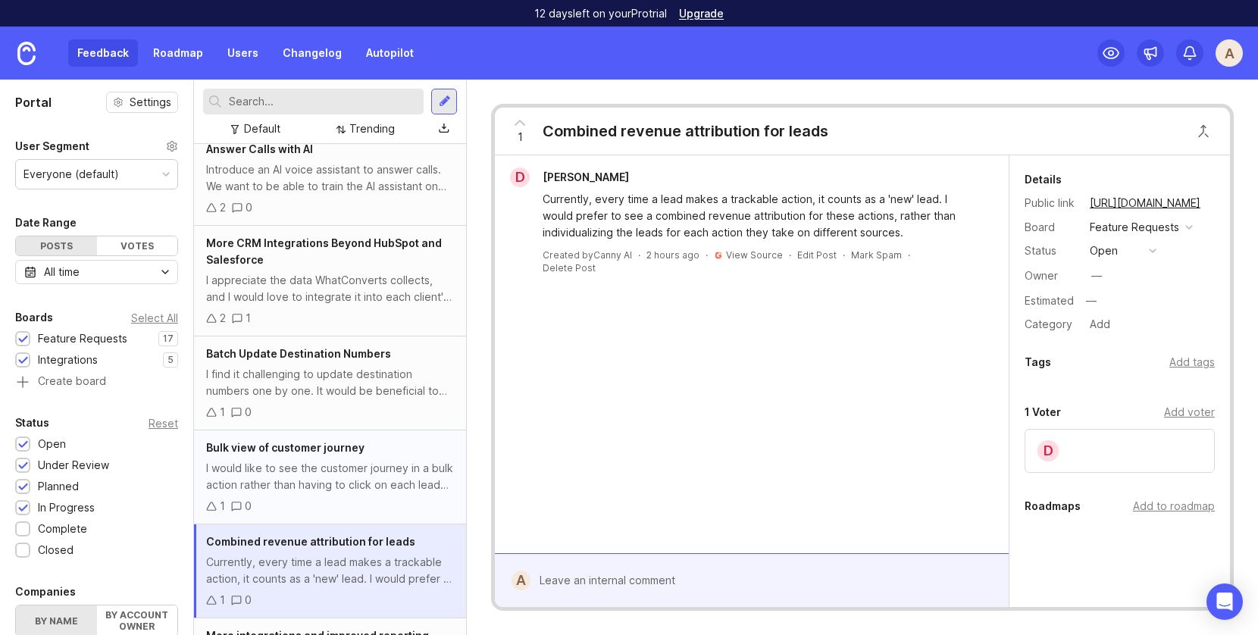
click at [343, 460] on div "I would like to see the customer journey in a bulk action rather than having to…" at bounding box center [330, 476] width 248 height 33
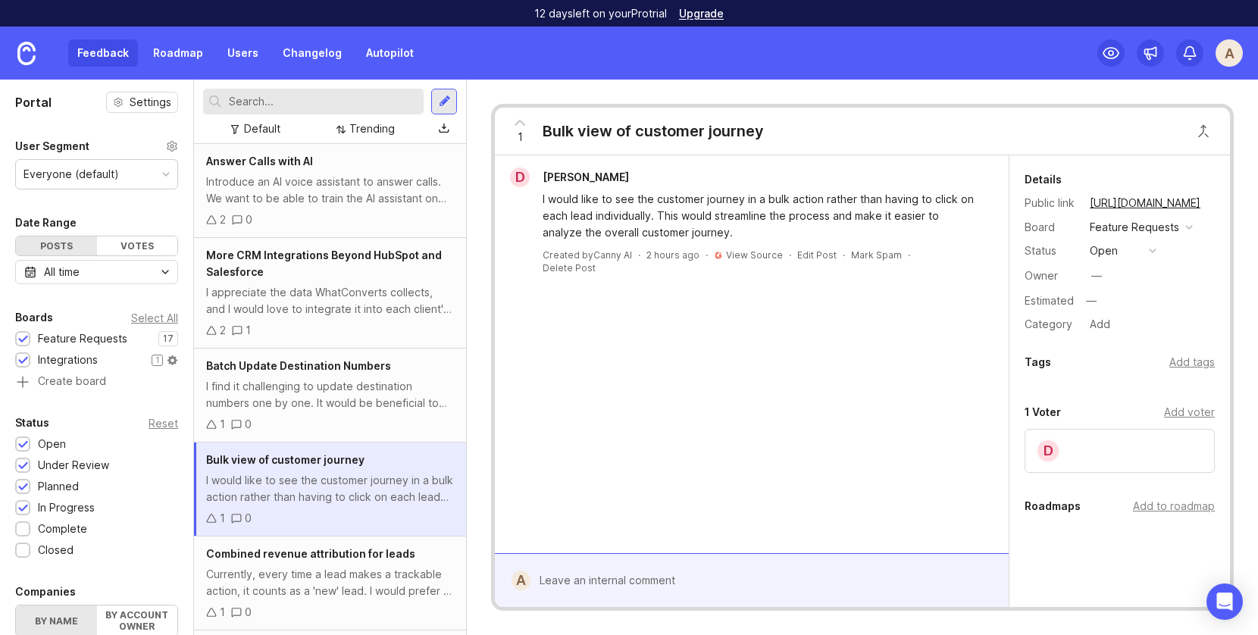
click at [29, 357] on div at bounding box center [22, 359] width 15 height 15
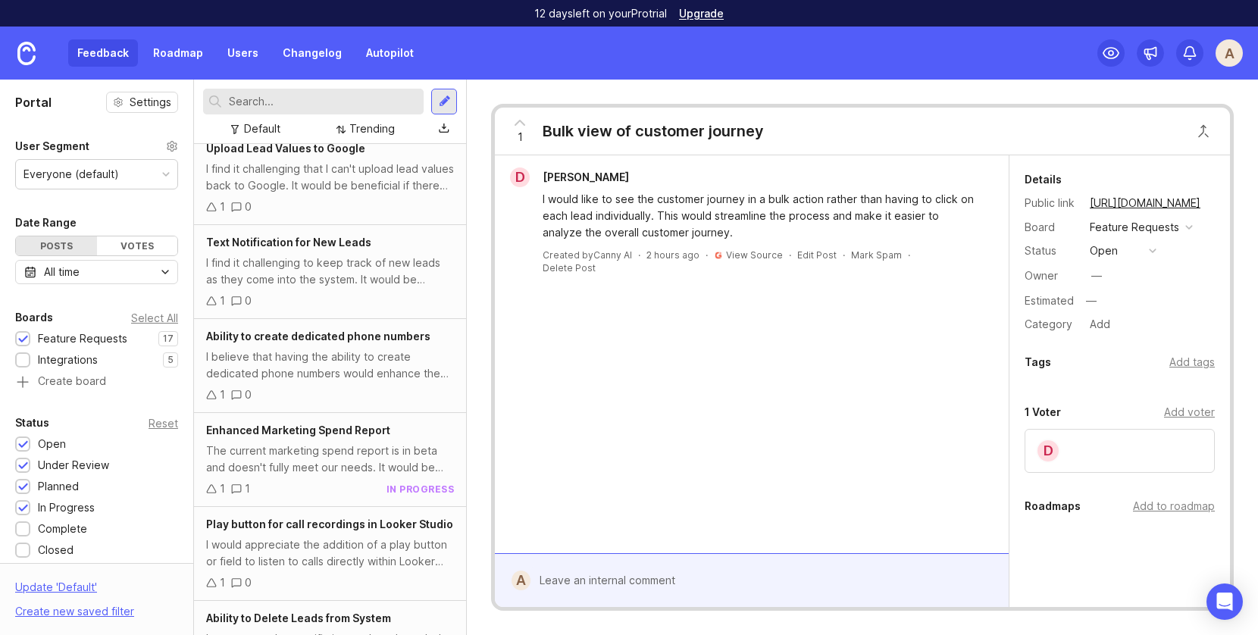
scroll to position [1107, 0]
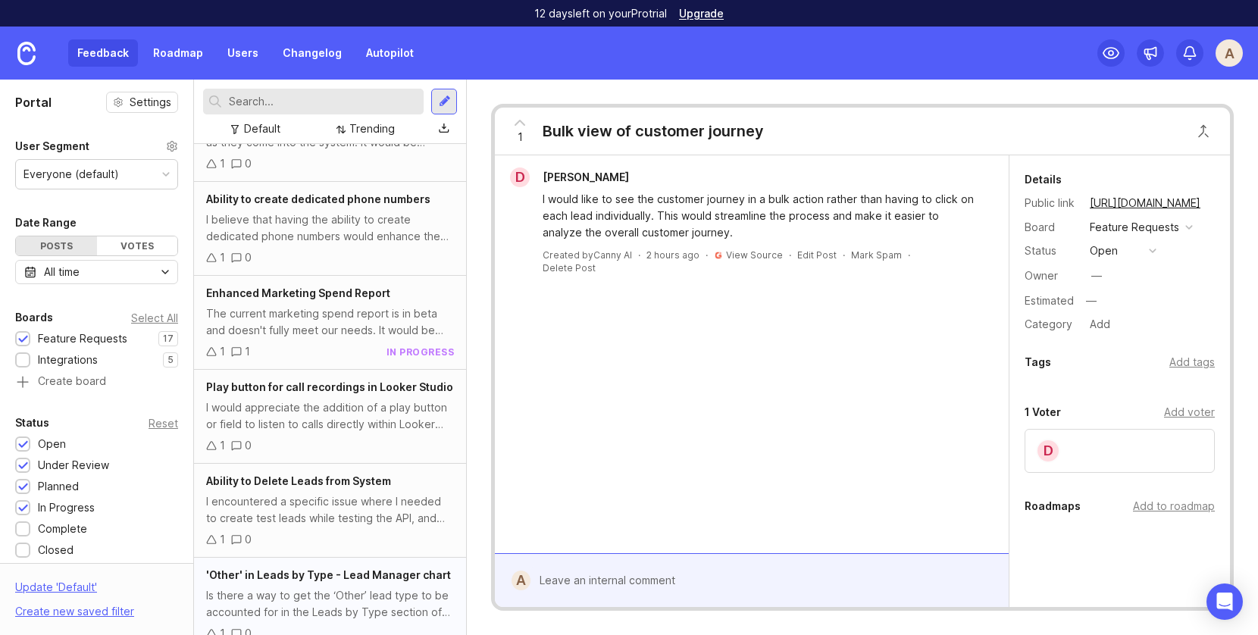
click at [355, 567] on div "'Other' in Leads by Type - Lead Manager chart" at bounding box center [330, 575] width 248 height 17
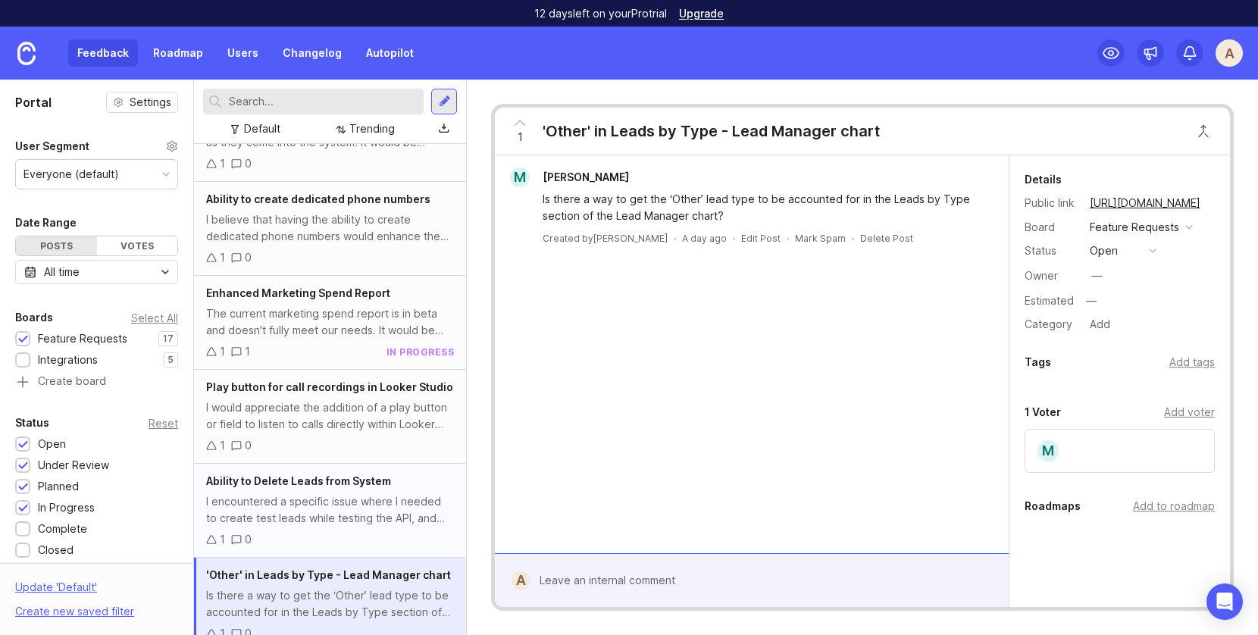
click at [354, 499] on div "I encountered a specific issue where I needed to create test leads while testin…" at bounding box center [330, 509] width 248 height 33
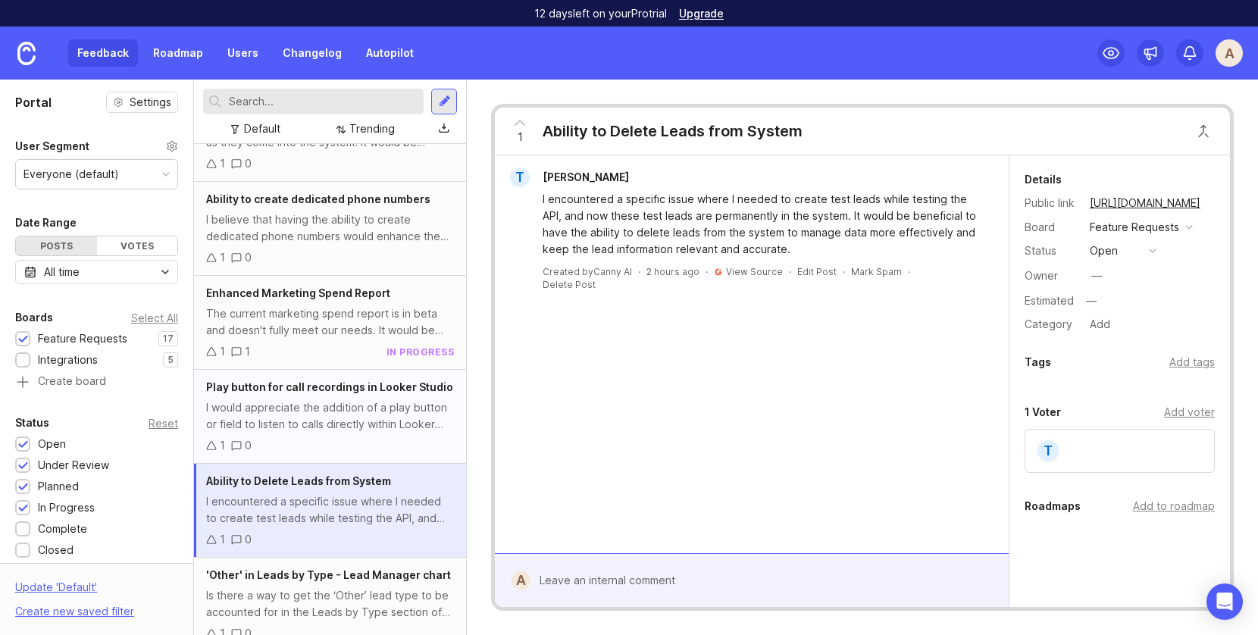
click at [316, 399] on div "I would appreciate the addition of a play button or field to listen to calls di…" at bounding box center [330, 415] width 248 height 33
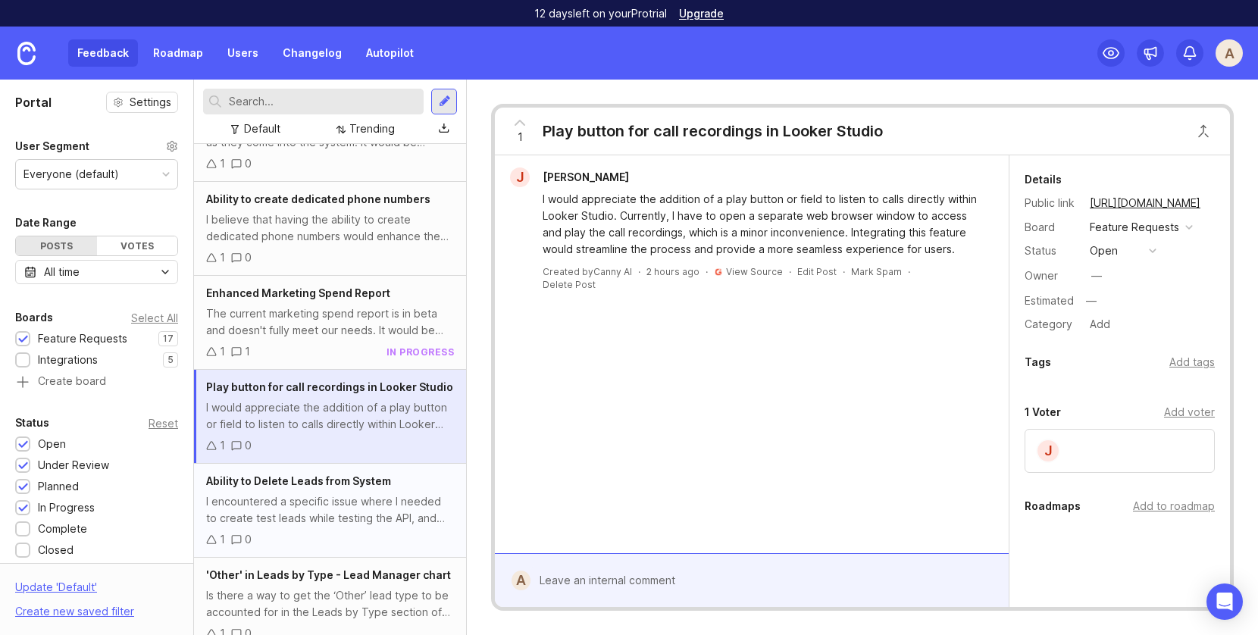
click at [329, 476] on div "Ability to Delete Leads from System I encountered a specific issue where I need…" at bounding box center [330, 511] width 272 height 94
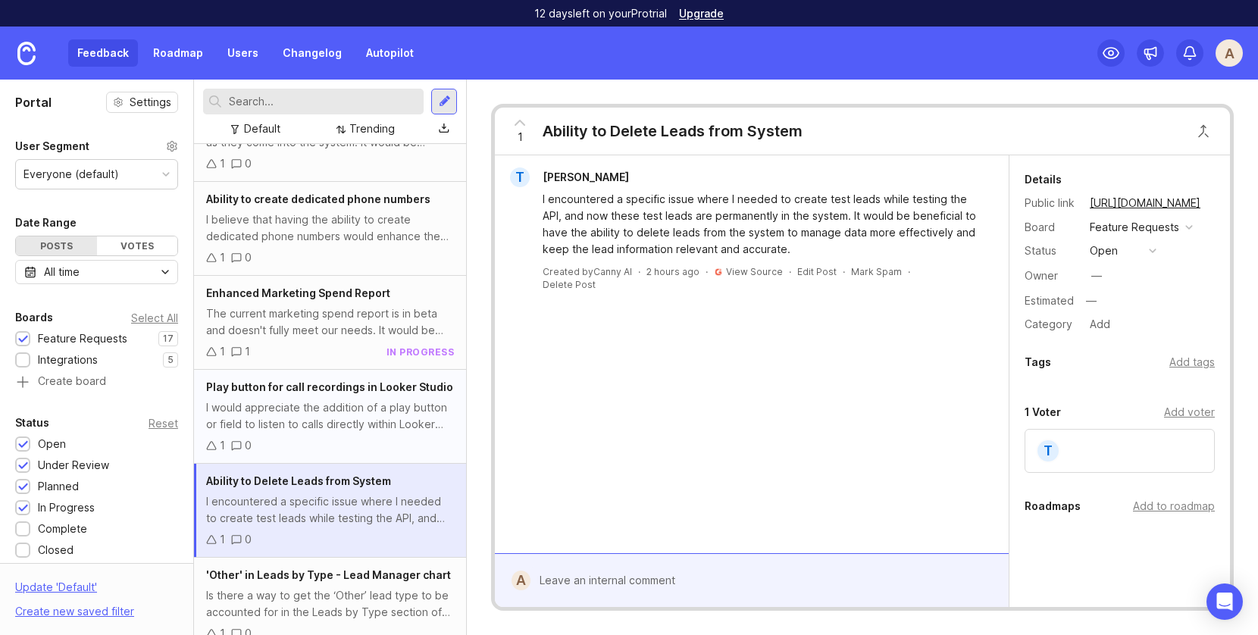
click at [329, 399] on div "I would appreciate the addition of a play button or field to listen to calls di…" at bounding box center [330, 415] width 248 height 33
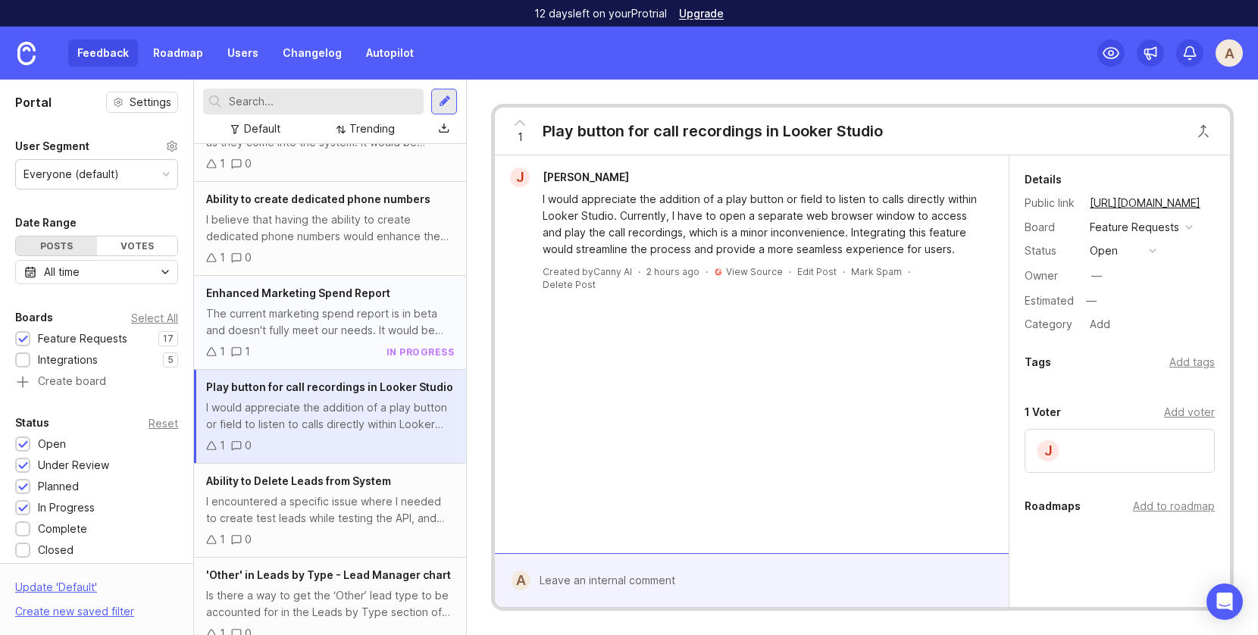
click at [300, 306] on div "The current marketing spend report is in beta and doesn't fully meet our needs.…" at bounding box center [330, 321] width 248 height 33
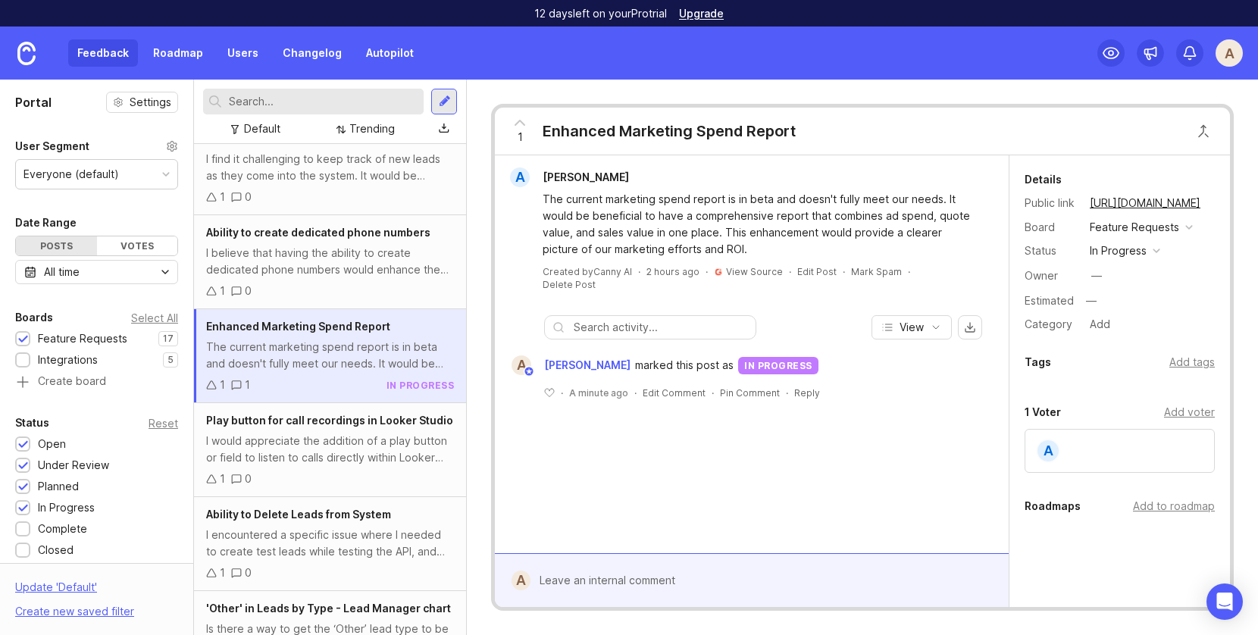
scroll to position [1051, 0]
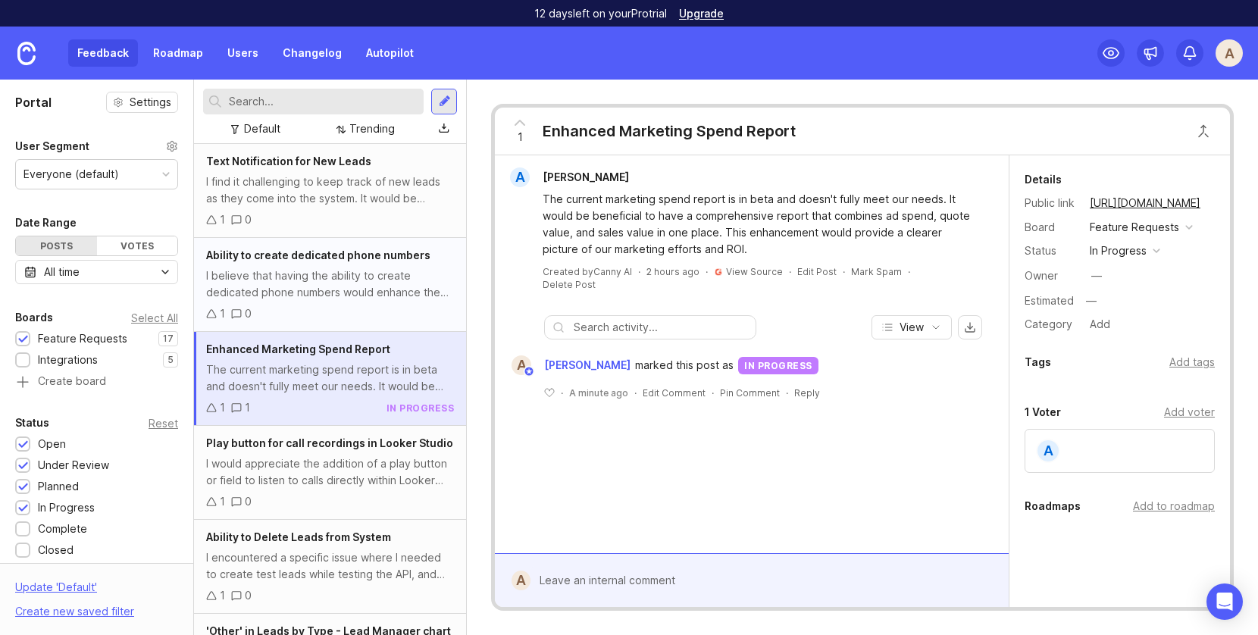
click at [299, 306] on div "Ability to create dedicated phone numbers I believe that having the ability to …" at bounding box center [330, 285] width 272 height 94
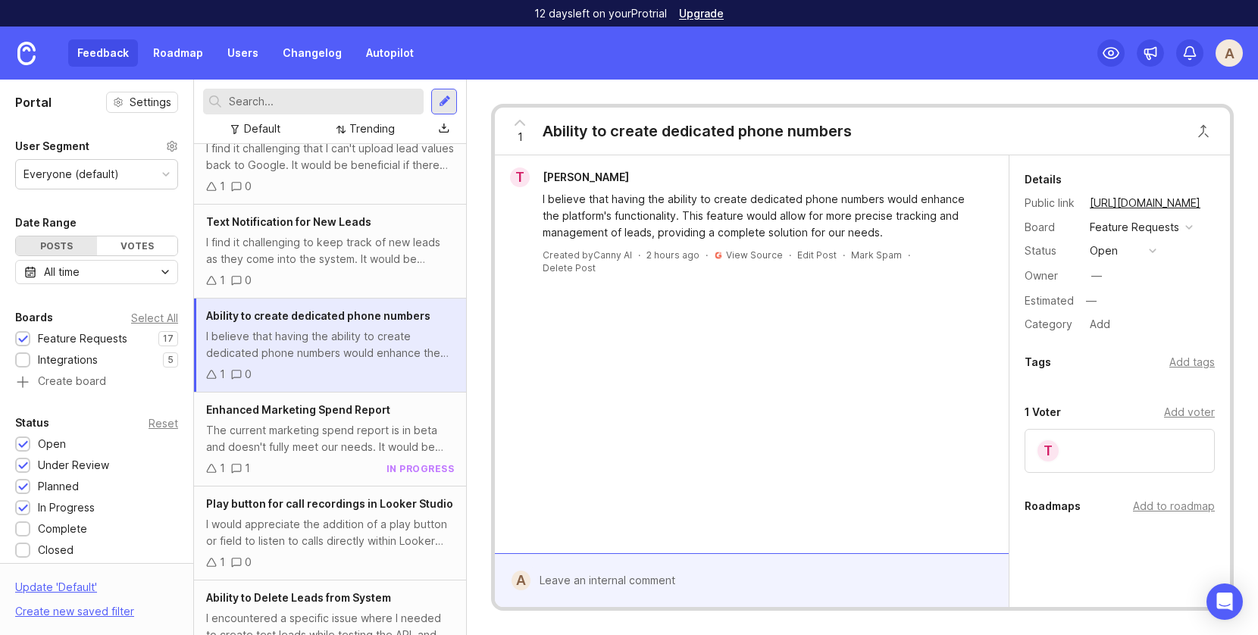
scroll to position [983, 0]
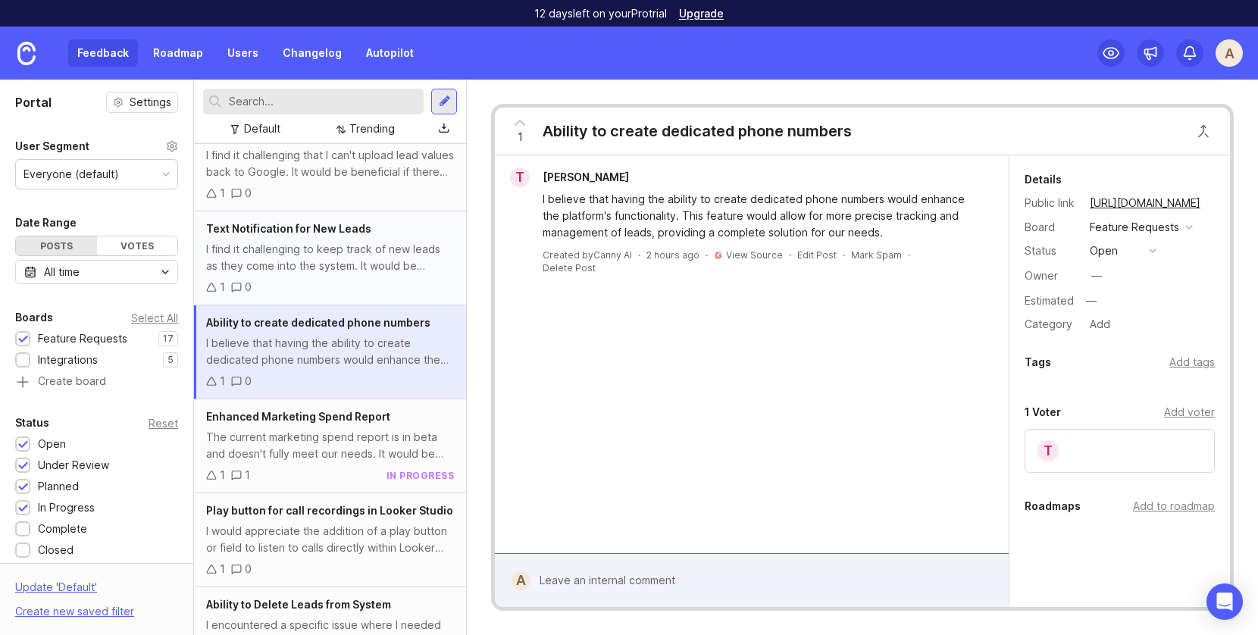
click at [284, 252] on div "I find it challenging to keep track of new leads as they come into the system. …" at bounding box center [330, 257] width 248 height 33
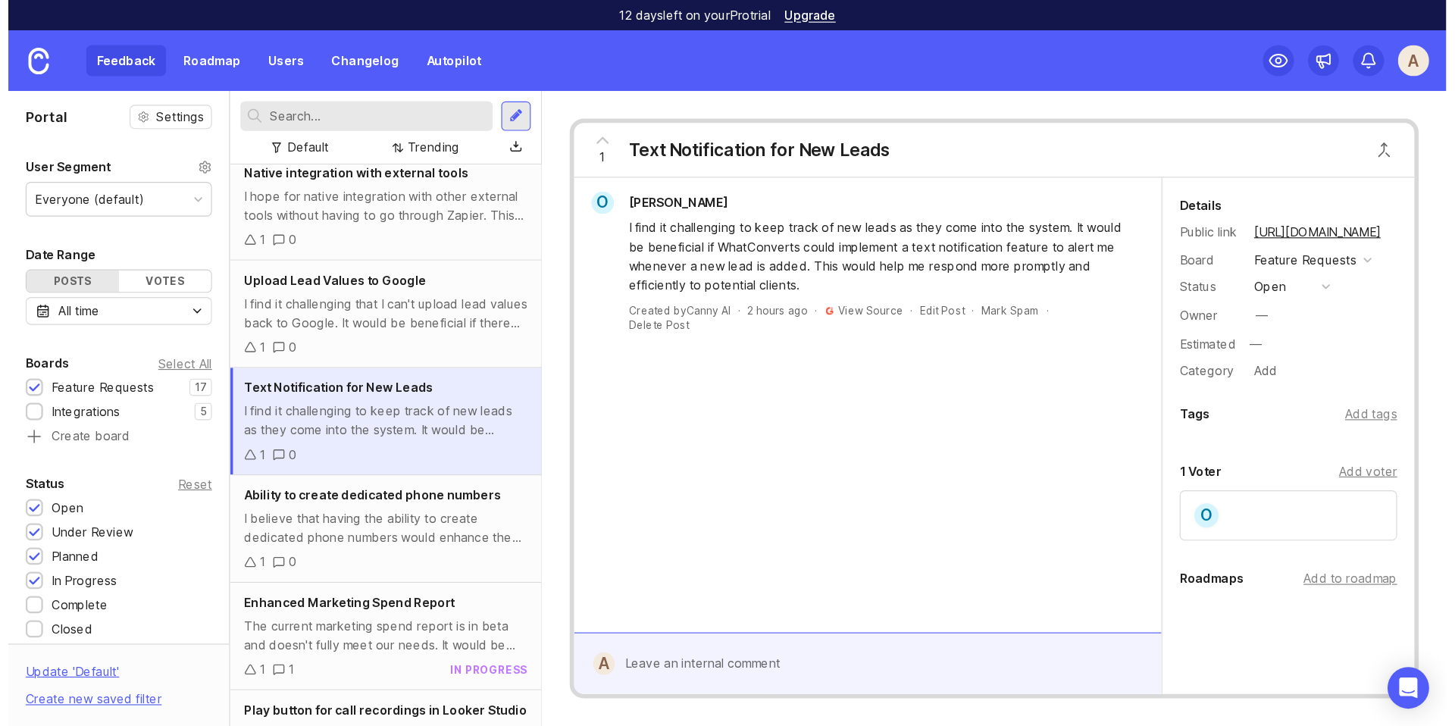
scroll to position [874, 0]
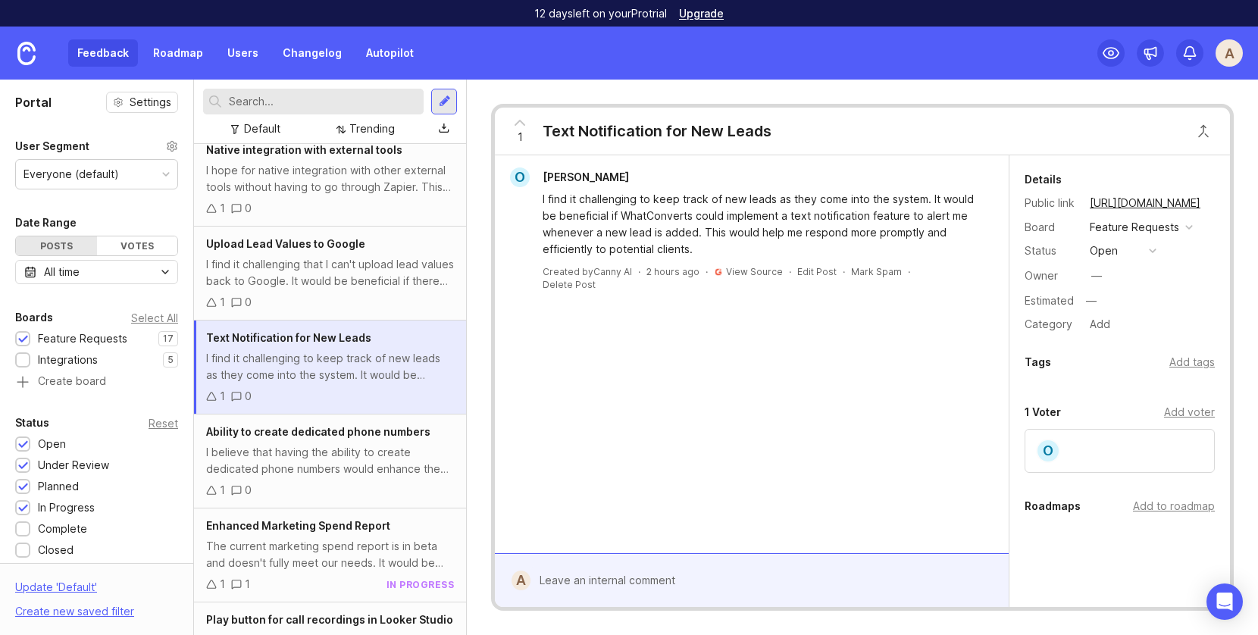
click at [630, 127] on div "Text Notification for New Leads" at bounding box center [657, 131] width 229 height 21
